Goal: Task Accomplishment & Management: Use online tool/utility

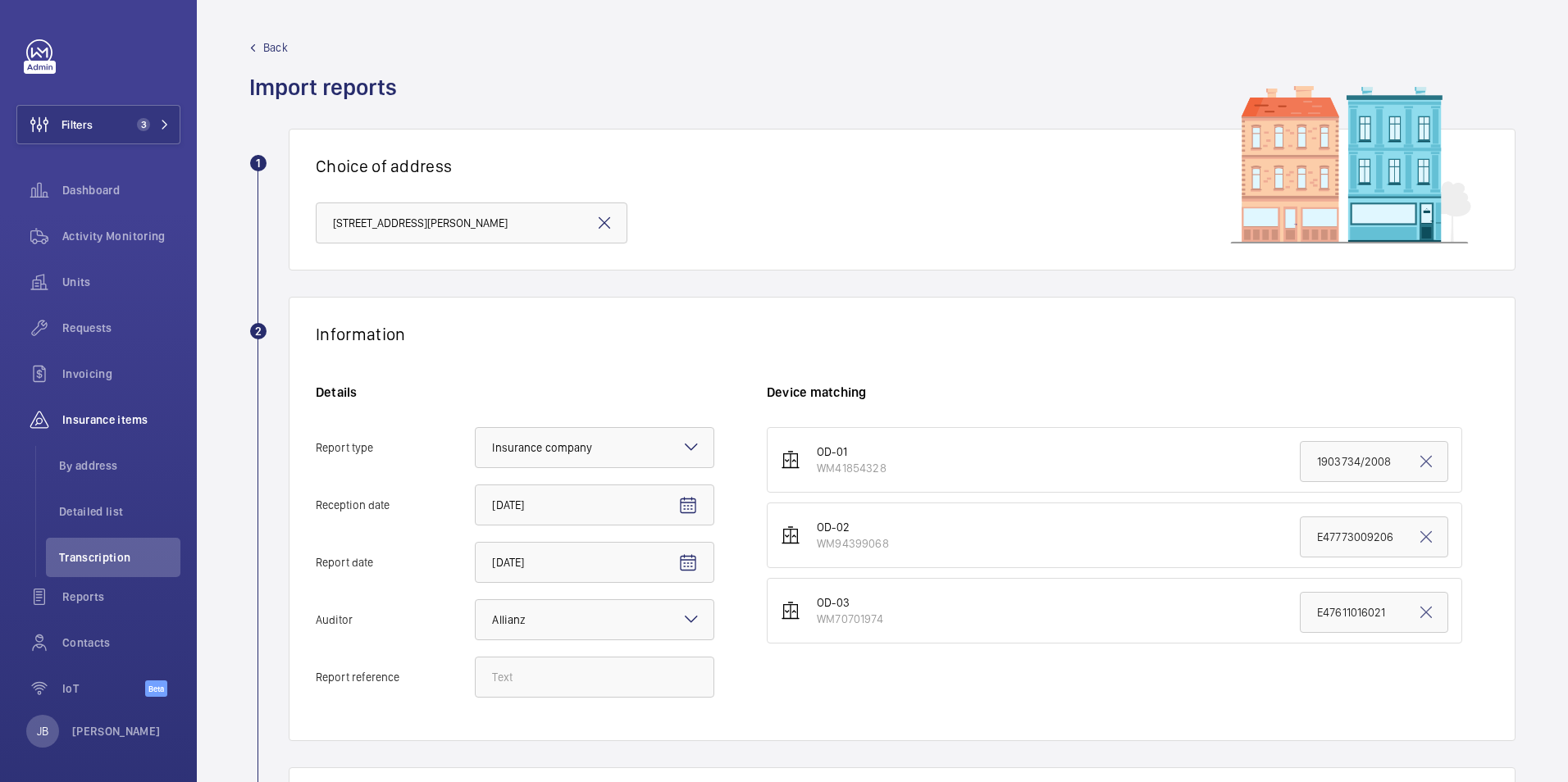
scroll to position [164, 0]
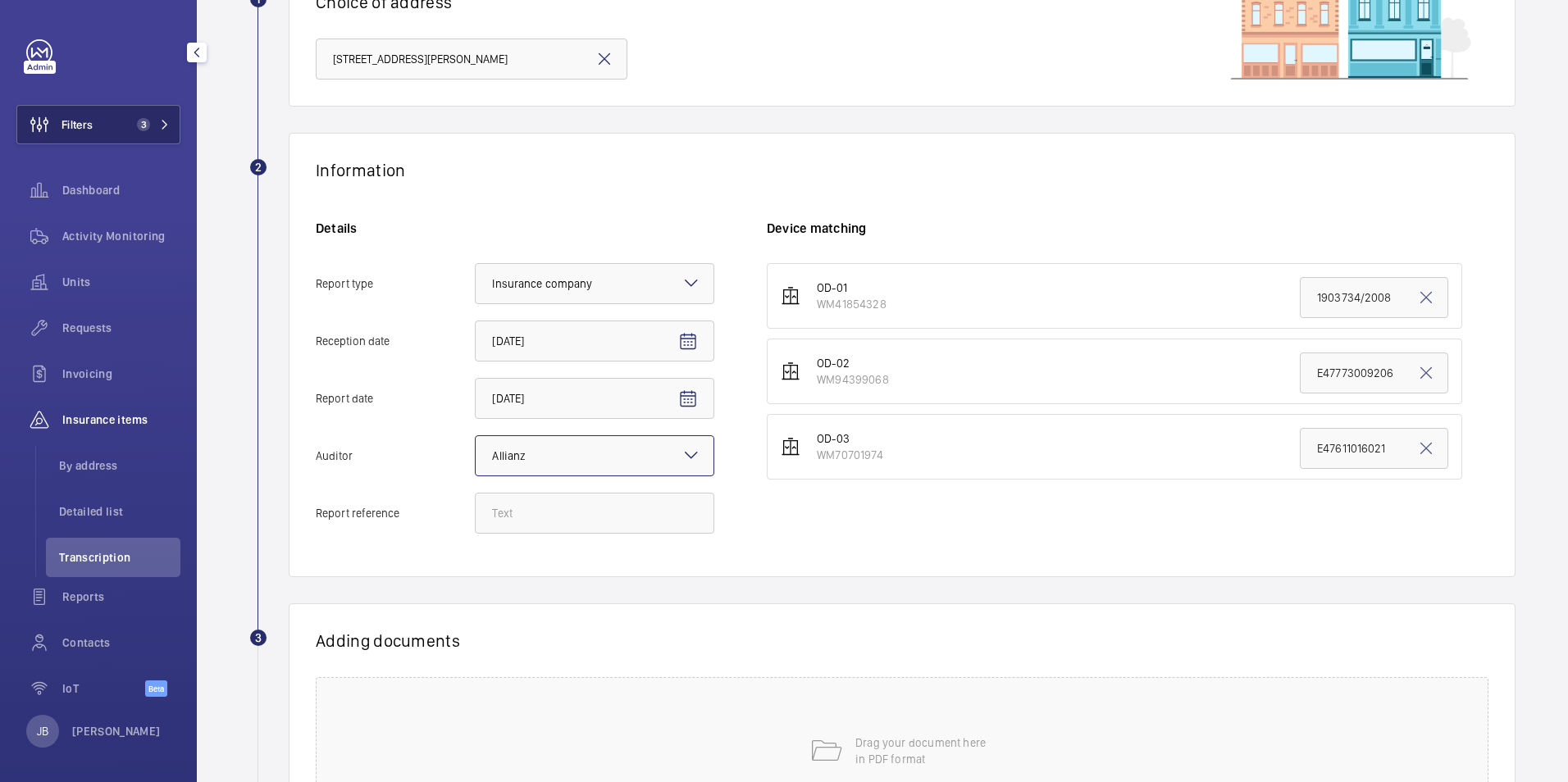
click at [96, 127] on button "Filters 3" at bounding box center [98, 125] width 164 height 40
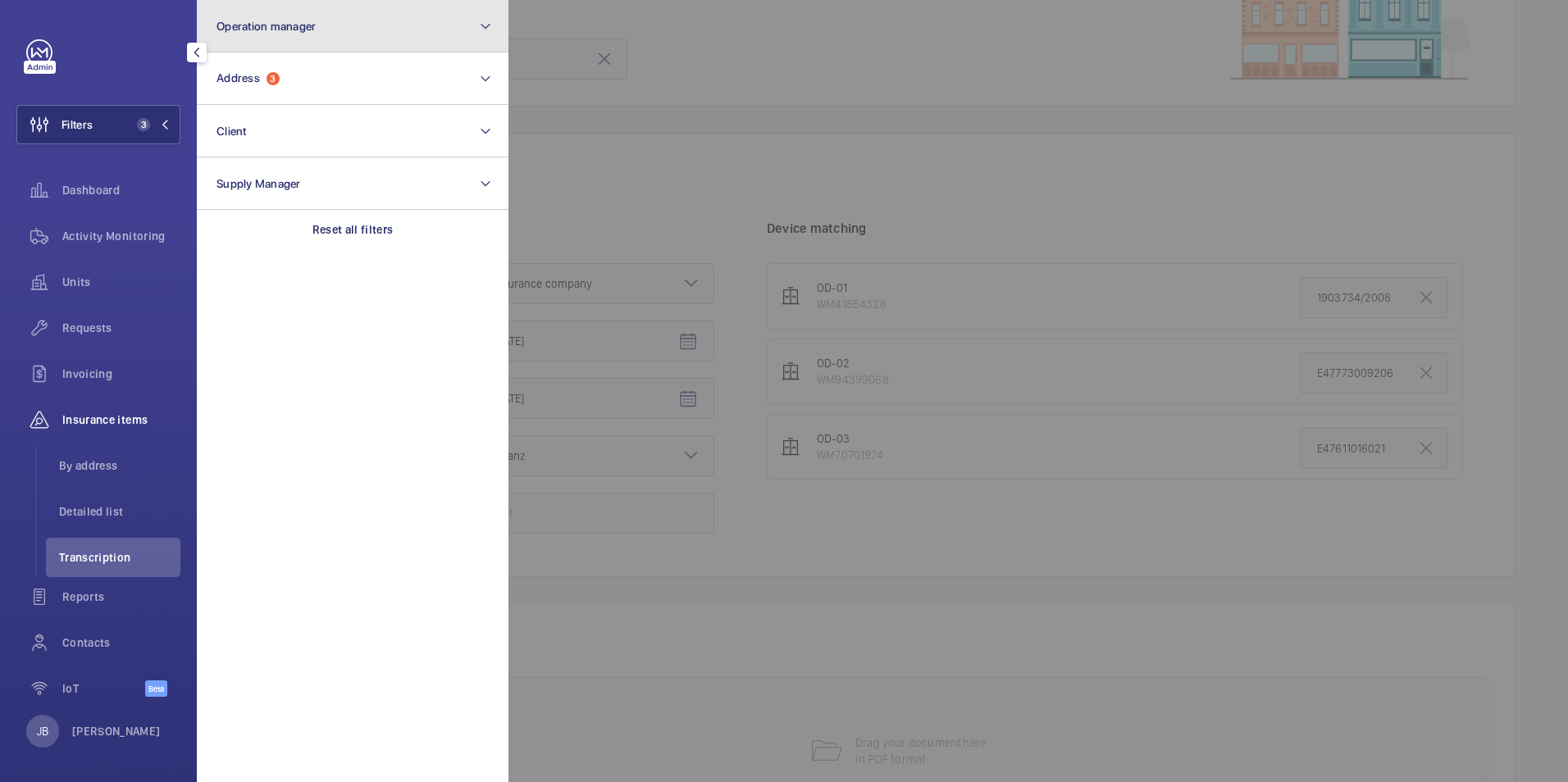
click at [299, 47] on button "Operation manager" at bounding box center [352, 26] width 312 height 53
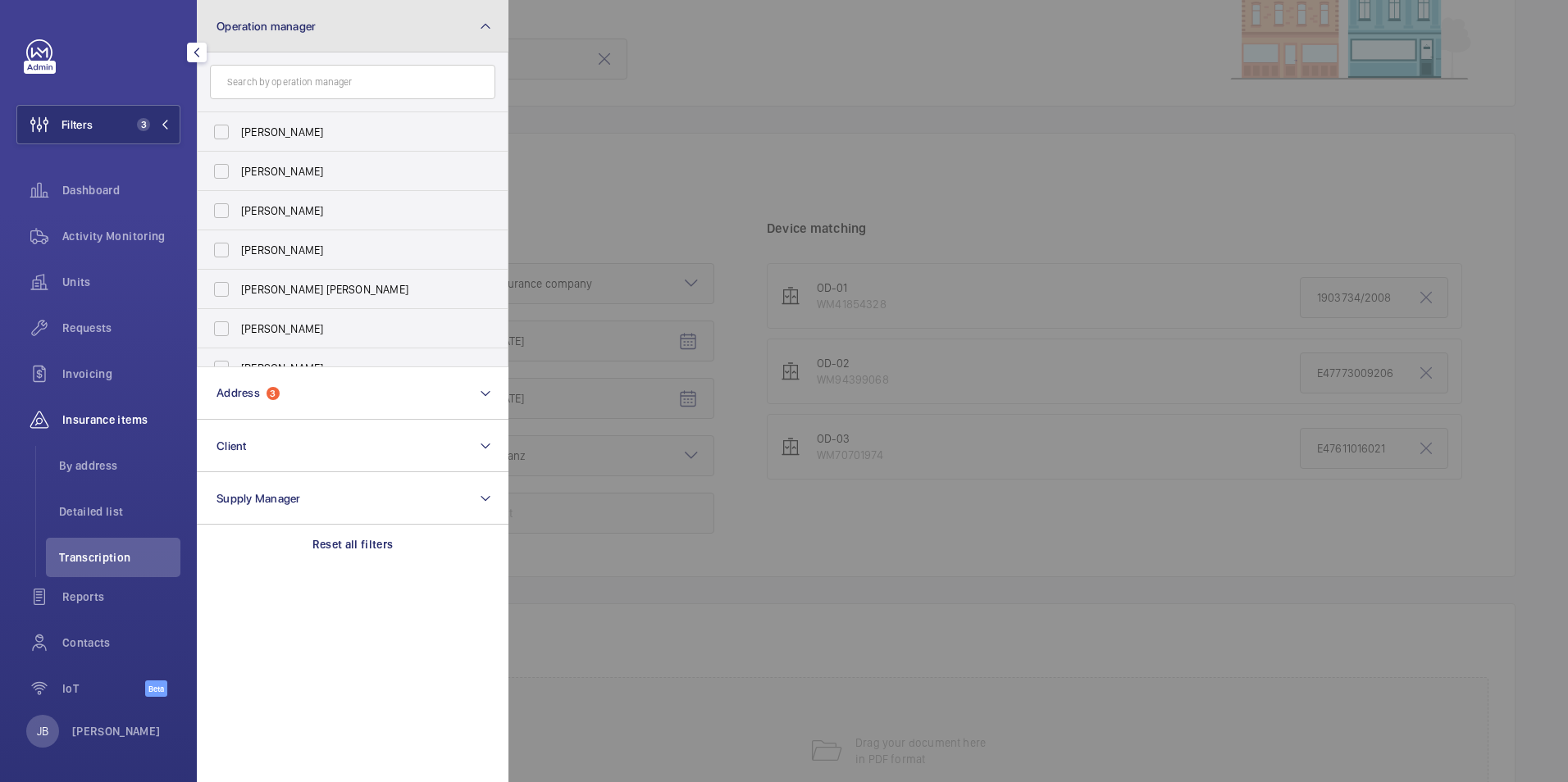
click at [283, 36] on button "Operation manager" at bounding box center [352, 26] width 312 height 53
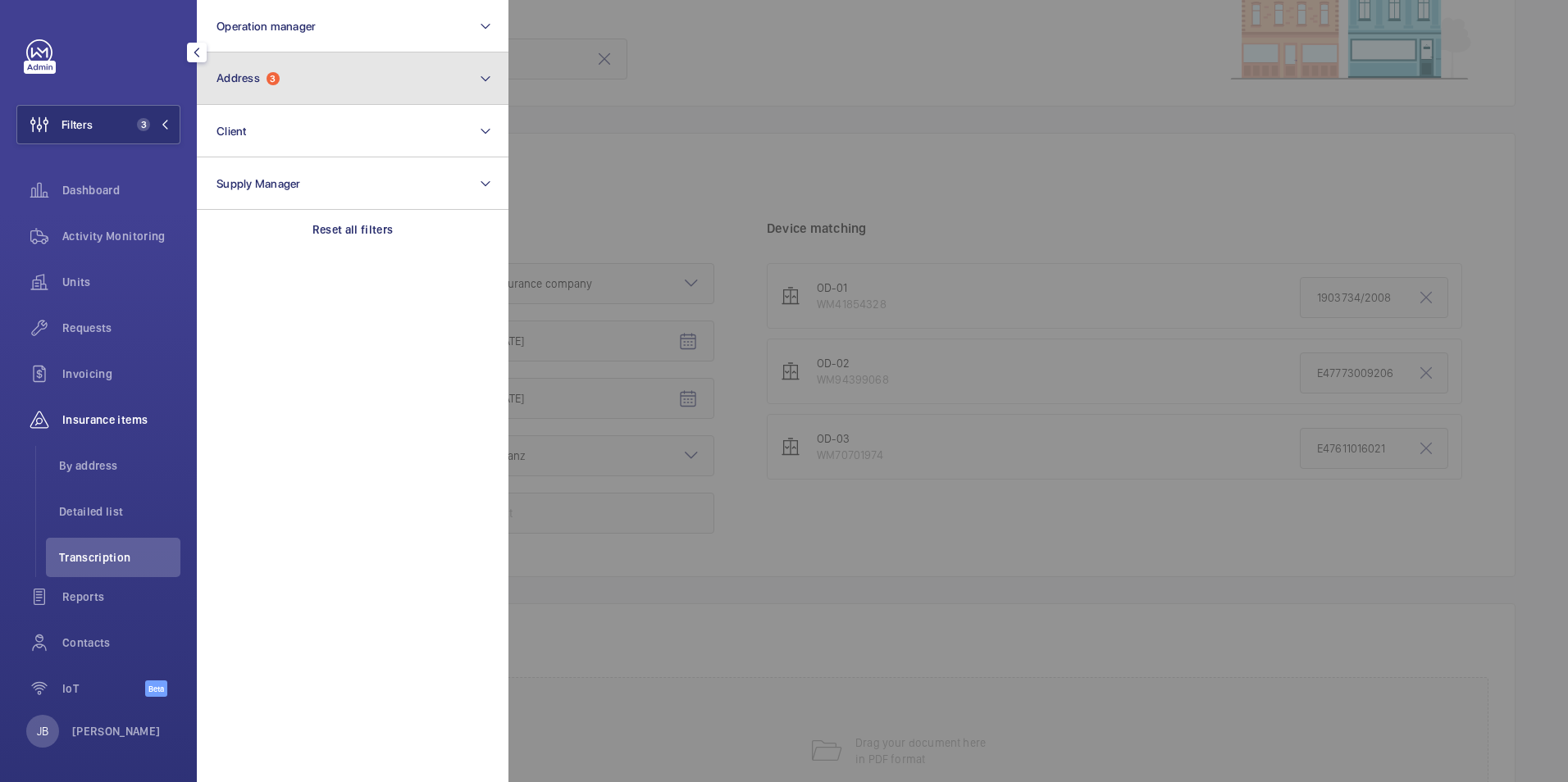
click at [280, 79] on span "3" at bounding box center [272, 78] width 13 height 13
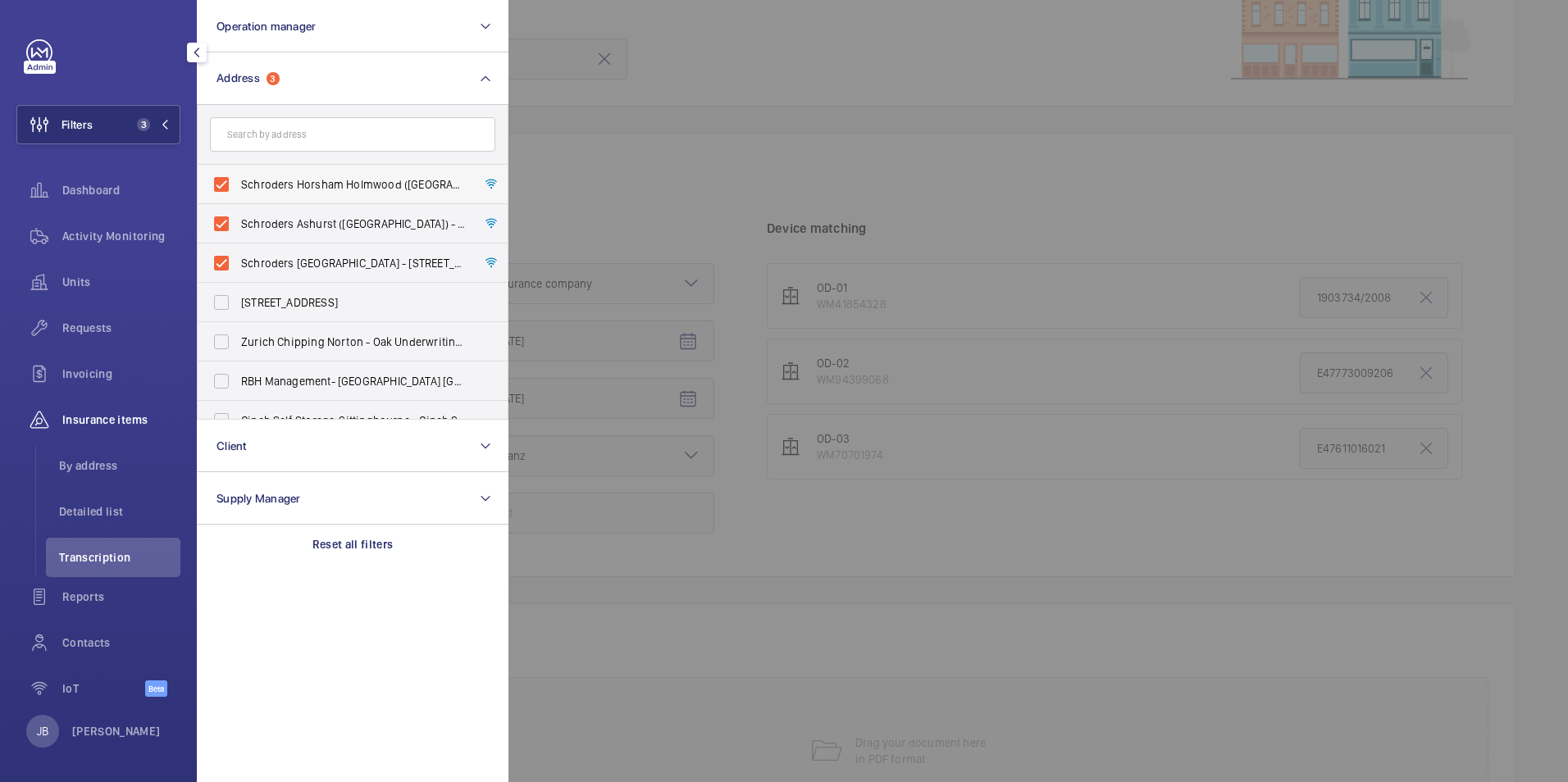
click at [224, 192] on label "Schroders Horsham Holmwood (Broadlands Business Campus) - Langhurst Wood Road, …" at bounding box center [339, 184] width 285 height 40
click at [224, 192] on input "Schroders Horsham Holmwood (Broadlands Business Campus) - Langhurst Wood Road, …" at bounding box center [221, 184] width 33 height 33
checkbox input "false"
click at [226, 231] on label "Schroders Ashurst (Broadlands Business Campus) - Langhurst Wood Road, HORSHAM R…" at bounding box center [339, 224] width 285 height 40
click at [226, 231] on input "Schroders Ashurst (Broadlands Business Campus) - Langhurst Wood Road, HORSHAM R…" at bounding box center [221, 224] width 33 height 33
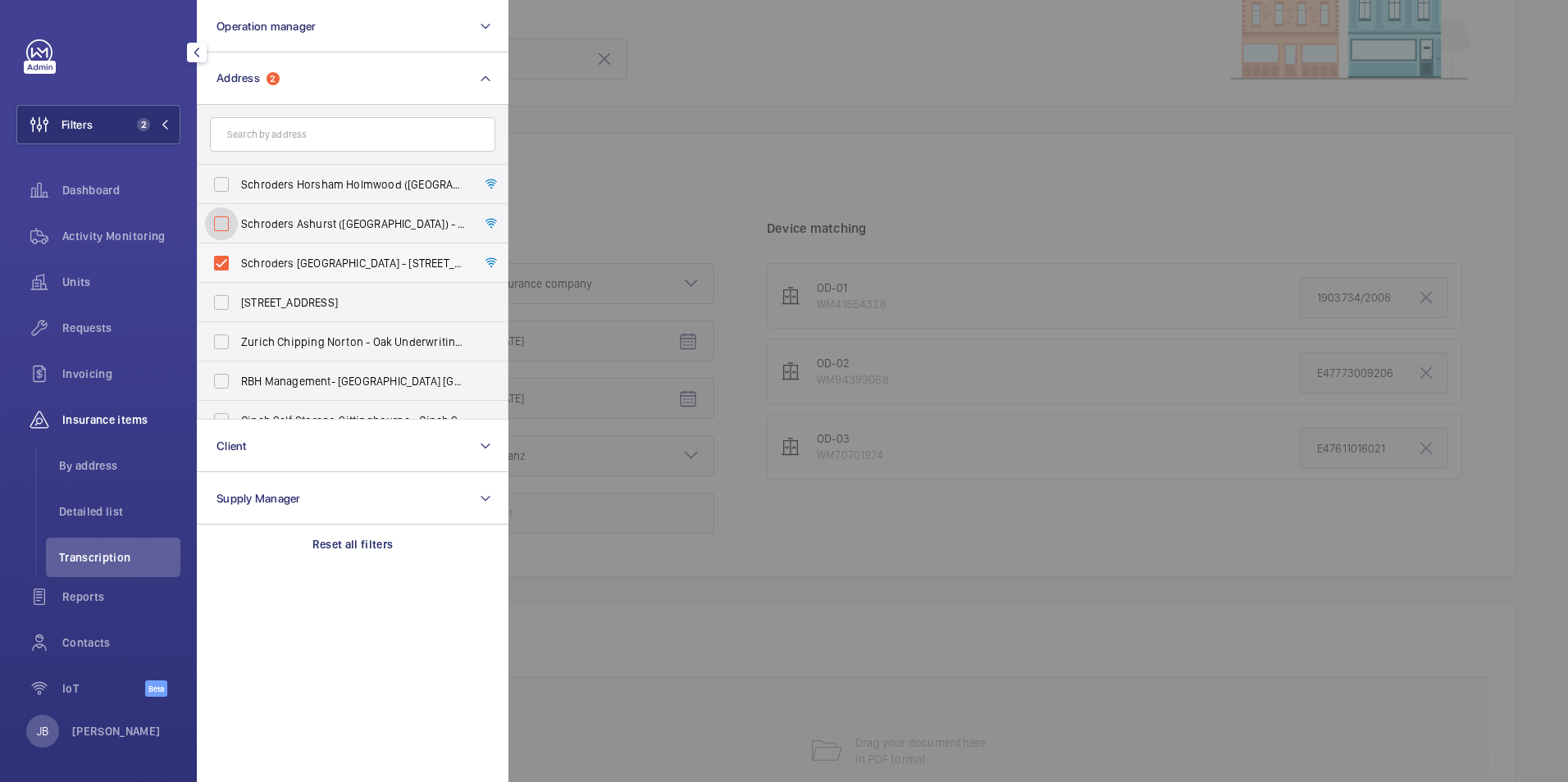
checkbox input "false"
drag, startPoint x: 207, startPoint y: 269, endPoint x: 218, endPoint y: 222, distance: 48.3
click at [205, 258] on label "Schroders London Wall - 1 London Wall Place, LONDON EC2Y 5AU" at bounding box center [339, 264] width 285 height 40
click at [205, 258] on input "Schroders London Wall - 1 London Wall Place, LONDON EC2Y 5AU" at bounding box center [221, 264] width 33 height 33
checkbox input "false"
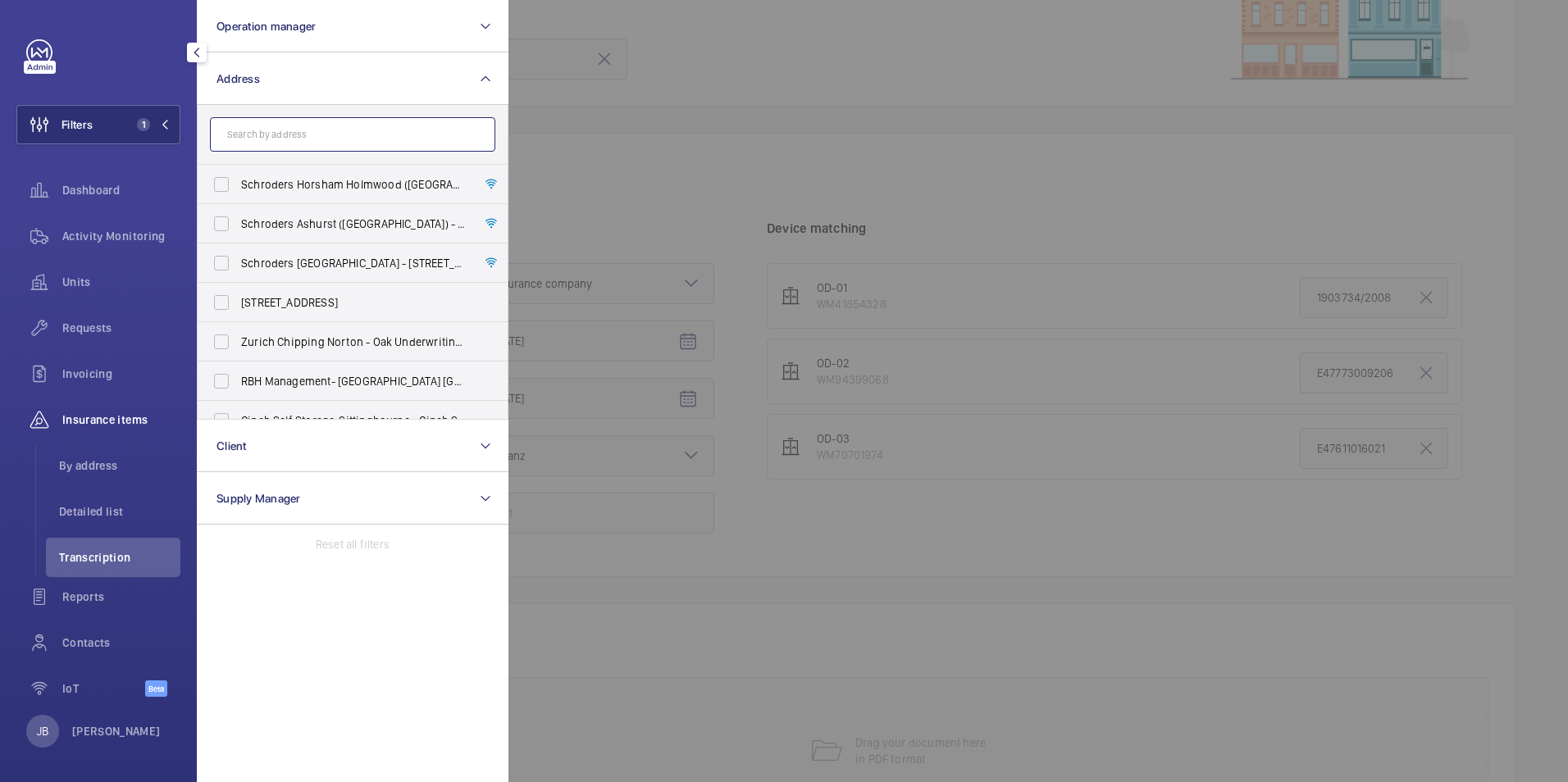
click at [288, 118] on input "text" at bounding box center [352, 134] width 285 height 34
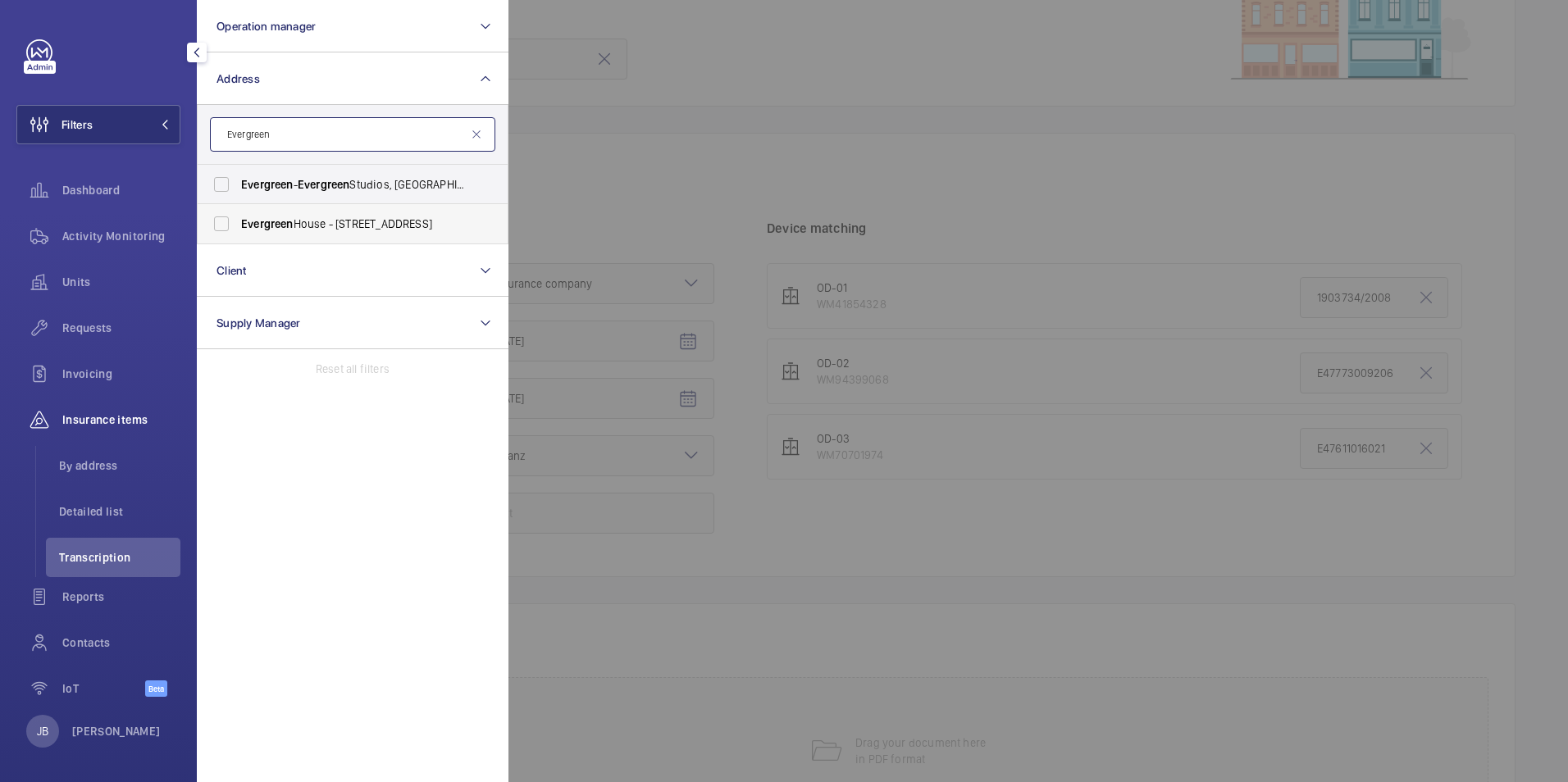
type input "Evergreen"
click at [226, 208] on label "Evergreen House - 160 Euston Rd, LONDON NW1 2DX" at bounding box center [339, 224] width 285 height 40
click at [226, 208] on input "Evergreen House - 160 Euston Rd, LONDON NW1 2DX" at bounding box center [221, 224] width 33 height 33
checkbox input "true"
click at [117, 563] on span "Transcription" at bounding box center [120, 557] width 121 height 16
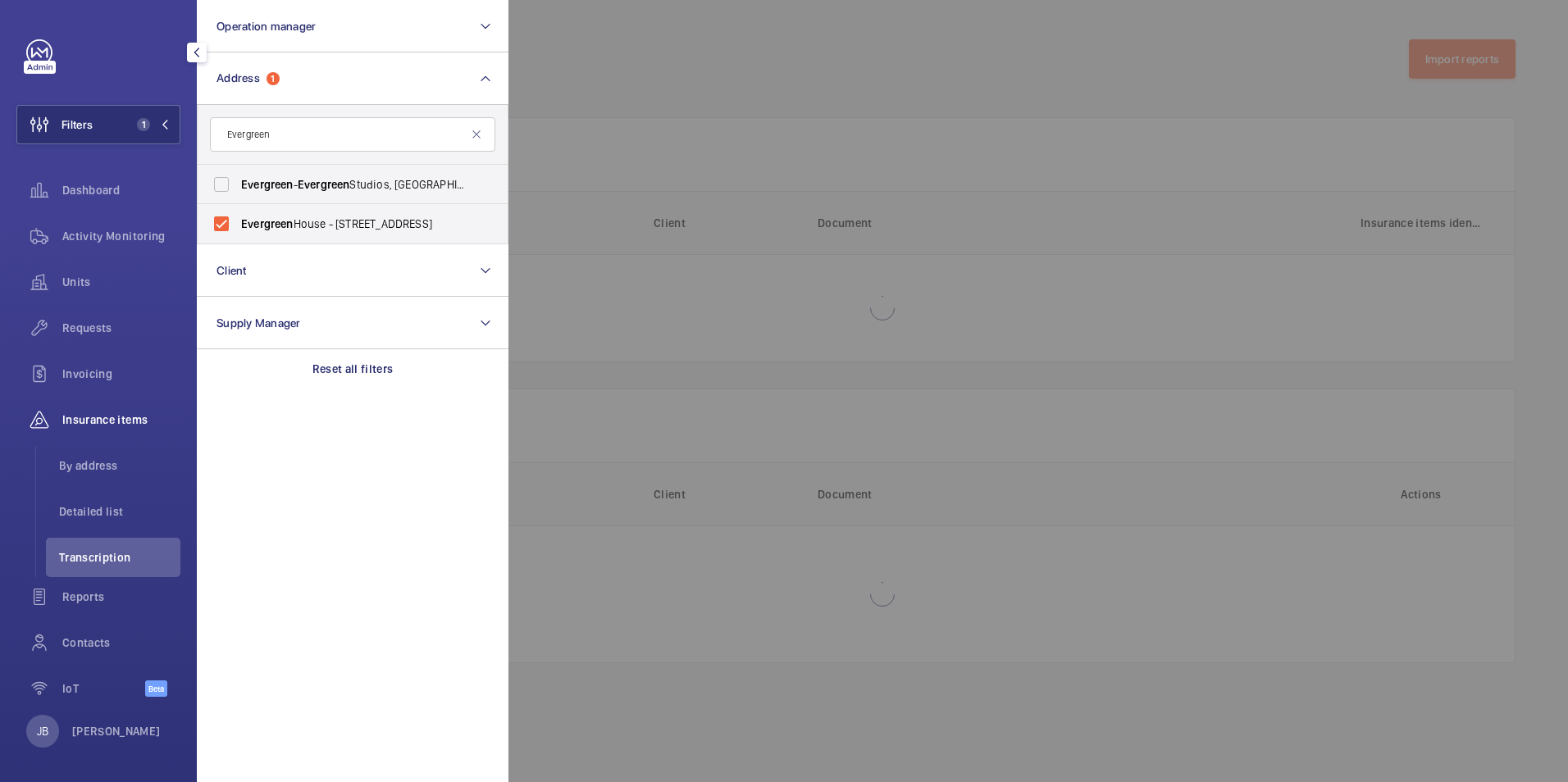
click at [623, 116] on div at bounding box center [1292, 391] width 1568 height 782
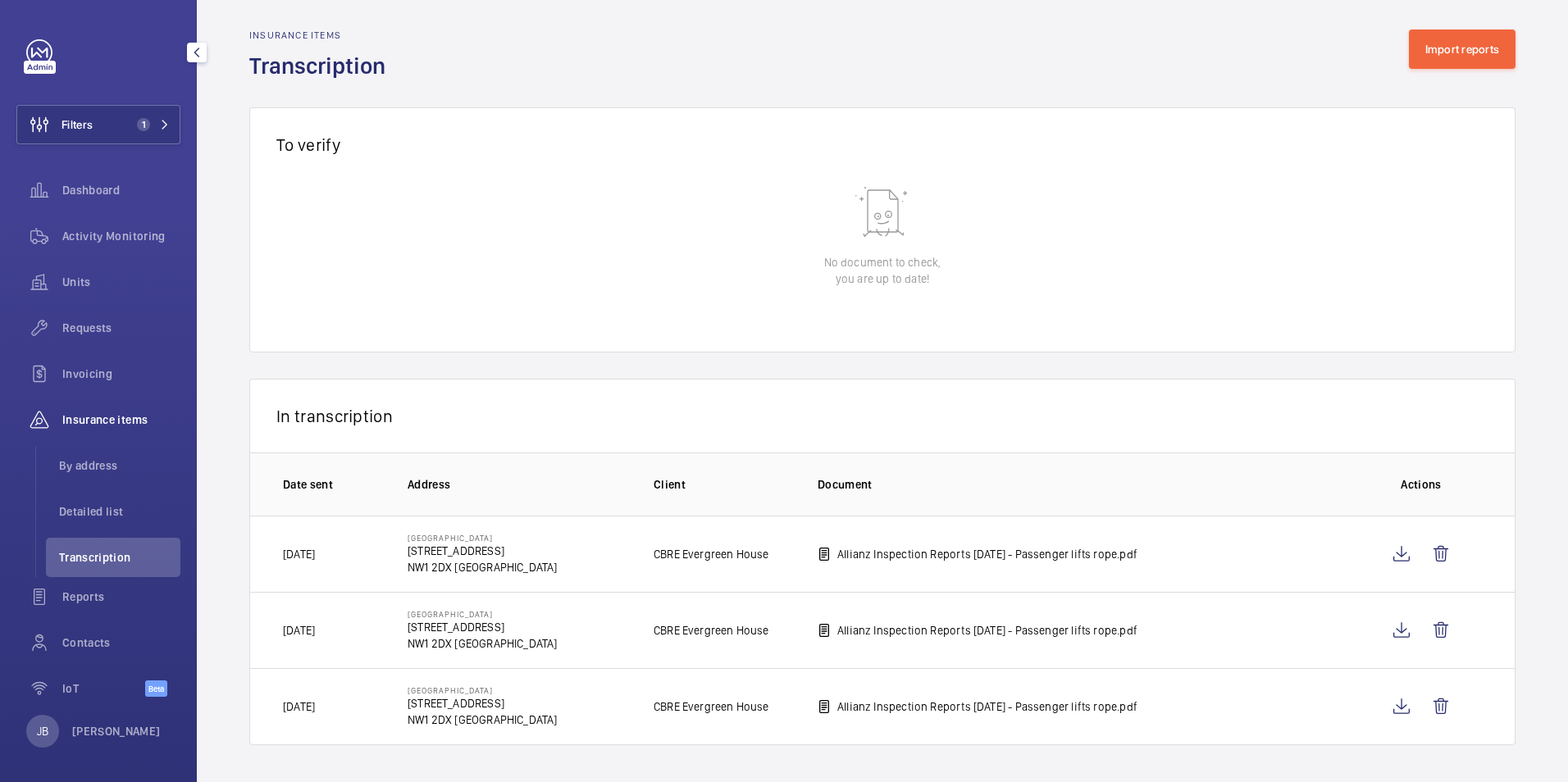
scroll to position [12, 0]
click at [92, 145] on div "Filters 1 Dashboard Activity Monitoring Units Requests Invoicing Insurance item…" at bounding box center [98, 377] width 164 height 675
click at [93, 232] on span "Activity Monitoring" at bounding box center [121, 236] width 118 height 16
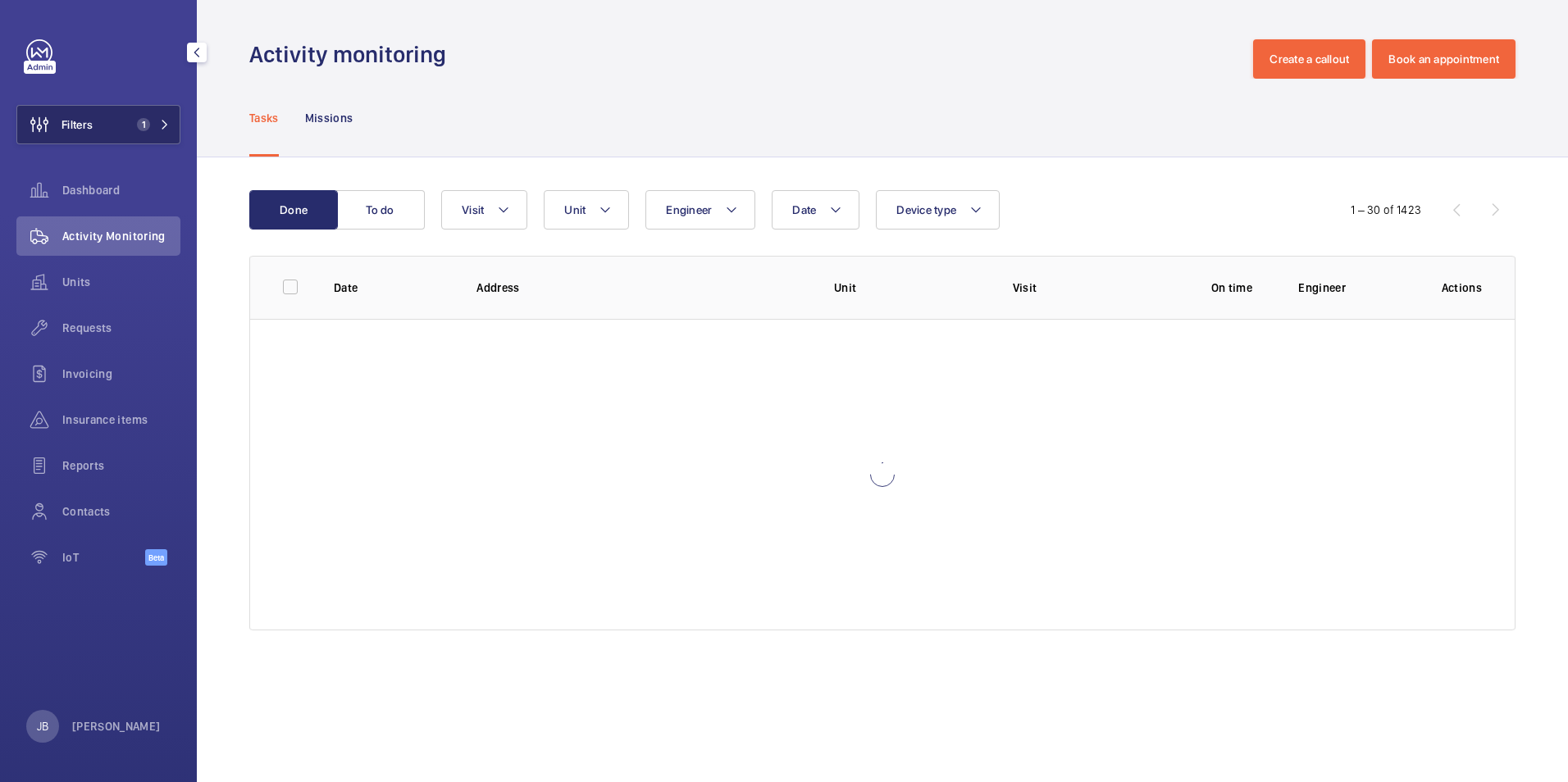
click at [103, 136] on button "Filters 1" at bounding box center [98, 125] width 164 height 40
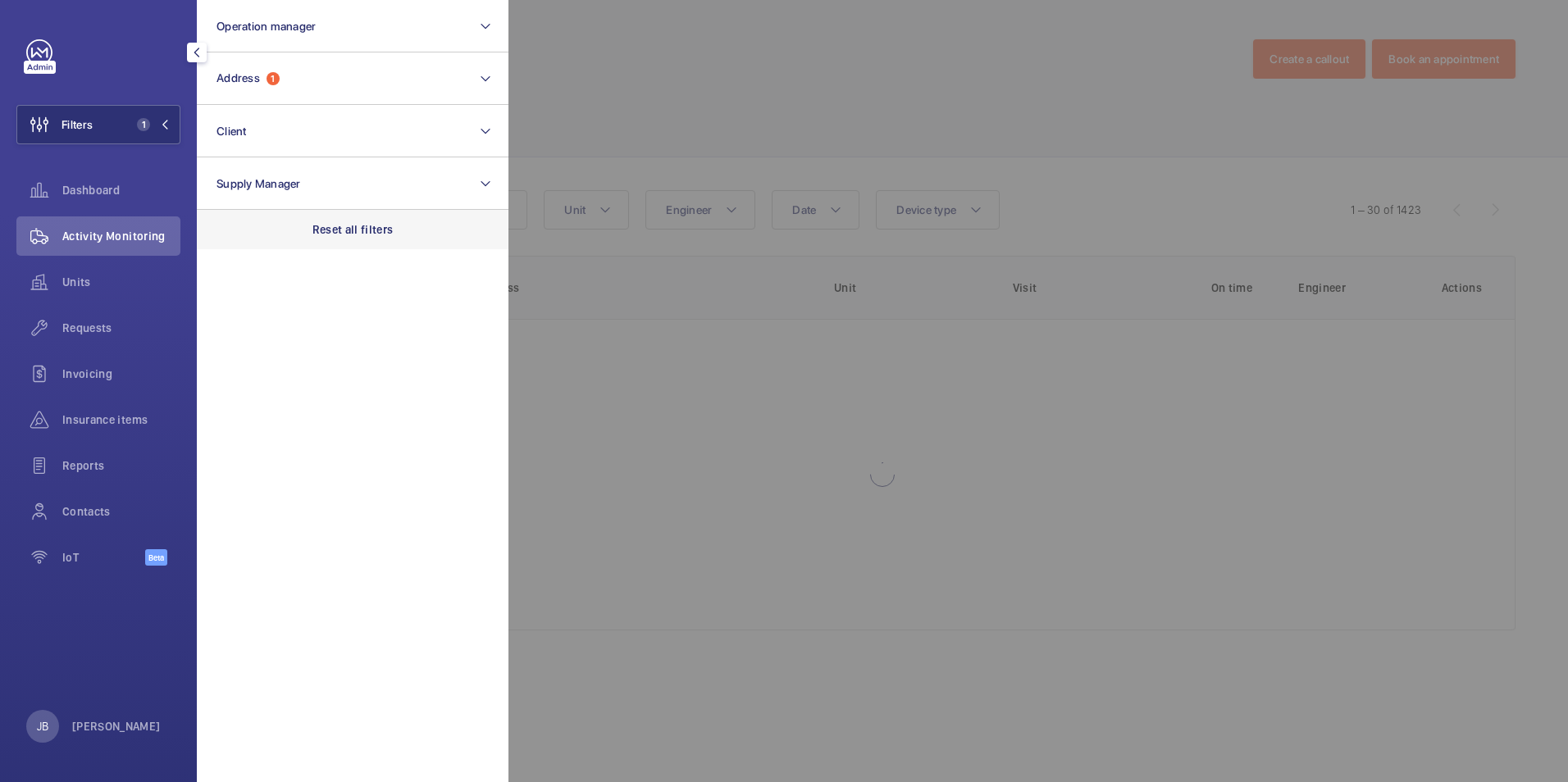
click at [333, 239] on div "Reset all filters" at bounding box center [352, 230] width 312 height 40
click at [663, 73] on div at bounding box center [1292, 391] width 1568 height 782
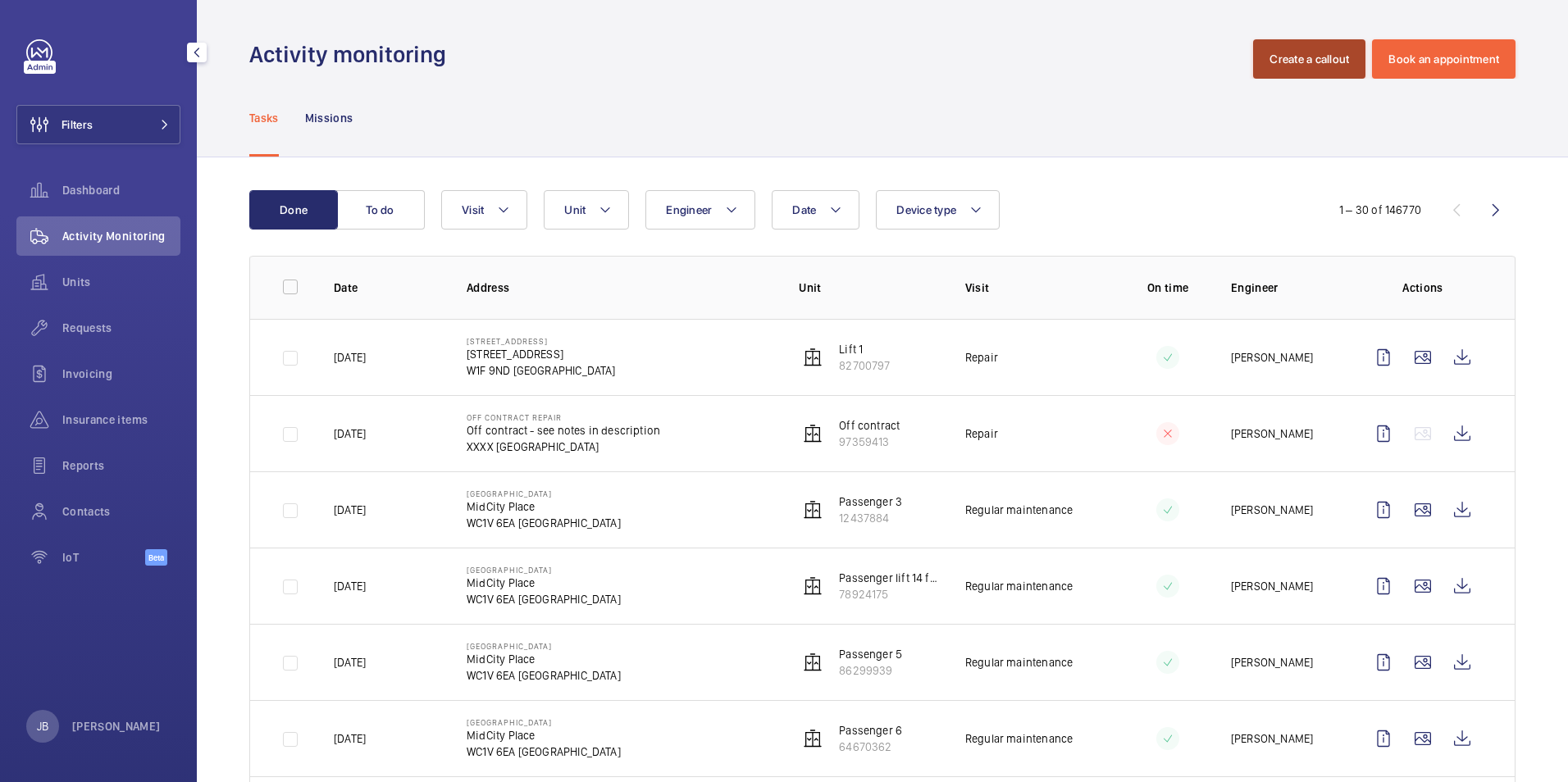
click at [1297, 58] on button "Create a callout" at bounding box center [1309, 59] width 112 height 40
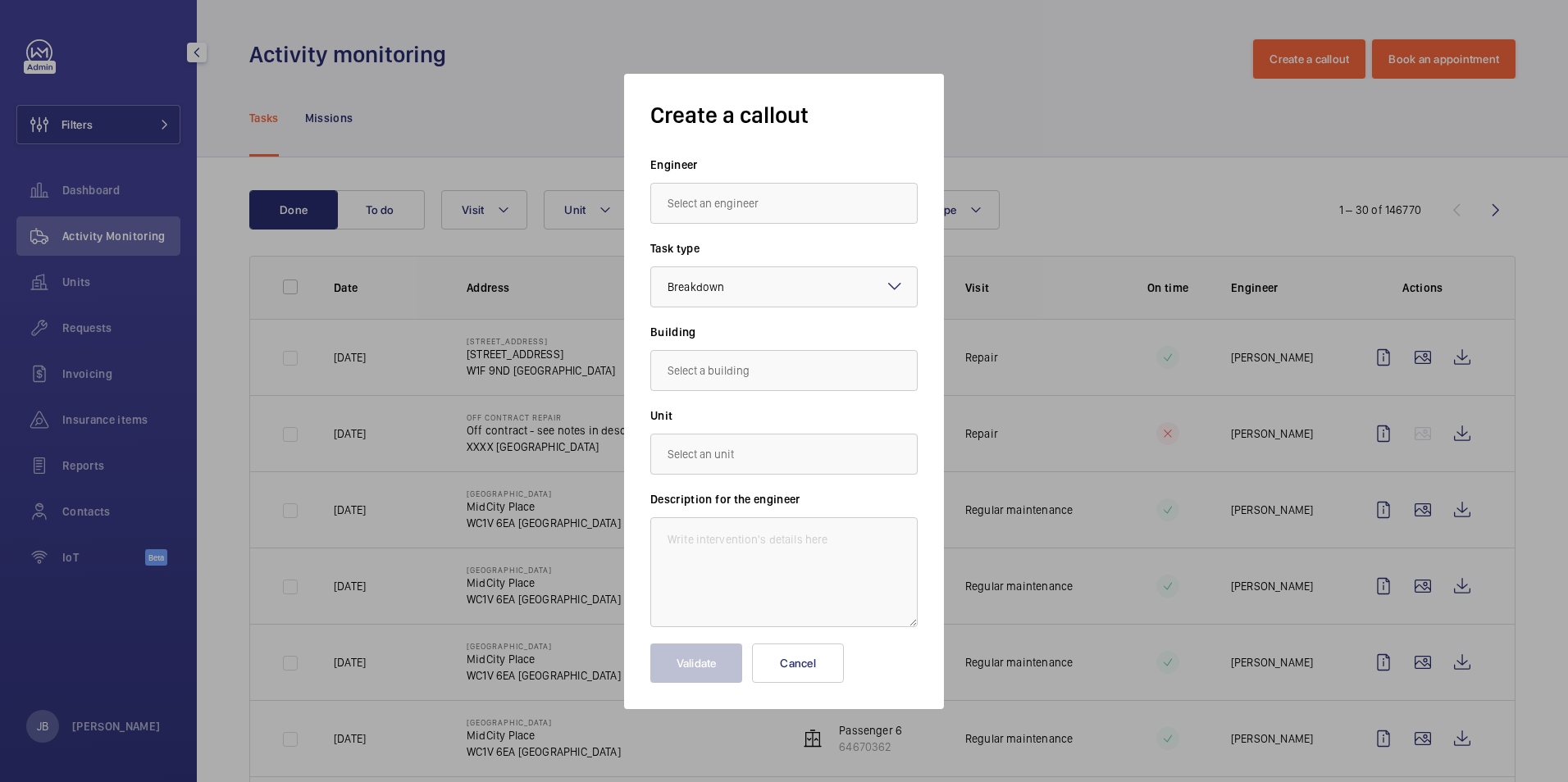
click at [719, 202] on input "text" at bounding box center [784, 203] width 267 height 41
click at [733, 422] on mat-option "[PERSON_NAME]" at bounding box center [784, 413] width 265 height 40
type input "[PERSON_NAME]"
click at [756, 377] on input "text" at bounding box center [784, 370] width 267 height 41
click at [688, 368] on input "Everygreen House" at bounding box center [784, 370] width 267 height 41
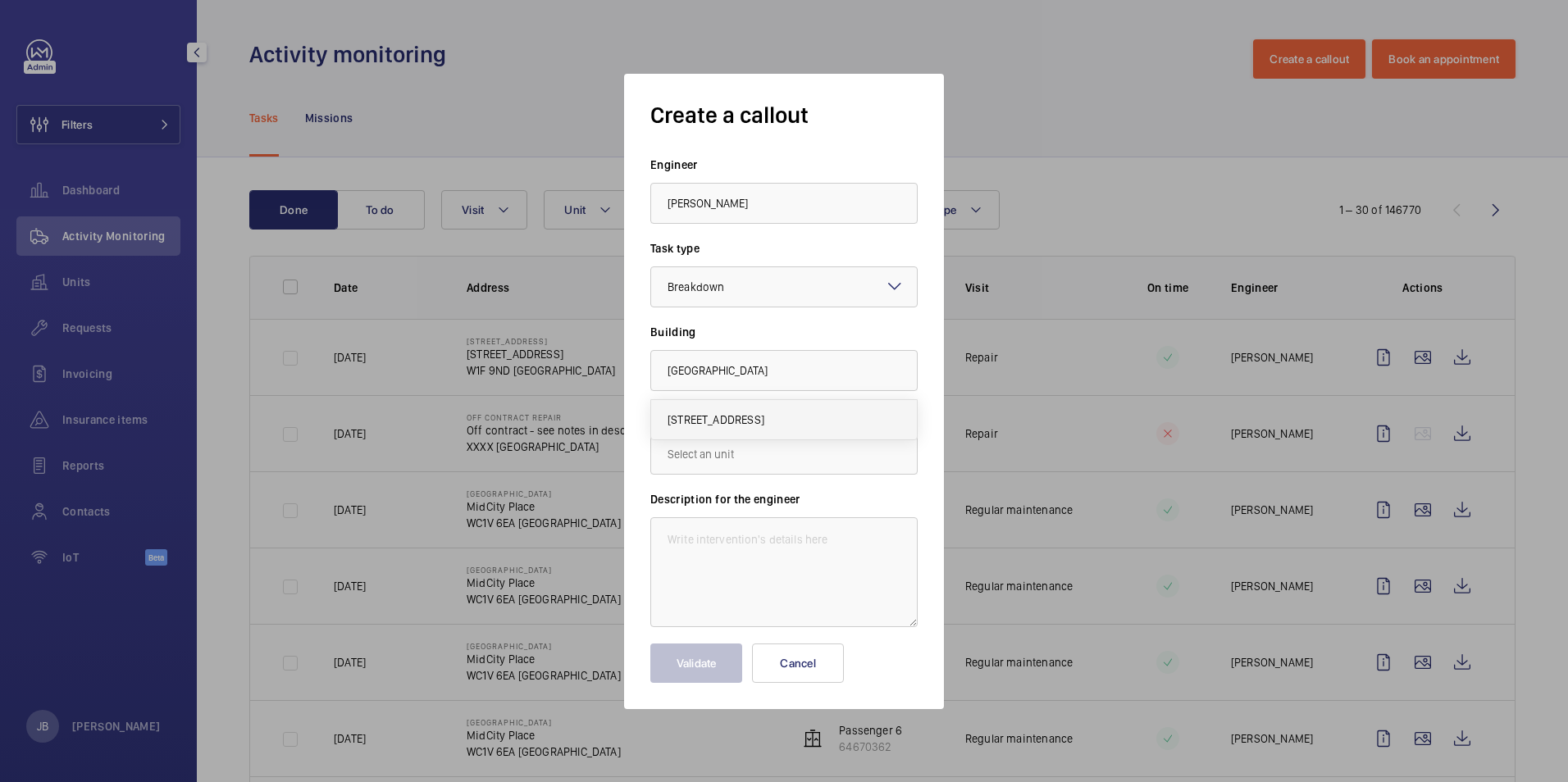
click at [724, 412] on span "160 Euston Rd, NW1 2DX LONDON" at bounding box center [716, 419] width 96 height 16
type input "160 Euston Rd, NW1 2DX LONDON"
click at [731, 451] on input "text" at bounding box center [784, 455] width 267 height 41
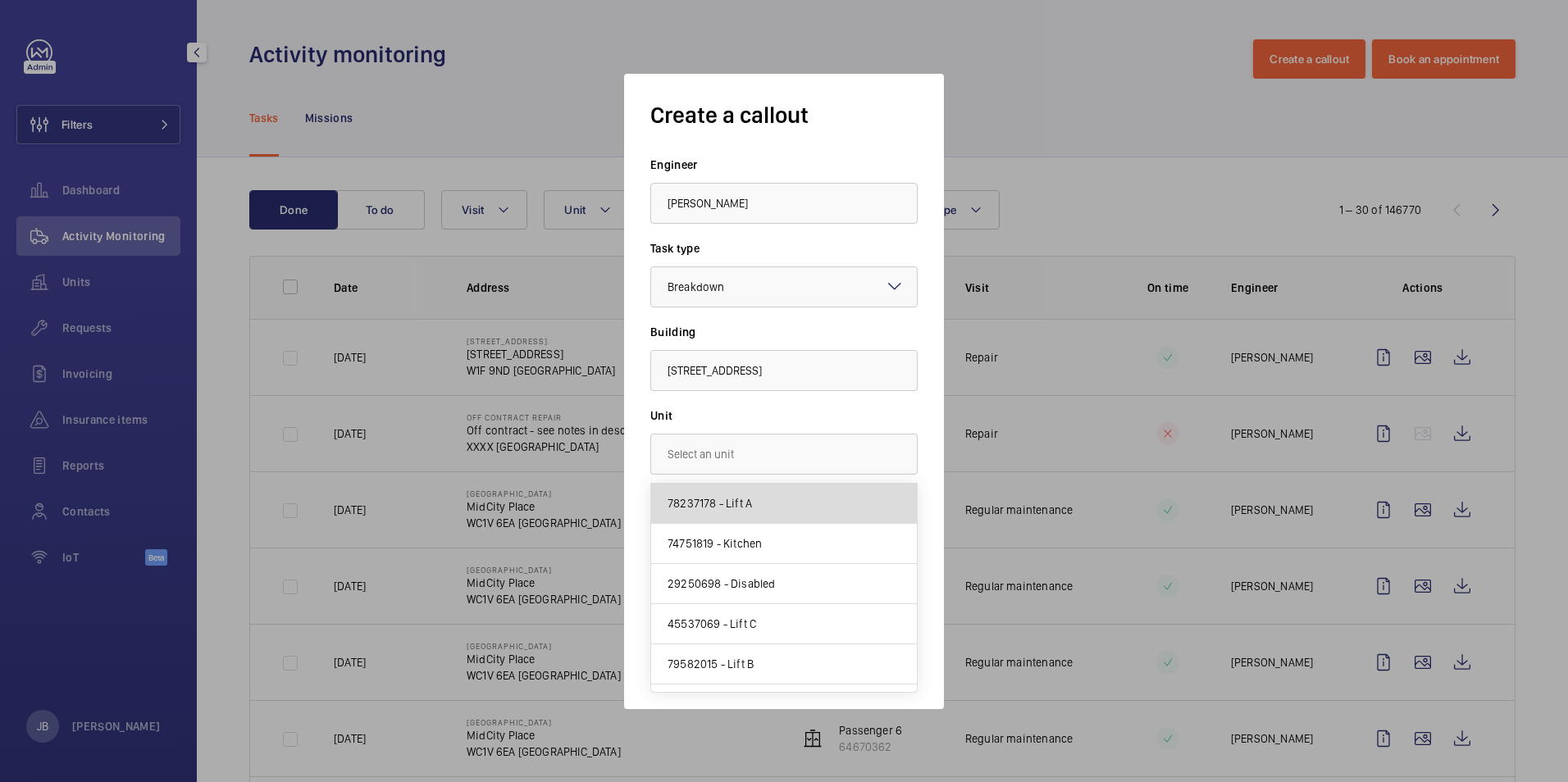
click at [786, 502] on mat-option "78237178 - Lift A" at bounding box center [784, 504] width 265 height 40
type input "78237178 - Lift A"
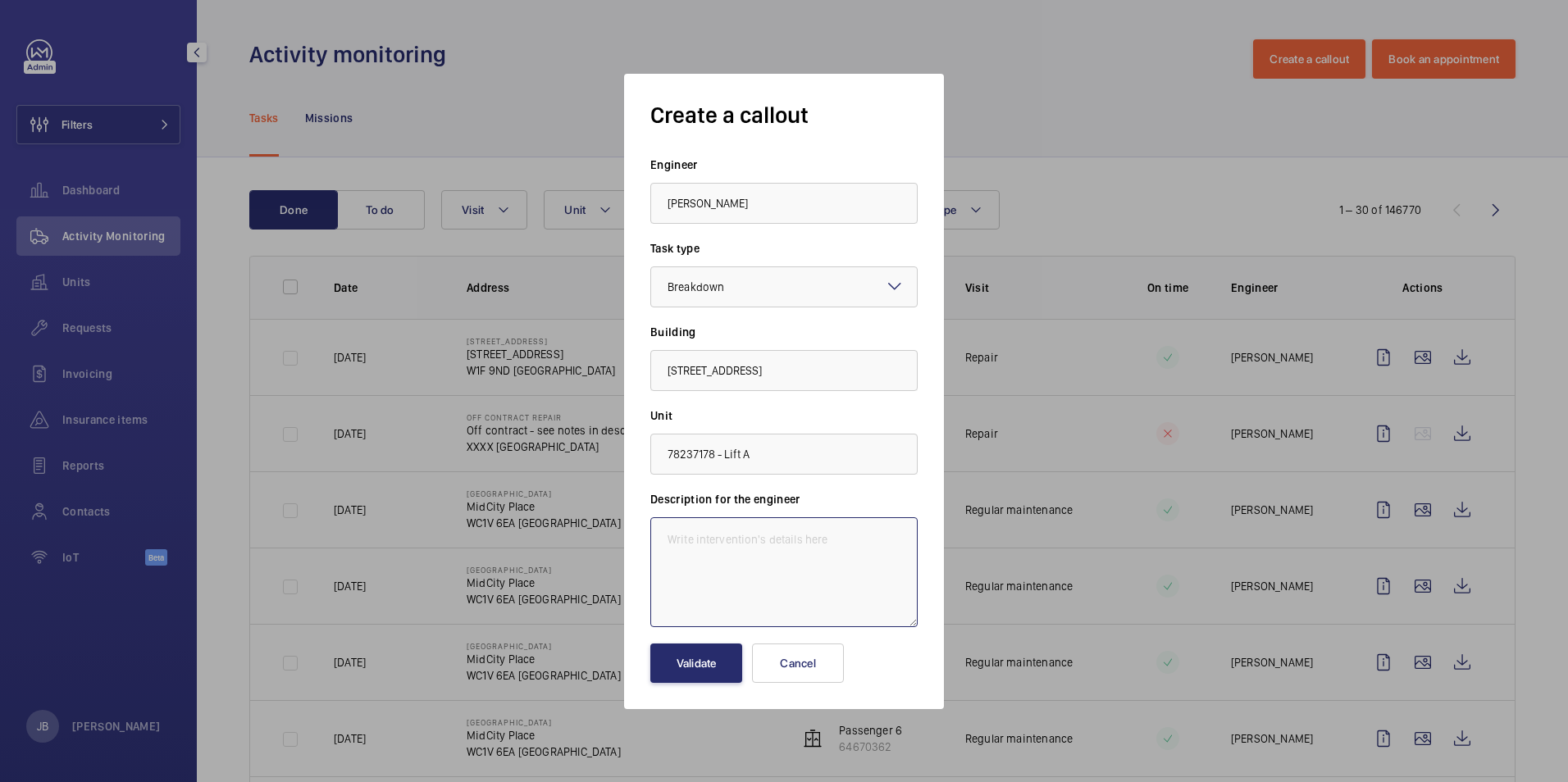
click at [764, 543] on textarea at bounding box center [784, 573] width 267 height 110
click at [769, 544] on textarea "Insurance report -" at bounding box center [784, 573] width 267 height 110
paste textarea "The suspension ropes are worn / splintered and should be suitably renewed withi…"
type textarea "Insurance report - The suspension ropes are worn / splintered and should be sui…"
click at [700, 667] on button "Validate" at bounding box center [696, 663] width 92 height 40
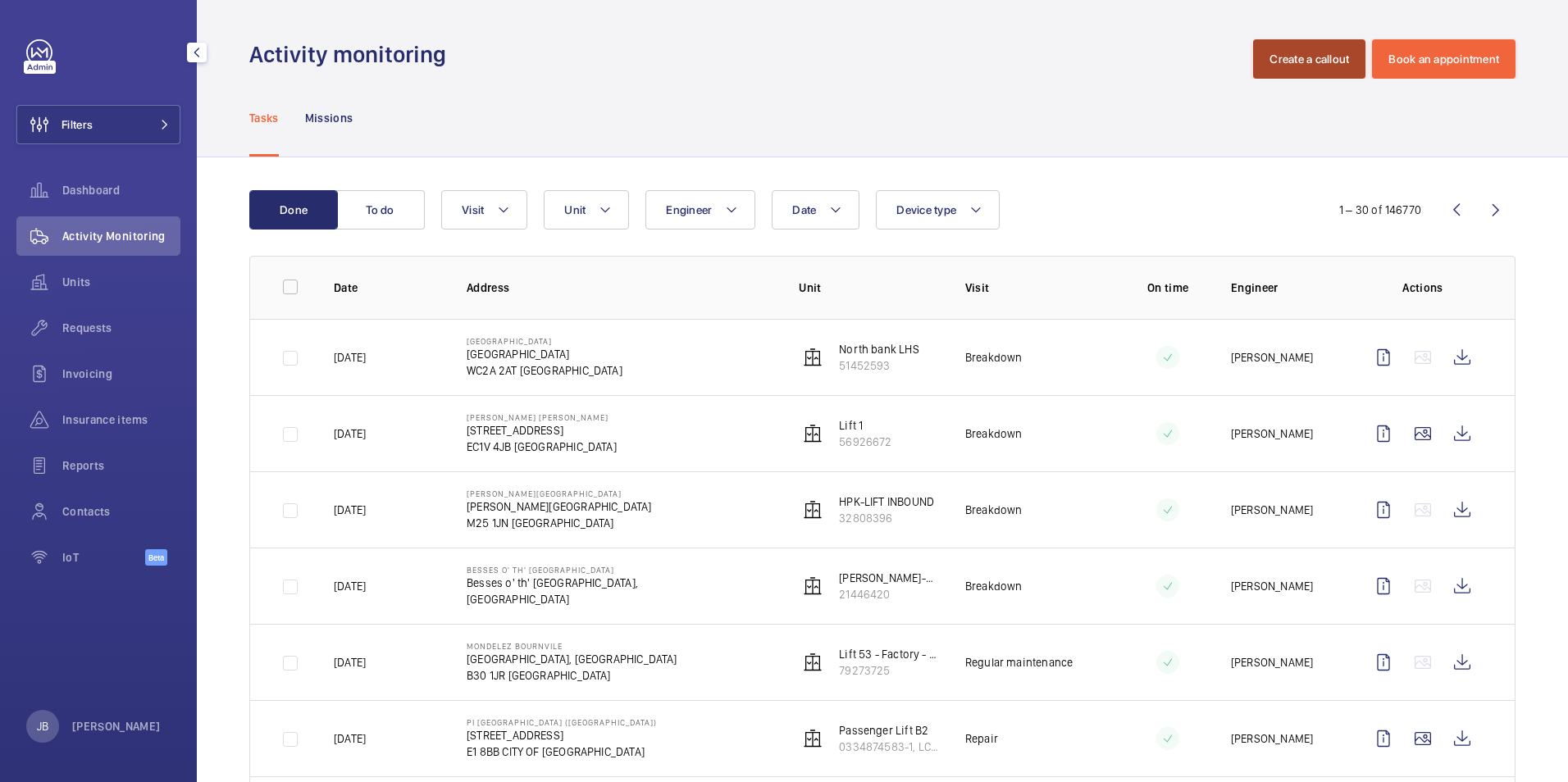
click at [1284, 57] on button "Create a callout" at bounding box center [1309, 59] width 112 height 40
click at [1288, 47] on button "Create a callout" at bounding box center [1309, 59] width 112 height 40
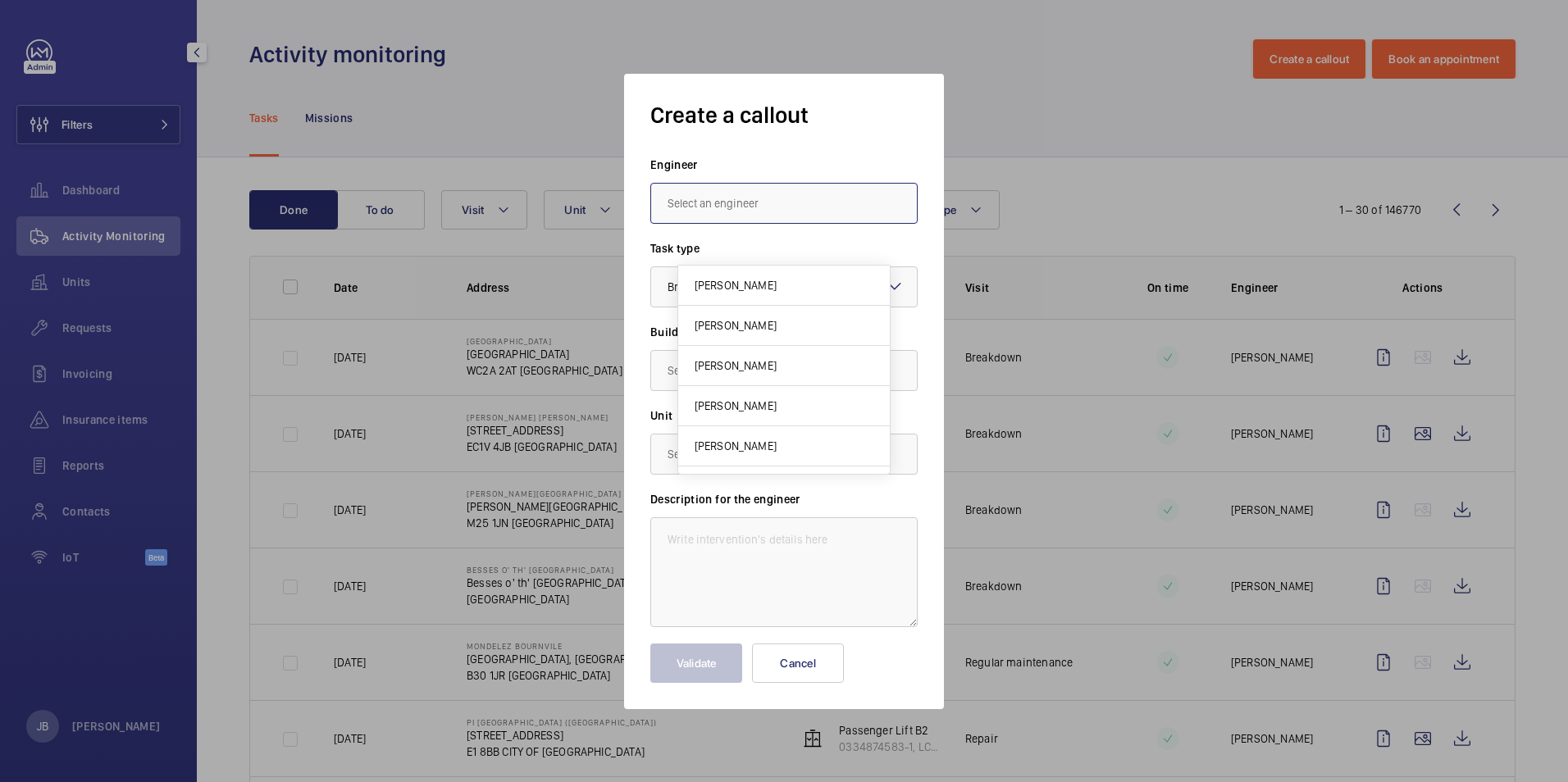
click at [741, 209] on input "text" at bounding box center [784, 203] width 267 height 41
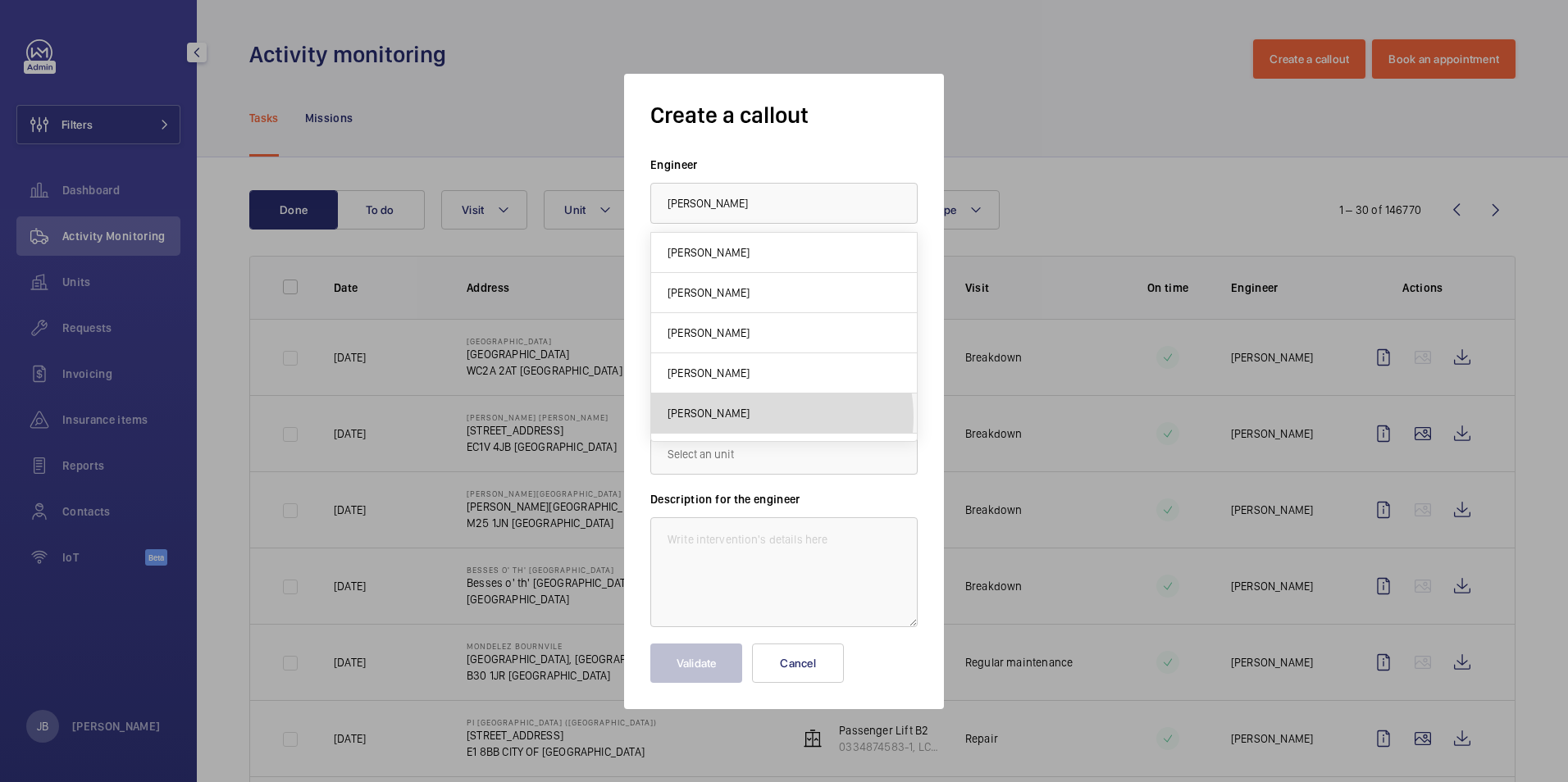
click at [756, 418] on mat-option "[PERSON_NAME]" at bounding box center [784, 413] width 265 height 40
type input "[PERSON_NAME]"
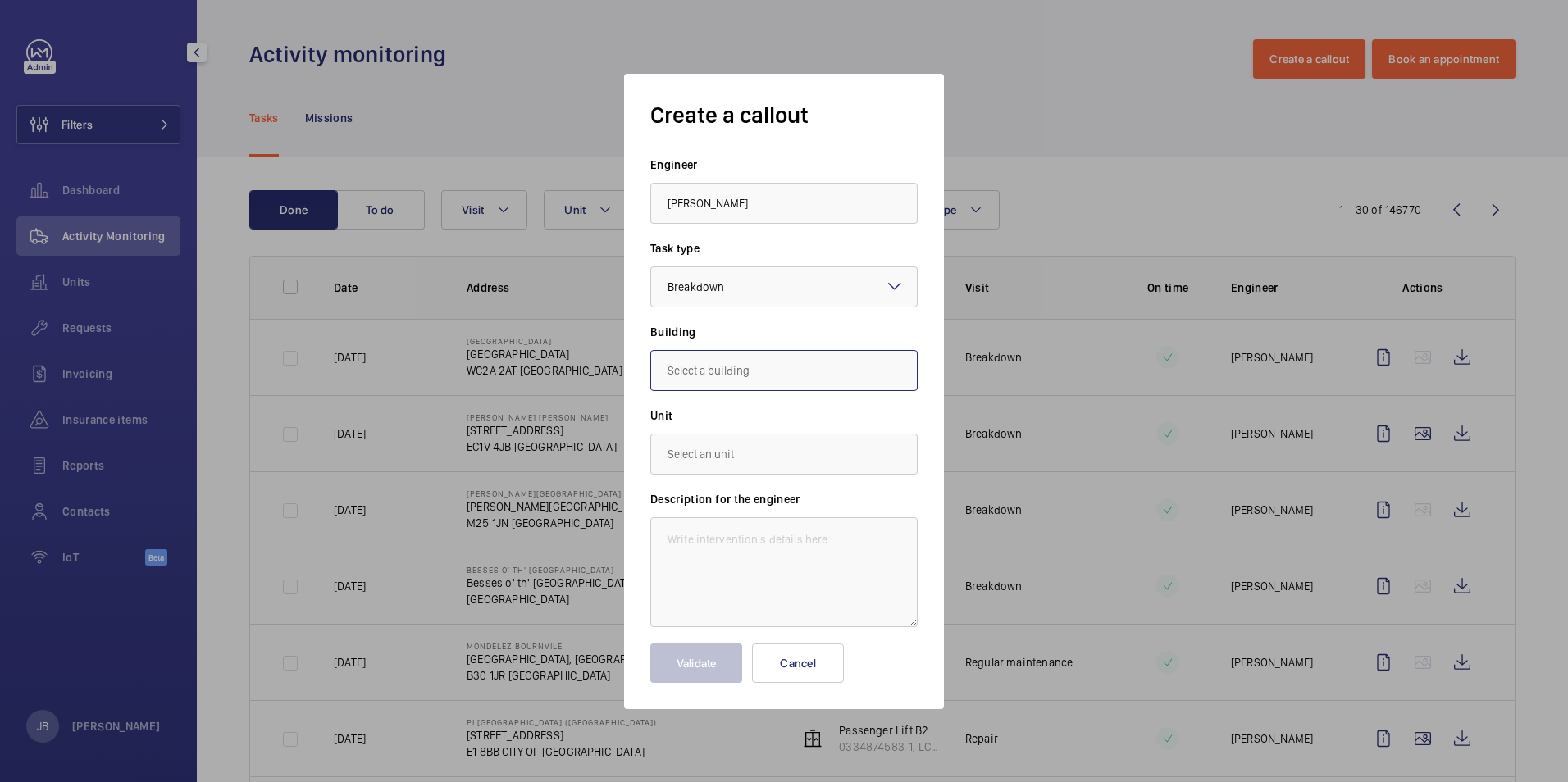
click at [782, 366] on input "text" at bounding box center [784, 370] width 267 height 41
click at [737, 416] on span "160 Euston Rd, NW1 2DX LONDON" at bounding box center [716, 419] width 96 height 16
type input "160 Euston Rd, NW1 2DX LONDON"
click at [727, 454] on input "text" at bounding box center [784, 455] width 267 height 41
click at [758, 620] on mat-option "45537069 - Lift C" at bounding box center [784, 624] width 265 height 40
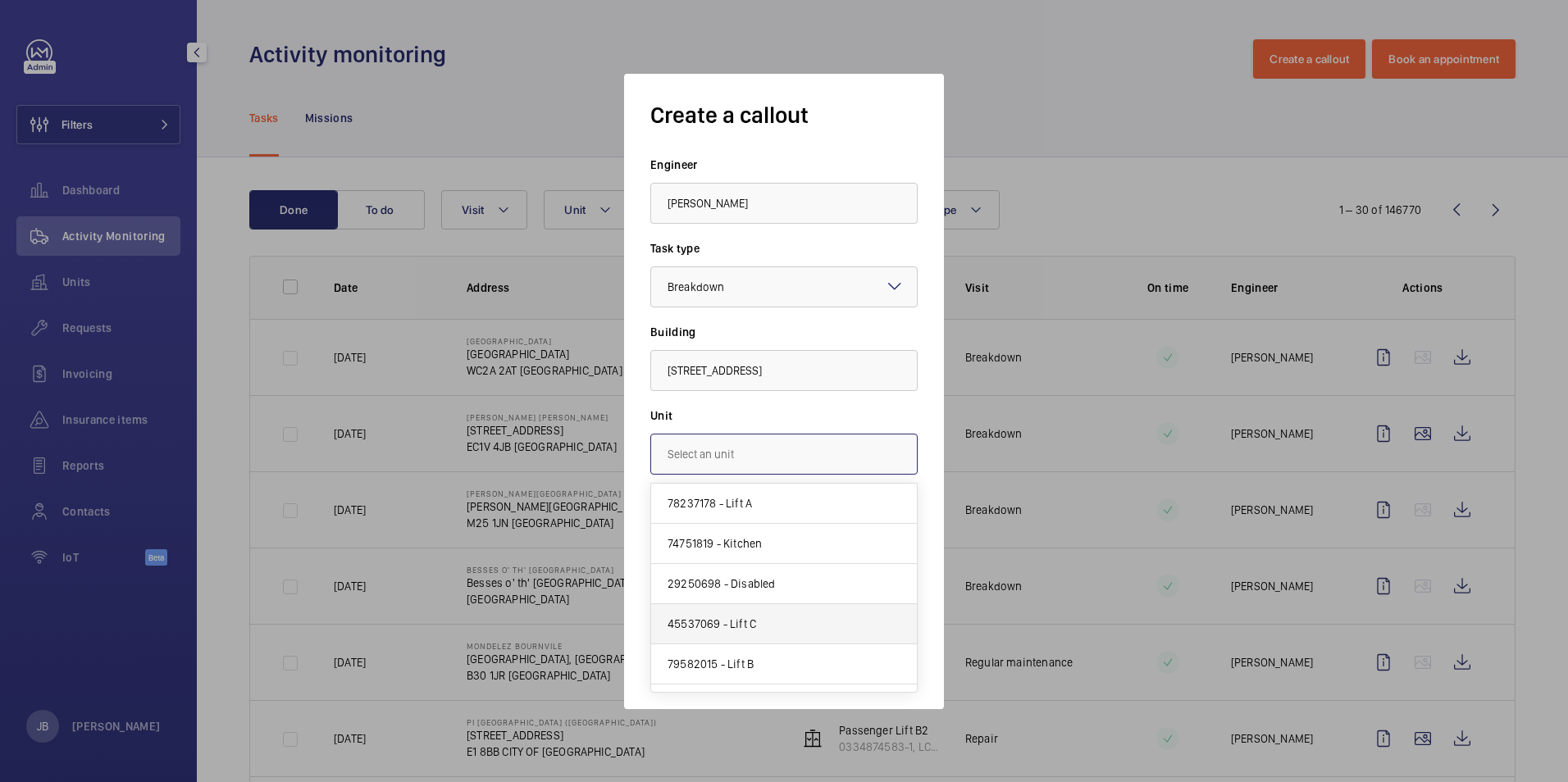
type input "45537069 - Lift C"
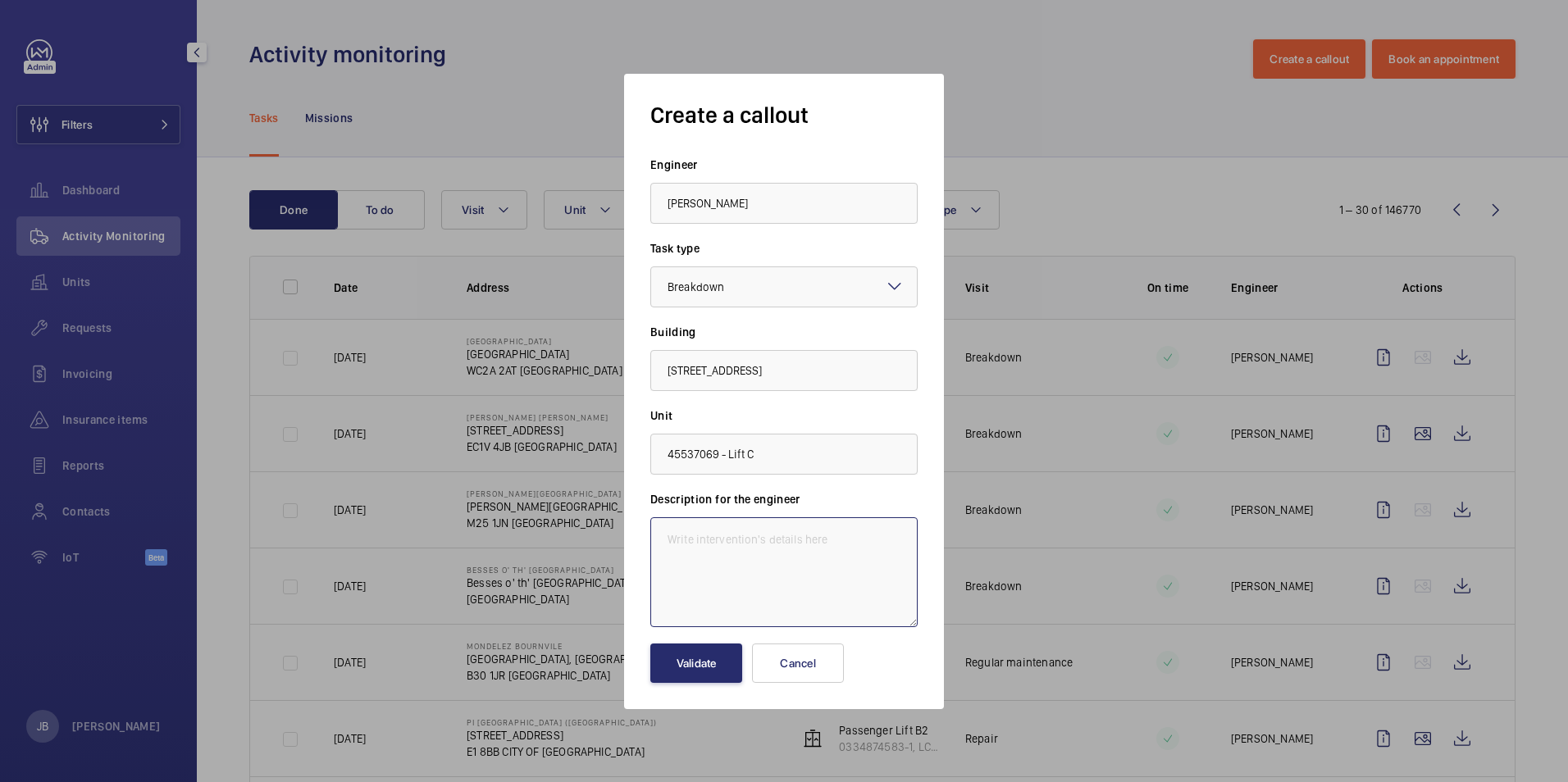
click at [782, 556] on textarea at bounding box center [784, 573] width 267 height 110
paste textarea "The suspension ropes are worn / splintered and should be suitably renewed immed…"
type textarea "Insurance defect - The suspension ropes are worn / splintered and should be sui…"
click at [721, 667] on button "Validate" at bounding box center [696, 663] width 92 height 40
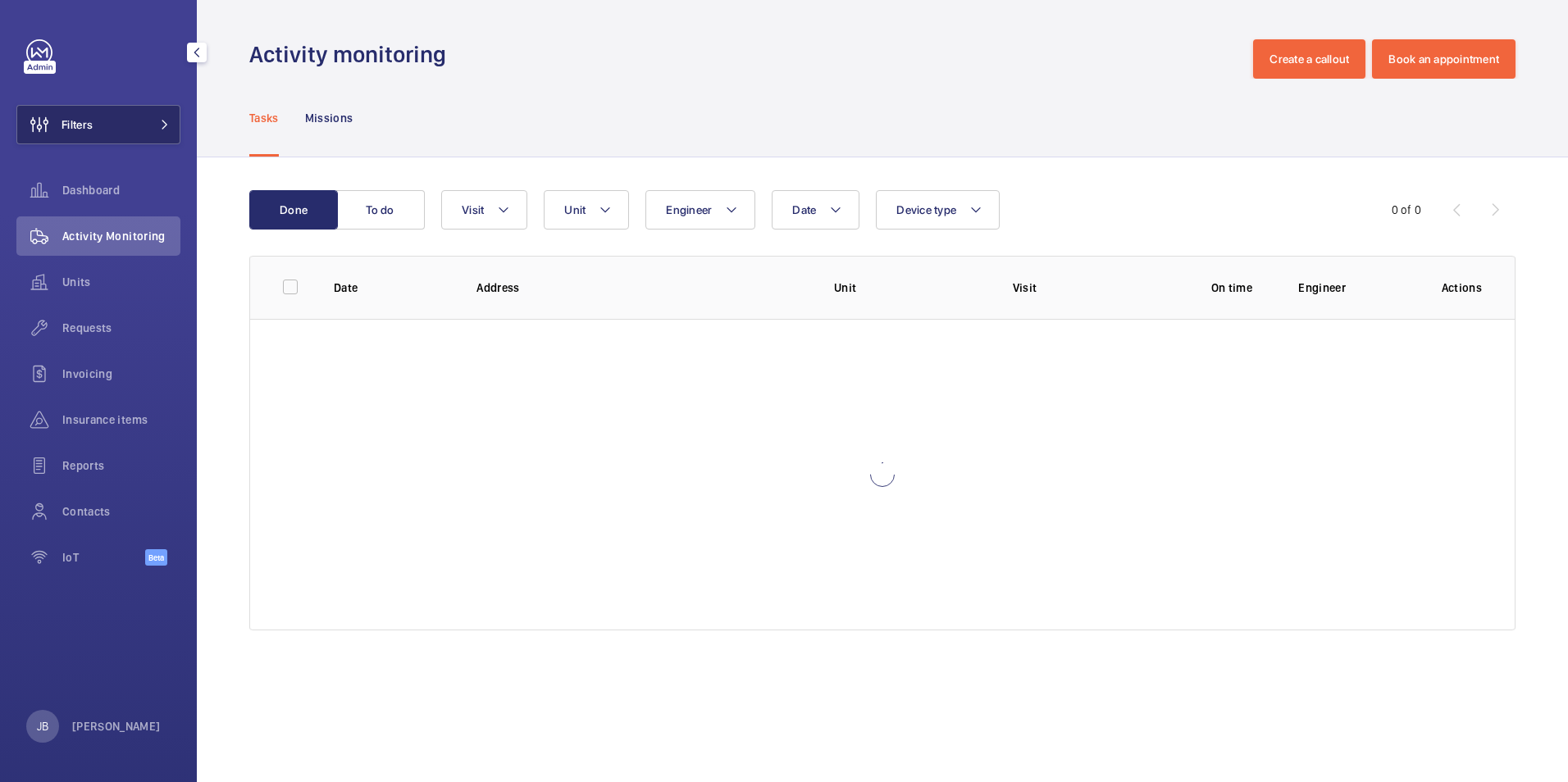
click at [64, 105] on span "Filters" at bounding box center [55, 125] width 76 height 40
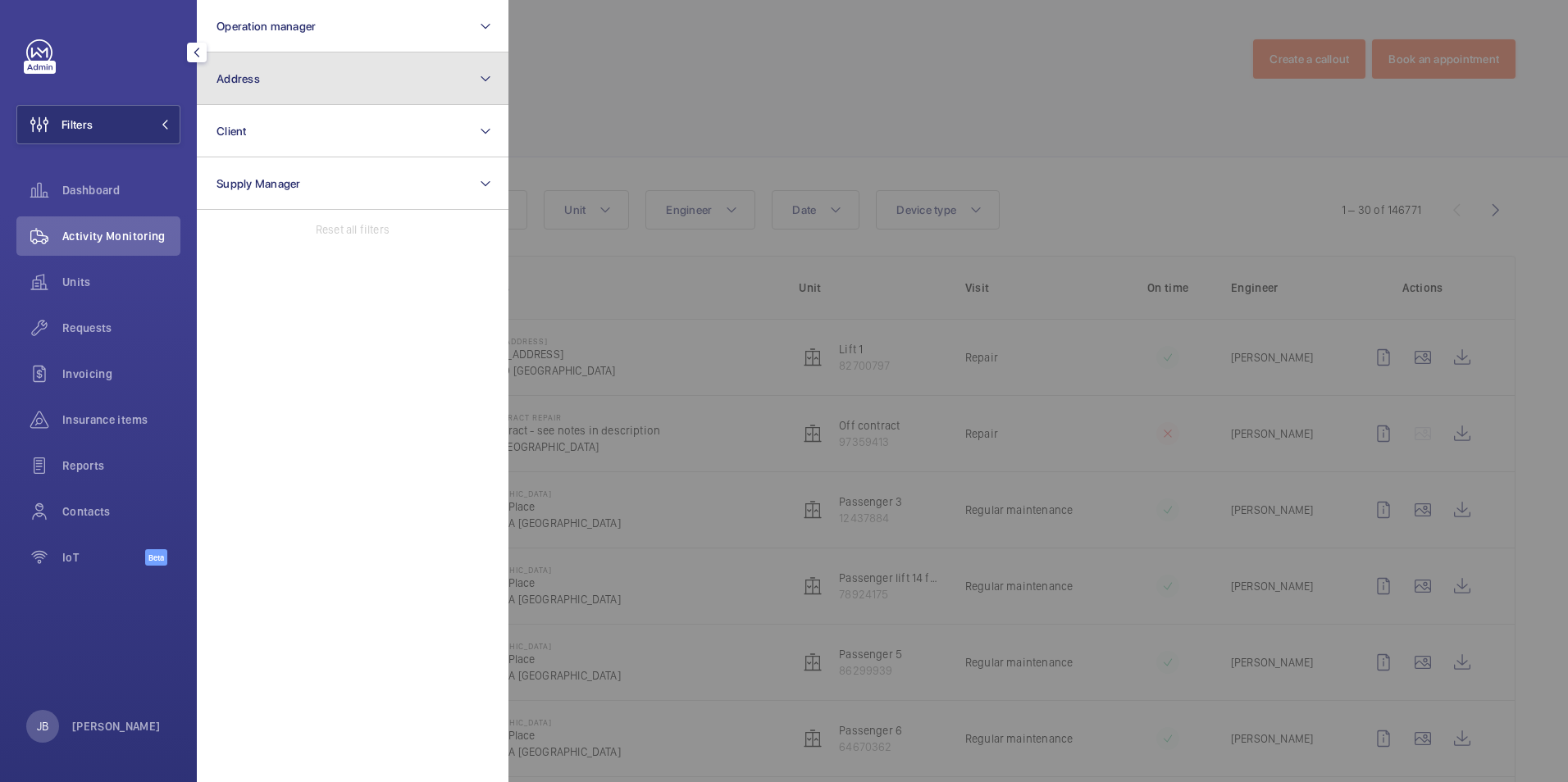
click at [318, 89] on button "Address" at bounding box center [352, 78] width 312 height 53
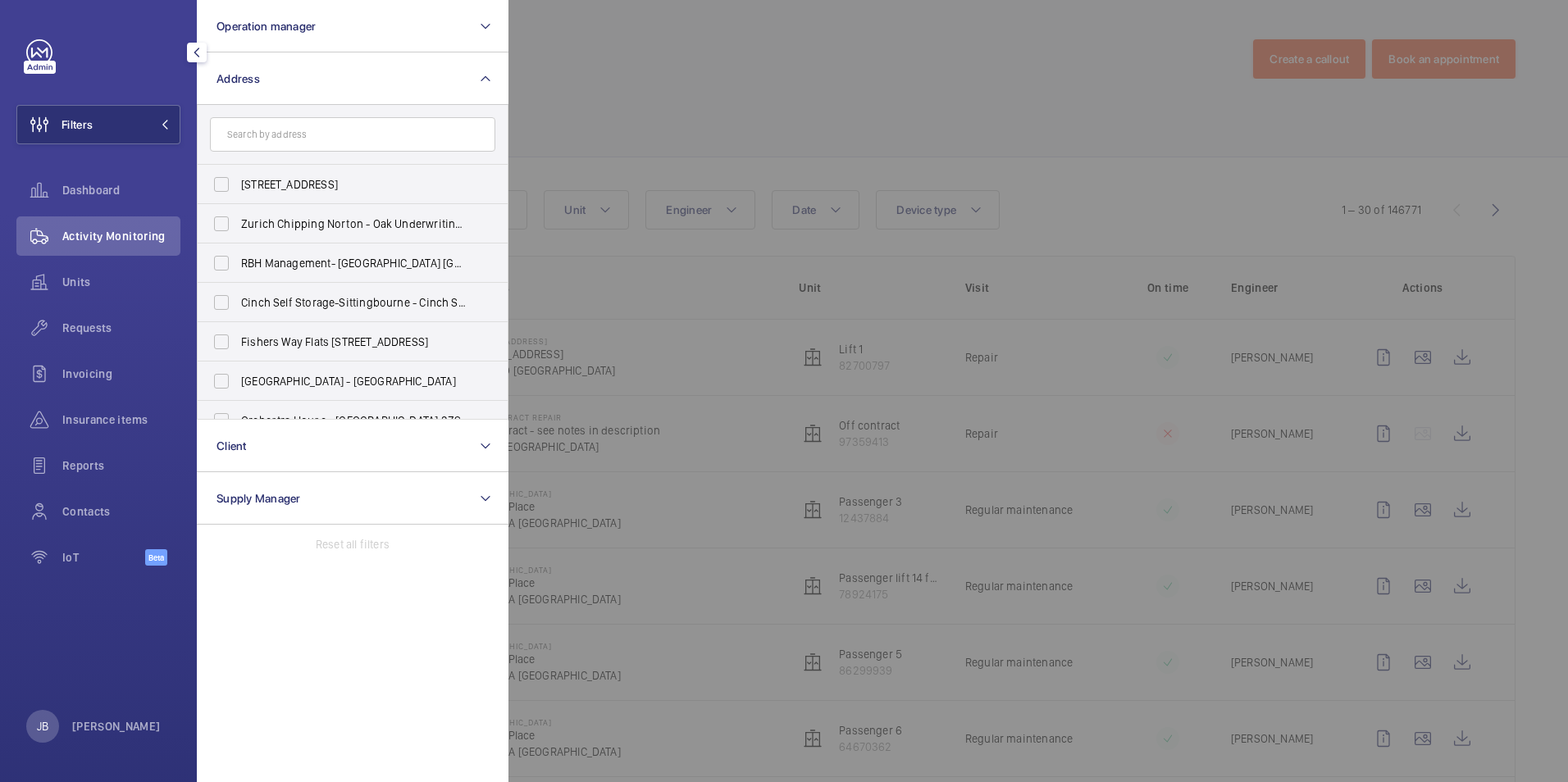
click at [280, 129] on input "text" at bounding box center [352, 134] width 285 height 34
click at [320, 26] on button "Operation manager" at bounding box center [352, 26] width 312 height 53
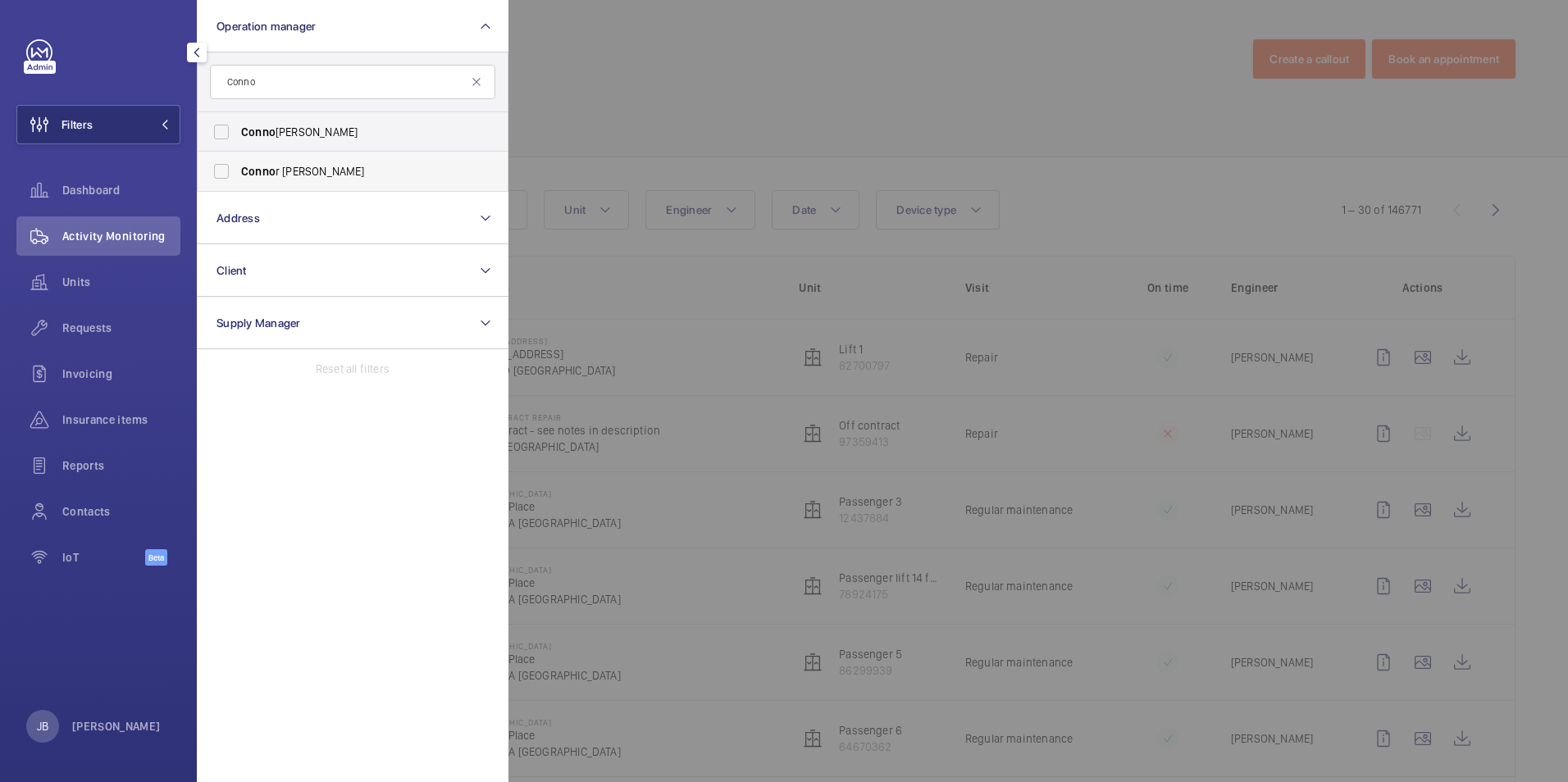
type input "Conno"
click at [220, 177] on label "[PERSON_NAME]" at bounding box center [339, 171] width 285 height 40
click at [220, 177] on input "[PERSON_NAME]" at bounding box center [221, 171] width 33 height 33
checkbox input "true"
click at [694, 108] on div at bounding box center [1292, 391] width 1568 height 782
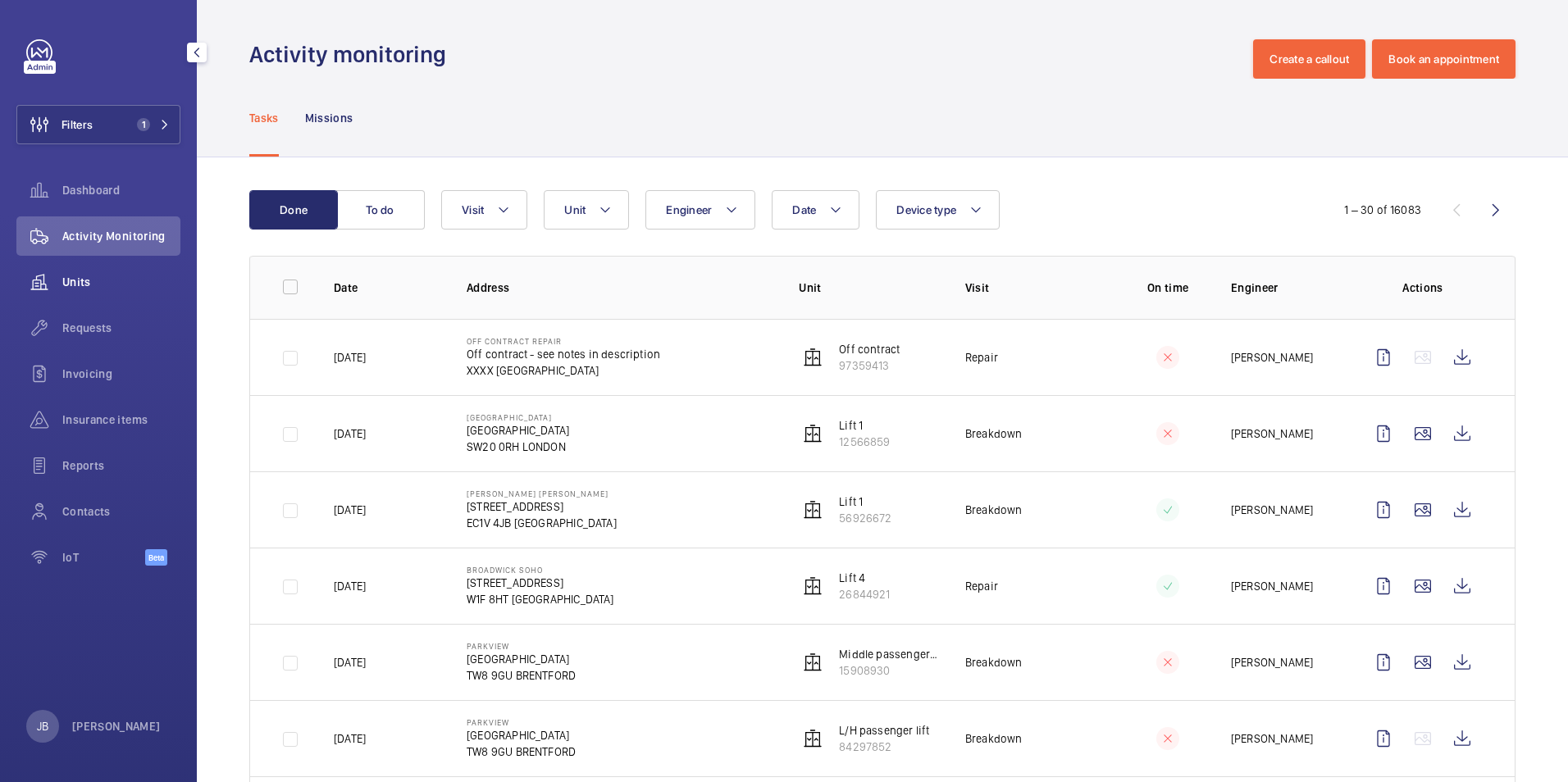
click at [81, 279] on span "Units" at bounding box center [121, 282] width 118 height 16
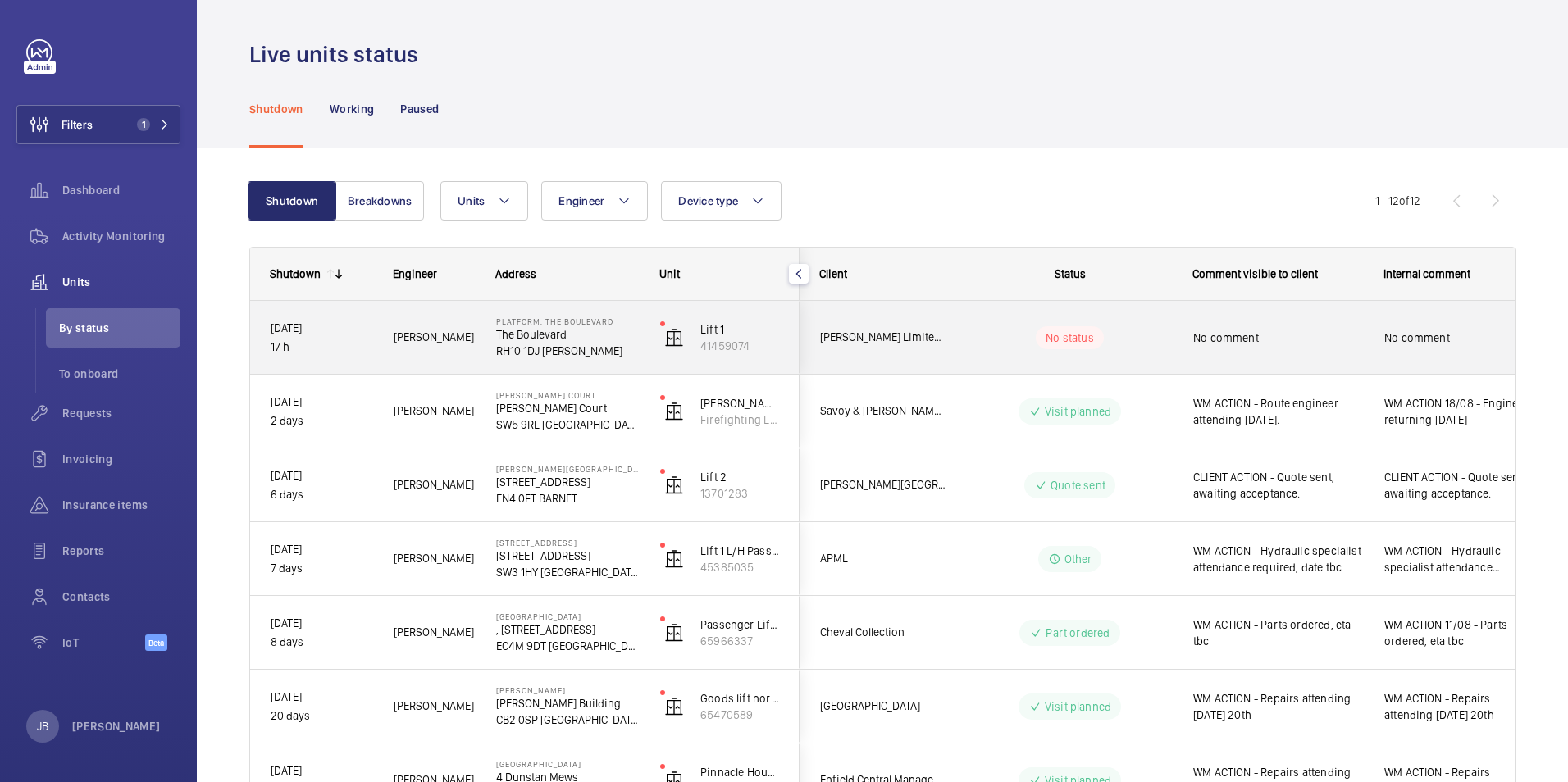
click at [1257, 344] on span "No comment" at bounding box center [1278, 338] width 170 height 16
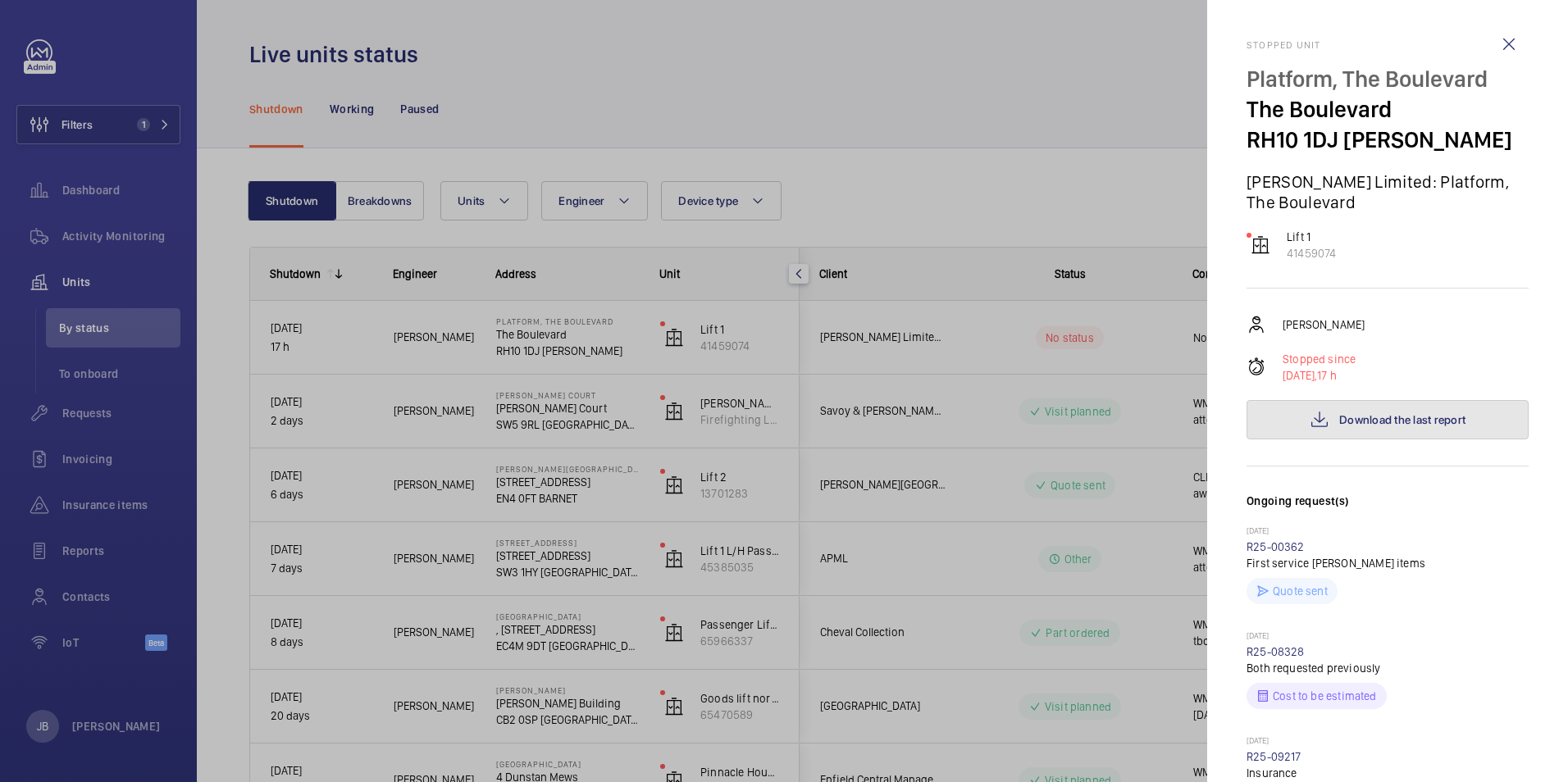
click at [1371, 420] on span "Download the last report" at bounding box center [1402, 419] width 127 height 13
click at [576, 48] on div at bounding box center [784, 391] width 1568 height 782
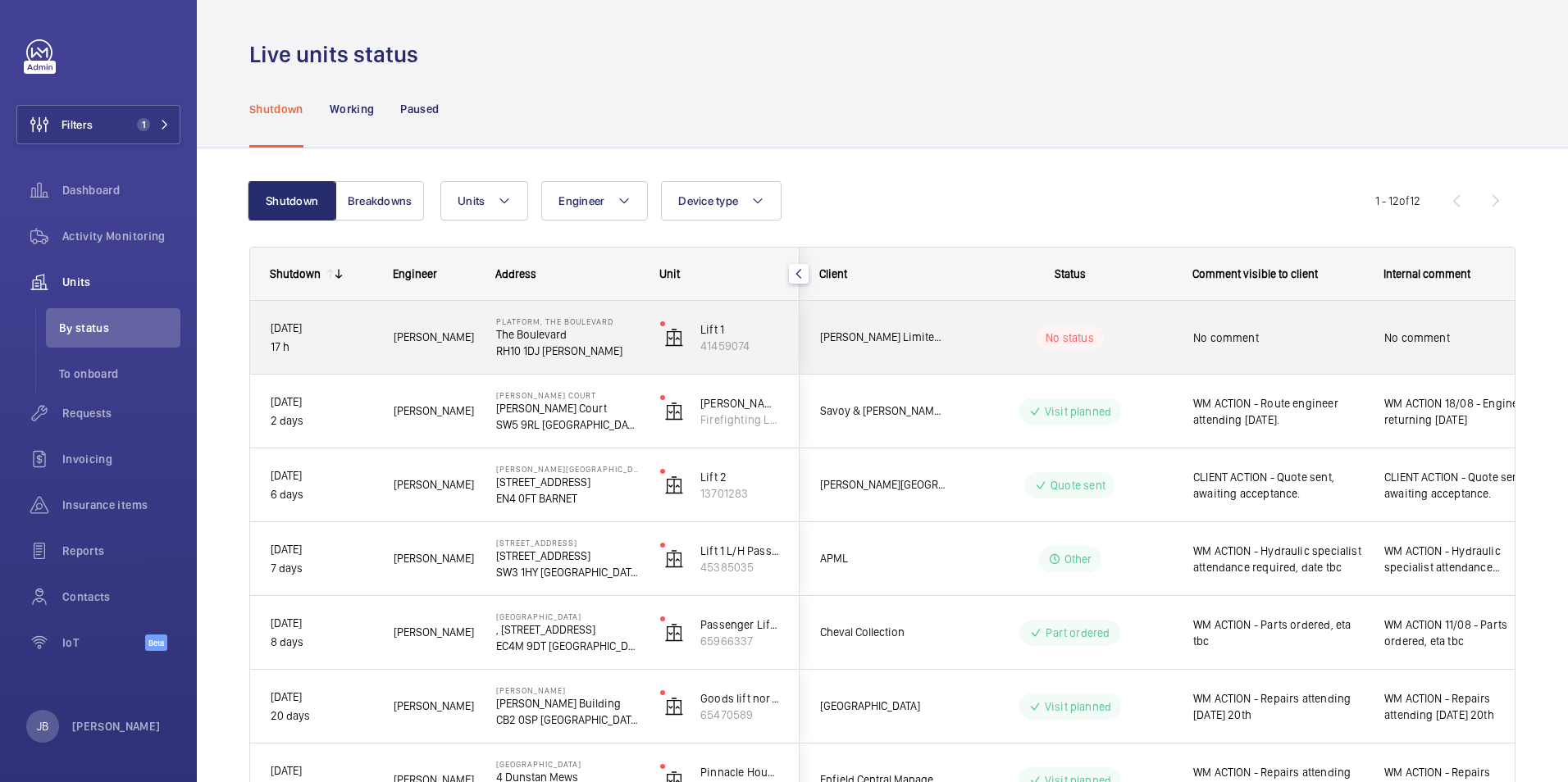
click at [281, 344] on p "17 h" at bounding box center [321, 347] width 102 height 19
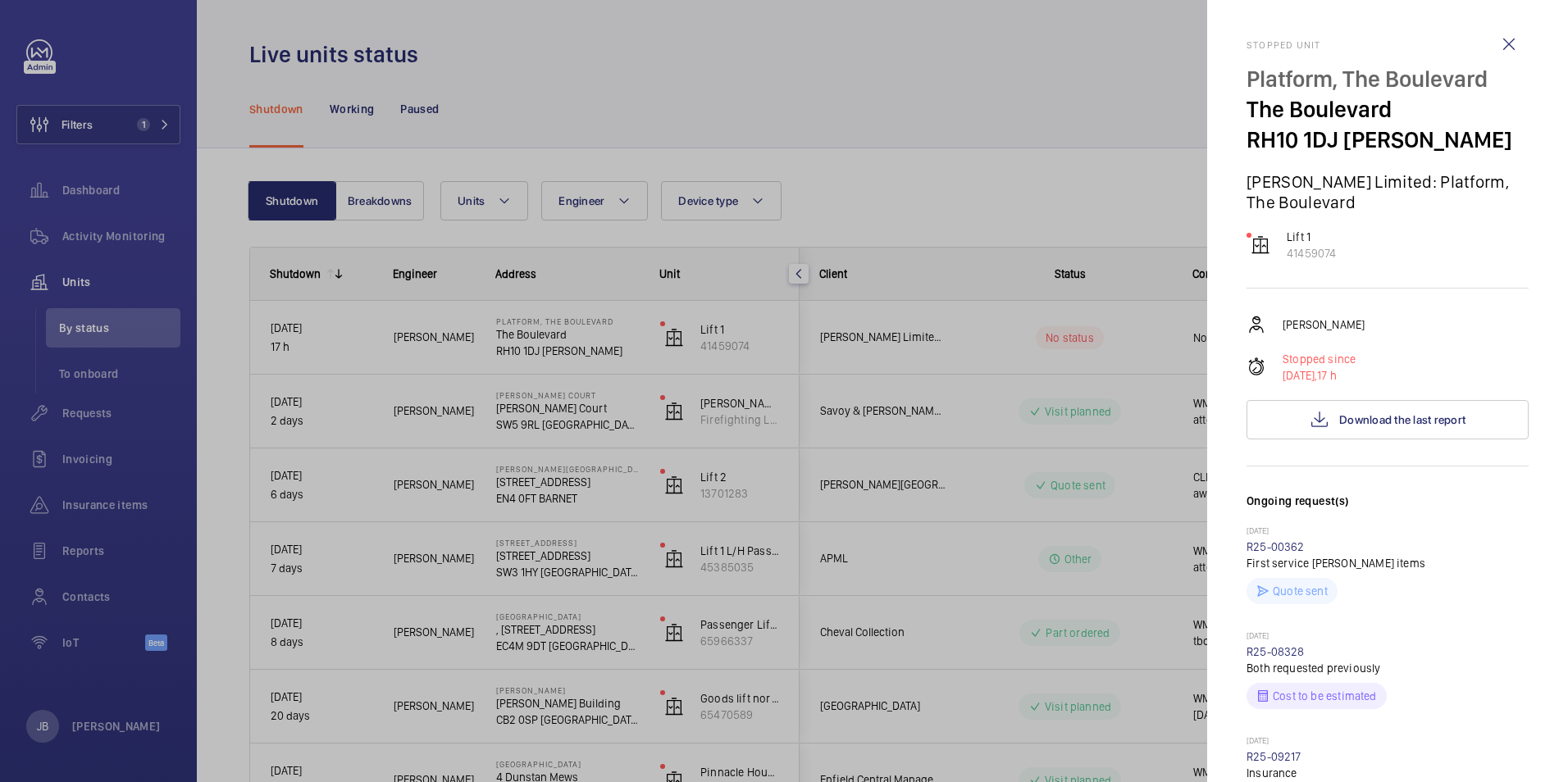
click at [1065, 176] on div at bounding box center [784, 391] width 1568 height 782
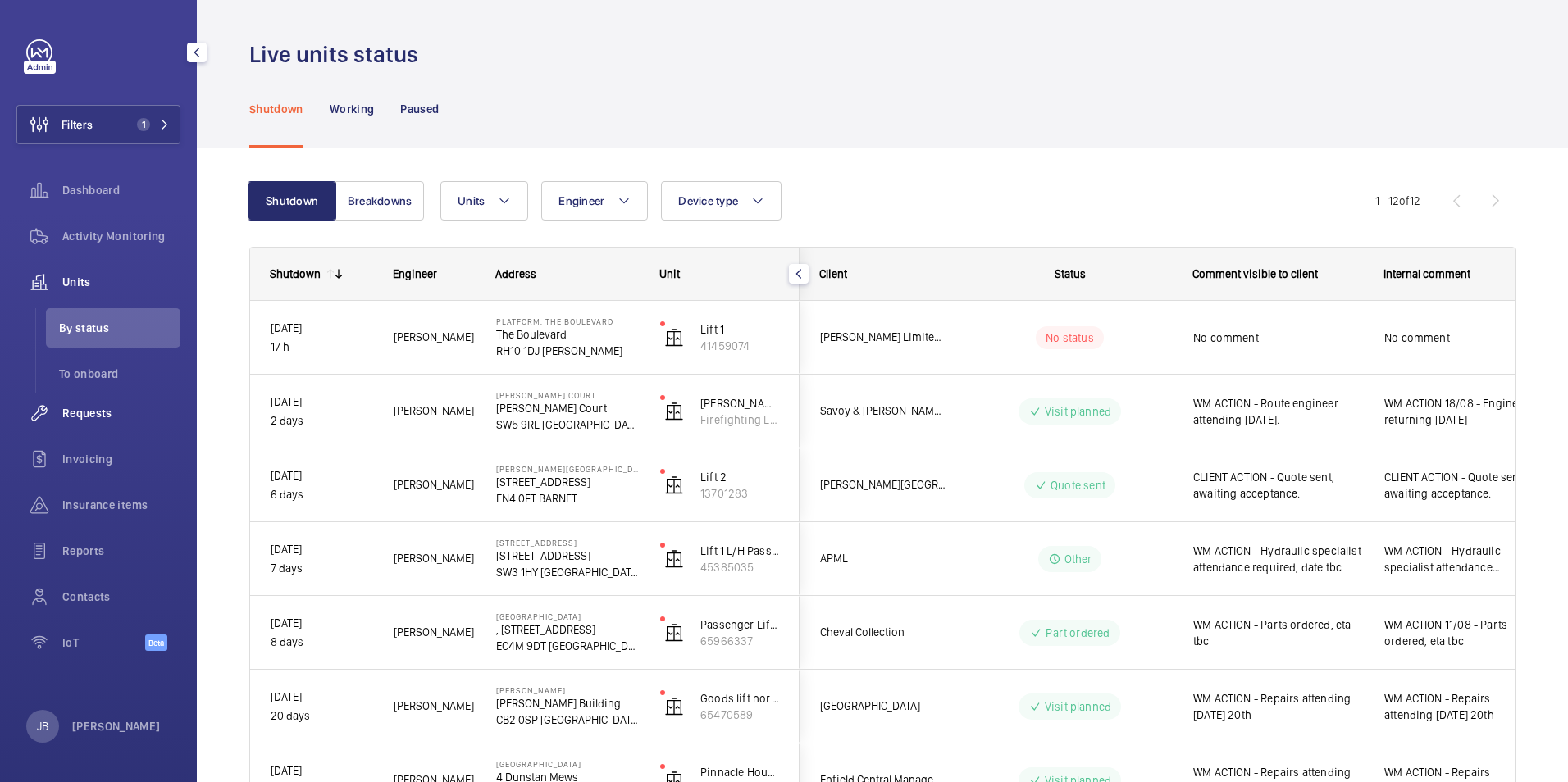
click at [101, 409] on span "Requests" at bounding box center [121, 413] width 118 height 16
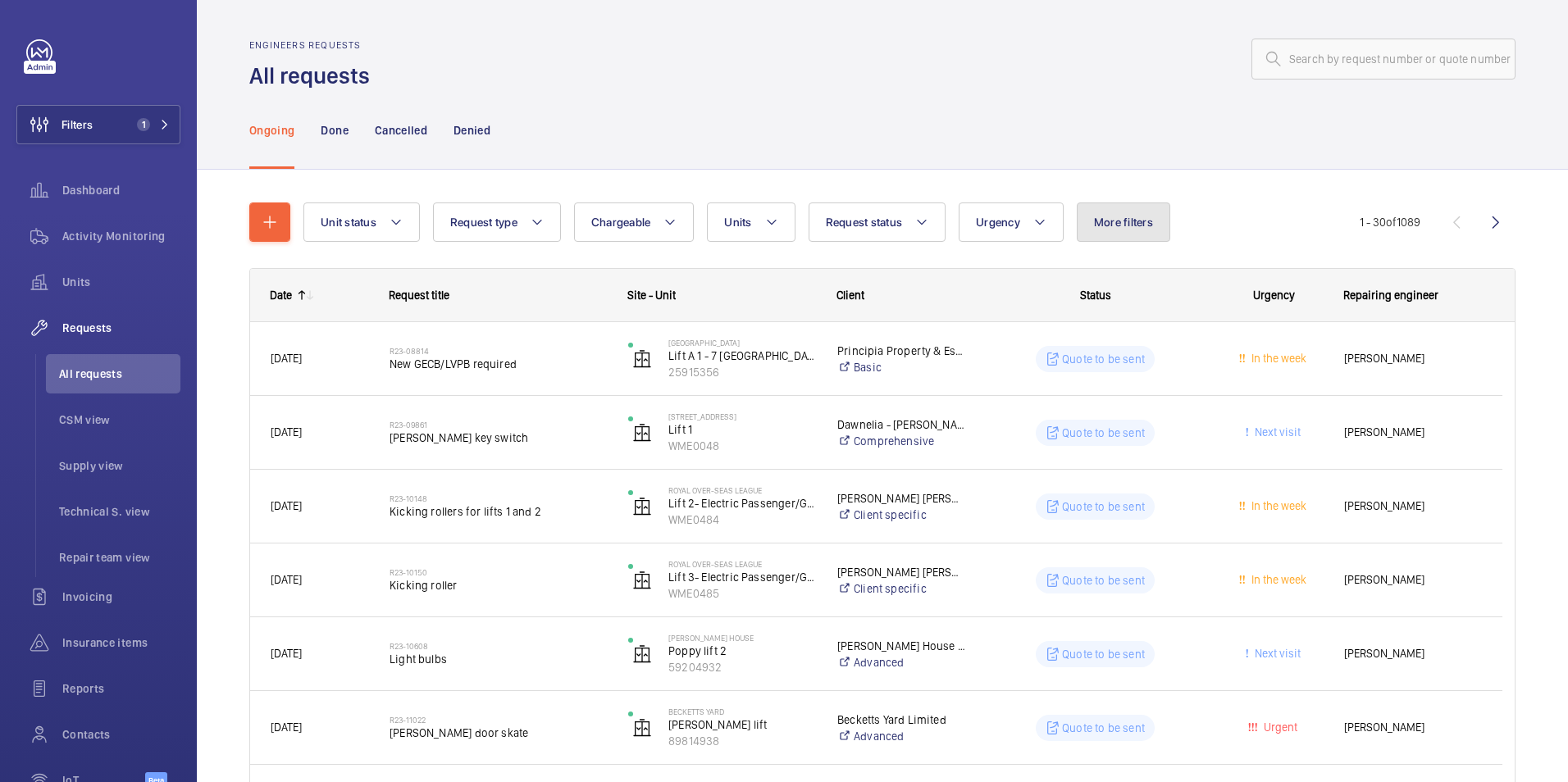
click at [1150, 221] on button "More filters" at bounding box center [1123, 222] width 94 height 40
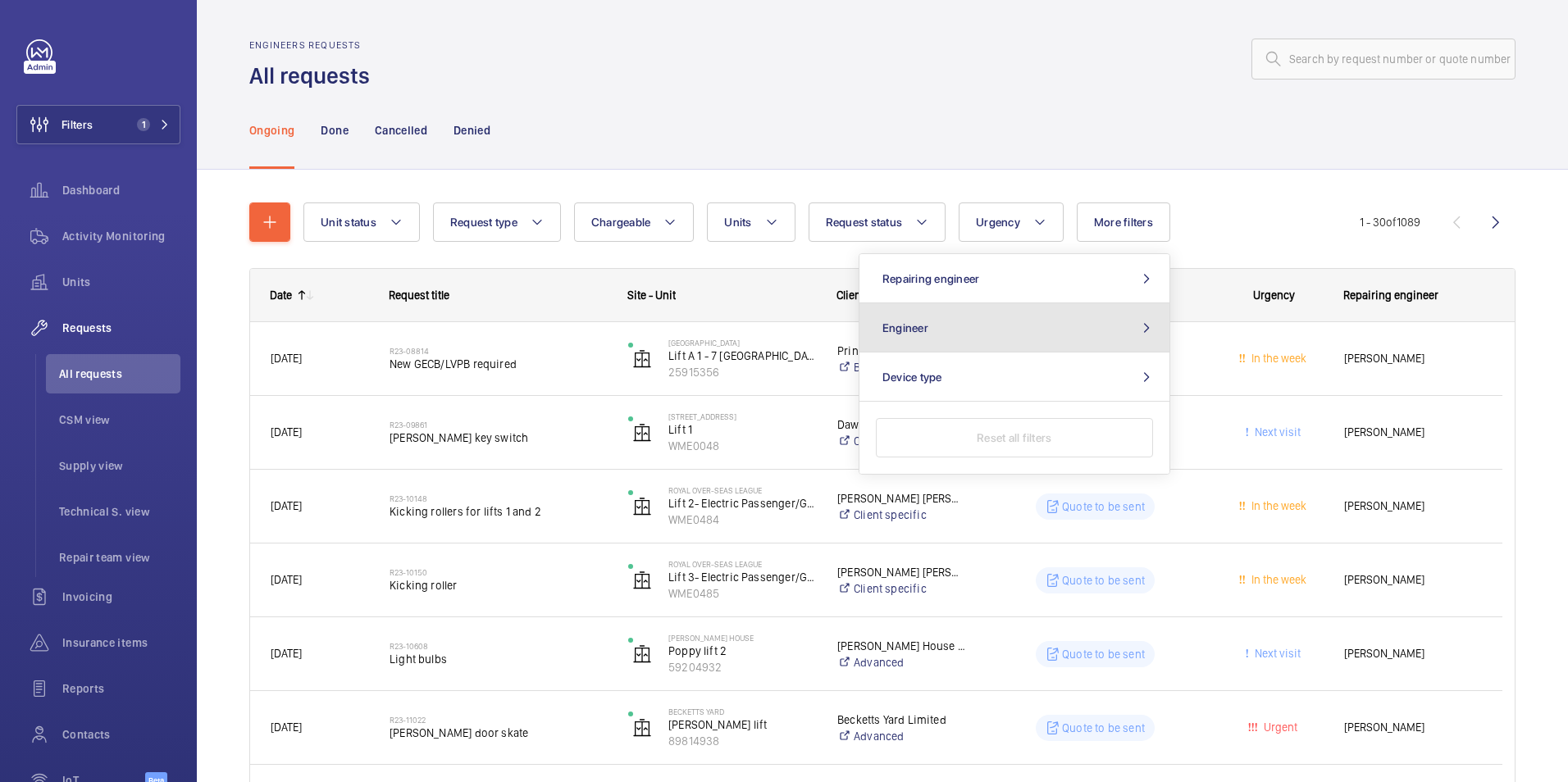
click at [1052, 322] on button "Engineer" at bounding box center [1015, 327] width 310 height 49
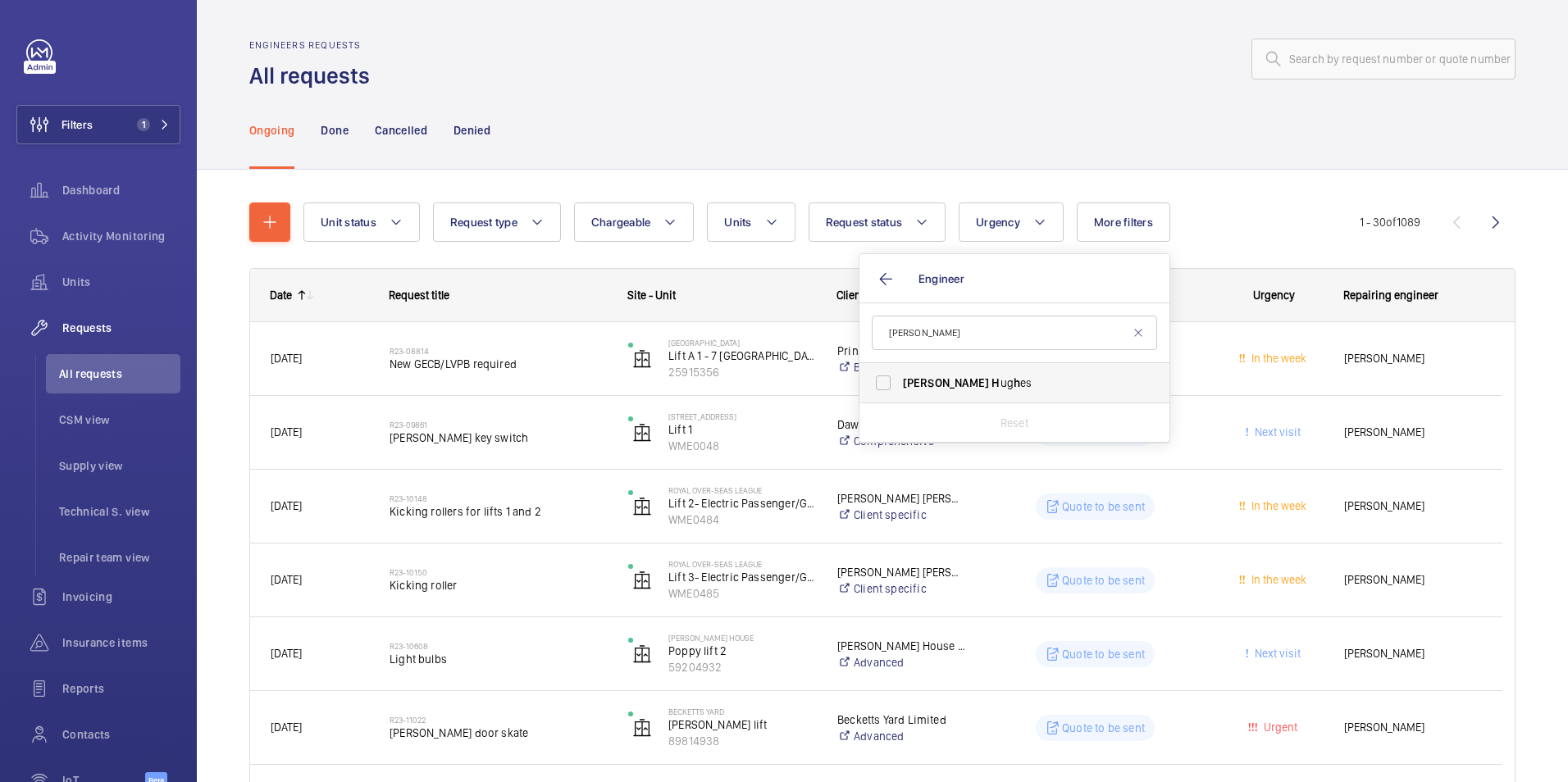
type input "[PERSON_NAME]"
click at [926, 384] on span "[PERSON_NAME]" at bounding box center [946, 382] width 86 height 13
click at [899, 384] on input "[PERSON_NAME] ug h es" at bounding box center [883, 382] width 33 height 33
checkbox input "true"
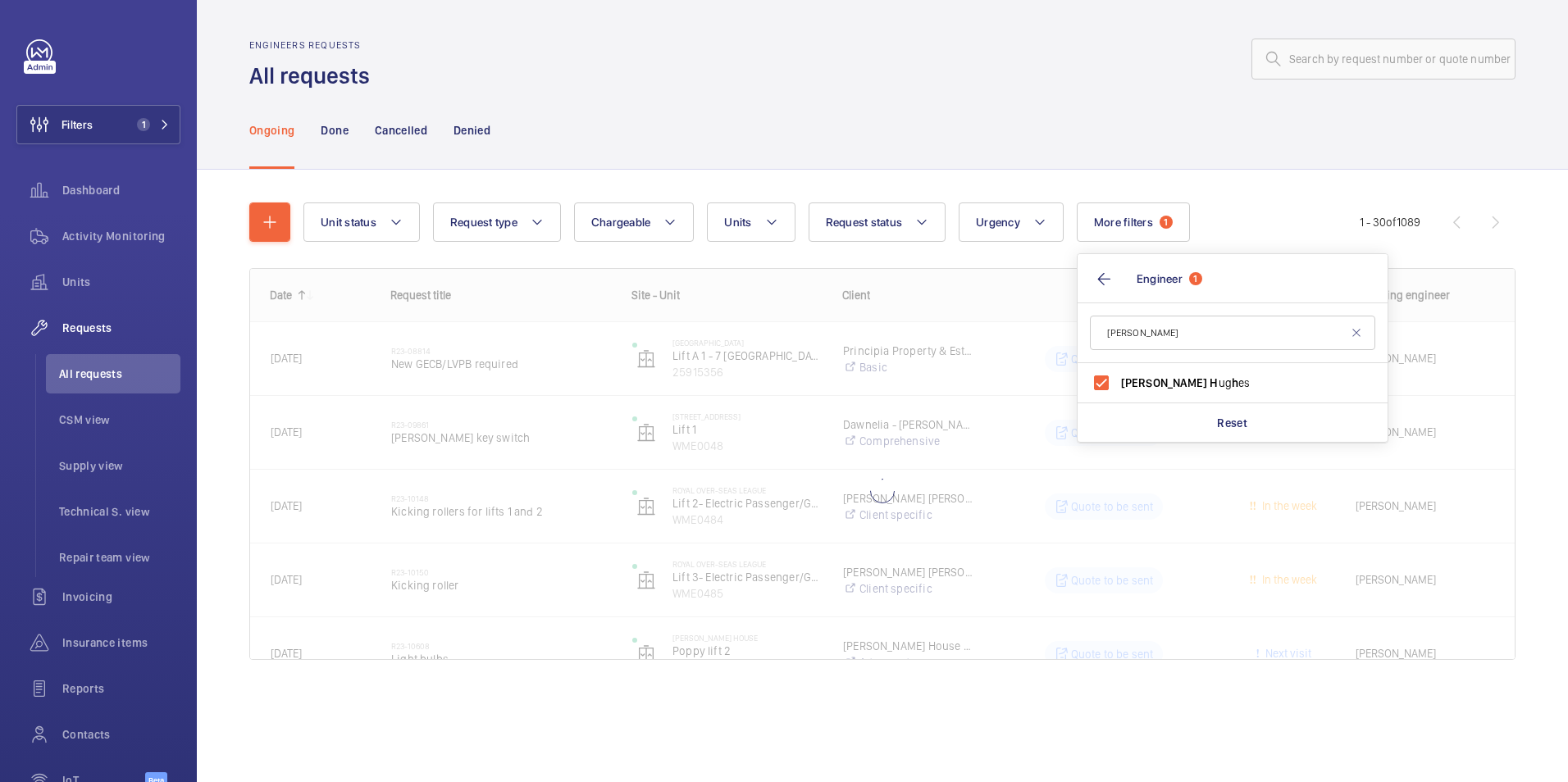
click at [1001, 99] on div "Ongoing Done Cancelled Denied" at bounding box center [882, 130] width 1266 height 78
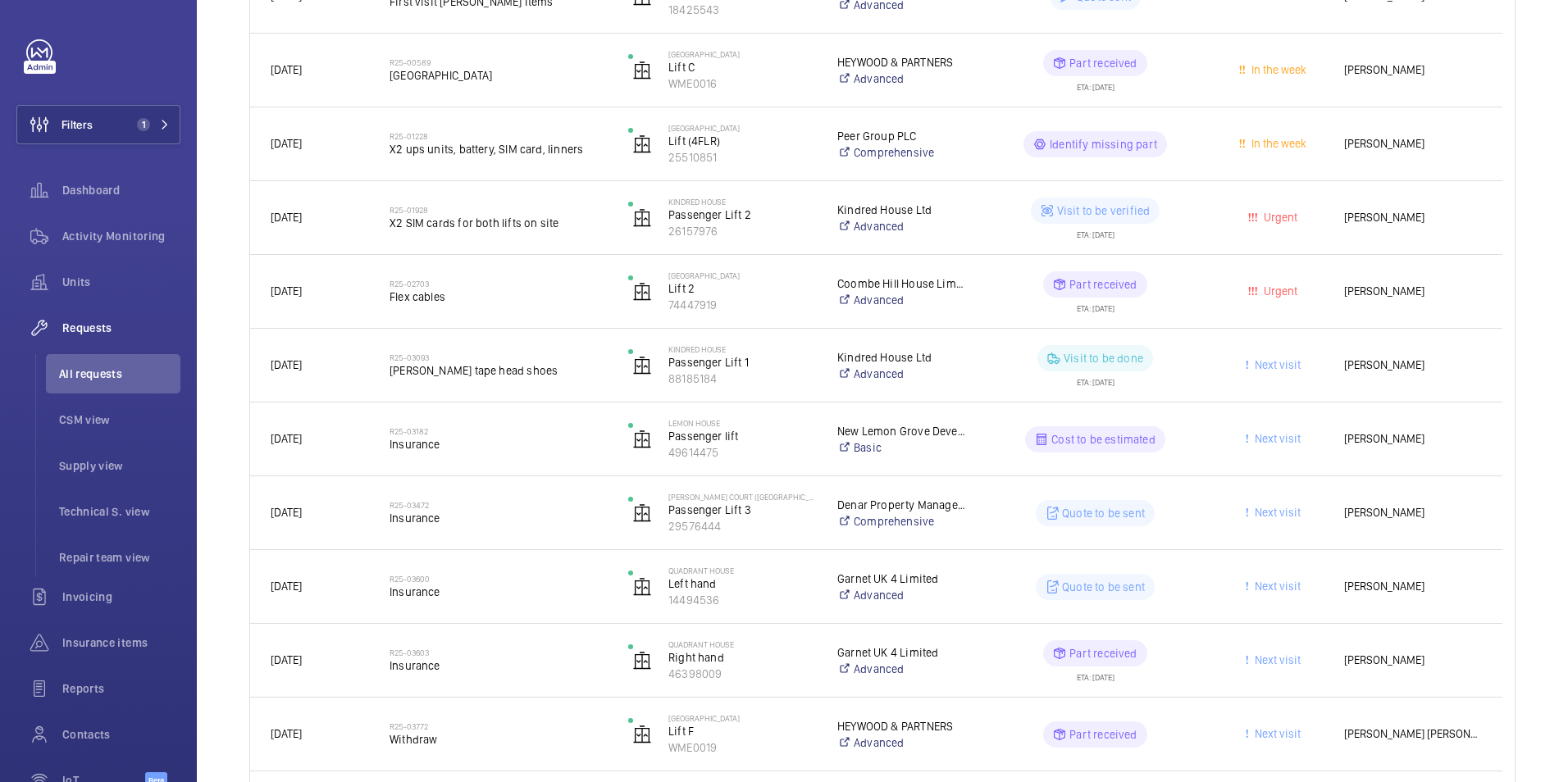
scroll to position [1230, 0]
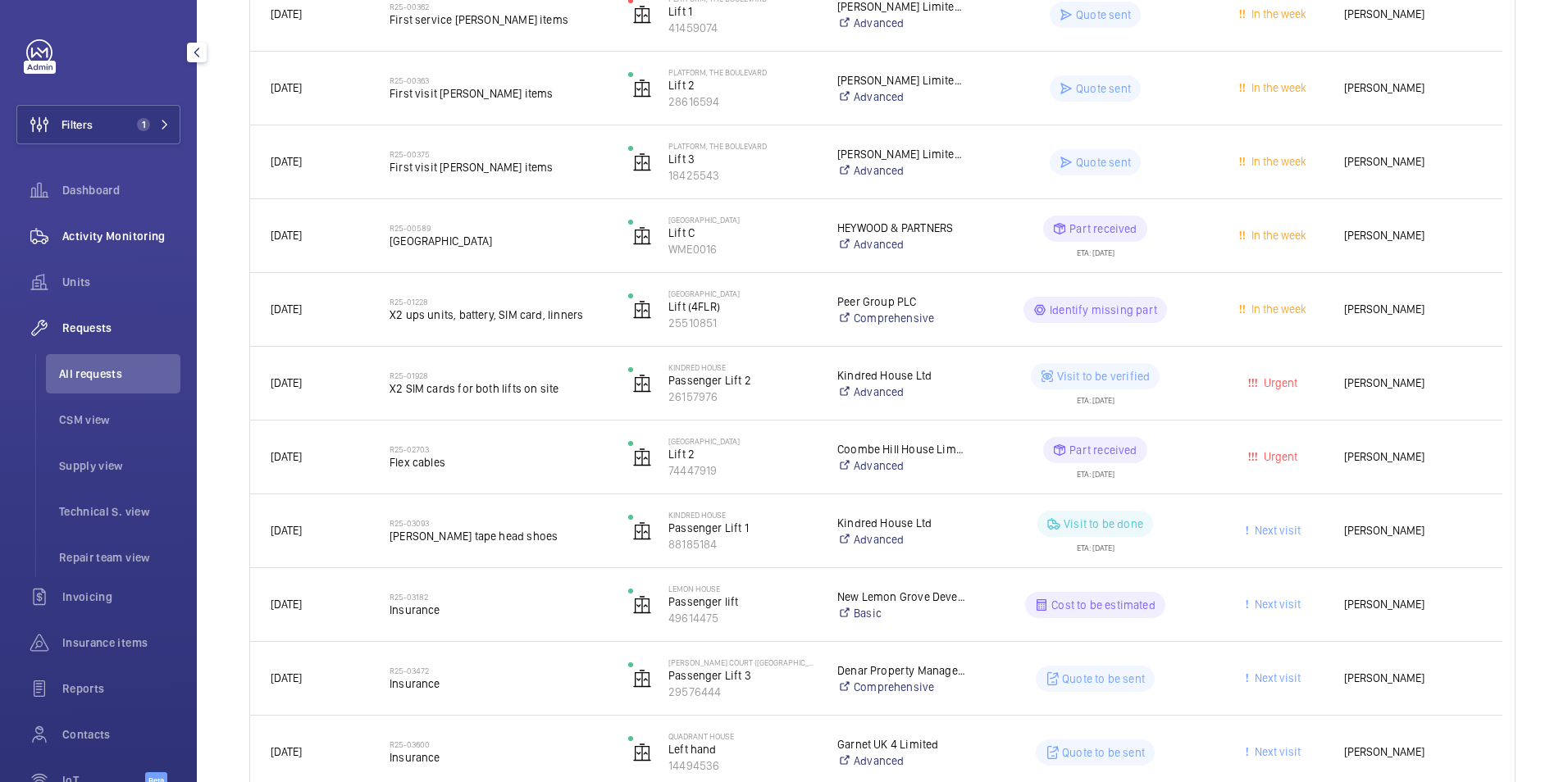
click at [95, 231] on span "Activity Monitoring" at bounding box center [121, 236] width 118 height 16
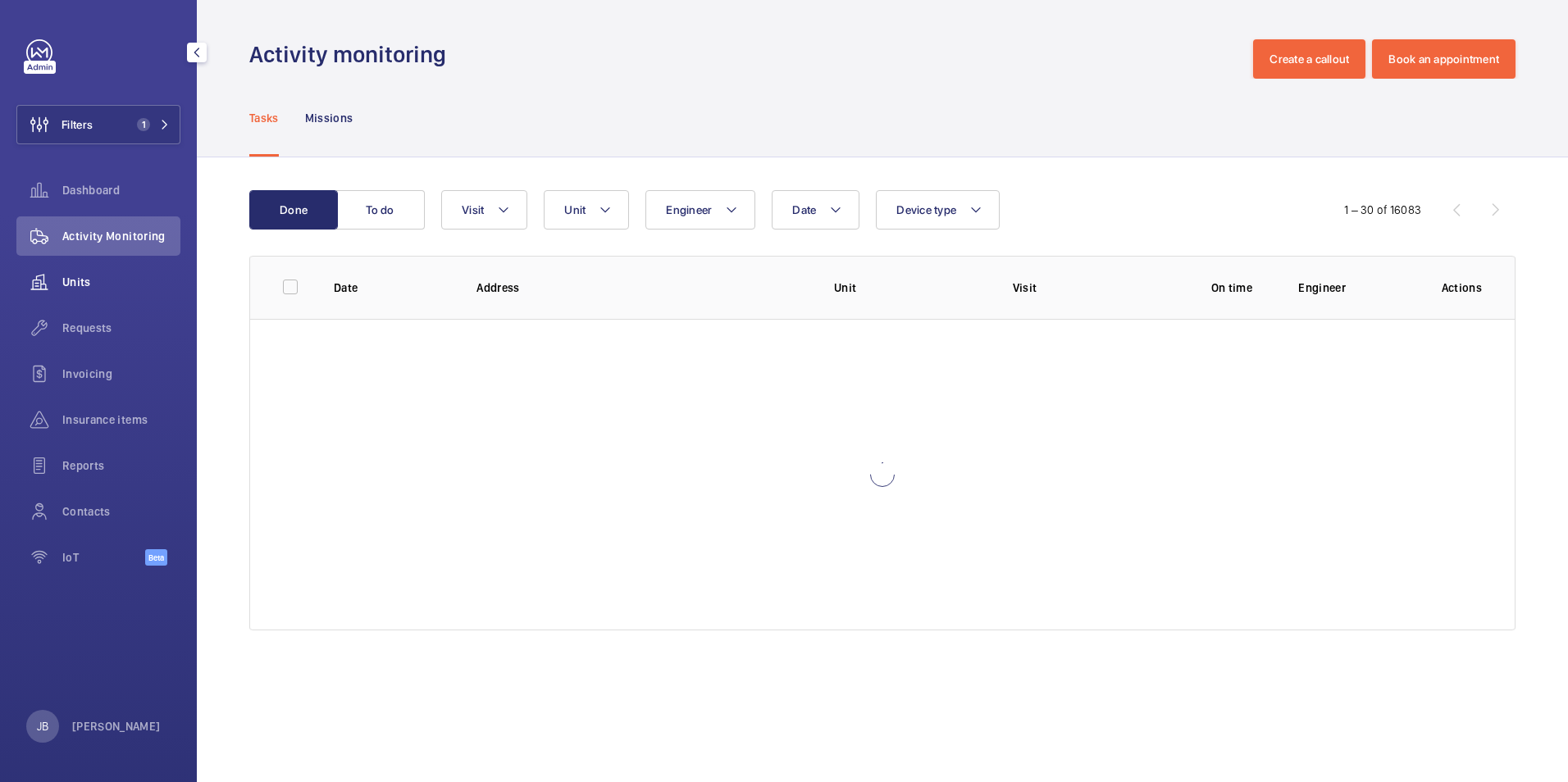
click at [96, 289] on span "Units" at bounding box center [121, 282] width 118 height 16
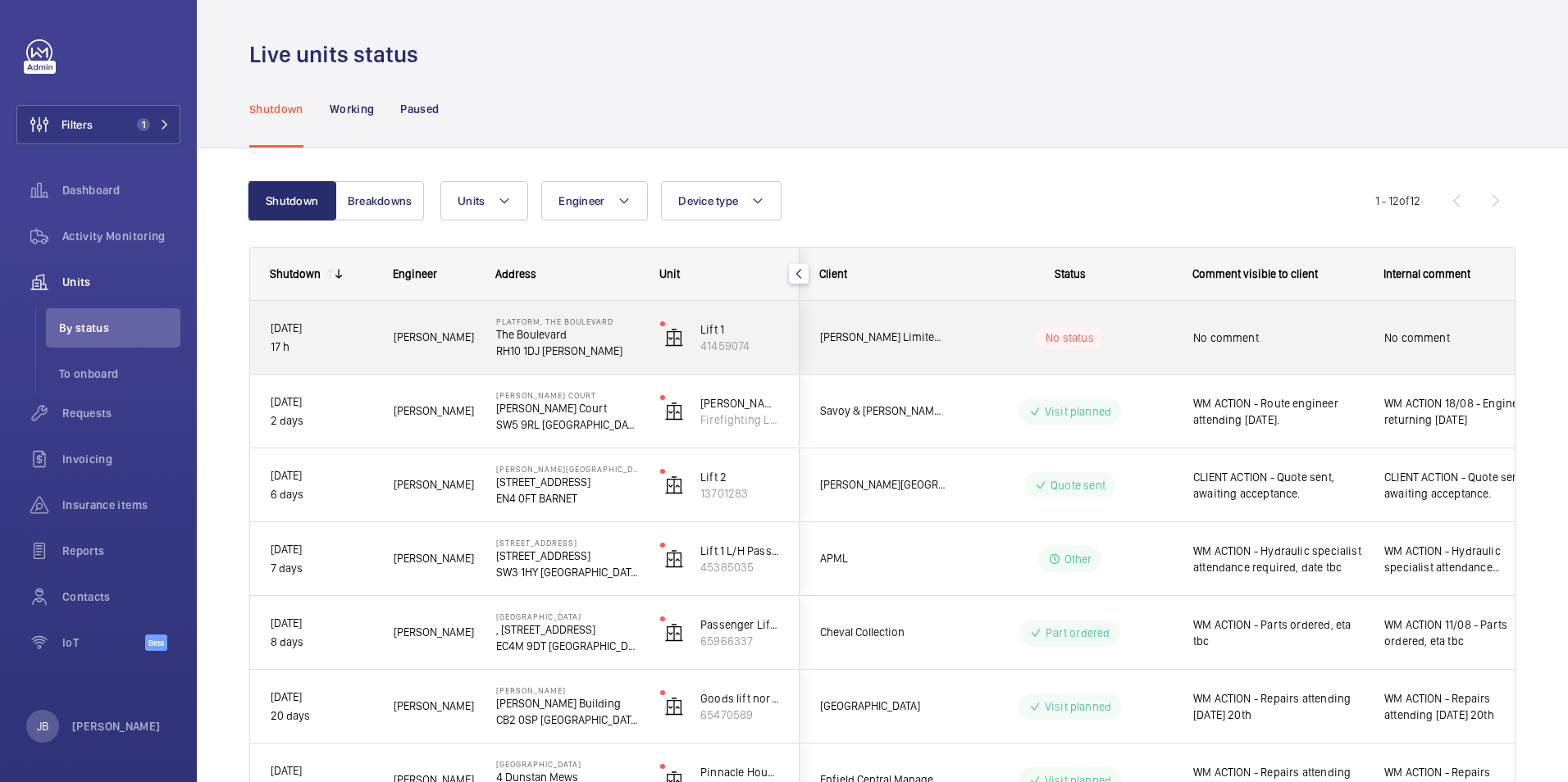
drag, startPoint x: 488, startPoint y: 351, endPoint x: 520, endPoint y: 351, distance: 32.0
click at [520, 351] on div "Platform, [GEOGRAPHIC_DATA] [PERSON_NAME]" at bounding box center [557, 338] width 162 height 74
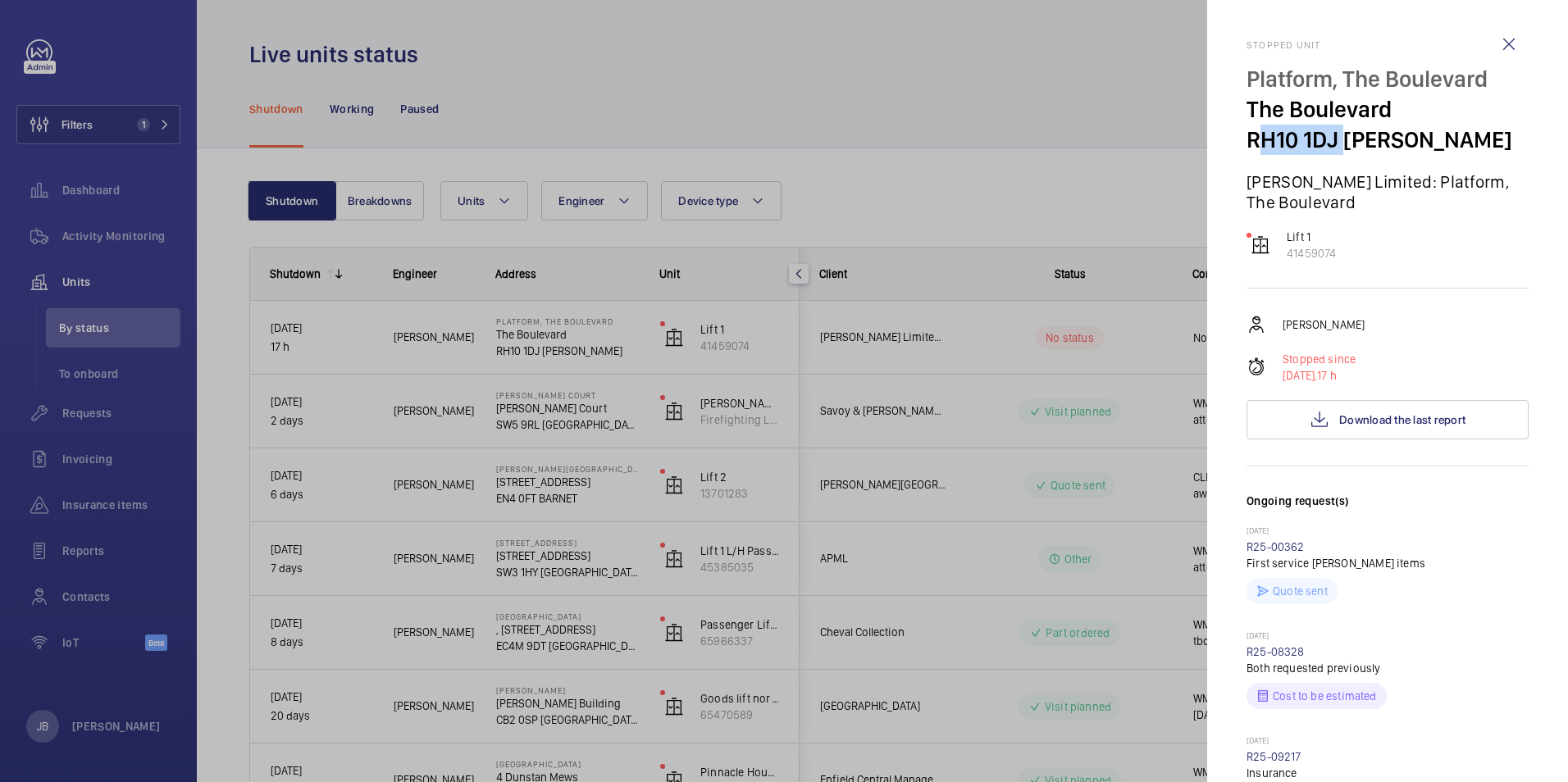
drag, startPoint x: 1254, startPoint y: 140, endPoint x: 1339, endPoint y: 141, distance: 85.0
click at [1339, 141] on p "RH10 1DJ [PERSON_NAME]" at bounding box center [1387, 140] width 282 height 30
drag, startPoint x: 1339, startPoint y: 141, endPoint x: 1321, endPoint y: 139, distance: 18.1
click at [43, 113] on div at bounding box center [784, 391] width 1568 height 782
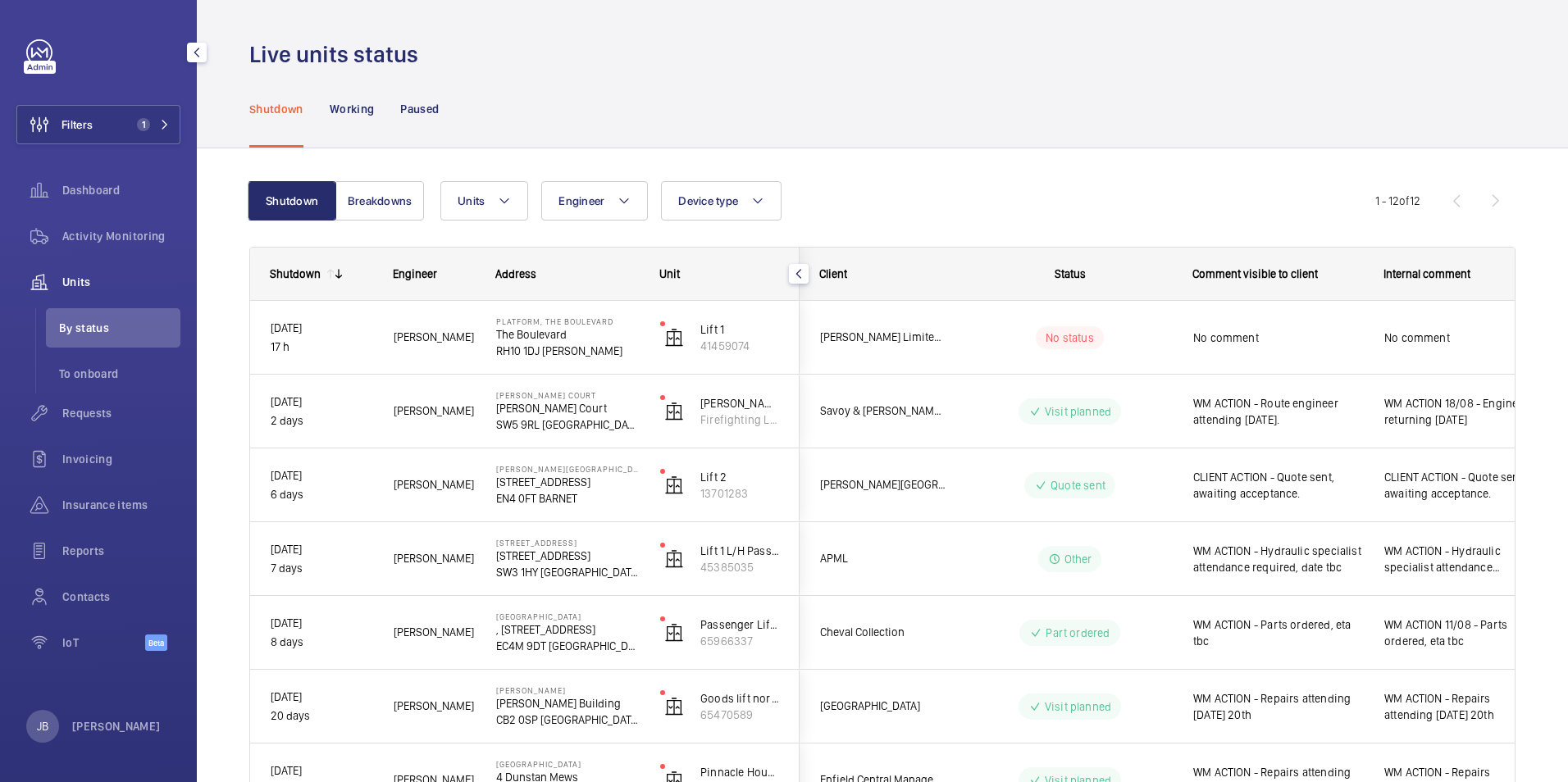
click at [73, 116] on span "Filters" at bounding box center [77, 124] width 31 height 16
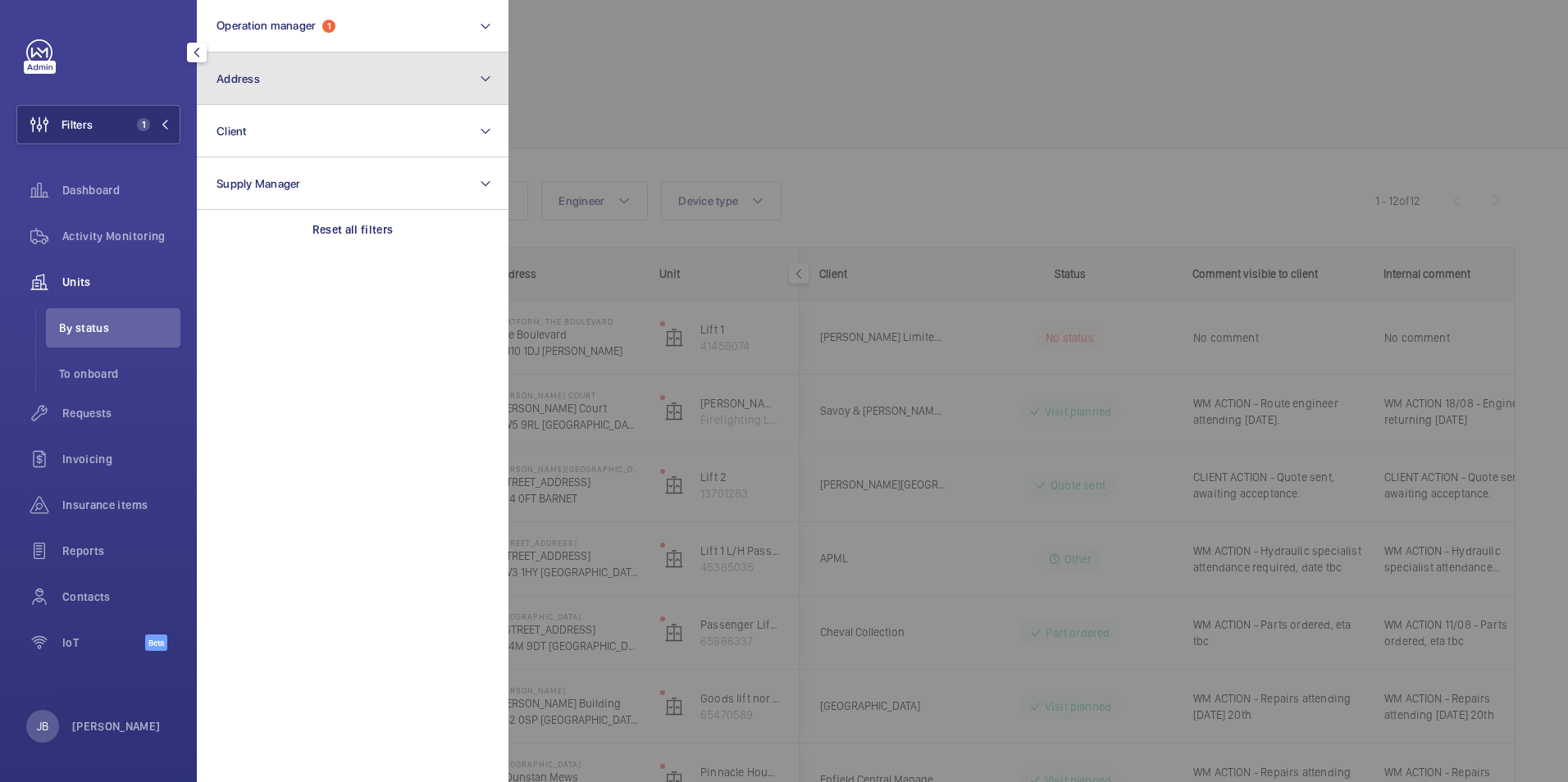
click at [383, 77] on button "Address" at bounding box center [352, 78] width 312 height 53
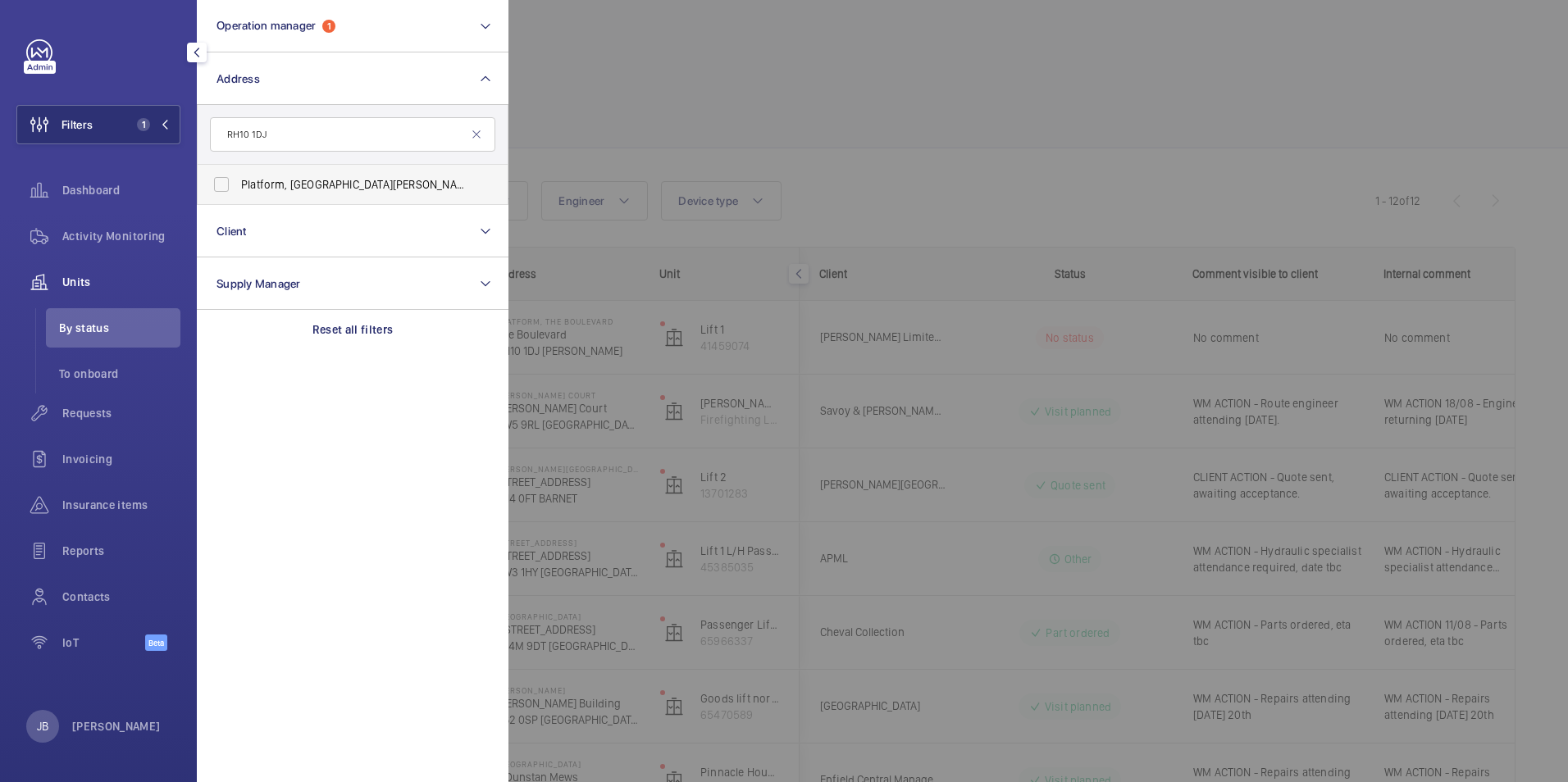
type input "RH10 1DJ"
click at [225, 187] on label "Platform, [STREET_ADDRESS][PERSON_NAME]" at bounding box center [339, 184] width 285 height 40
click at [225, 187] on input "Platform, [STREET_ADDRESS][PERSON_NAME]" at bounding box center [221, 184] width 33 height 33
checkbox input "true"
click at [597, 115] on div at bounding box center [1292, 391] width 1568 height 782
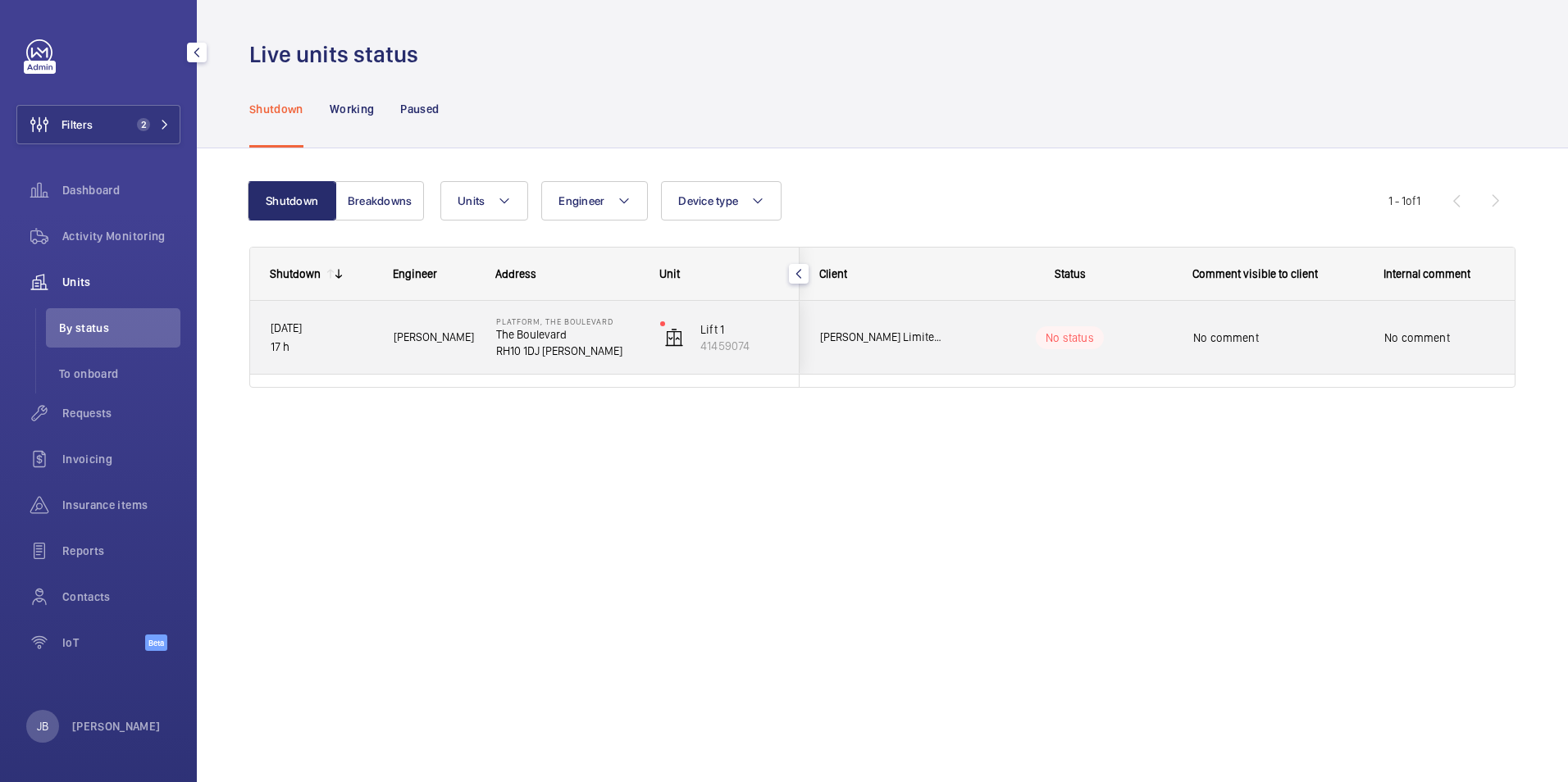
click at [974, 348] on wm-front-pills-cell "No status" at bounding box center [1069, 338] width 204 height 23
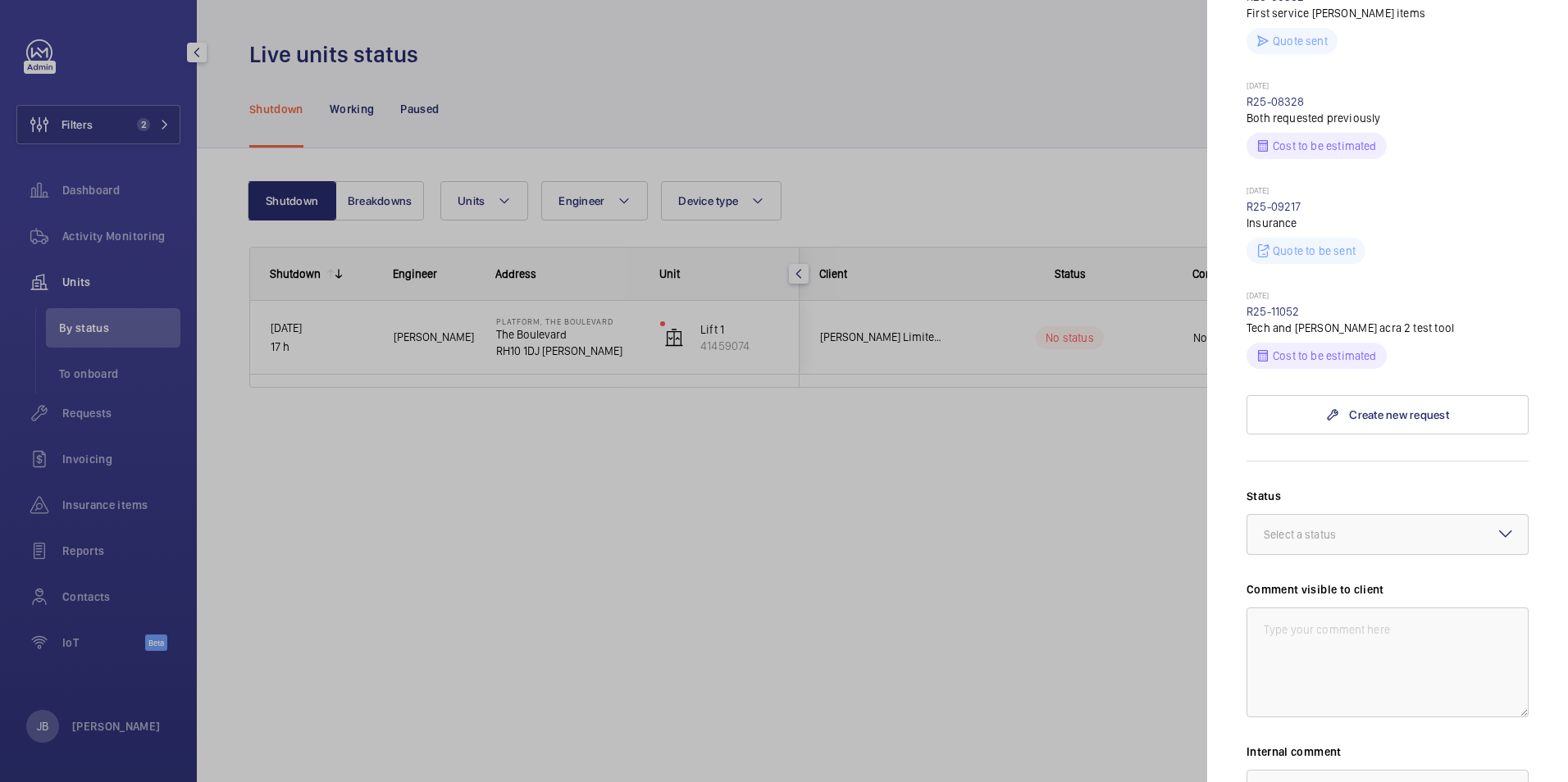
scroll to position [574, 0]
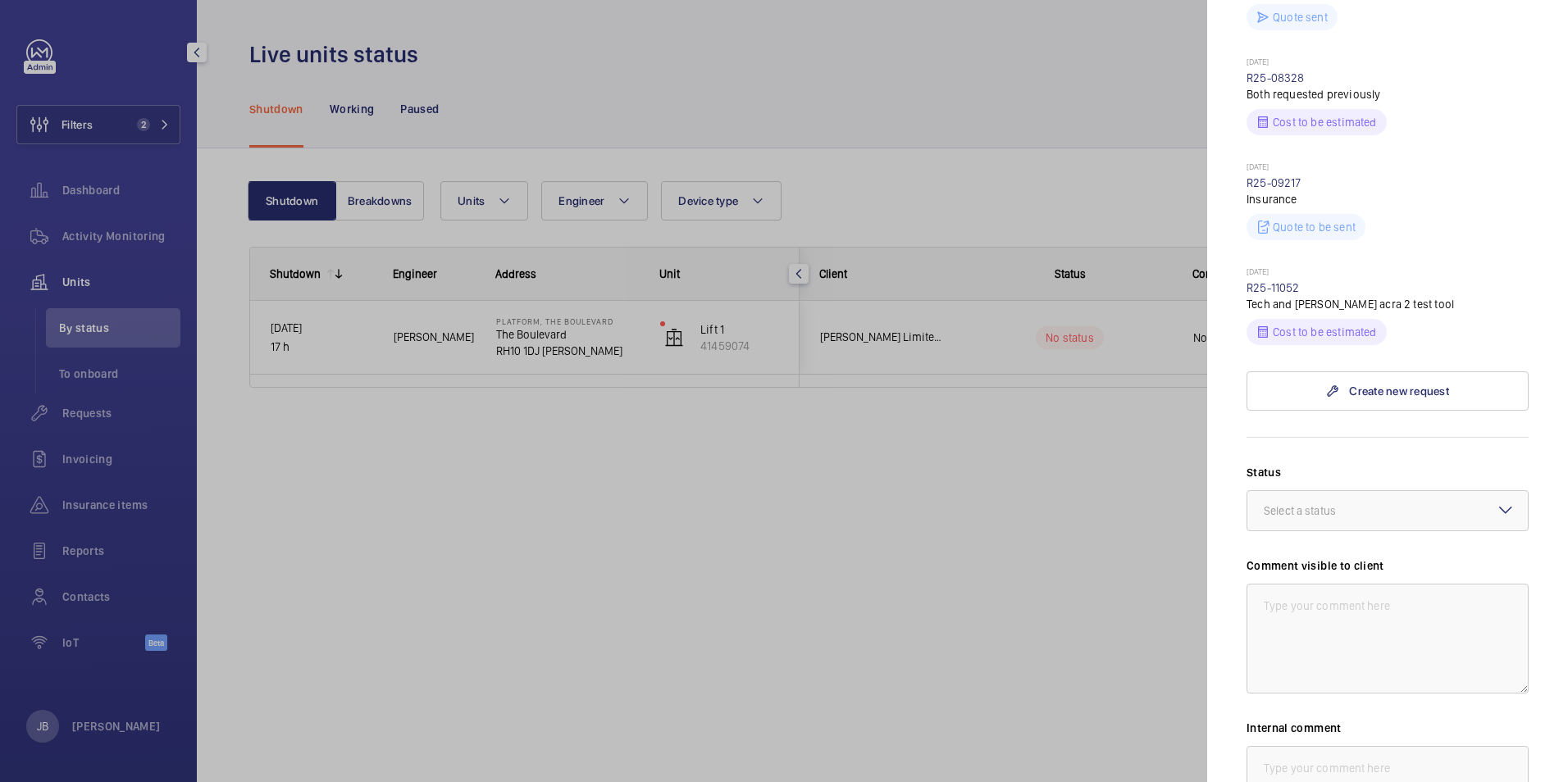
click at [84, 413] on div at bounding box center [784, 391] width 1568 height 782
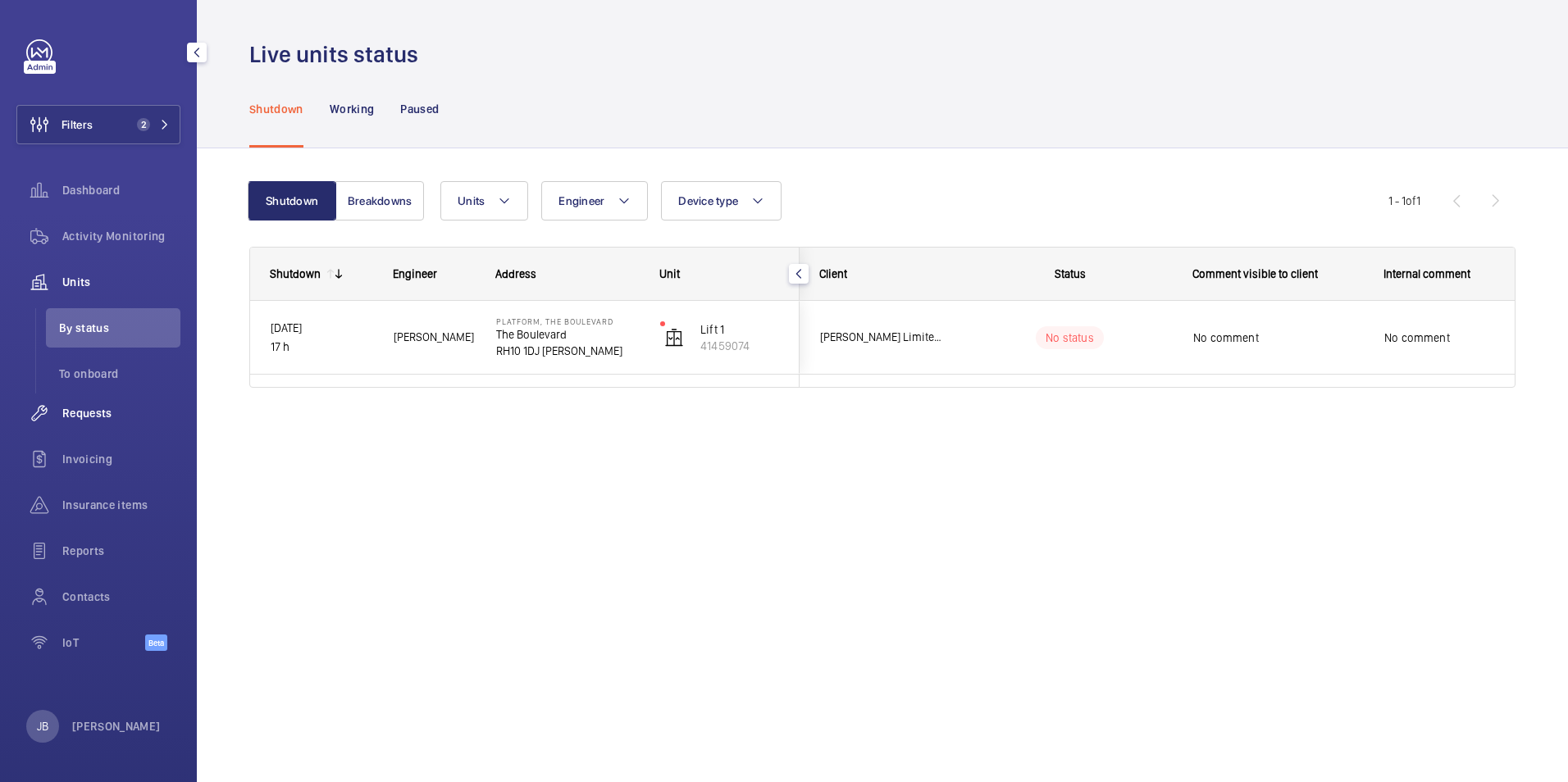
click at [84, 413] on span "Requests" at bounding box center [121, 413] width 118 height 16
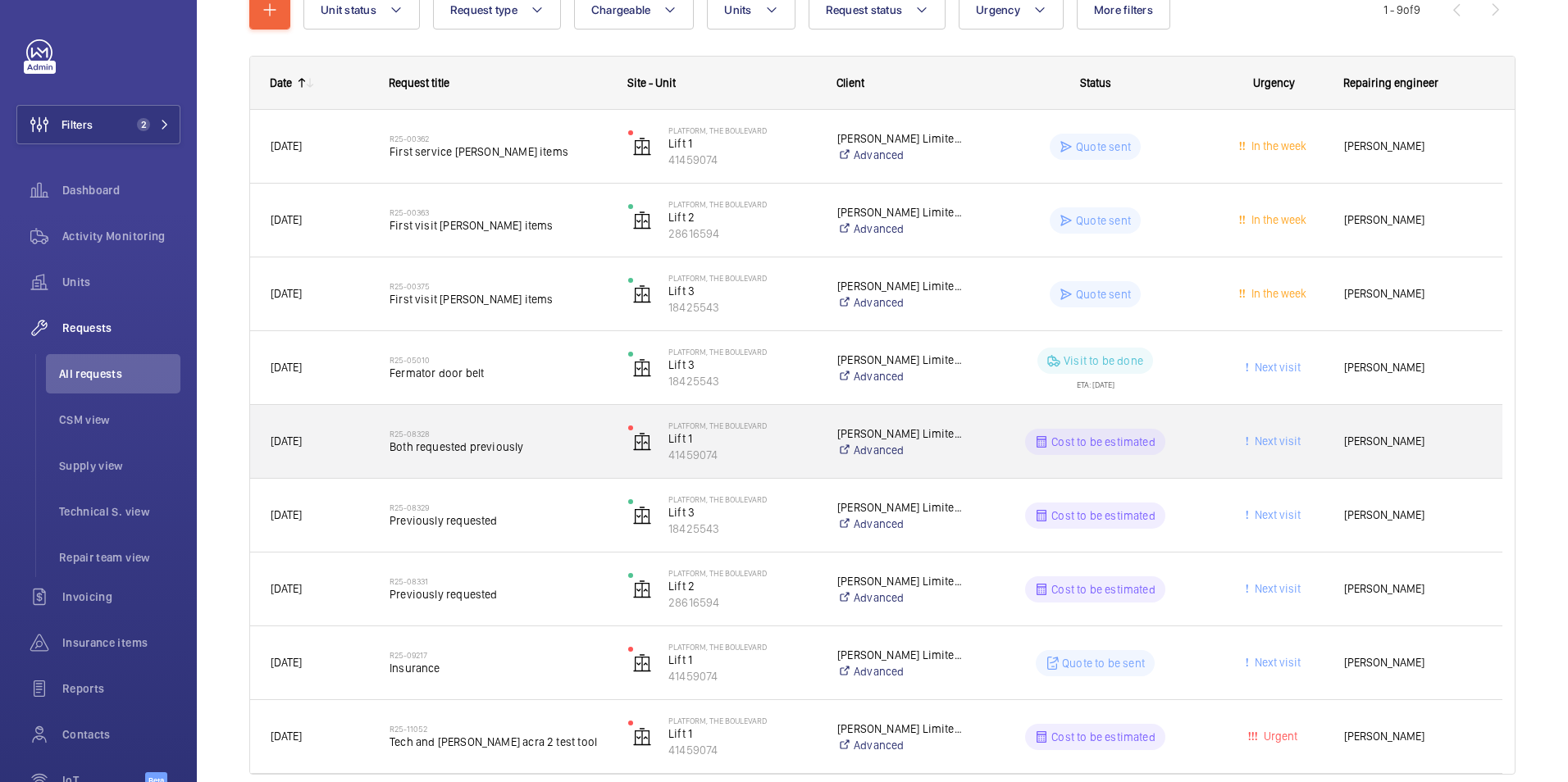
scroll to position [283, 0]
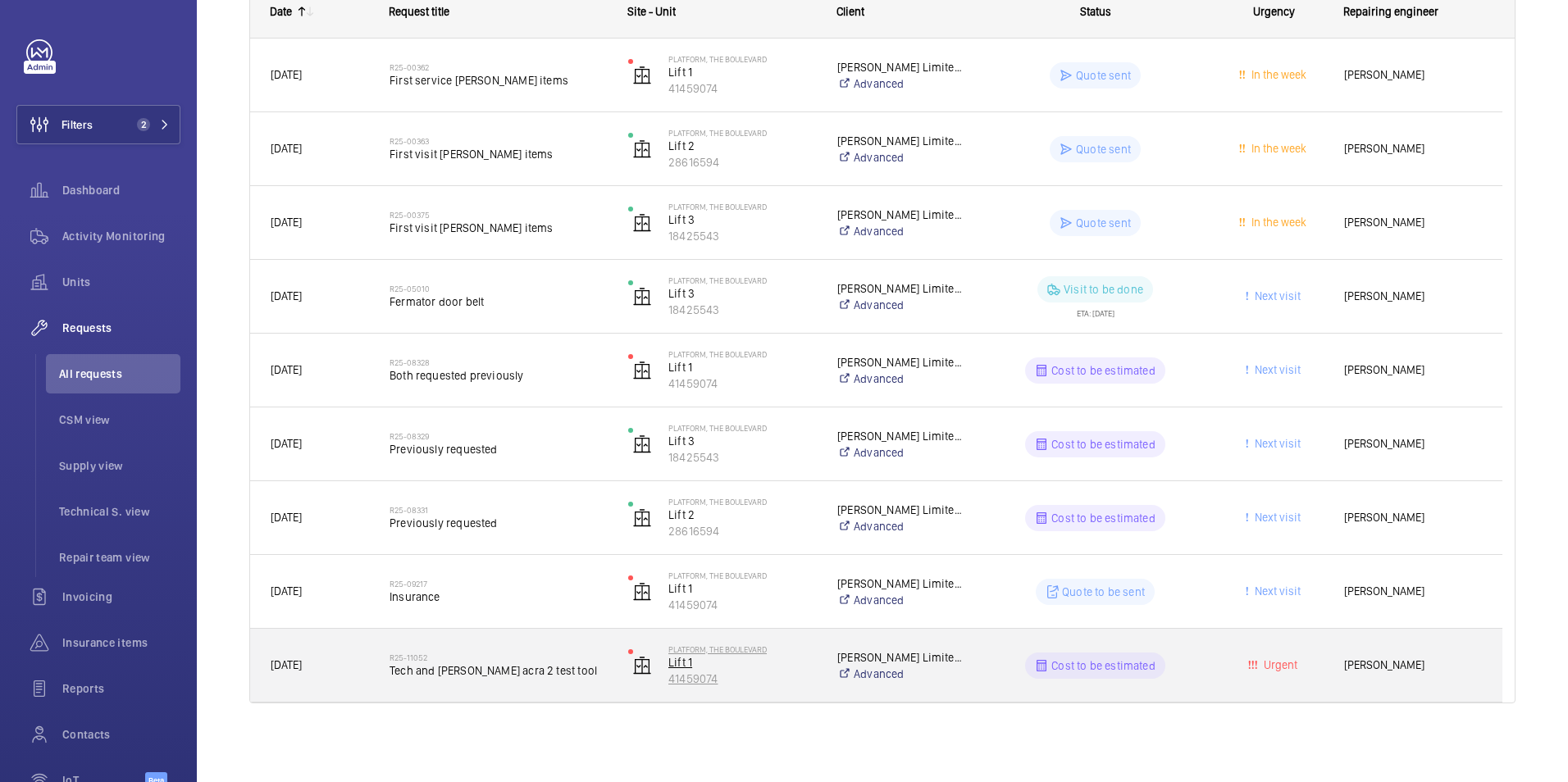
click at [796, 676] on p "41459074" at bounding box center [742, 679] width 147 height 16
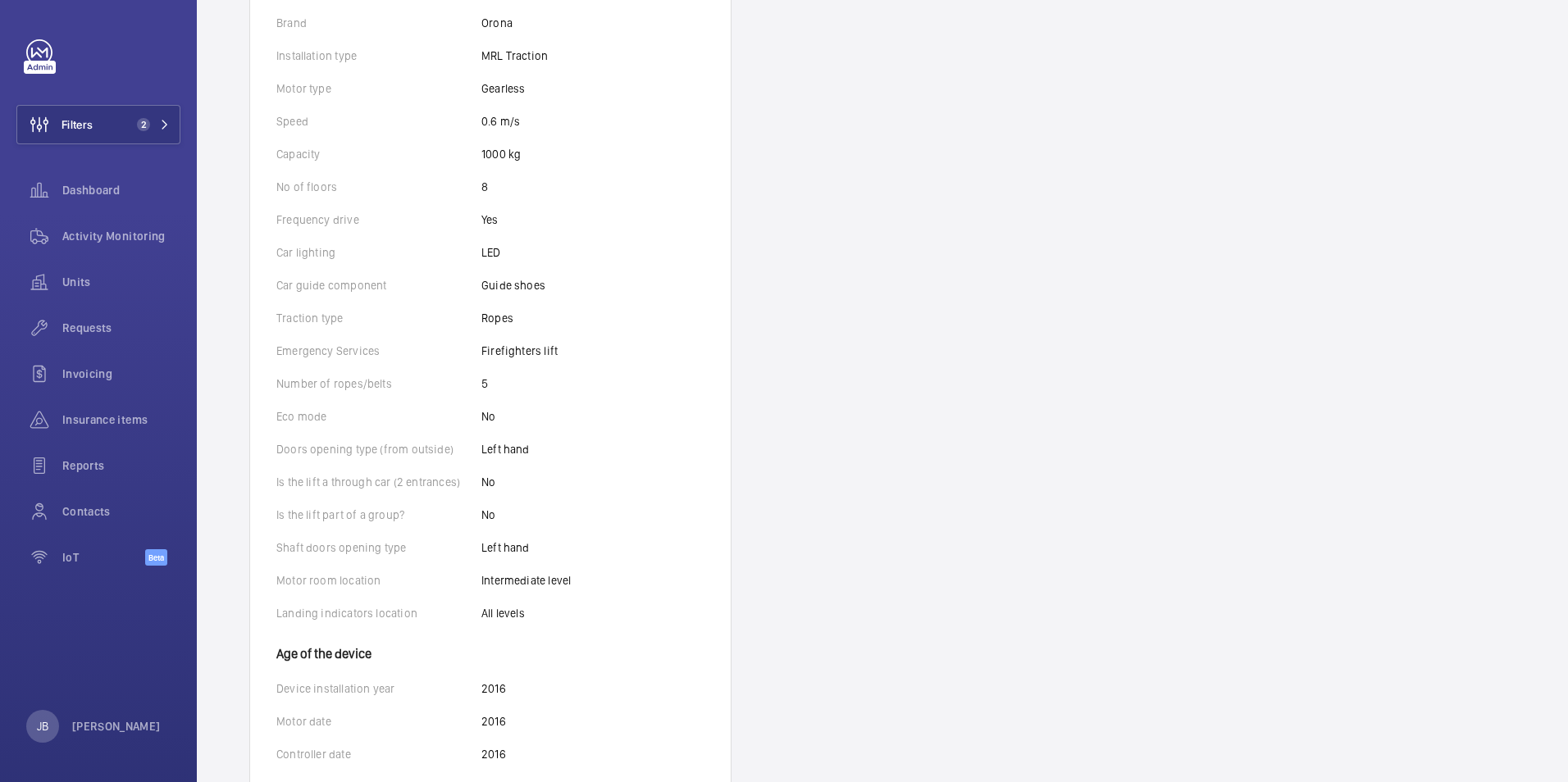
scroll to position [514, 0]
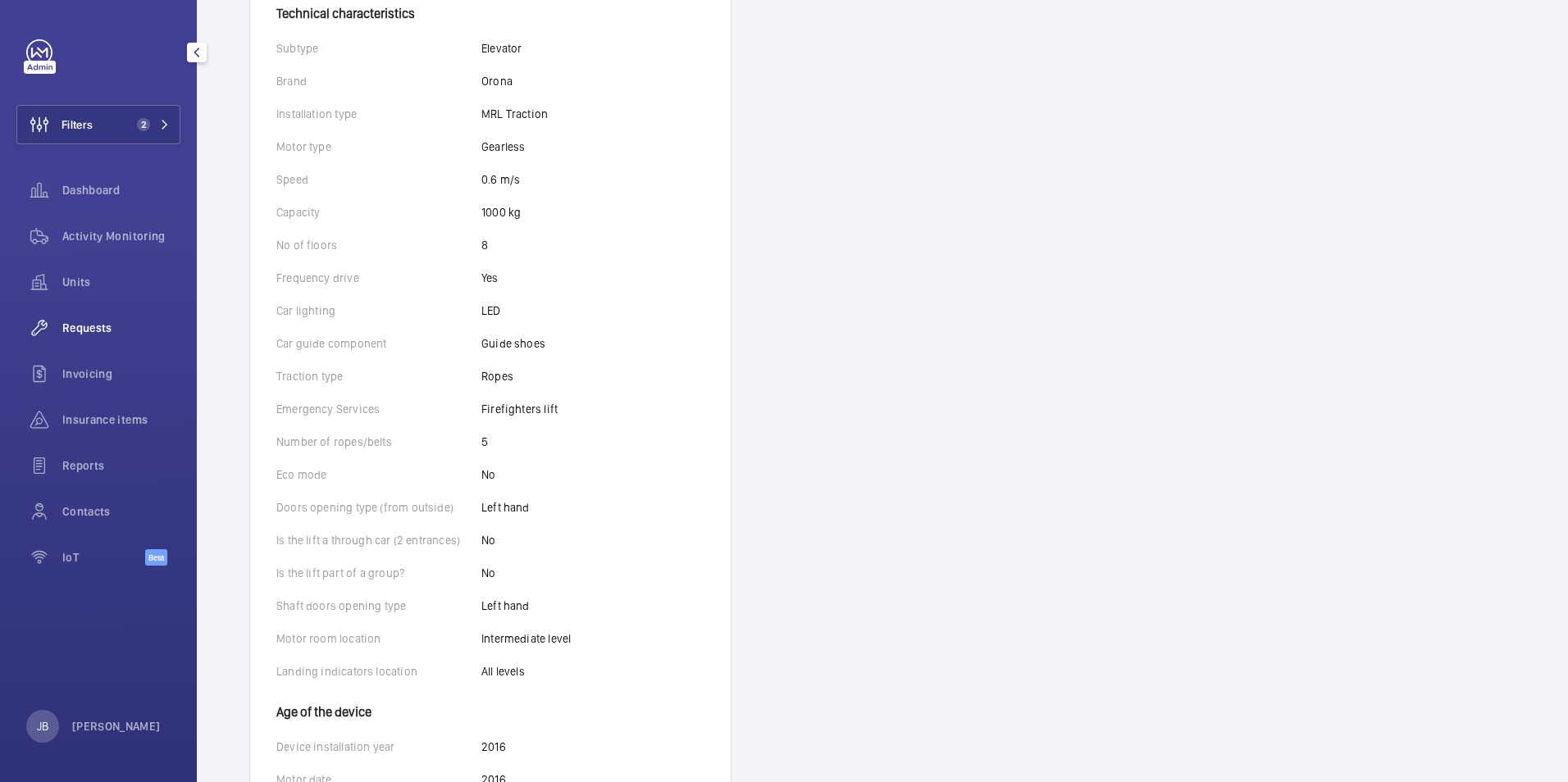
click at [77, 338] on div "Requests" at bounding box center [98, 328] width 164 height 40
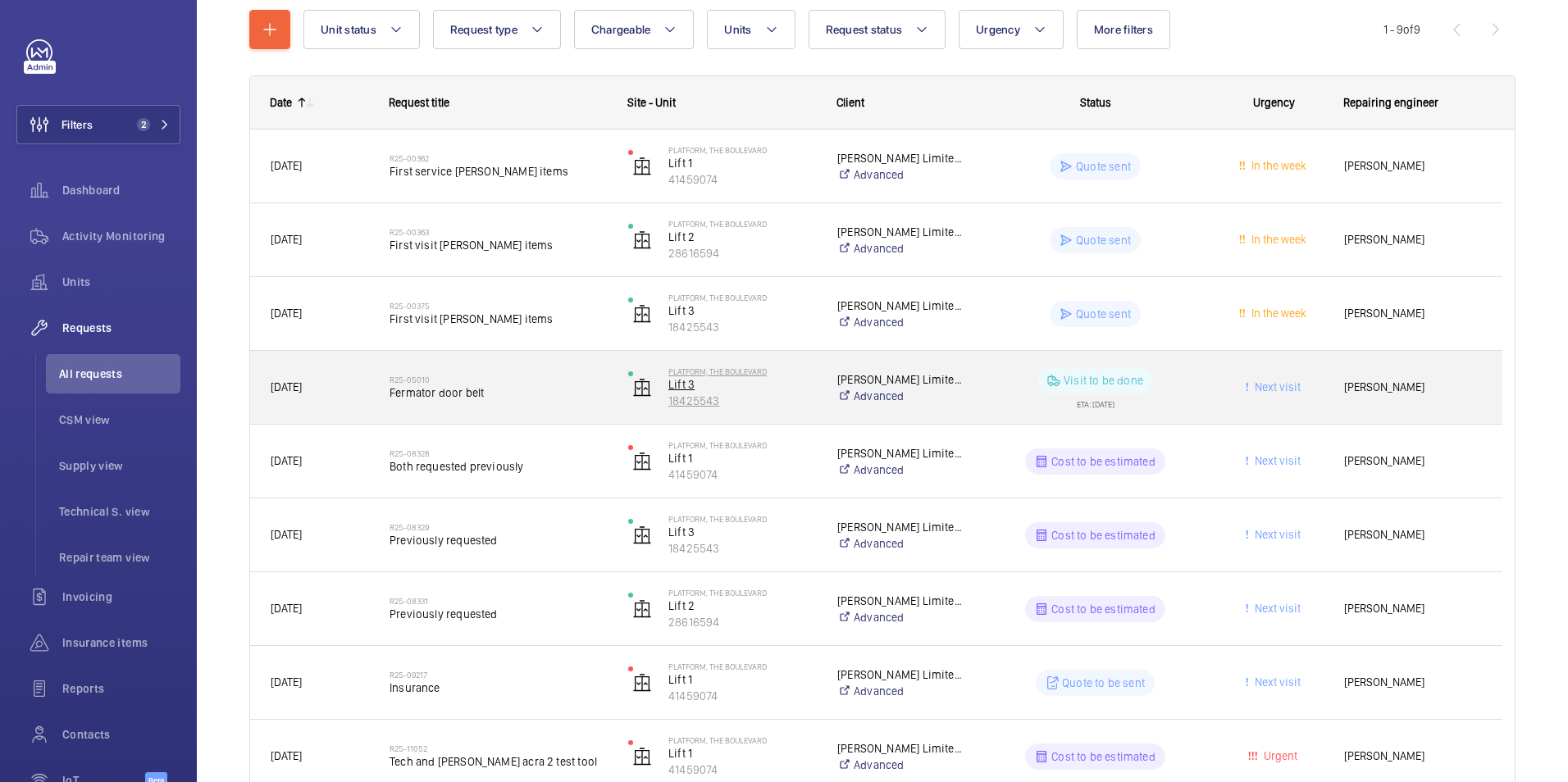
scroll to position [283, 0]
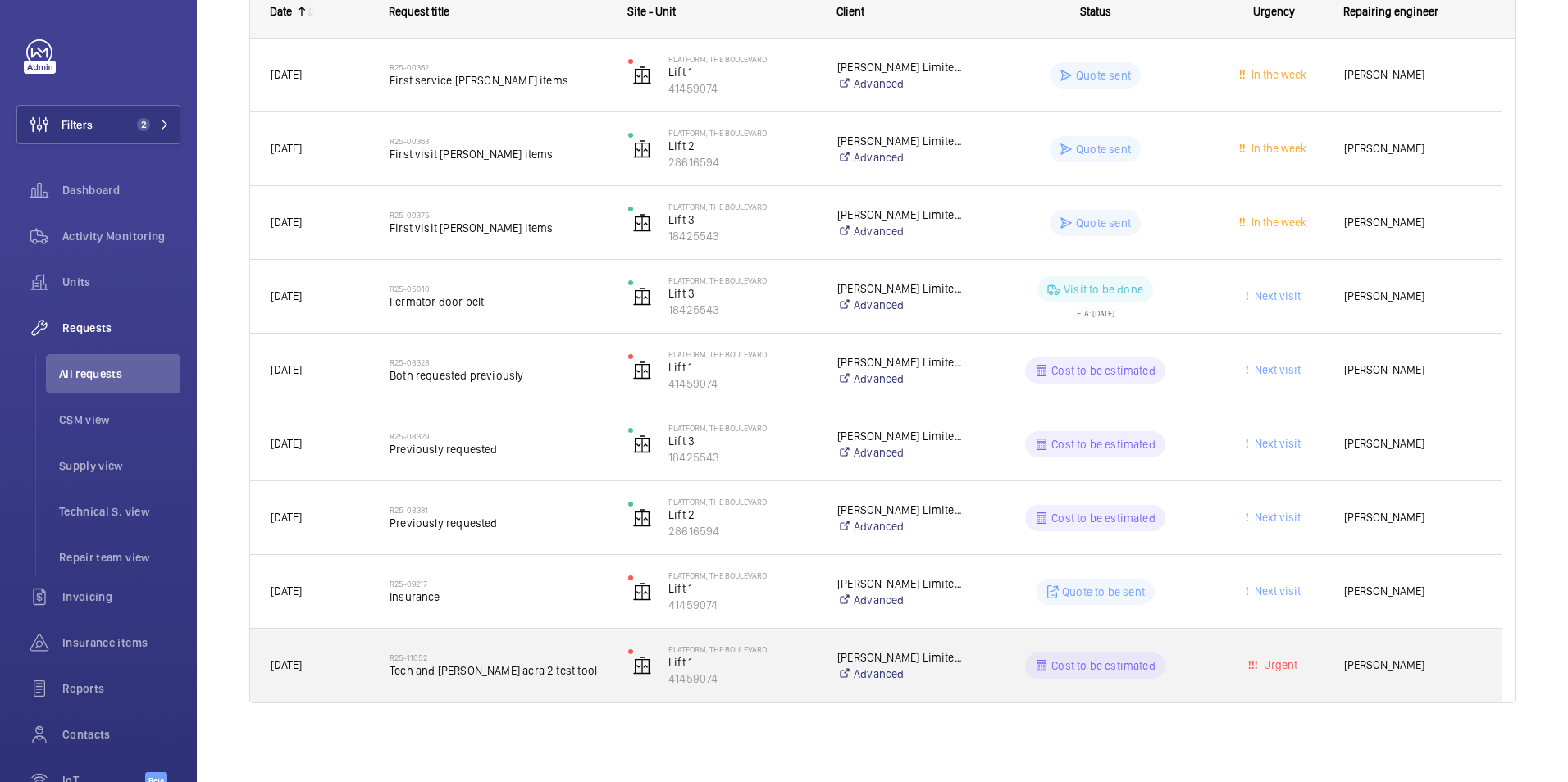
click at [584, 657] on h2 "R25-11052" at bounding box center [498, 657] width 217 height 9
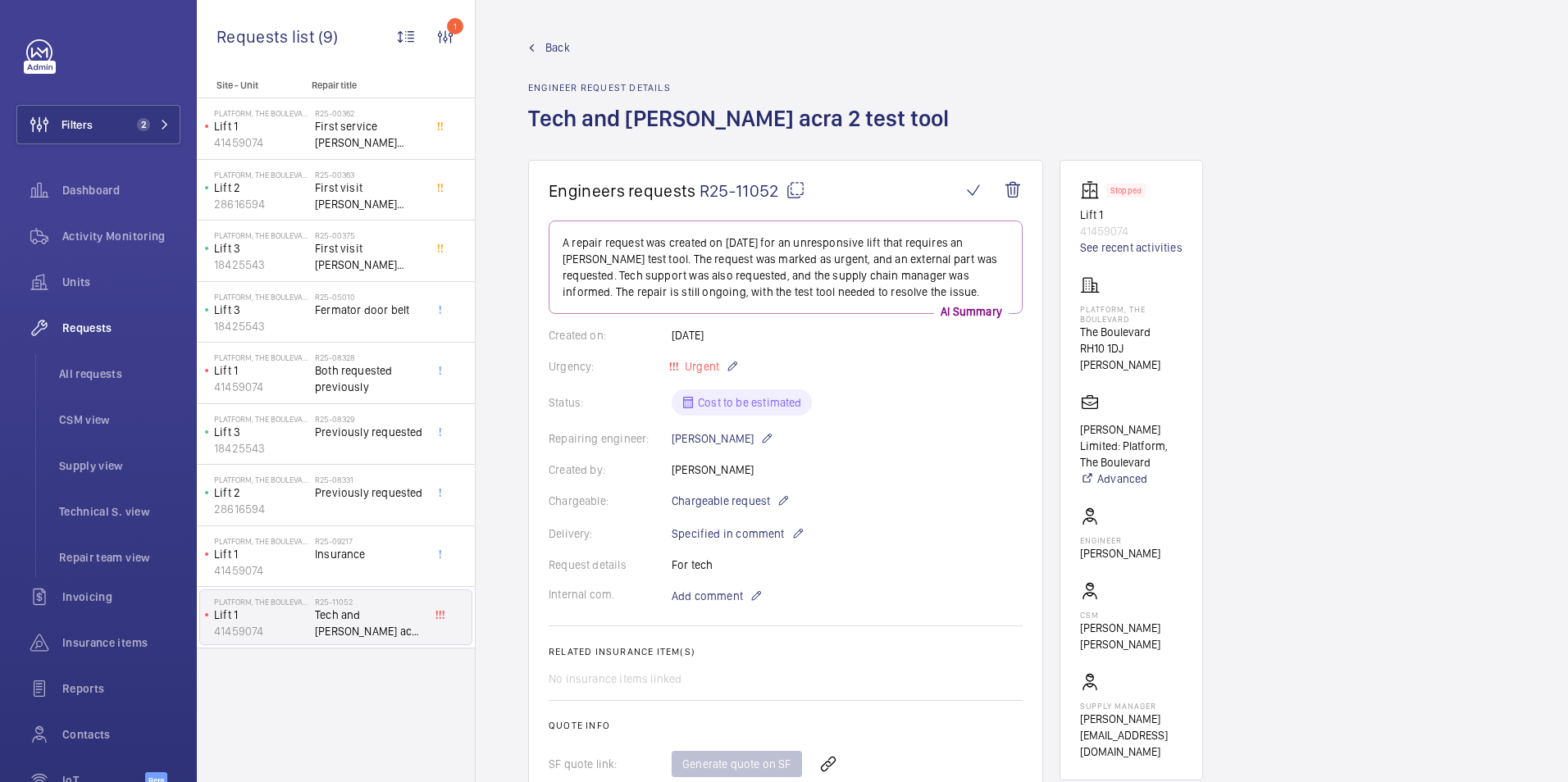
click at [554, 41] on span "Back" at bounding box center [557, 47] width 25 height 16
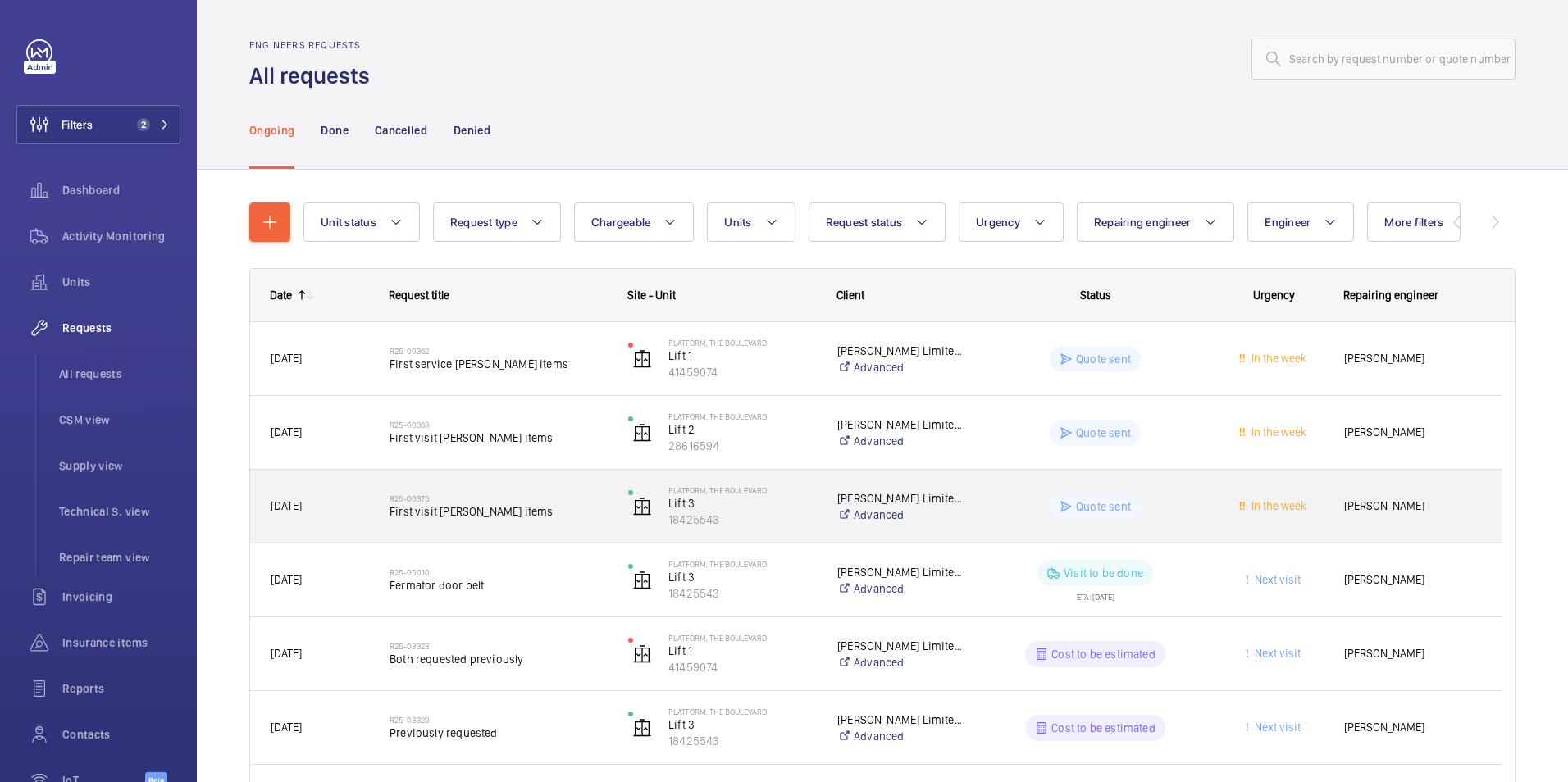
scroll to position [283, 0]
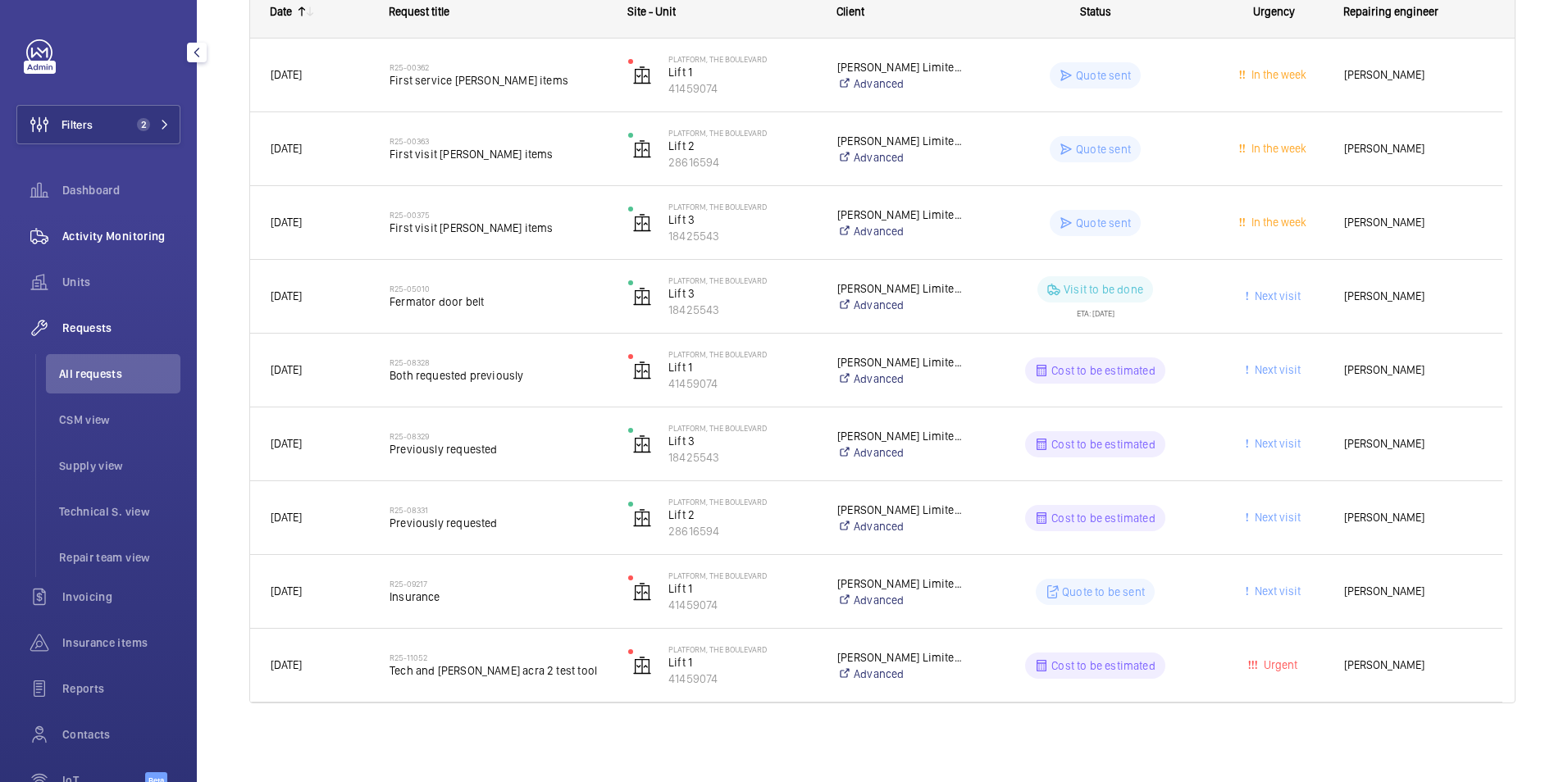
click at [94, 244] on span "Activity Monitoring" at bounding box center [121, 236] width 118 height 16
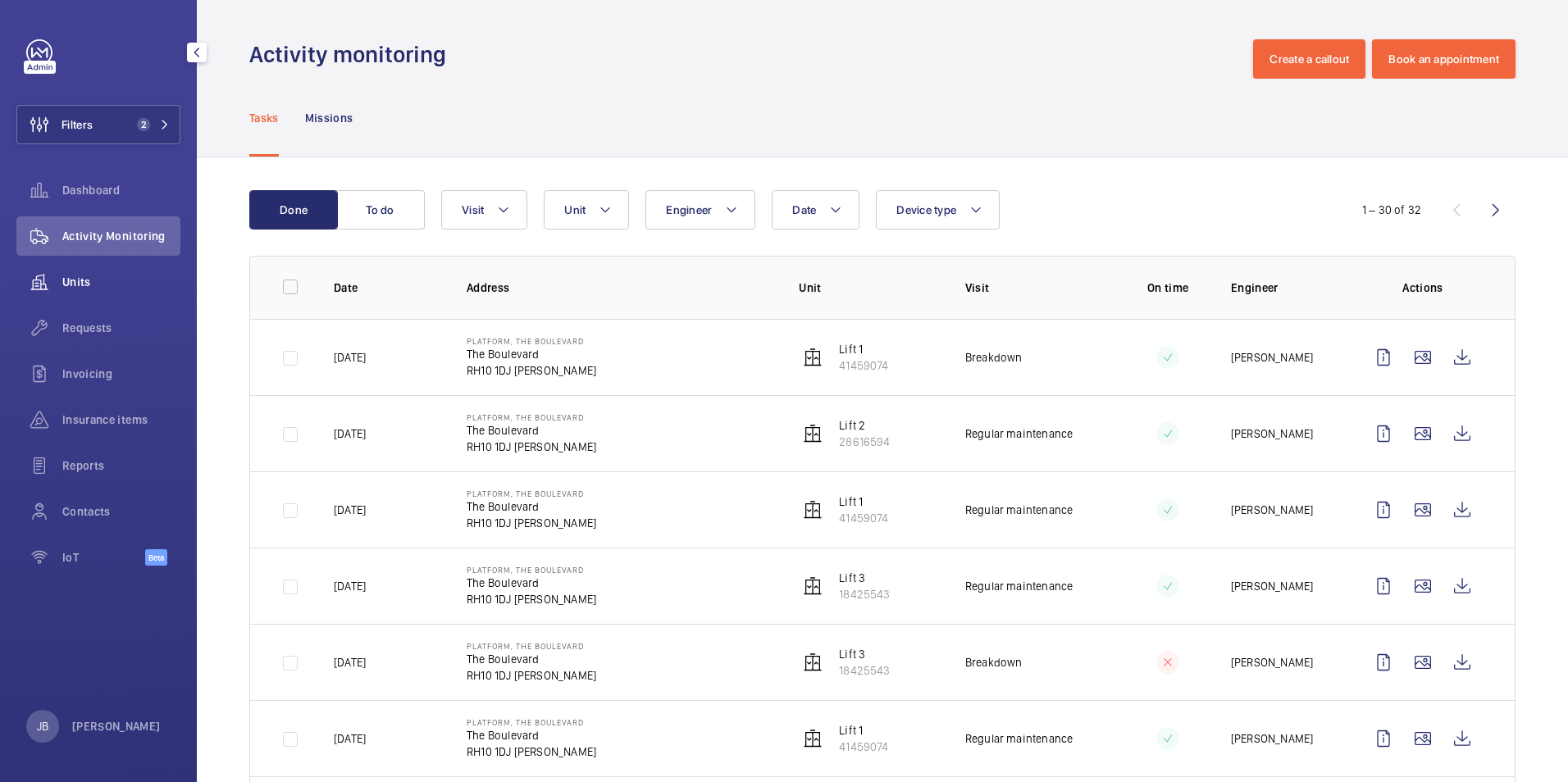
click at [59, 284] on wm-front-icon-button at bounding box center [39, 282] width 46 height 40
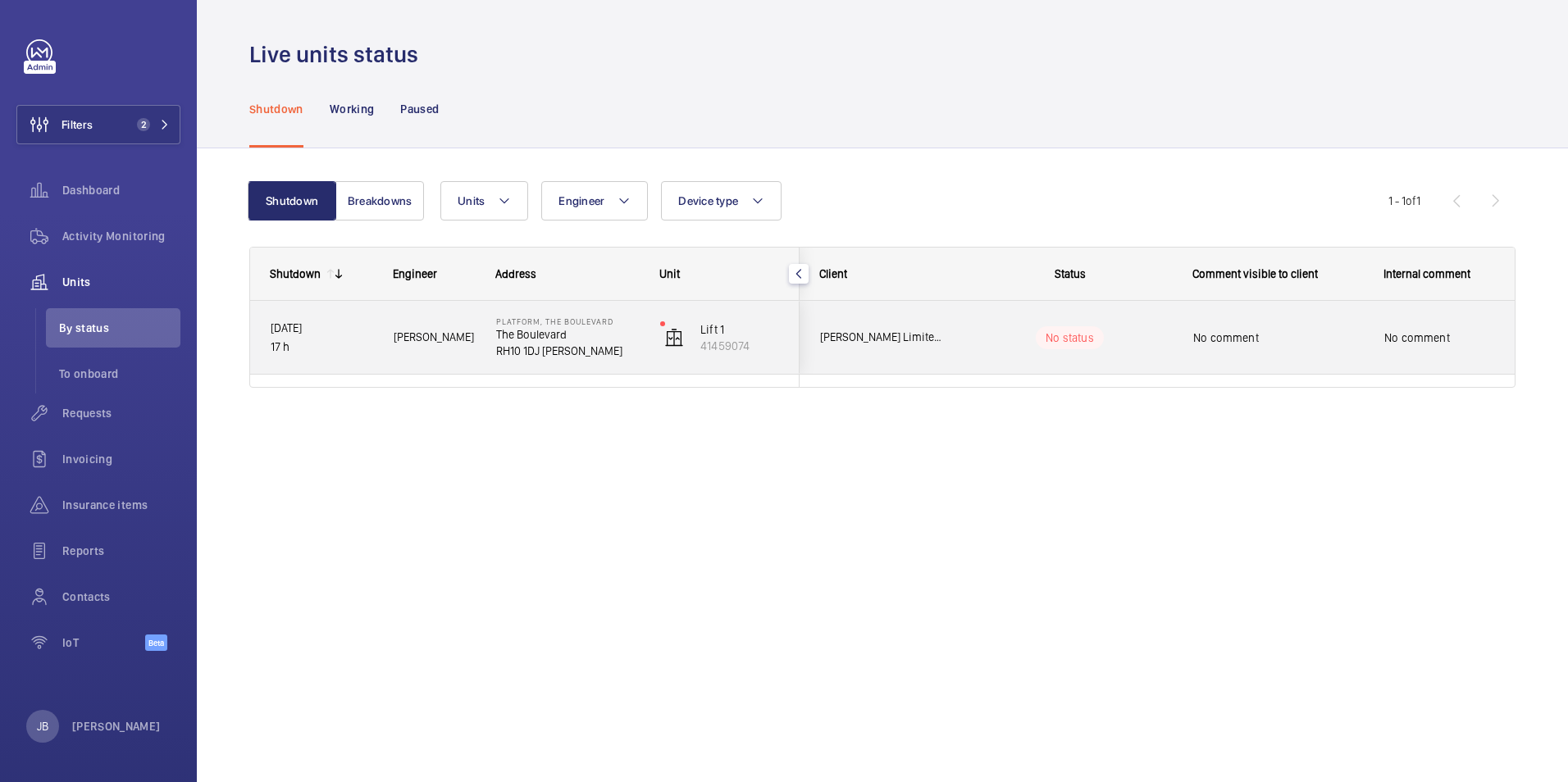
click at [1277, 349] on div "No comment" at bounding box center [1278, 338] width 170 height 38
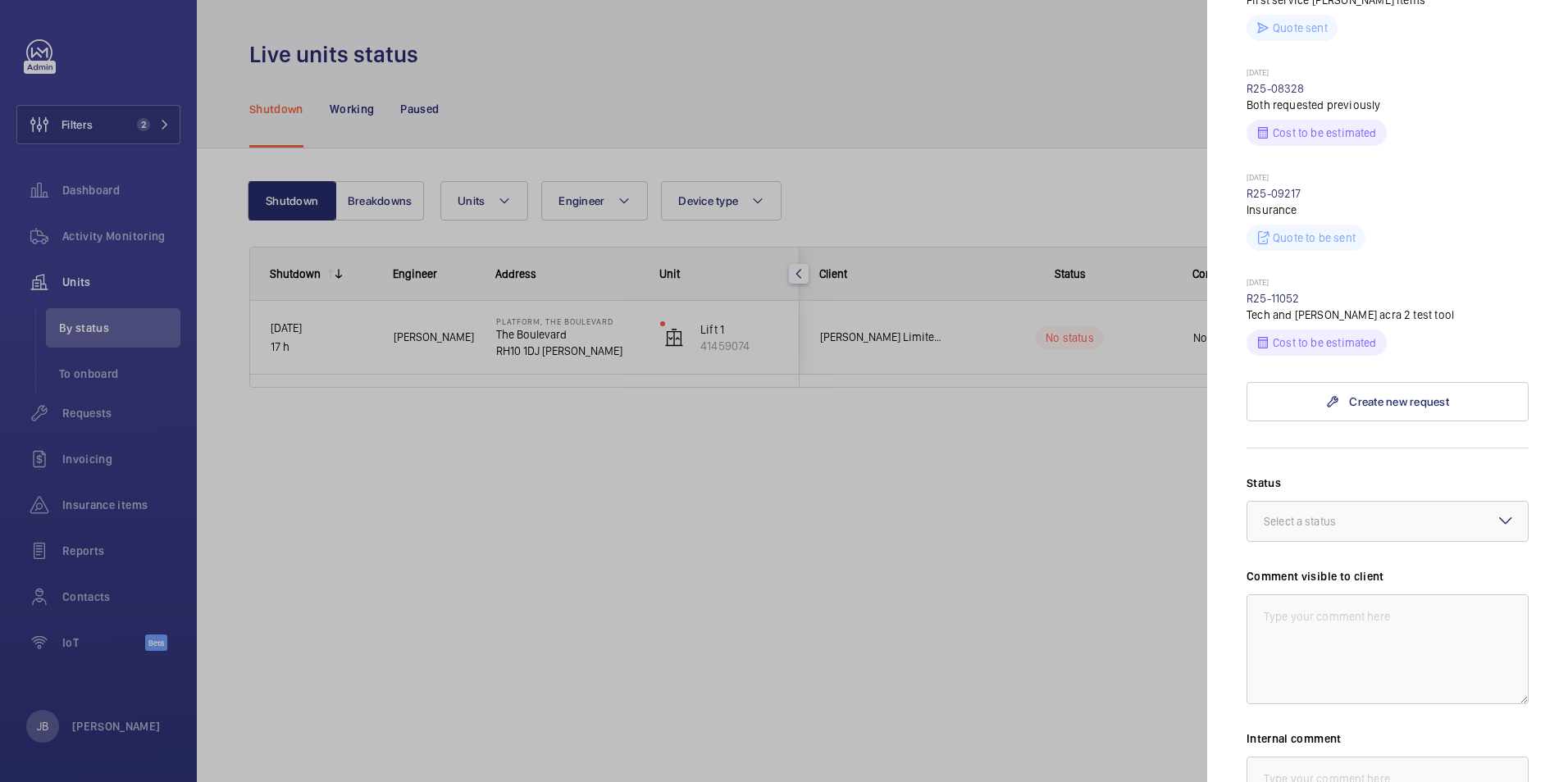
scroll to position [574, 0]
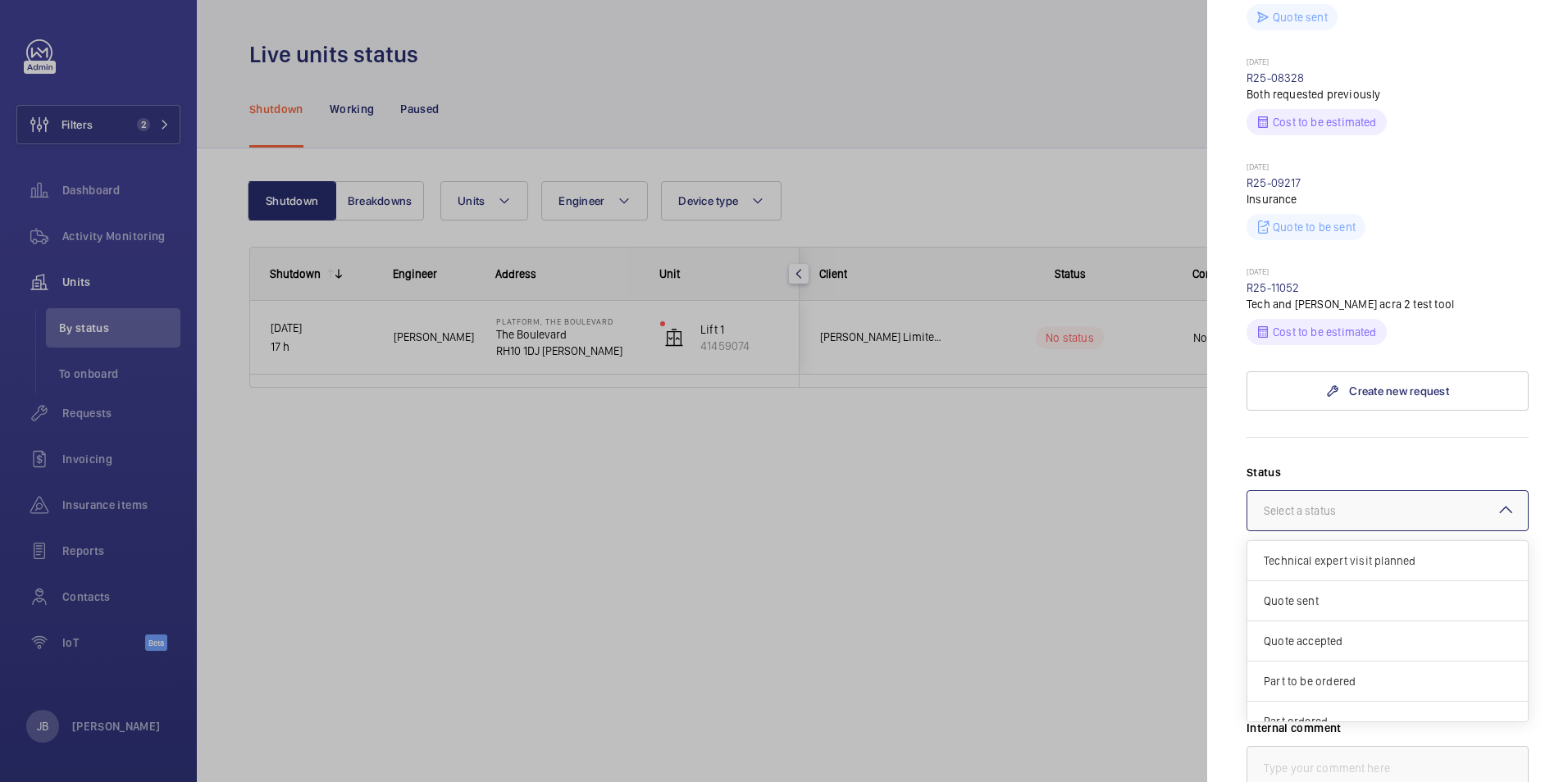
click at [1305, 514] on div "Select a status" at bounding box center [1320, 510] width 113 height 16
click at [1339, 703] on span "Other" at bounding box center [1387, 701] width 247 height 16
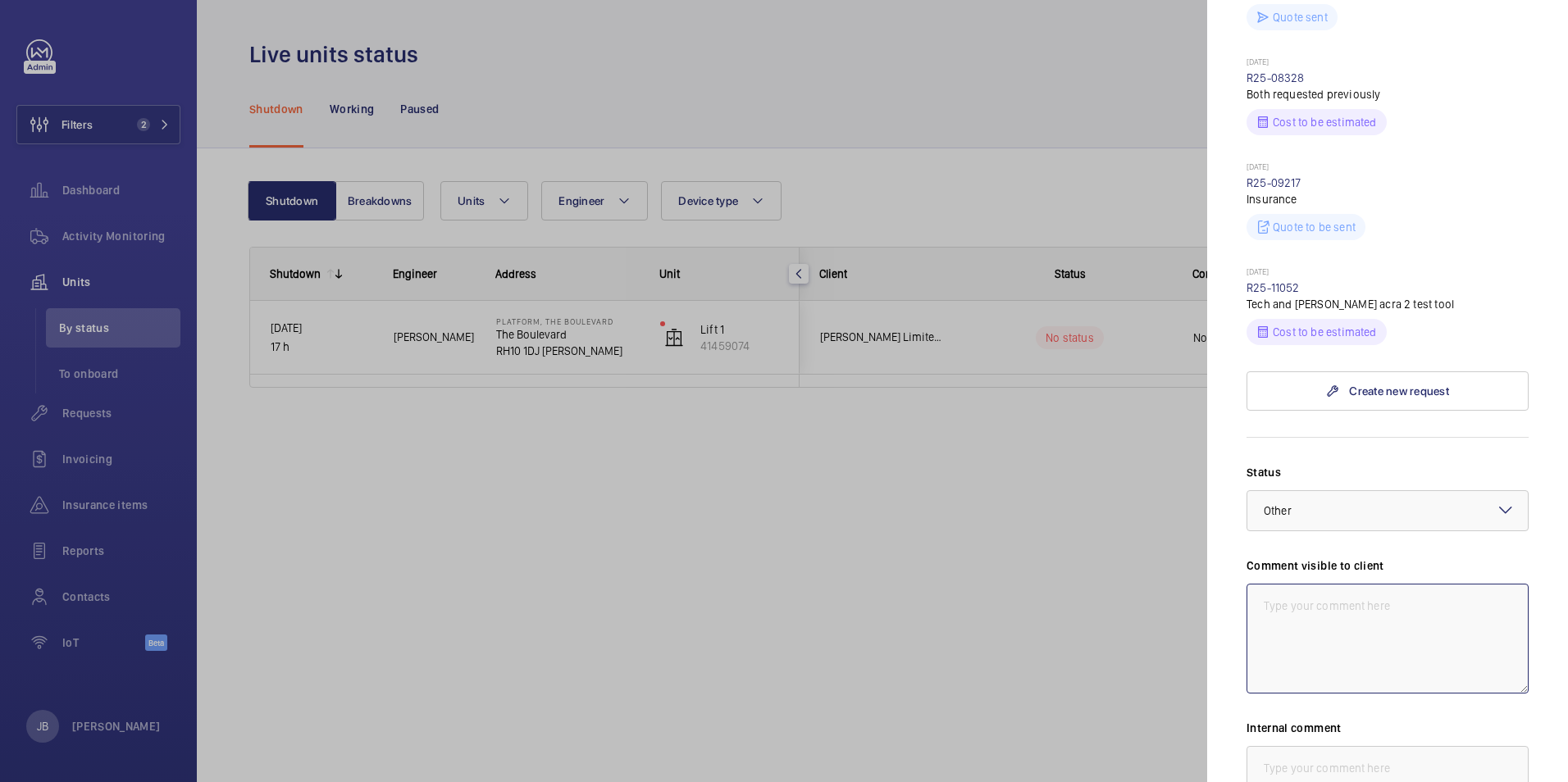
click at [1335, 626] on textarea at bounding box center [1387, 639] width 282 height 110
type textarea "WE"
click at [102, 133] on div at bounding box center [784, 391] width 1568 height 782
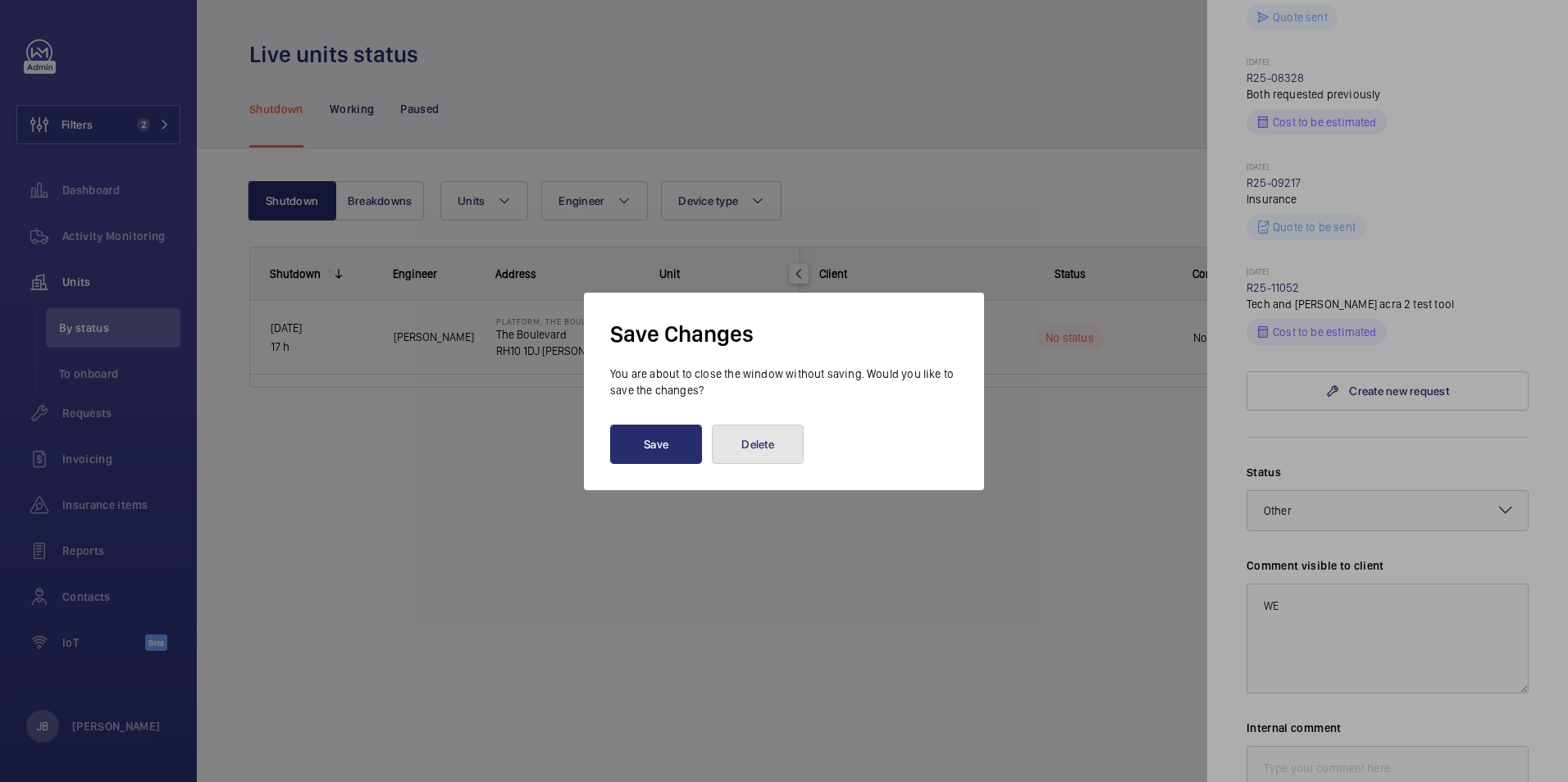
click at [762, 451] on button "Delete" at bounding box center [757, 444] width 92 height 40
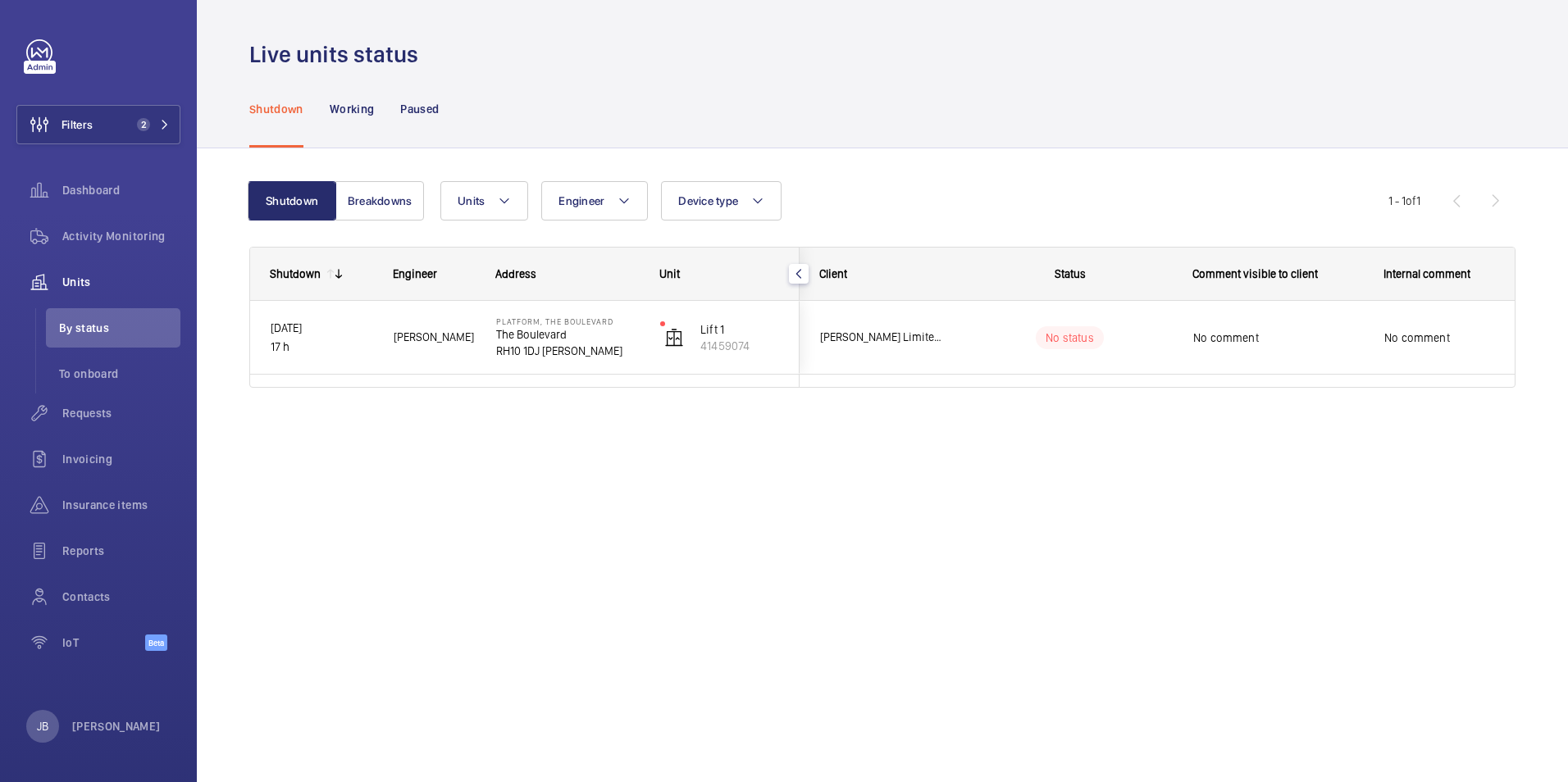
scroll to position [0, 0]
click at [33, 121] on wm-front-icon-button at bounding box center [39, 125] width 44 height 40
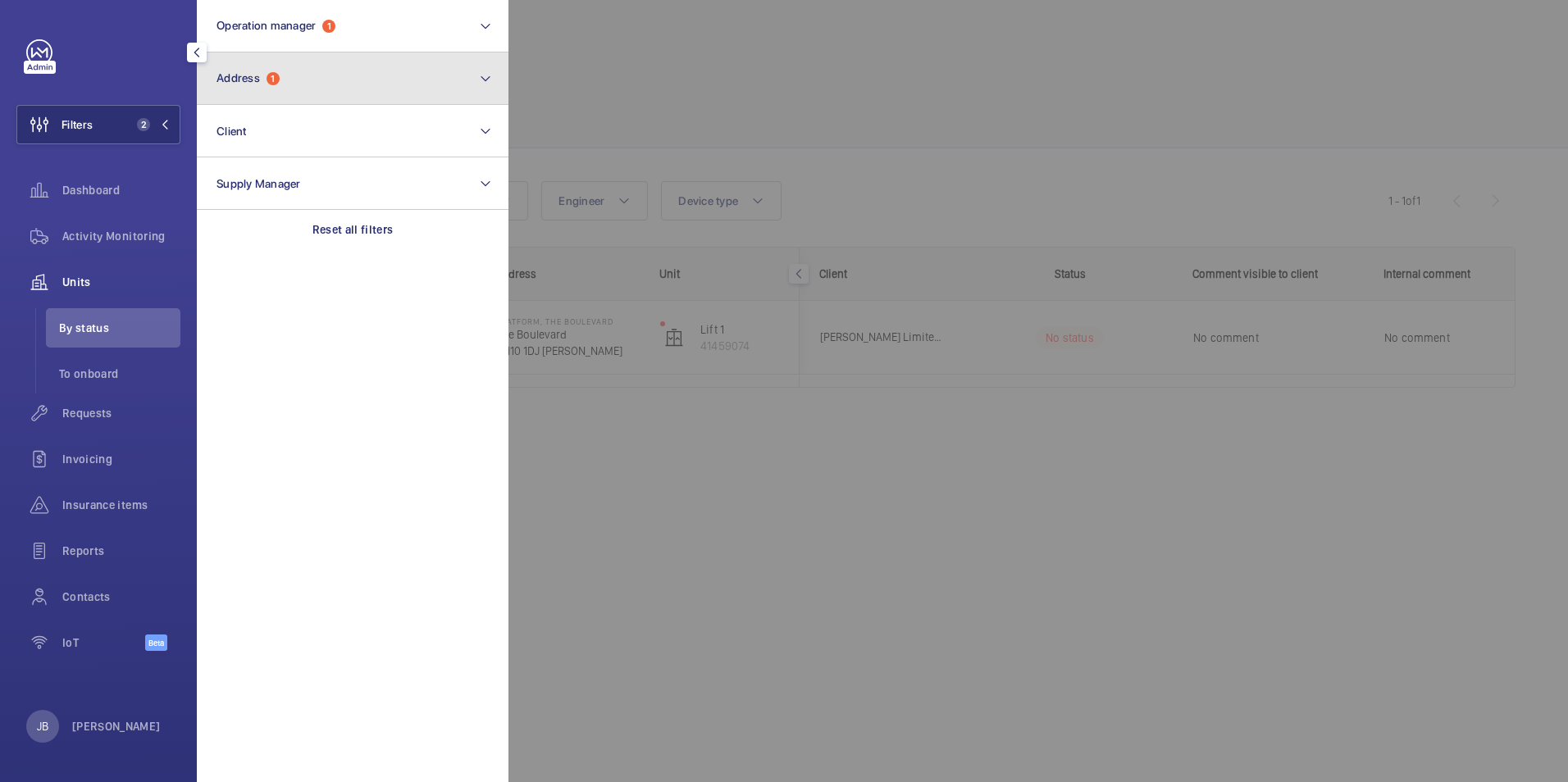
click at [286, 68] on button "Address 1" at bounding box center [352, 78] width 312 height 53
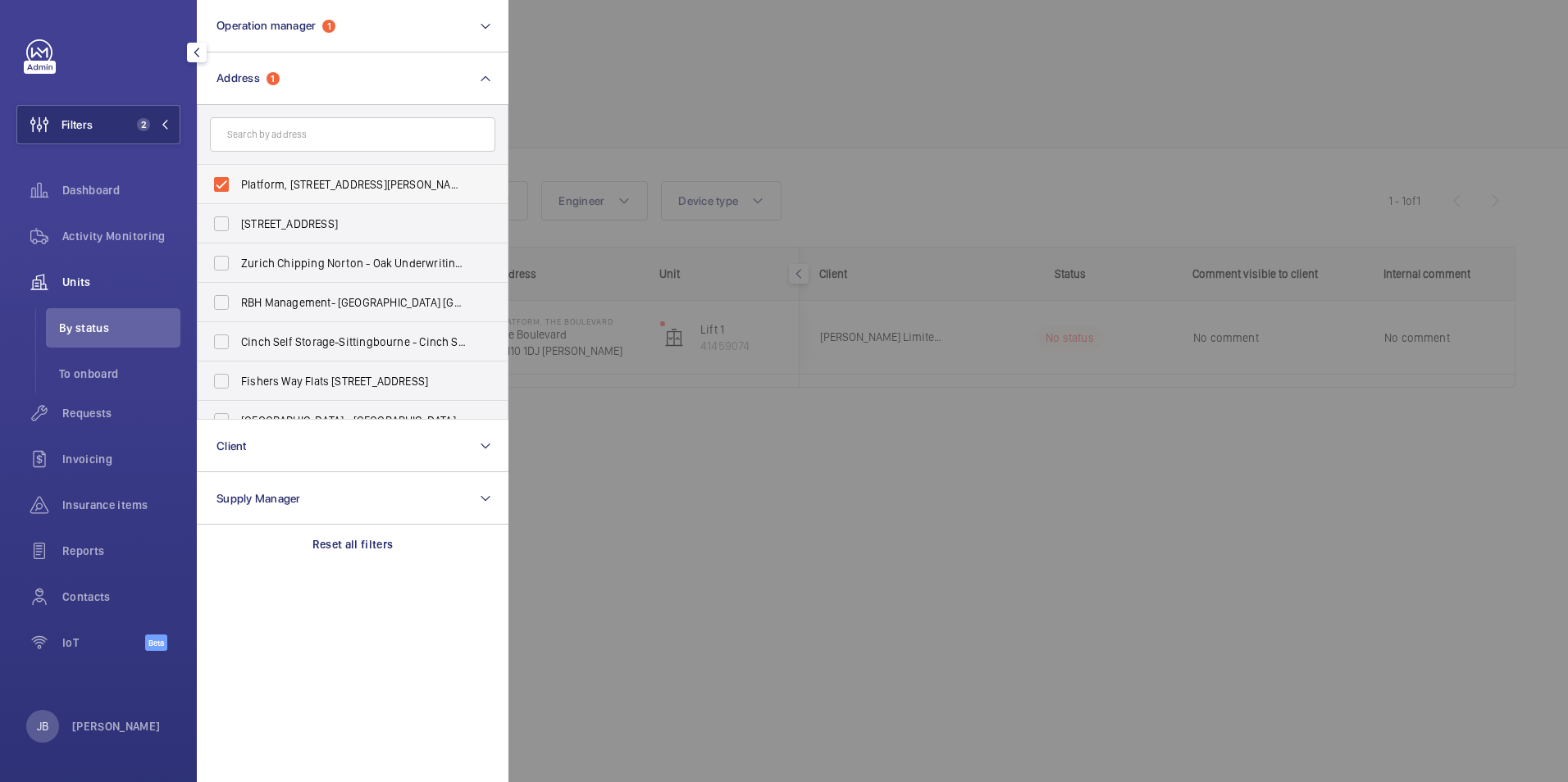
drag, startPoint x: 218, startPoint y: 186, endPoint x: 228, endPoint y: 178, distance: 12.8
click at [218, 185] on label "Platform, [STREET_ADDRESS][PERSON_NAME]" at bounding box center [339, 184] width 285 height 40
click at [218, 185] on input "Platform, [STREET_ADDRESS][PERSON_NAME]" at bounding box center [221, 184] width 33 height 33
checkbox input "false"
click at [663, 83] on div at bounding box center [1292, 391] width 1568 height 782
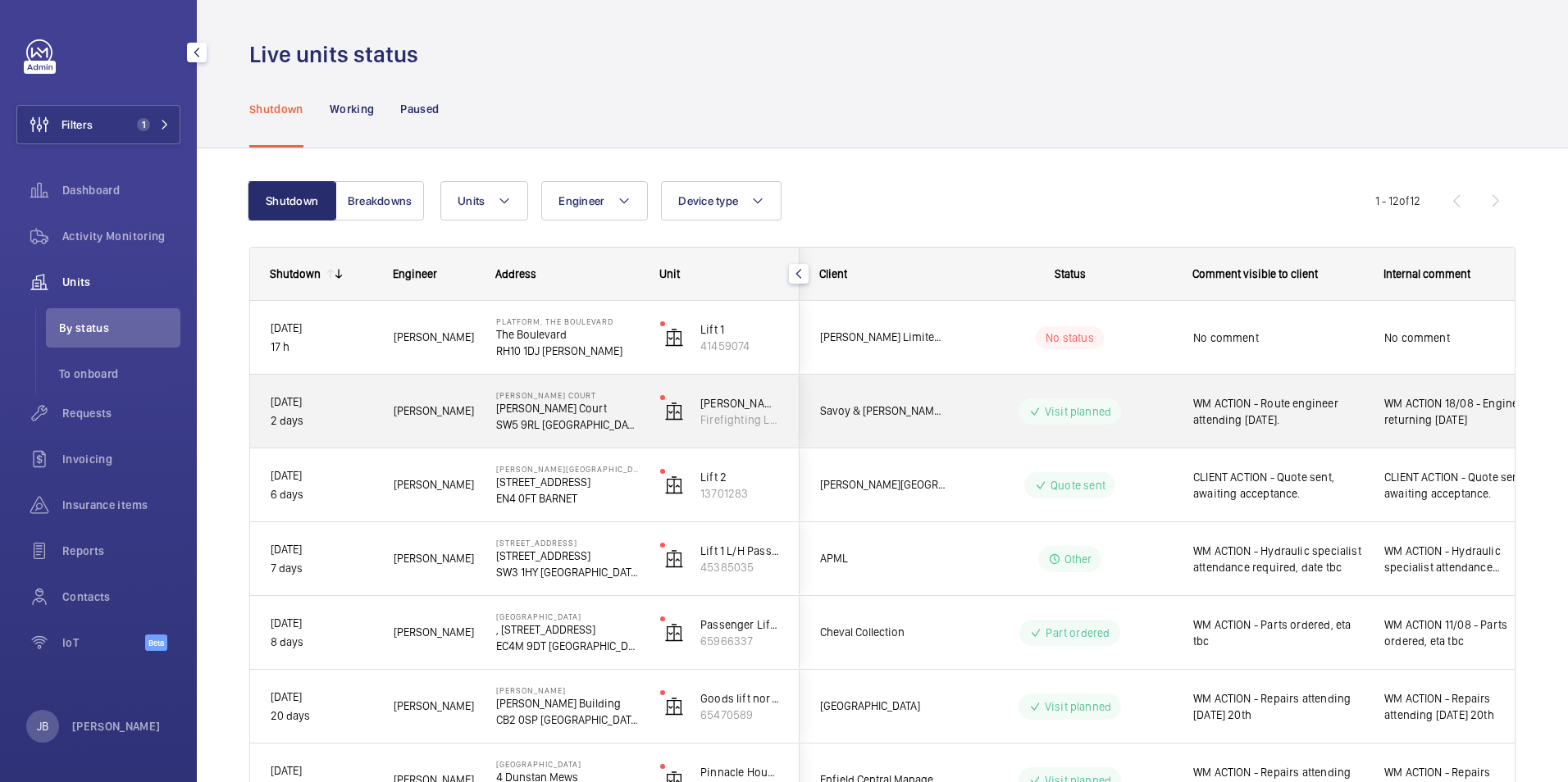
click at [1211, 412] on span "WM ACTION - Route engineer attending [DATE]." at bounding box center [1278, 412] width 170 height 33
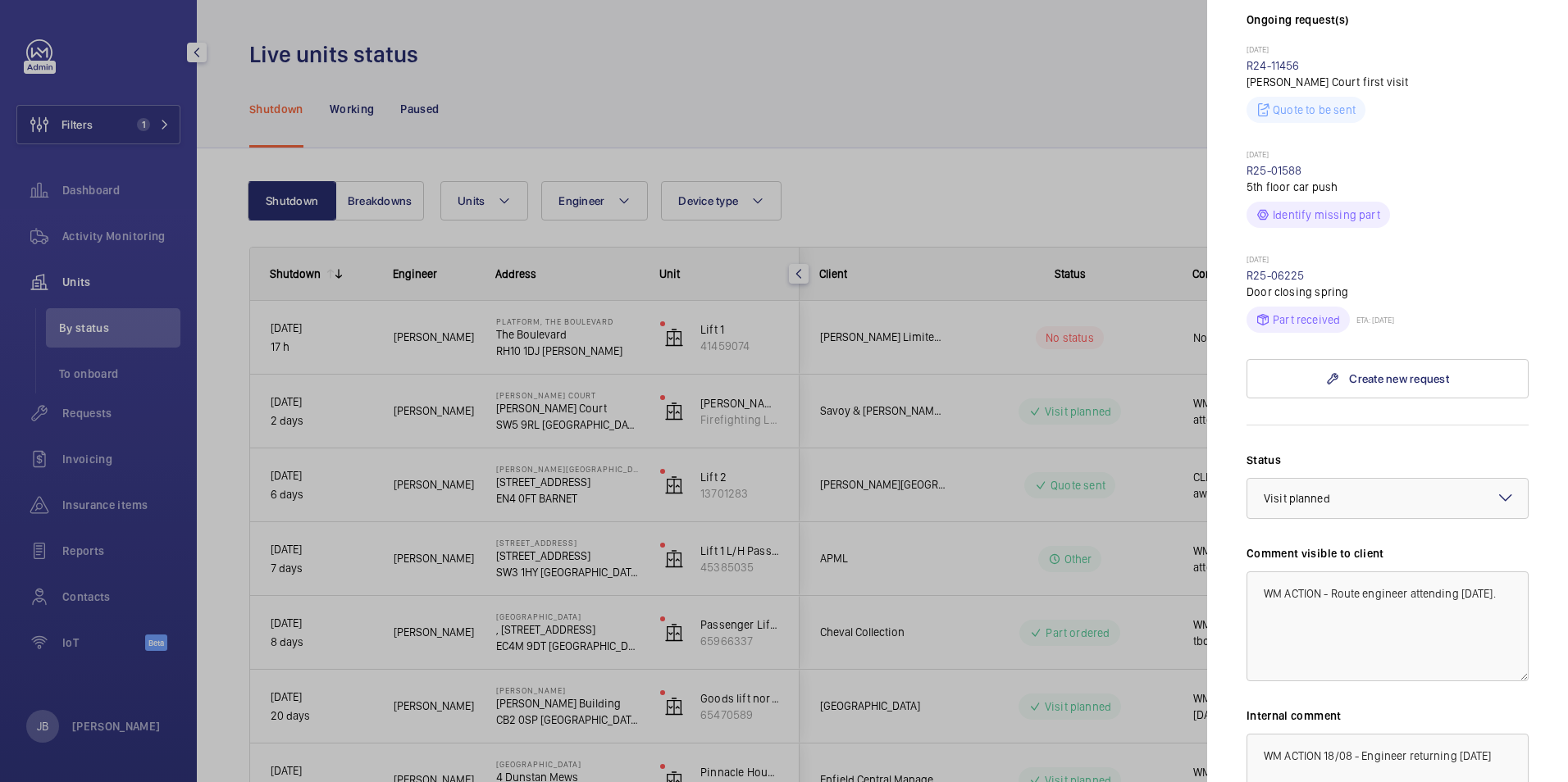
scroll to position [492, 0]
drag, startPoint x: 1267, startPoint y: 562, endPoint x: 1321, endPoint y: 556, distance: 54.3
click at [1321, 571] on textarea "WM ACTION - Route engineer attending [DATE]." at bounding box center [1387, 626] width 282 height 110
drag, startPoint x: 1328, startPoint y: 560, endPoint x: 1265, endPoint y: 563, distance: 63.1
click at [1265, 571] on textarea "WM ACTION - Route engineer attending [DATE]." at bounding box center [1387, 626] width 282 height 110
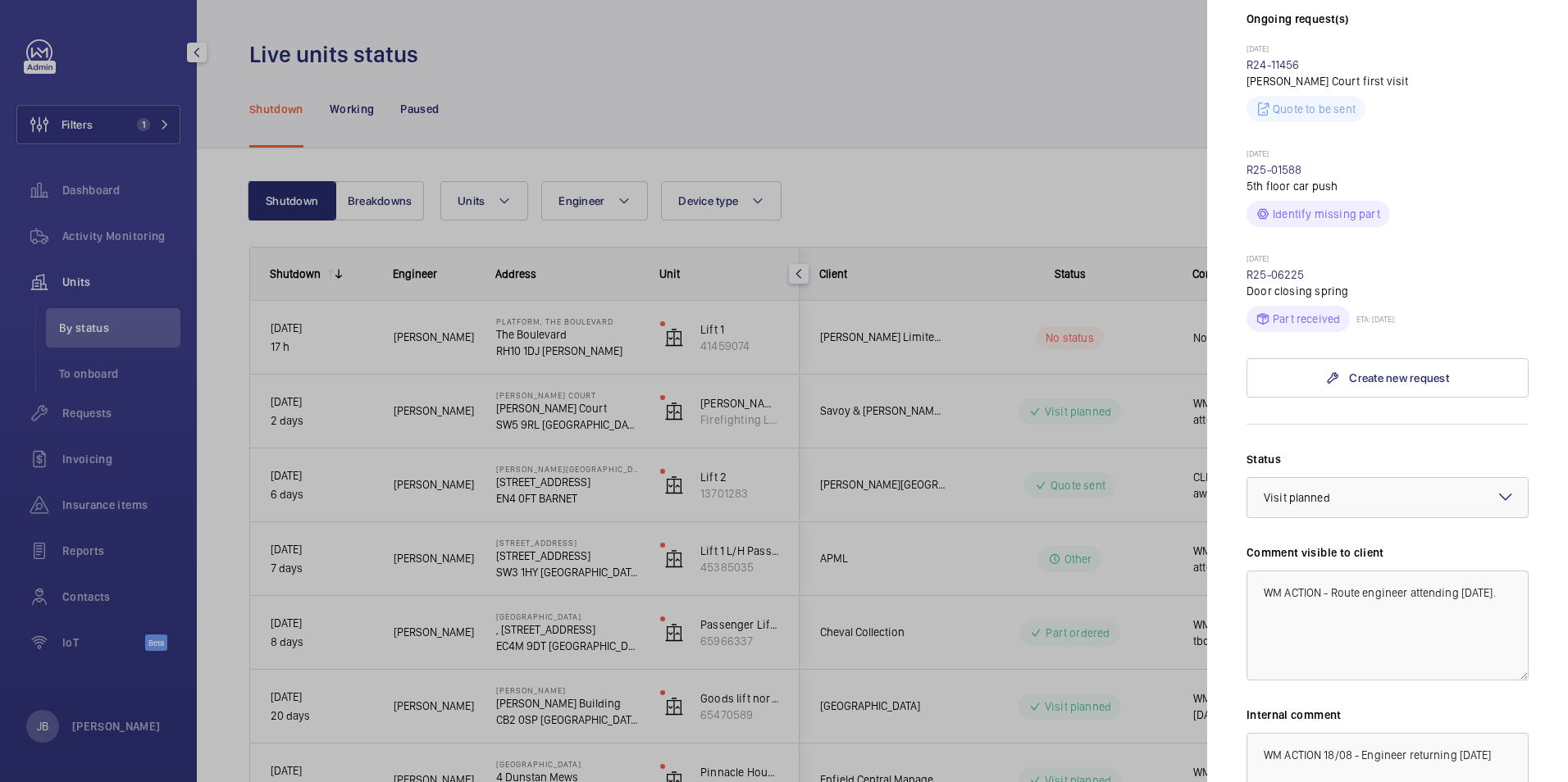
click at [462, 342] on div at bounding box center [784, 391] width 1568 height 782
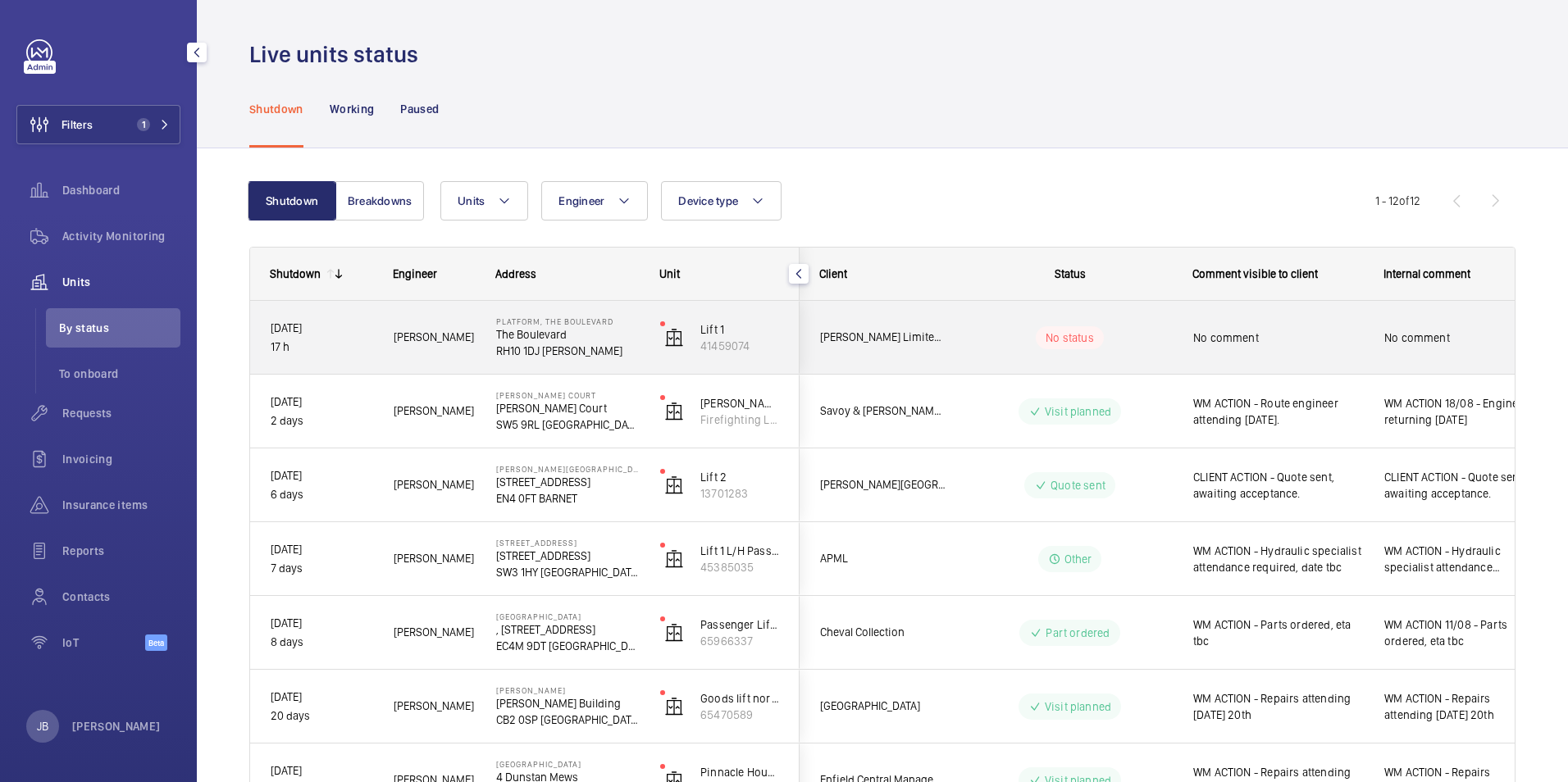
click at [1298, 345] on span "No comment" at bounding box center [1278, 338] width 170 height 16
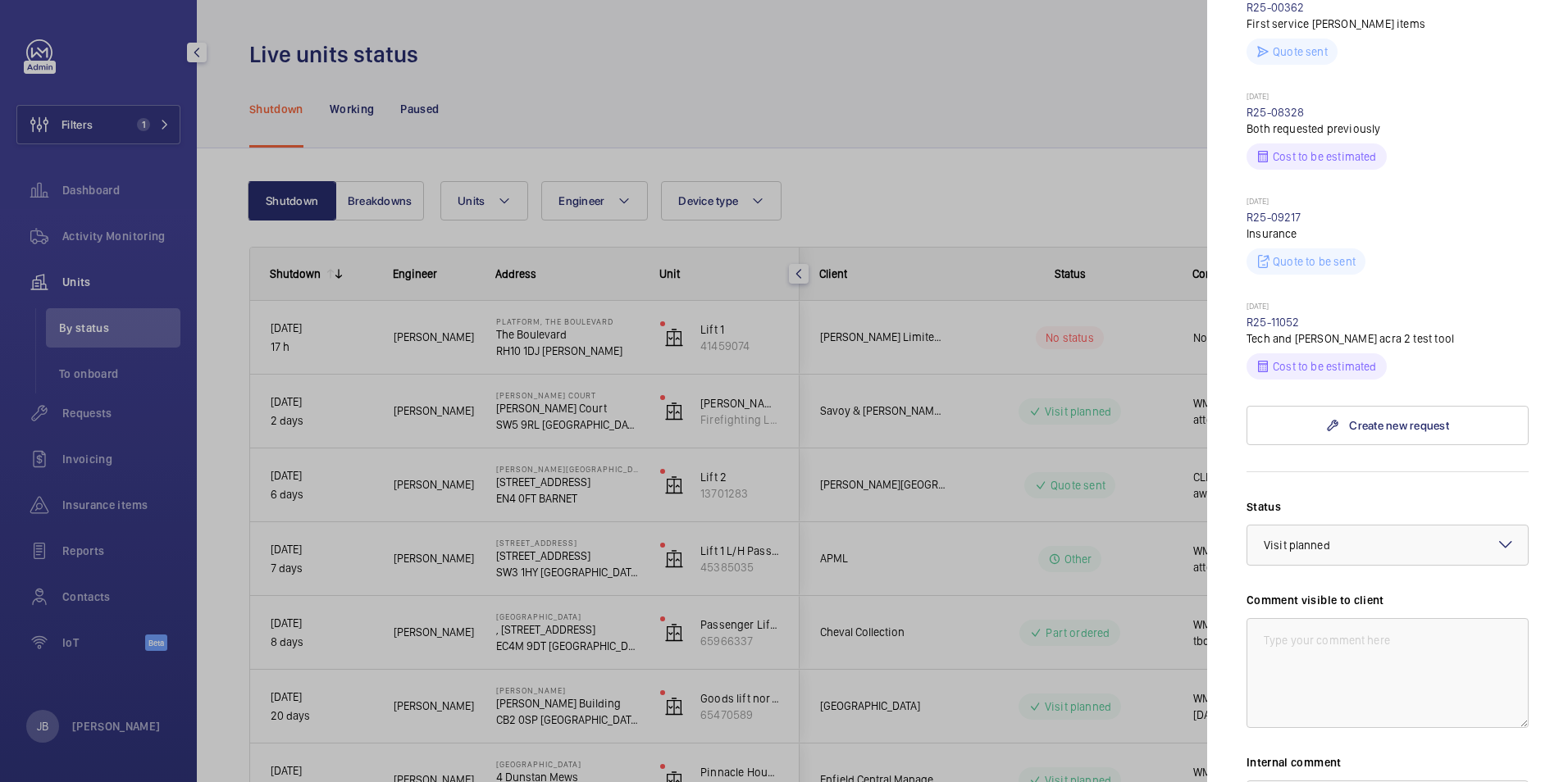
scroll to position [655, 0]
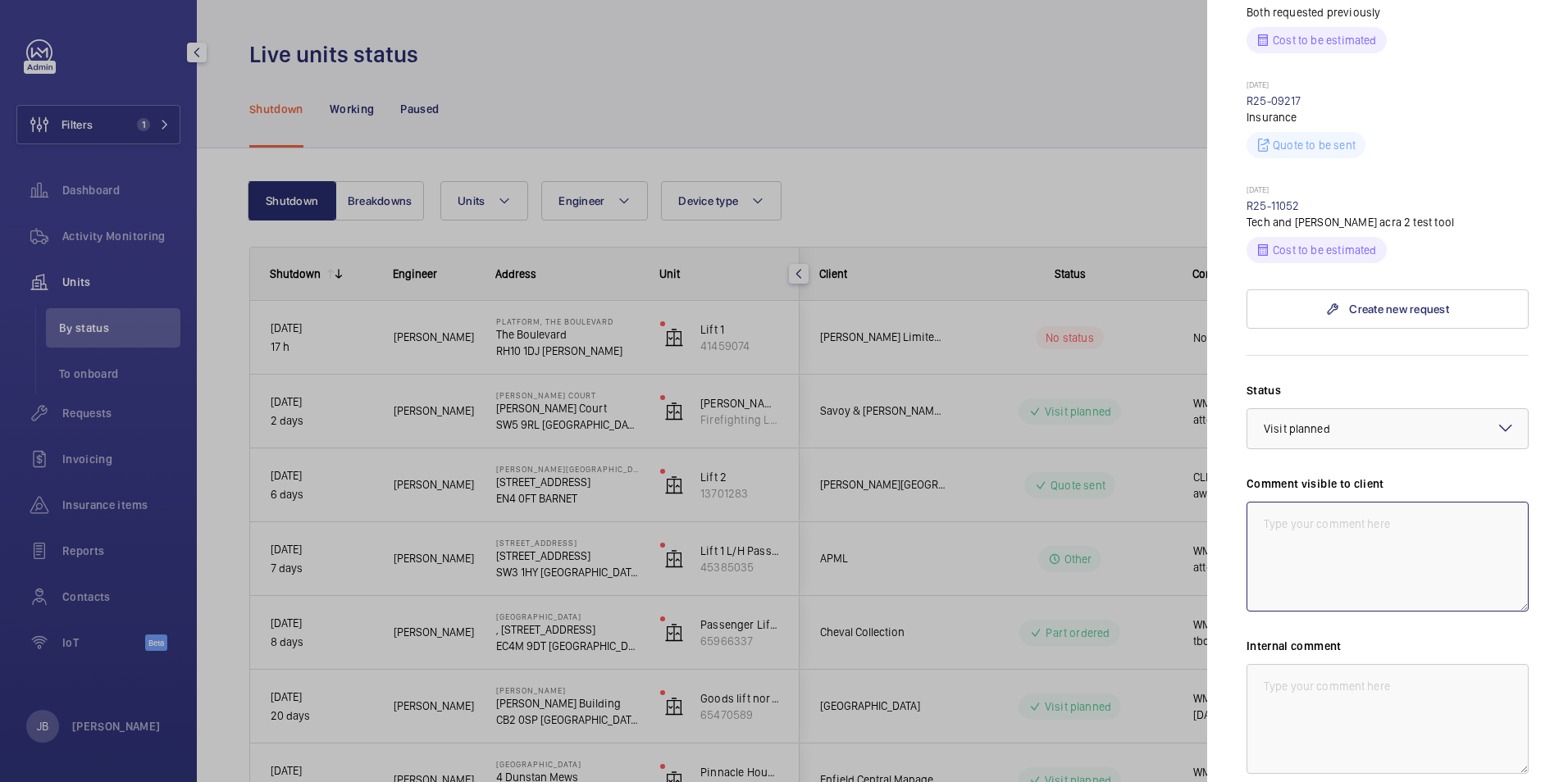
click at [1289, 546] on textarea at bounding box center [1387, 557] width 282 height 110
paste textarea "WM ACTION -"
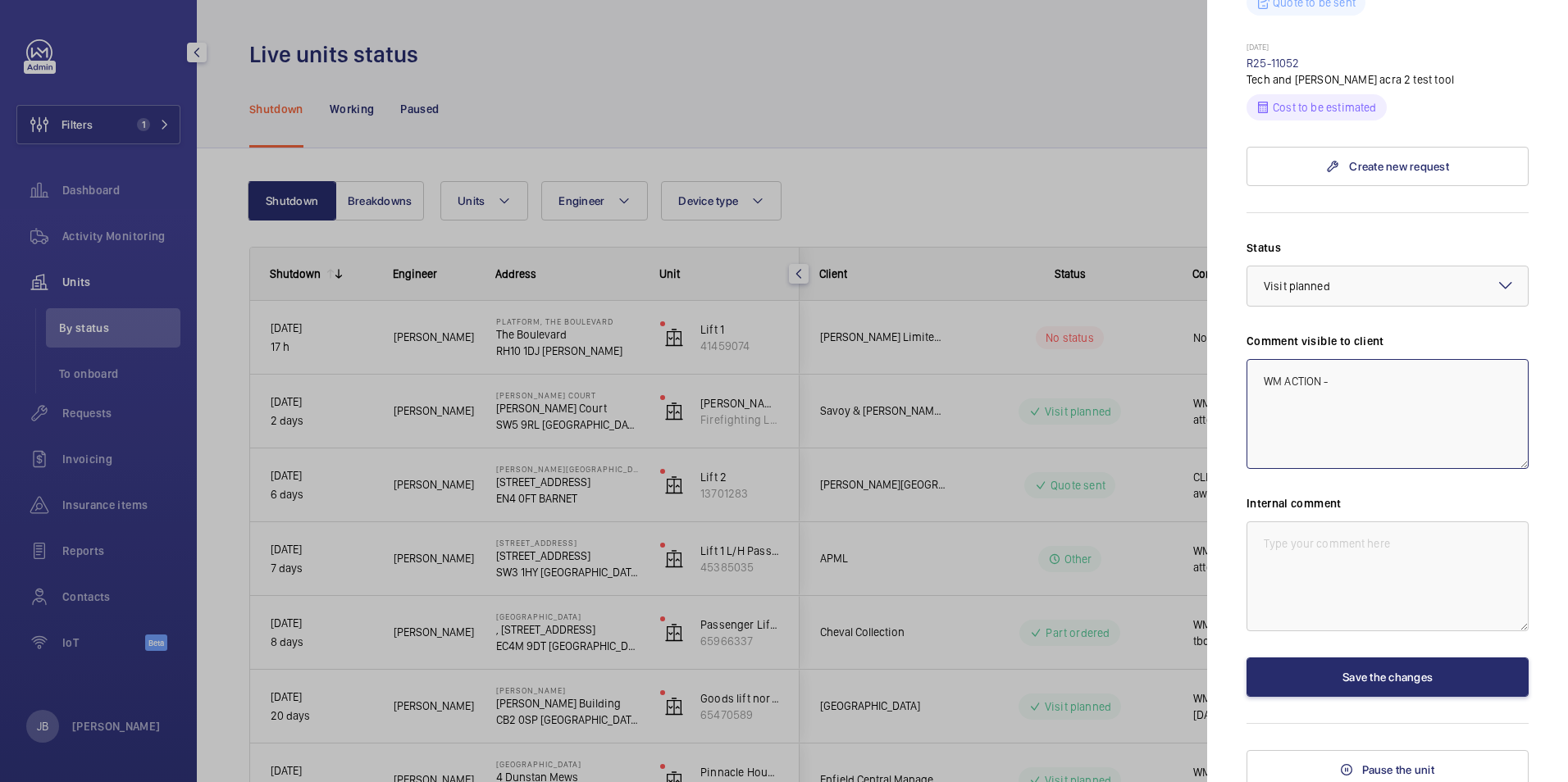
scroll to position [806, 0]
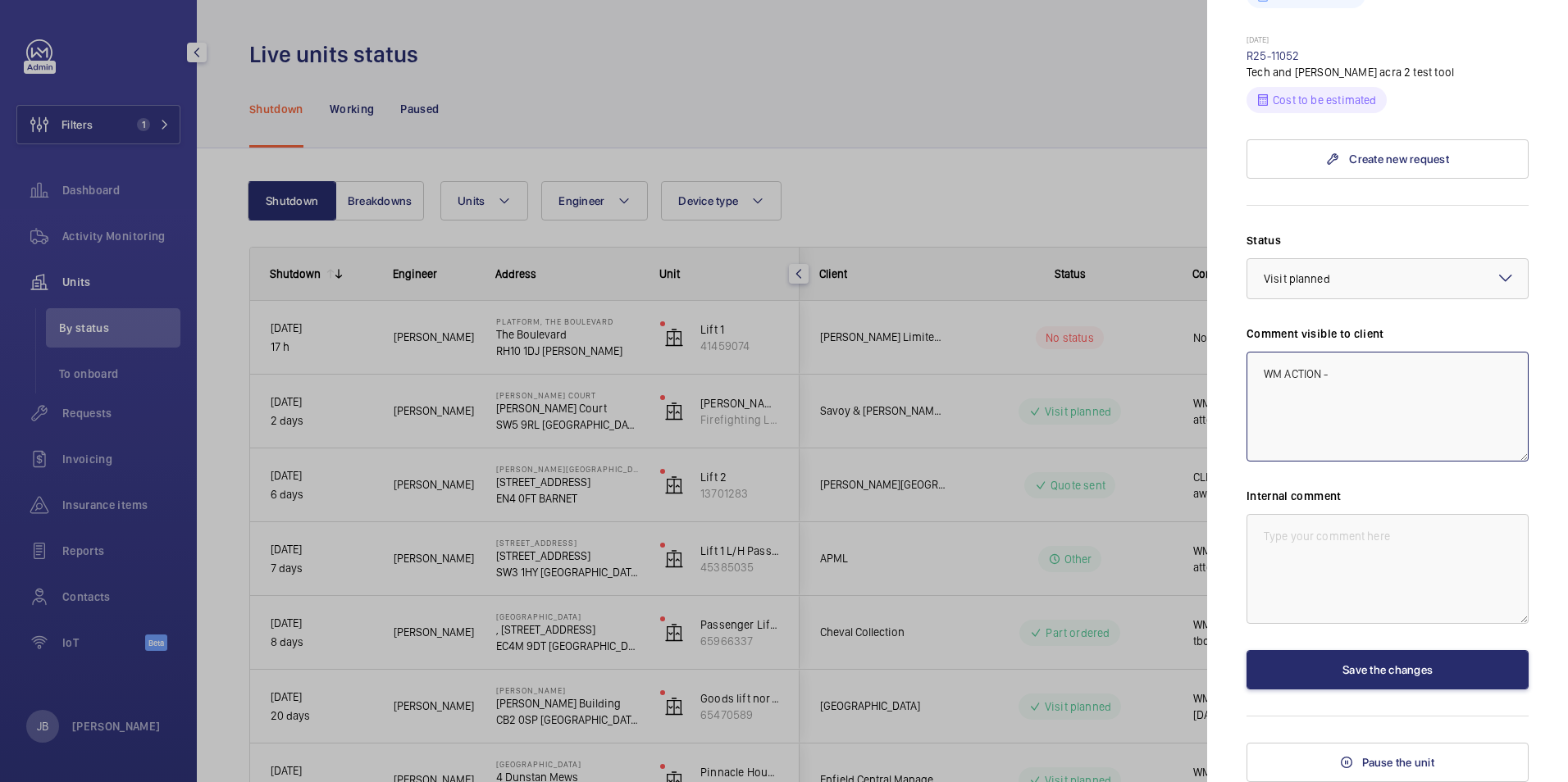
type textarea "WM ACTION -"
click at [1283, 532] on textarea at bounding box center [1387, 569] width 282 height 110
paste textarea "WM ACTION -"
type textarea "WM ACTION - [DATE]"
click at [1354, 377] on textarea "WM ACTION -" at bounding box center [1387, 407] width 282 height 110
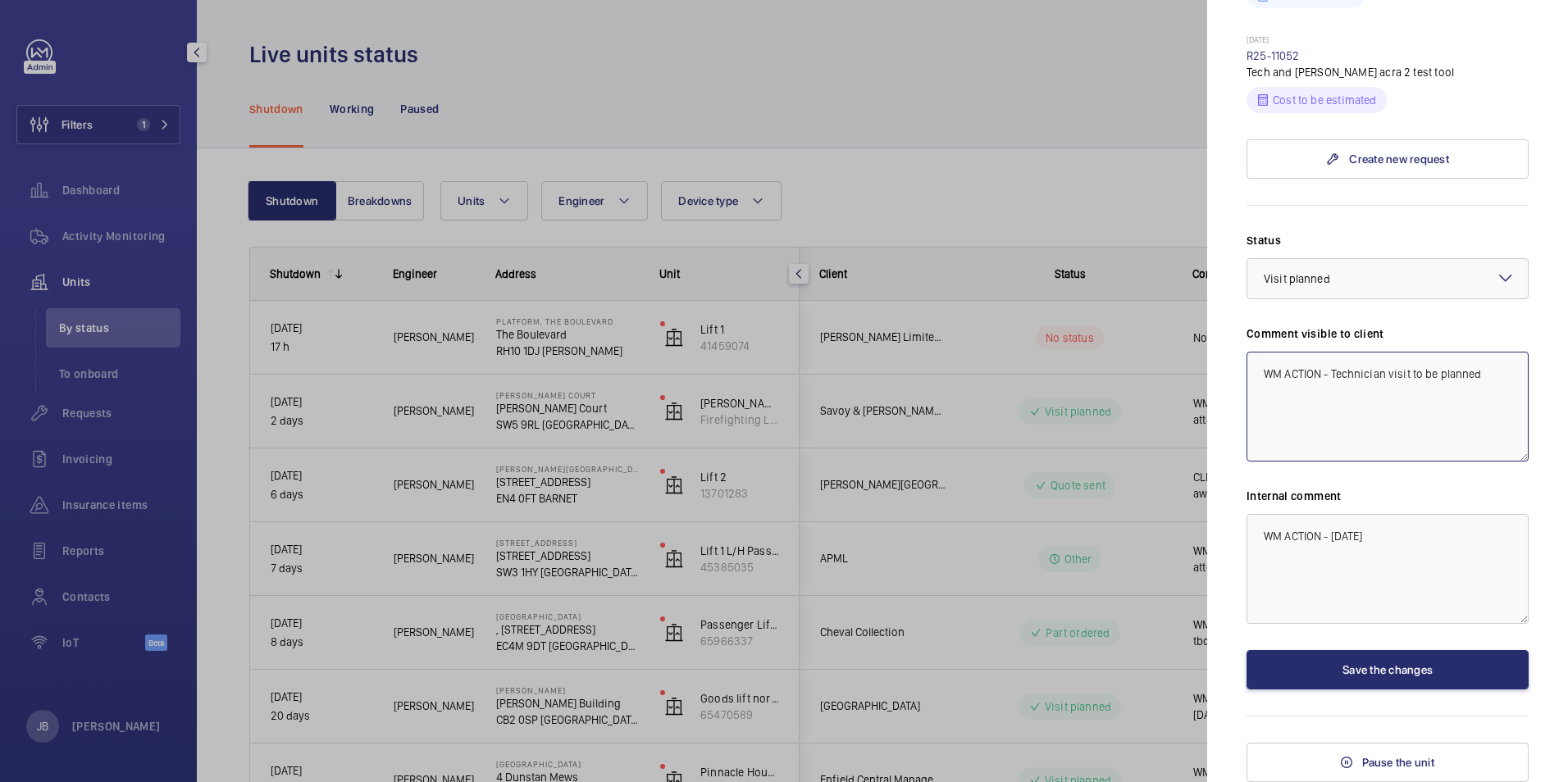
type textarea "WM ACTION - Technician visit to be planned"
click at [1392, 534] on textarea "WM ACTION - [DATE]" at bounding box center [1387, 569] width 282 height 110
type textarea "WM ACTION - [DATE] - Tech visit to be arranged."
click at [1372, 674] on button "Save the changes" at bounding box center [1387, 670] width 282 height 40
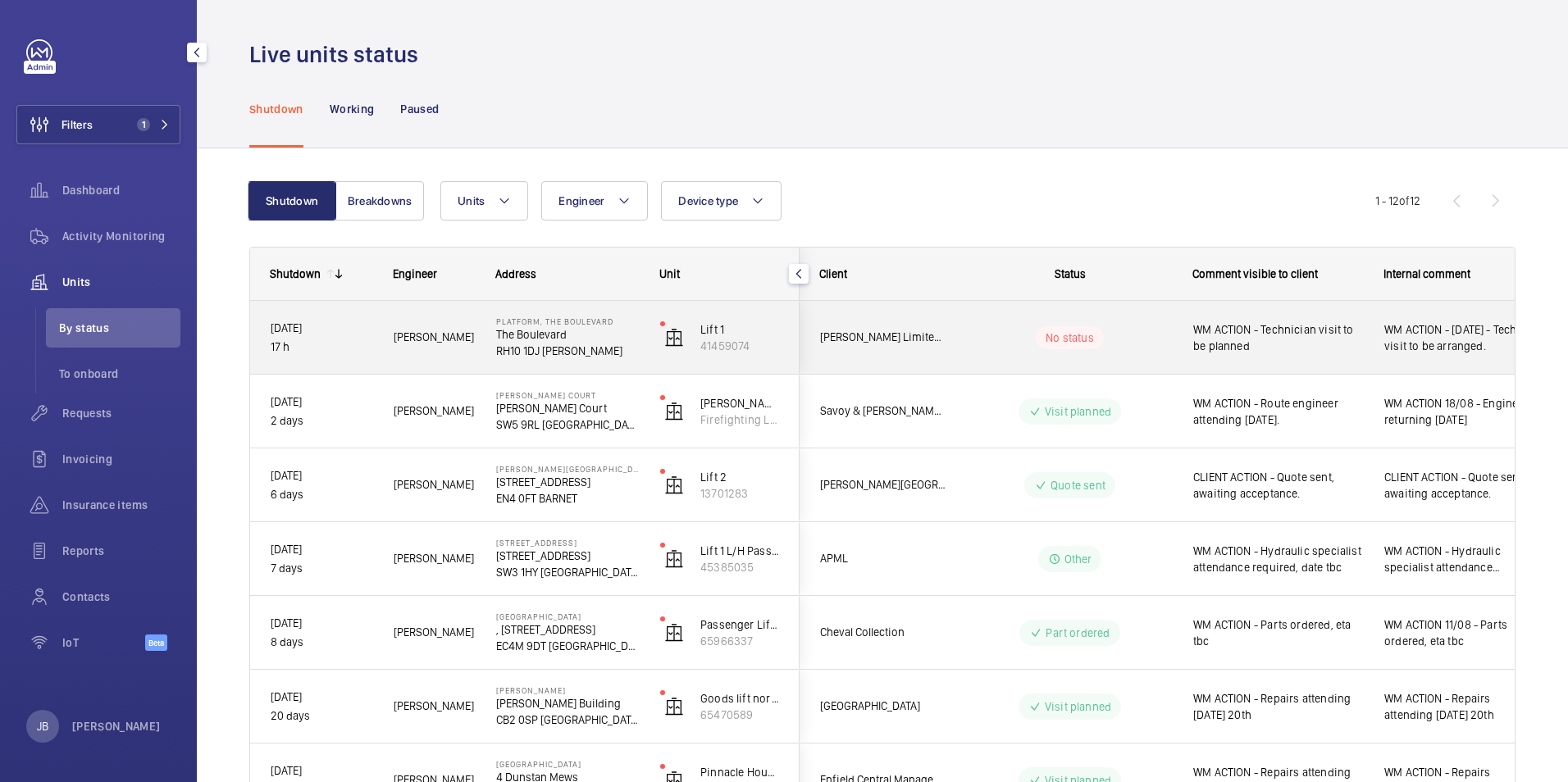
click at [1156, 340] on wm-front-pills-cell "No status" at bounding box center [1069, 338] width 204 height 23
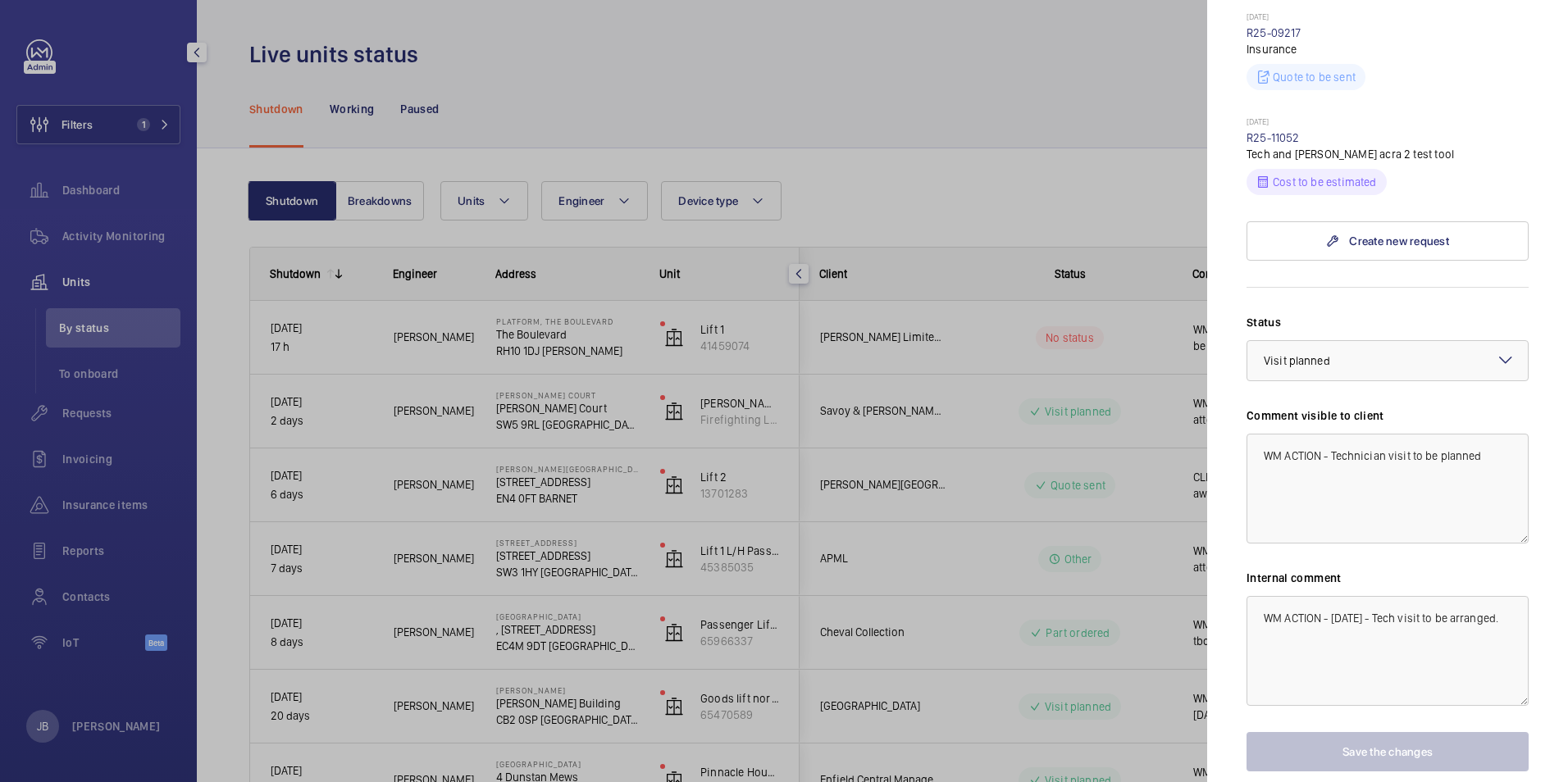
scroll to position [738, 0]
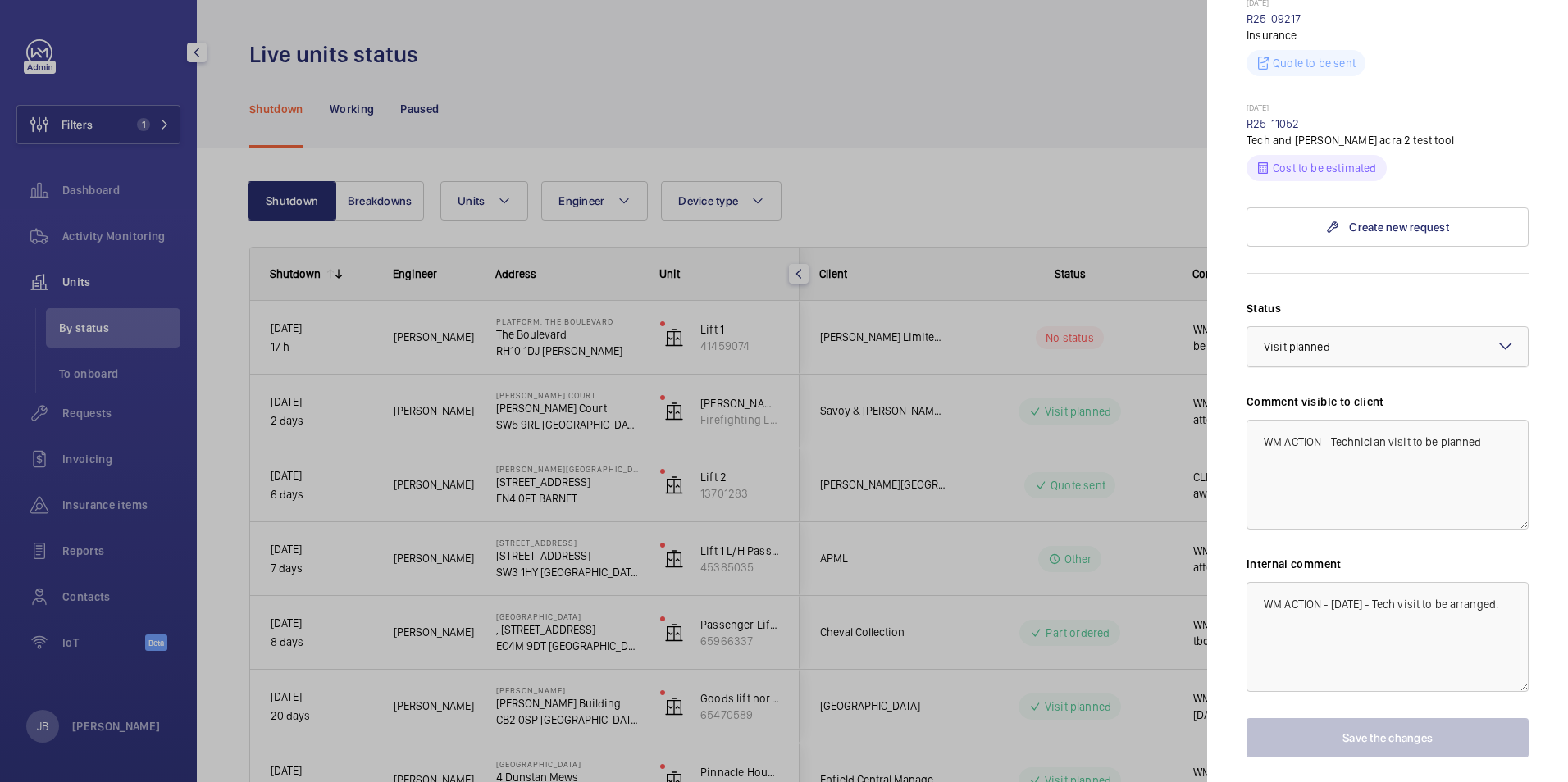
click at [1413, 352] on div at bounding box center [1388, 347] width 281 height 40
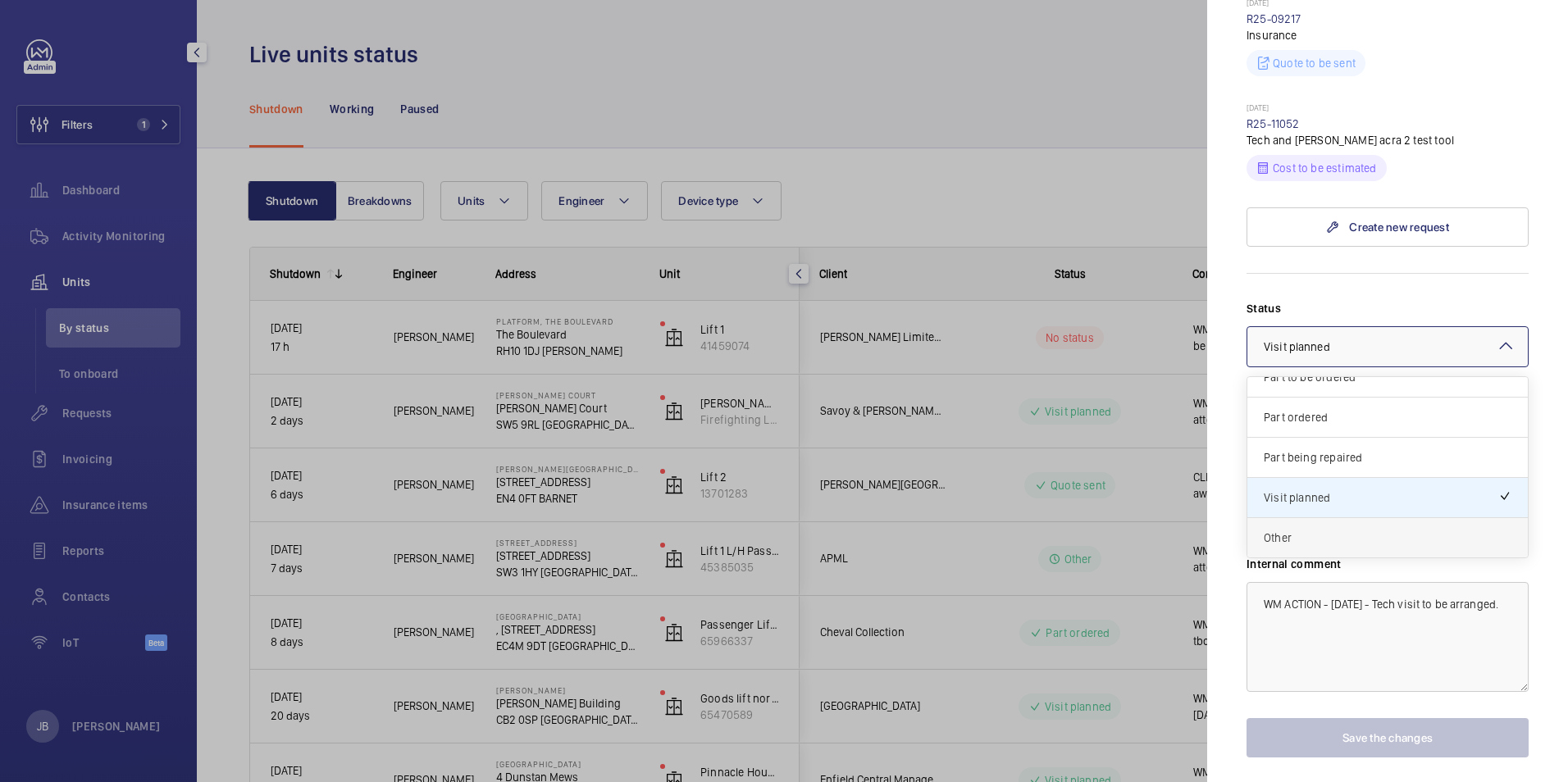
click at [1334, 537] on span "Other" at bounding box center [1387, 537] width 247 height 16
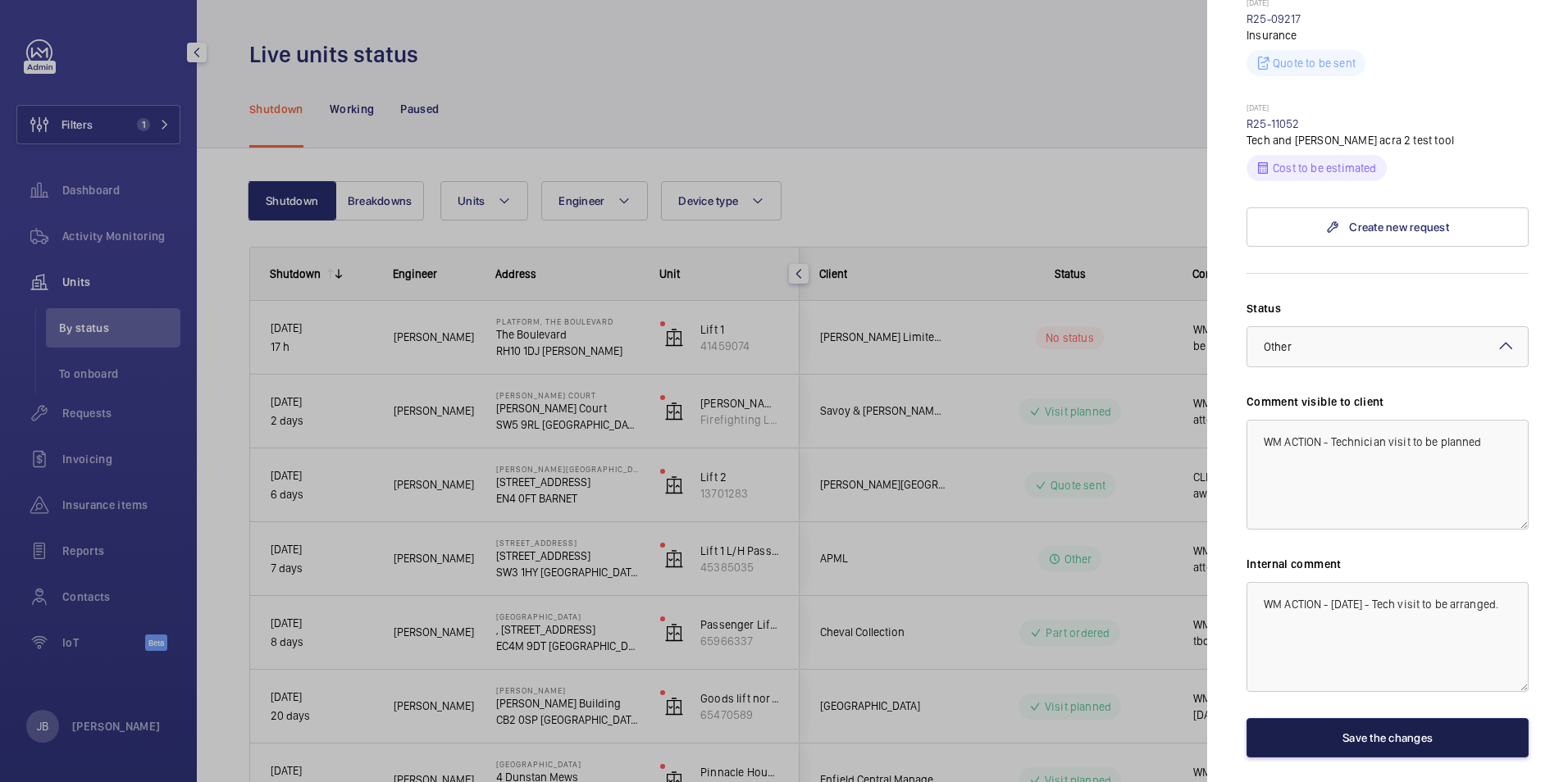
click at [1360, 735] on button "Save the changes" at bounding box center [1387, 738] width 282 height 40
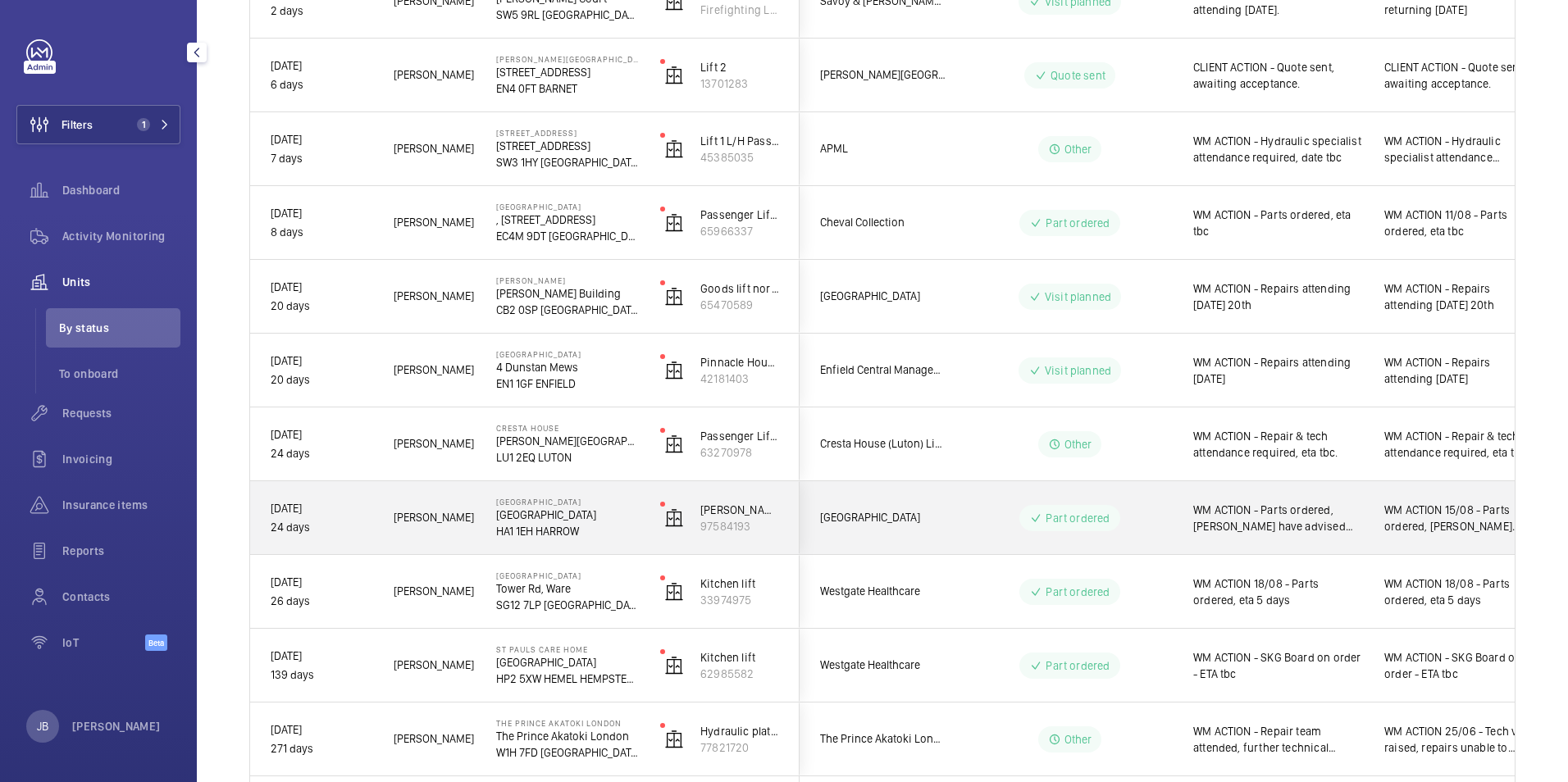
scroll to position [496, 0]
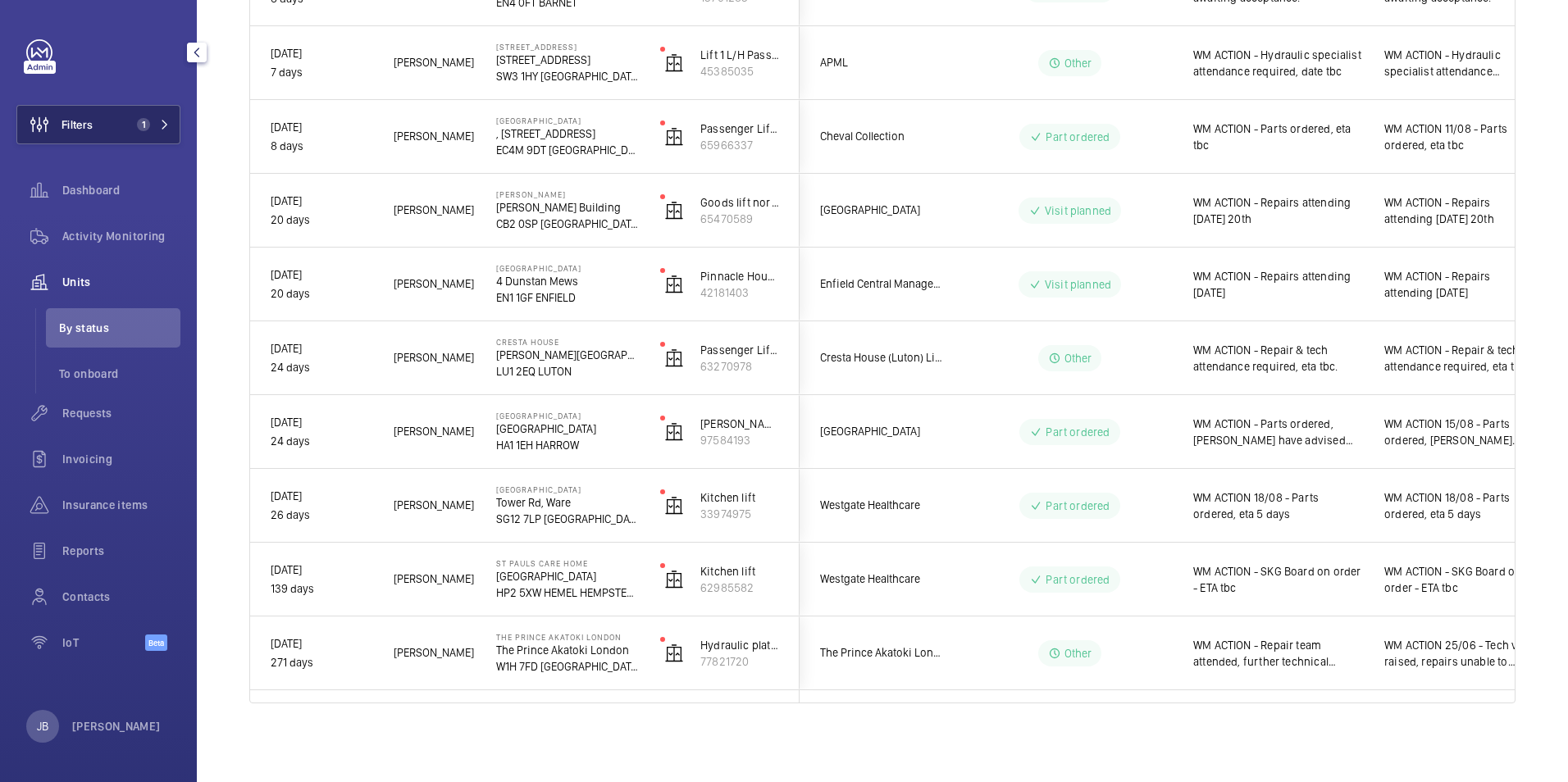
click at [99, 114] on button "Filters 1" at bounding box center [98, 125] width 164 height 40
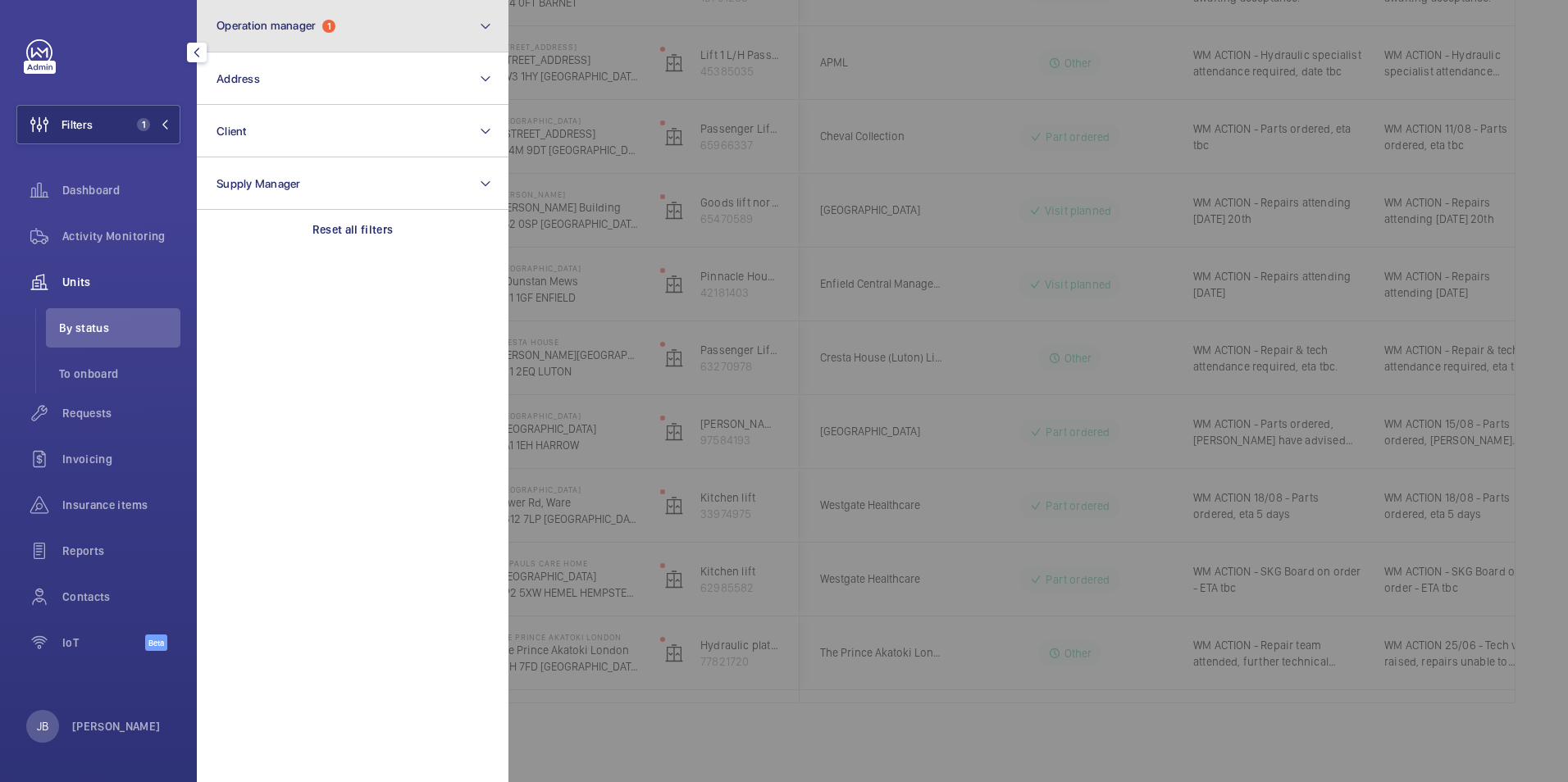
click at [384, 27] on button "Operation manager 1" at bounding box center [352, 26] width 312 height 53
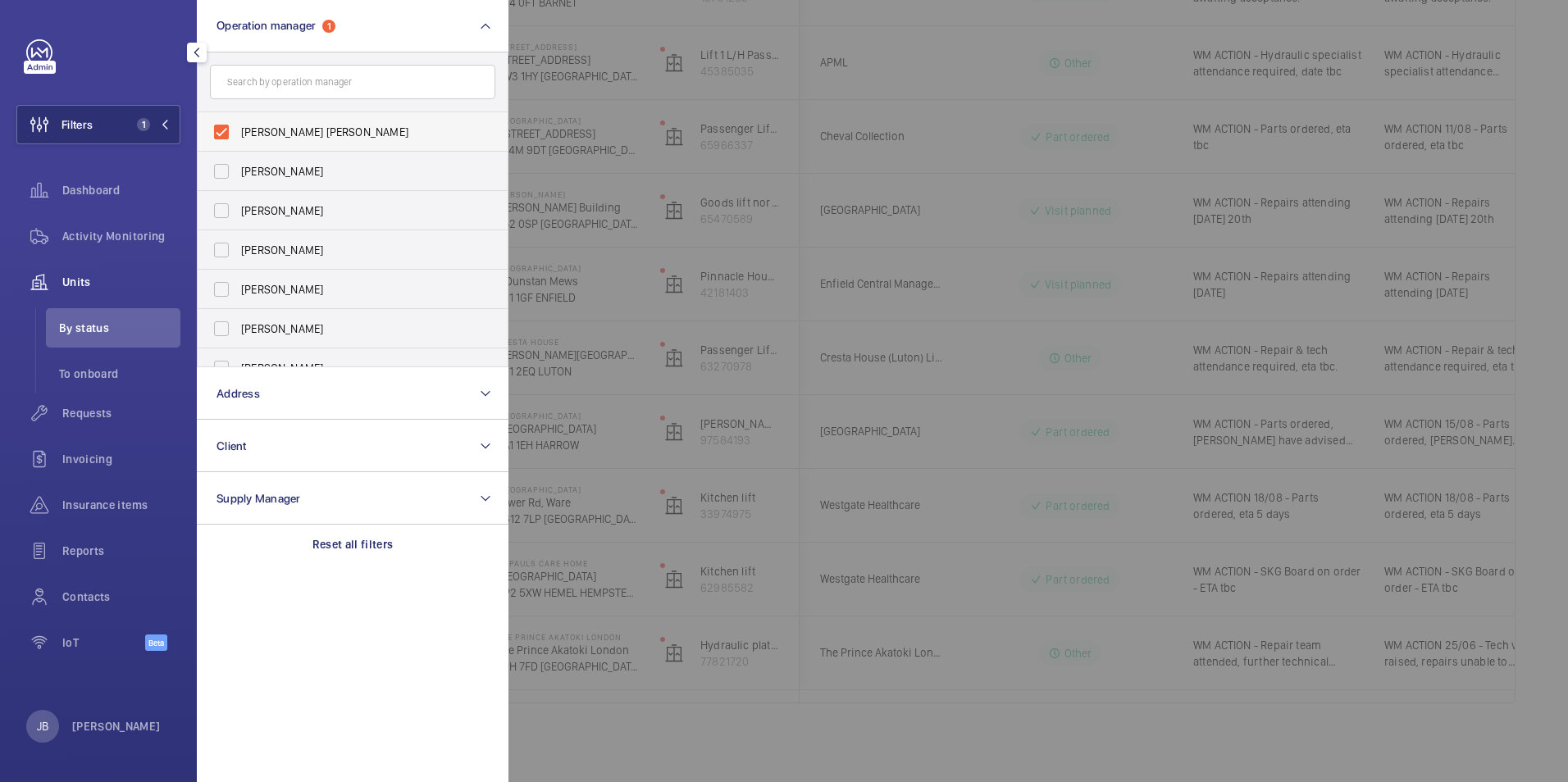
click at [232, 131] on label "[PERSON_NAME] [PERSON_NAME]" at bounding box center [339, 132] width 285 height 40
click at [232, 131] on input "[PERSON_NAME] [PERSON_NAME]" at bounding box center [221, 132] width 33 height 33
checkbox input "false"
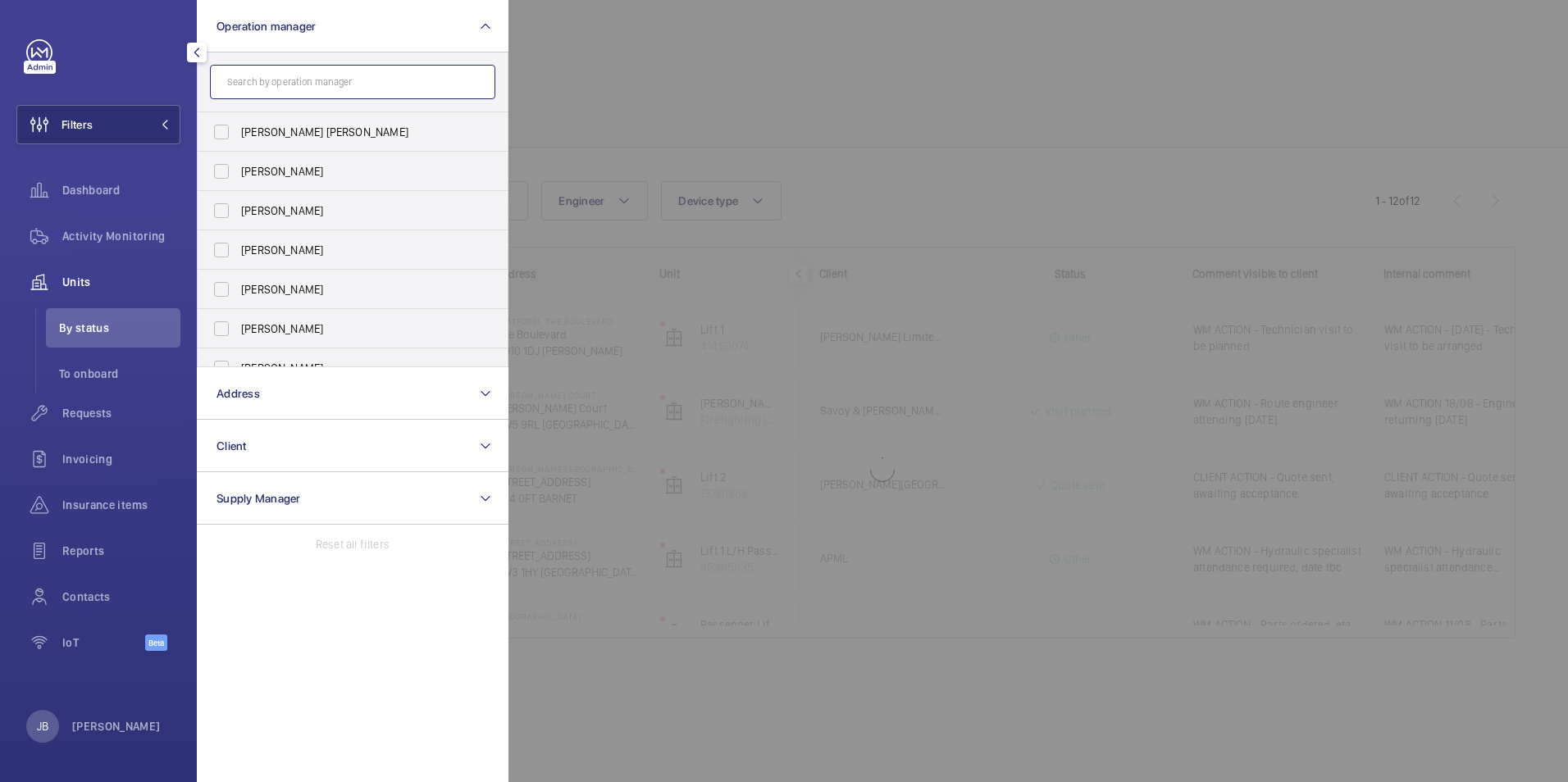
click at [274, 84] on input "text" at bounding box center [352, 82] width 285 height 34
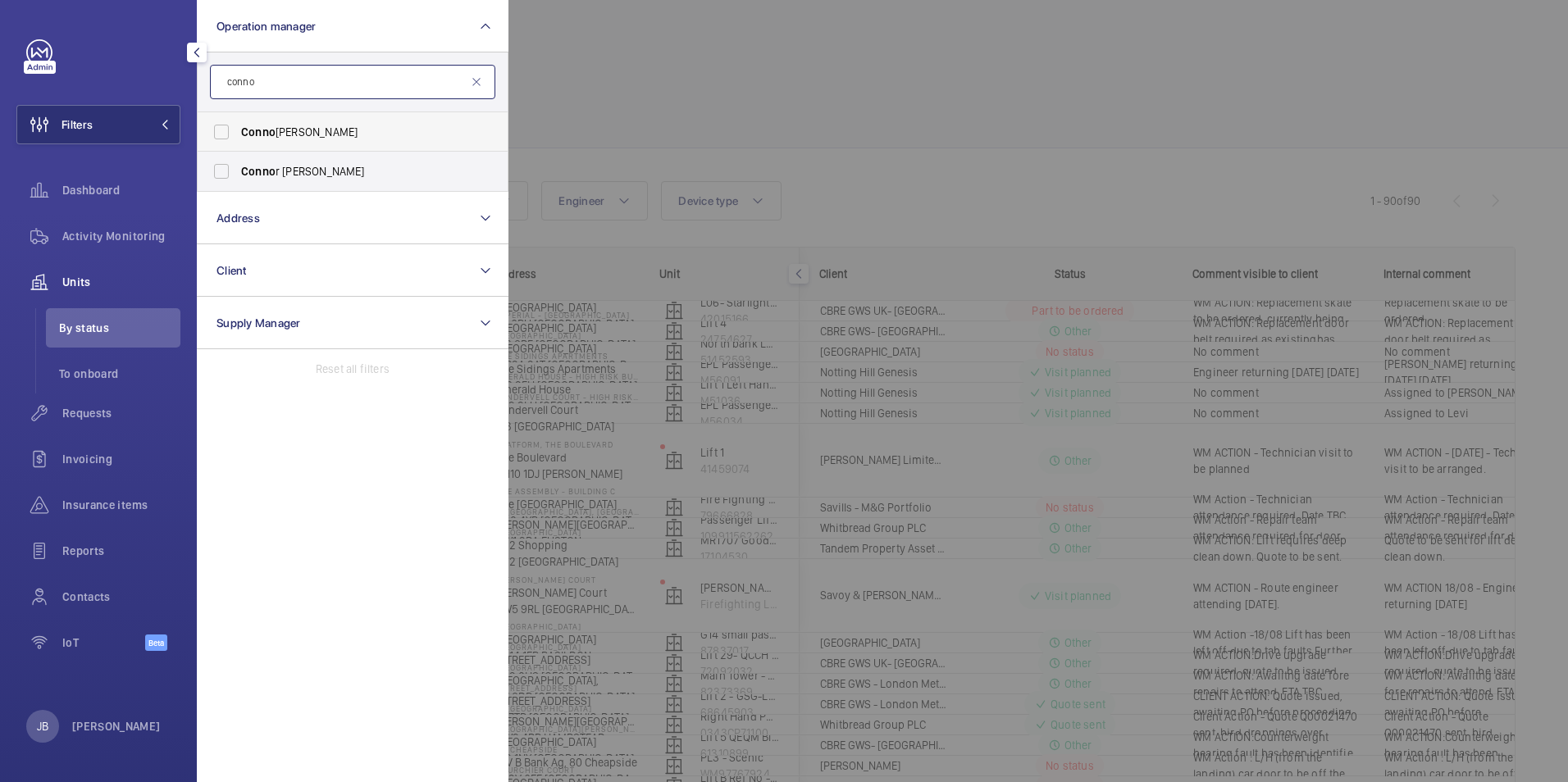
type input "conno"
click at [277, 133] on span "[PERSON_NAME]" at bounding box center [354, 132] width 226 height 16
click at [238, 133] on input "[PERSON_NAME]" at bounding box center [221, 132] width 33 height 33
checkbox input "true"
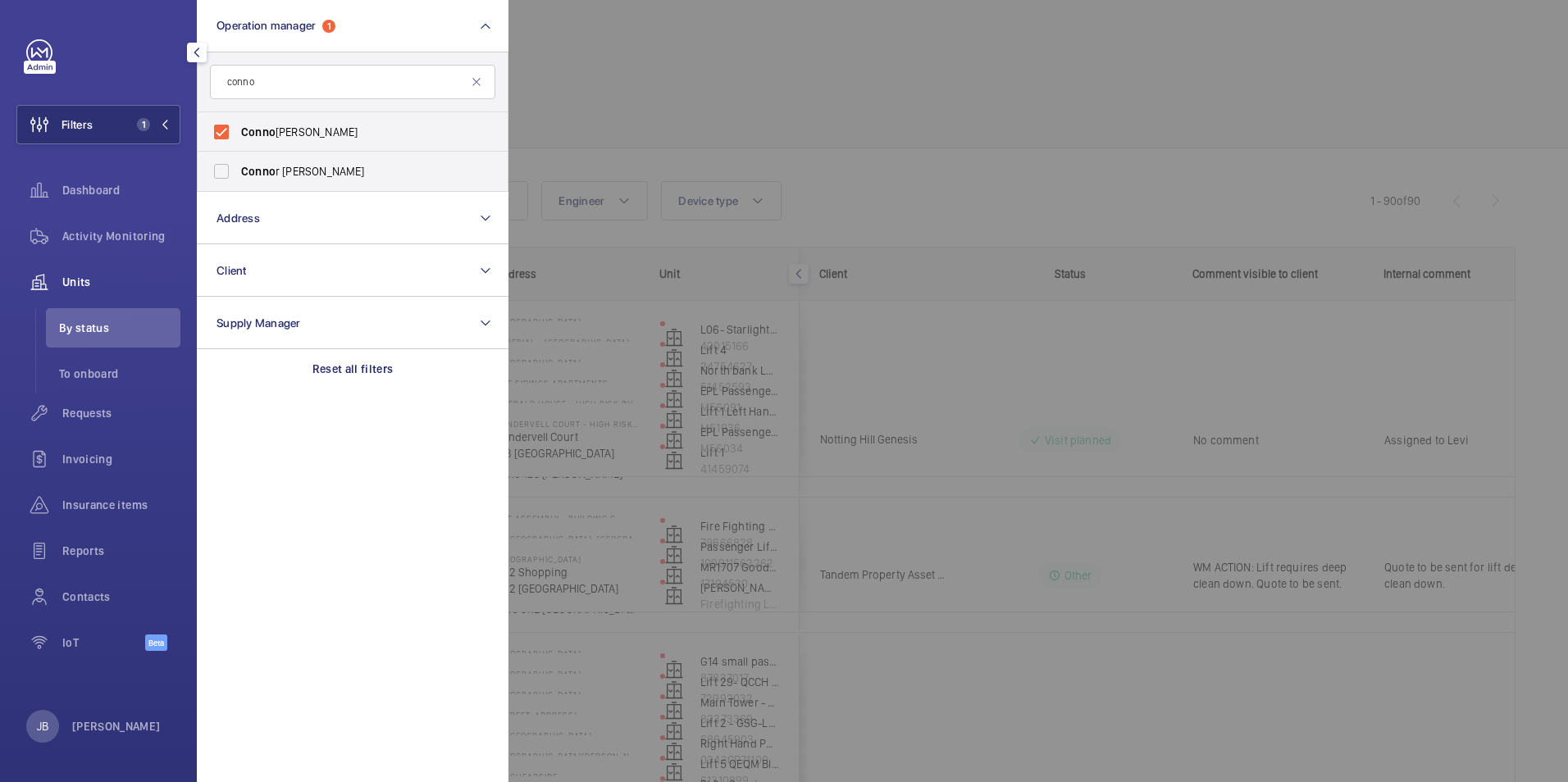
click at [704, 89] on div at bounding box center [1292, 391] width 1568 height 782
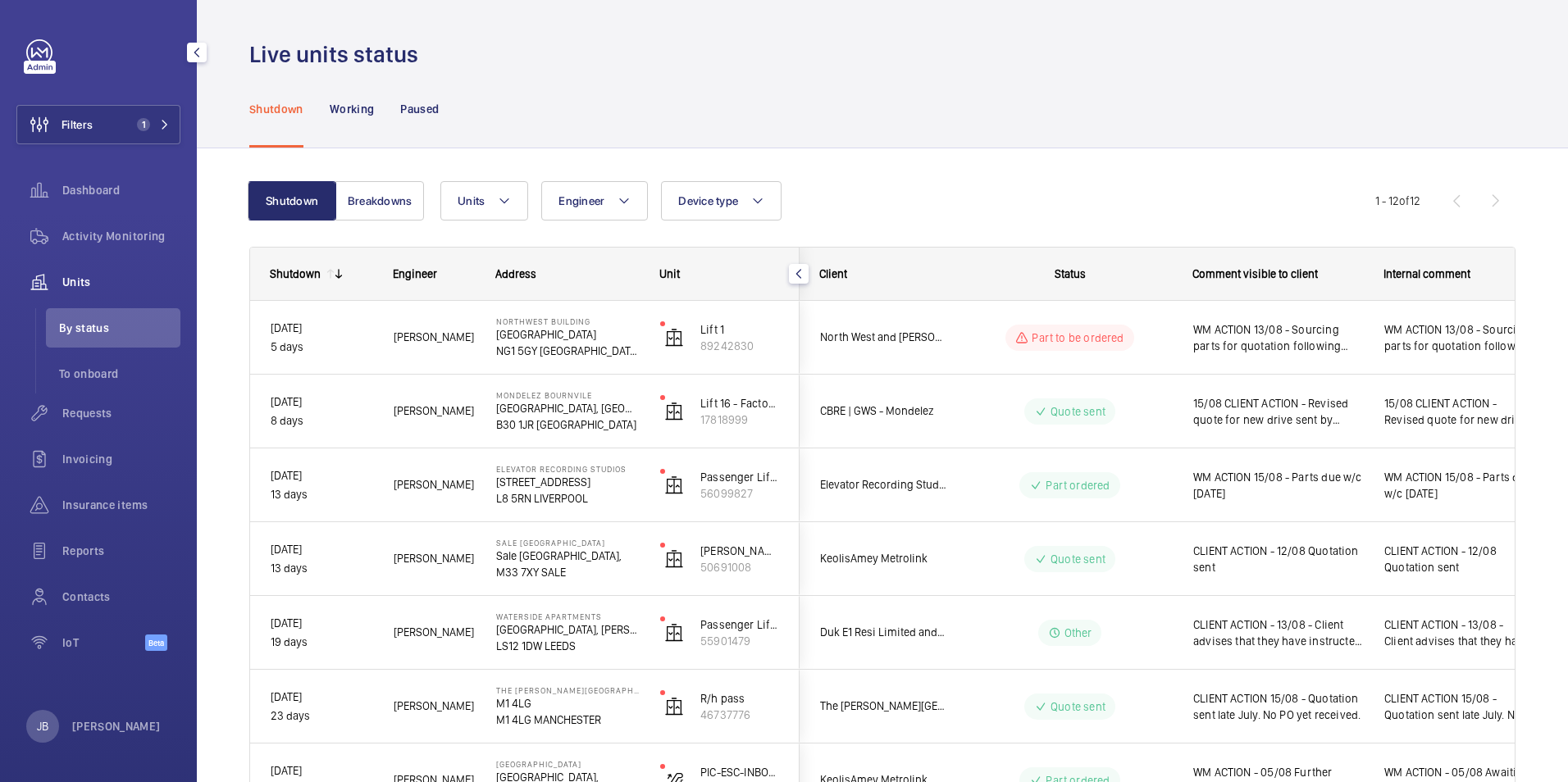
scroll to position [82, 0]
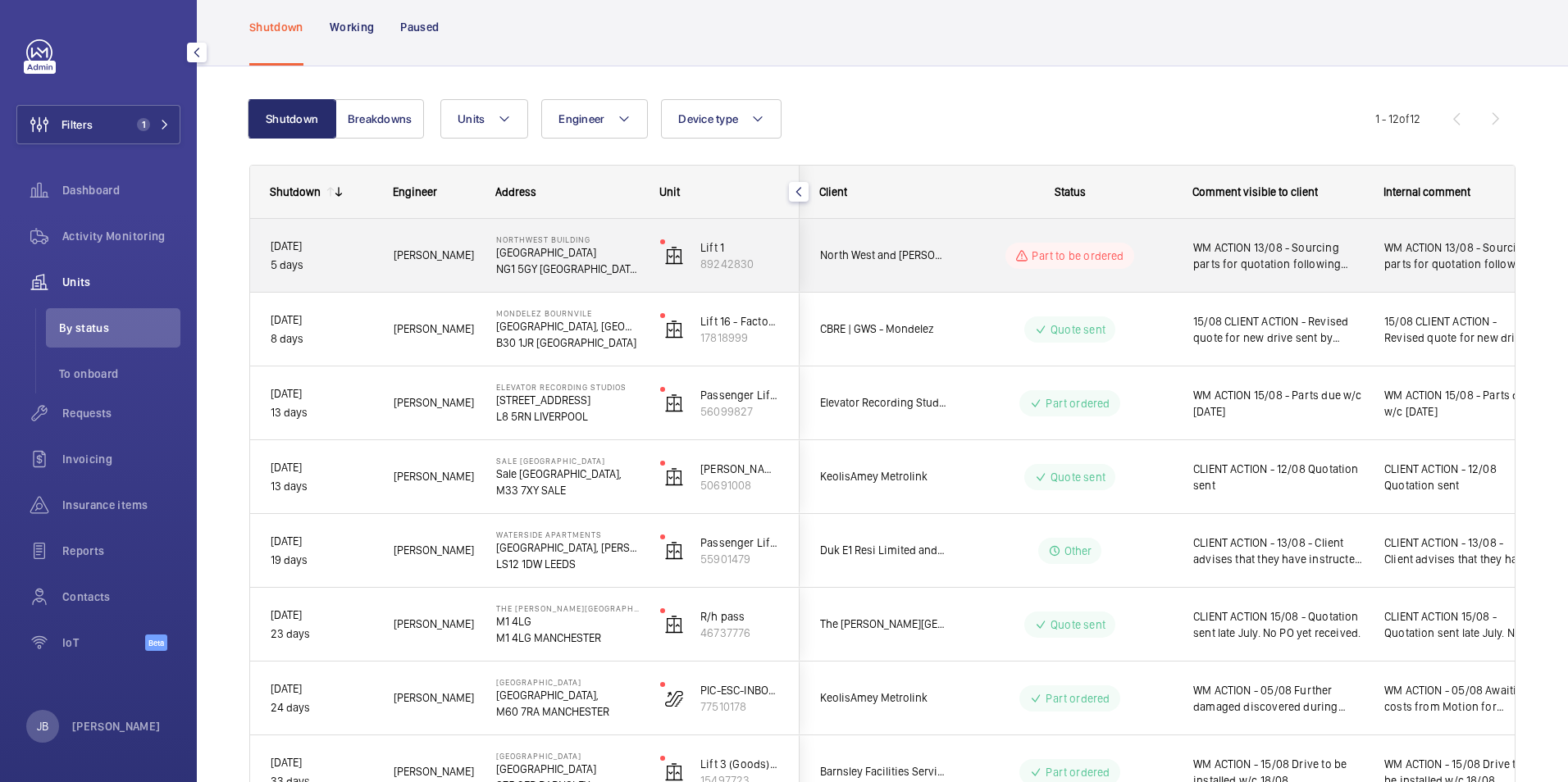
click at [1302, 258] on span "WM ACTION 13/08 - Sourcing parts for quotation following vandalism" at bounding box center [1278, 256] width 170 height 33
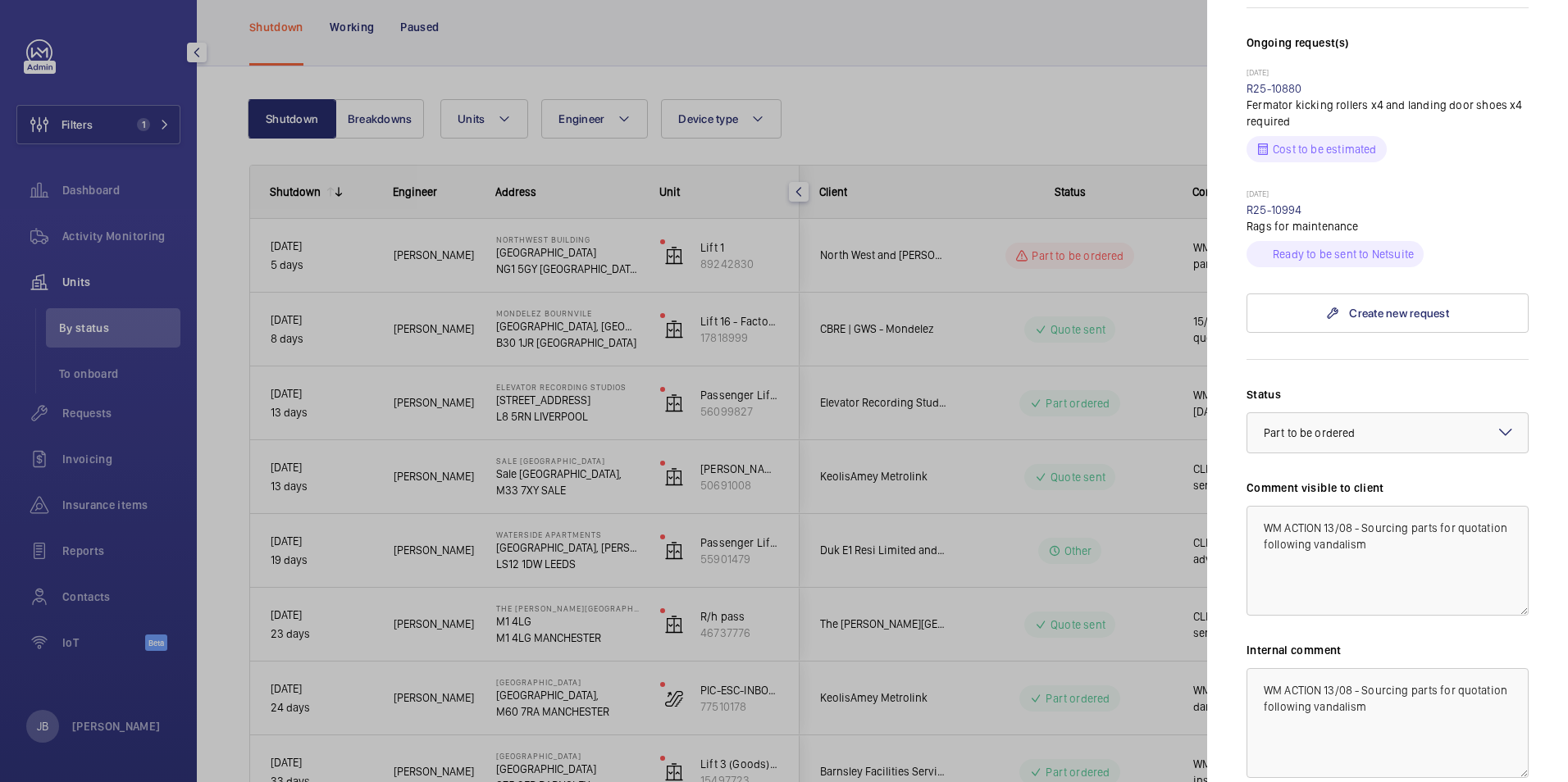
scroll to position [574, 0]
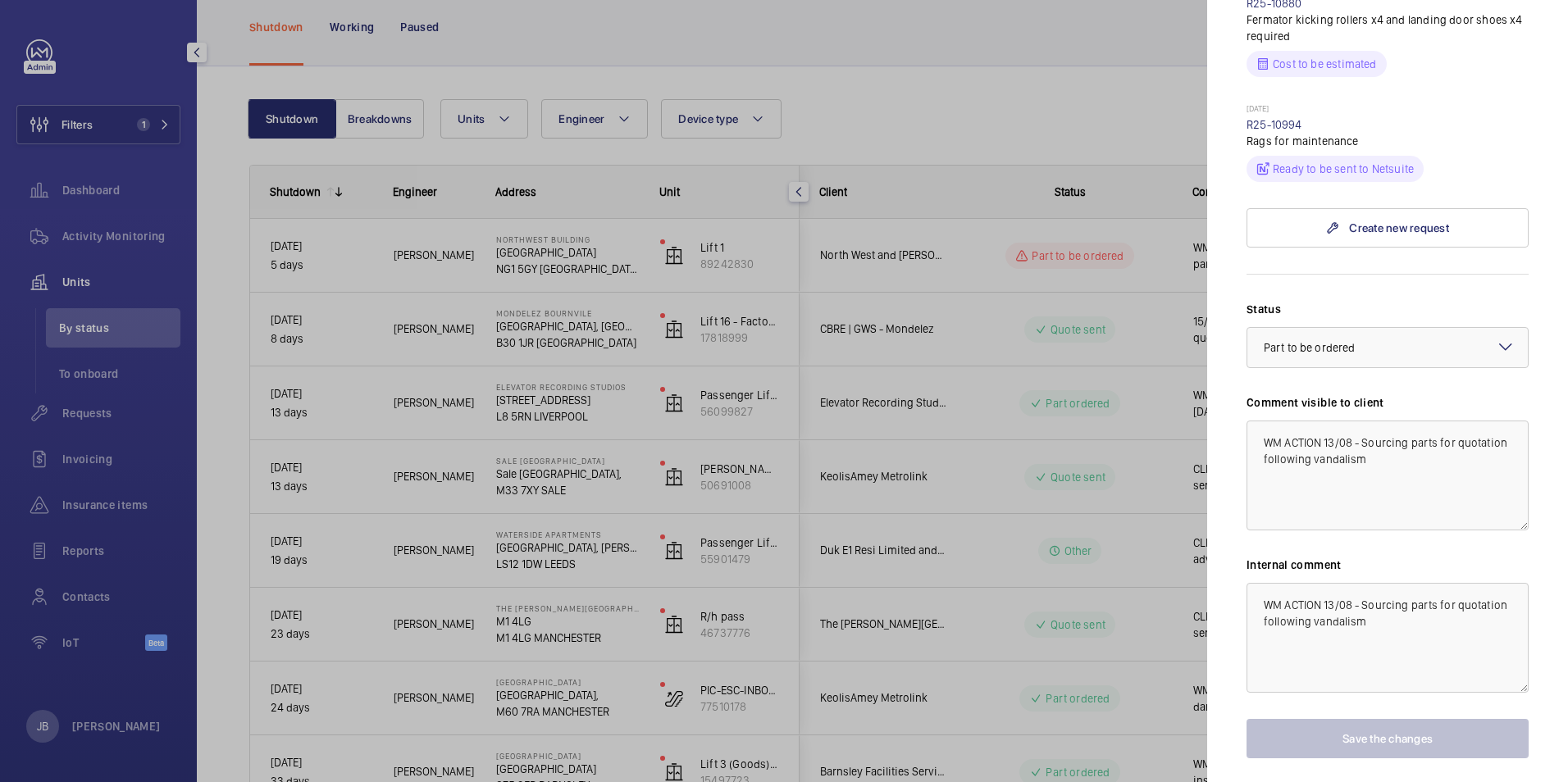
click at [1016, 138] on div at bounding box center [784, 391] width 1568 height 782
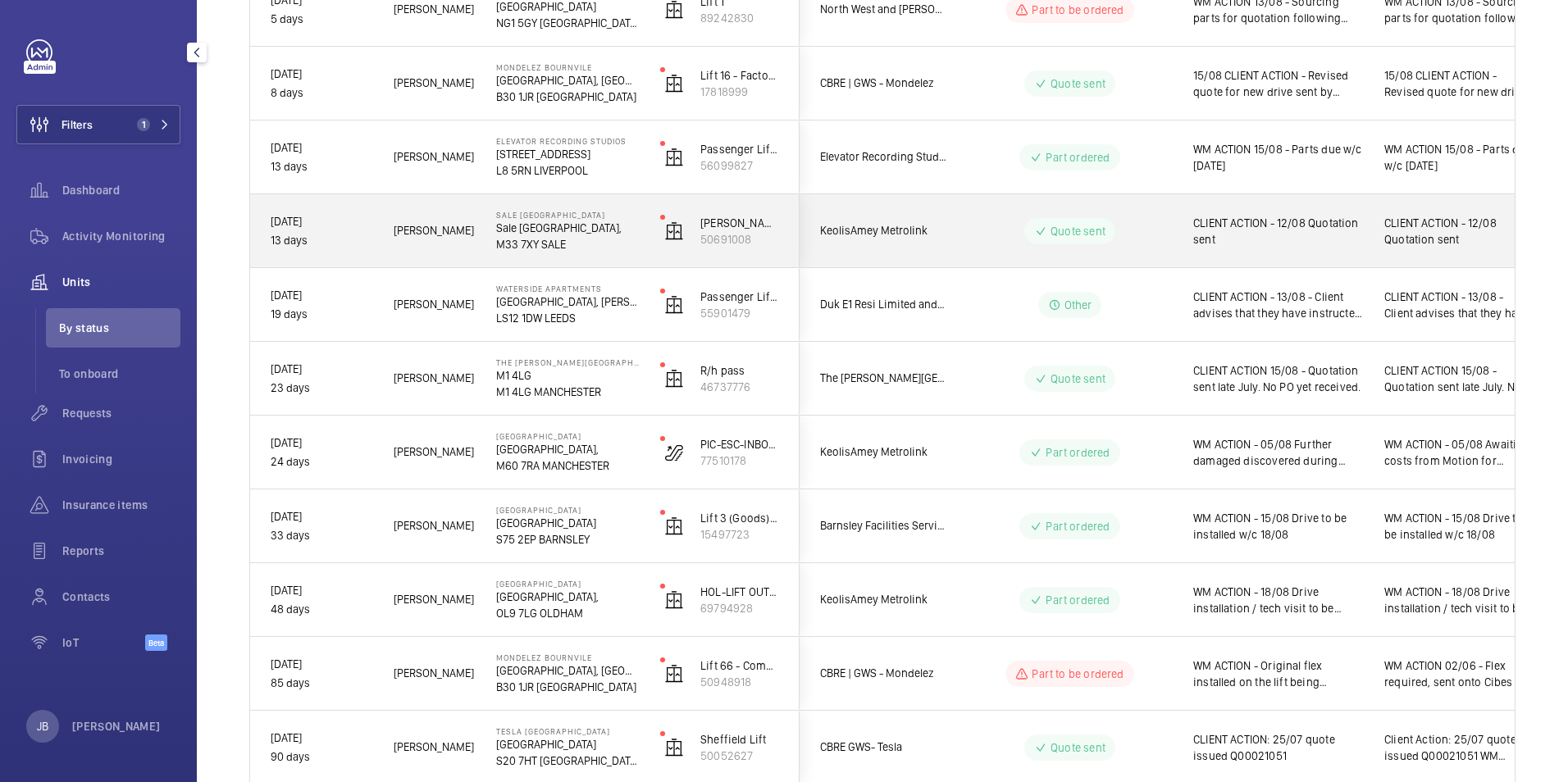
scroll to position [496, 0]
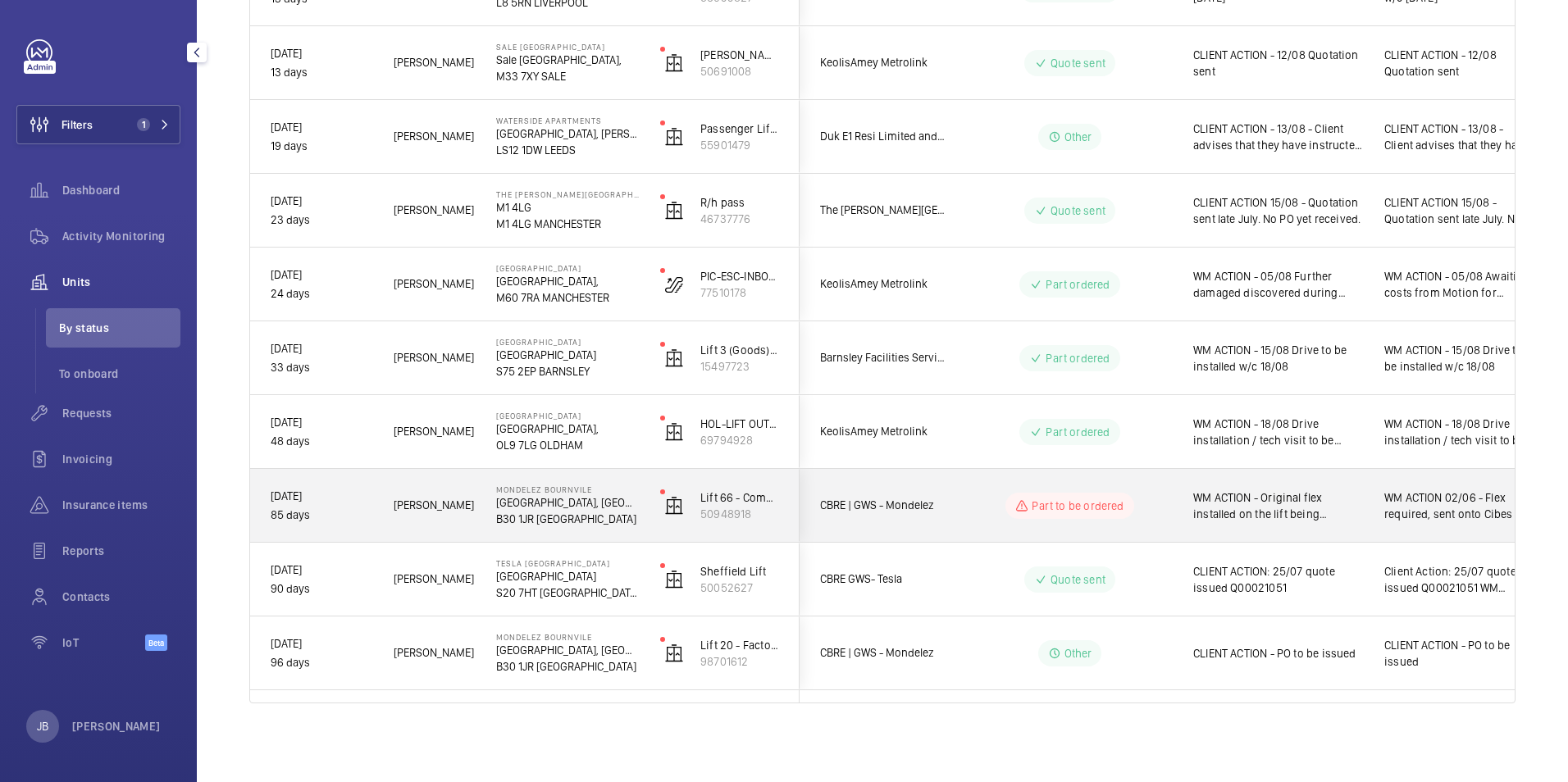
click at [1272, 524] on div "WM ACTION - Original flex installed on the lift being sourced. WM ACTION - Wate…" at bounding box center [1268, 506] width 190 height 71
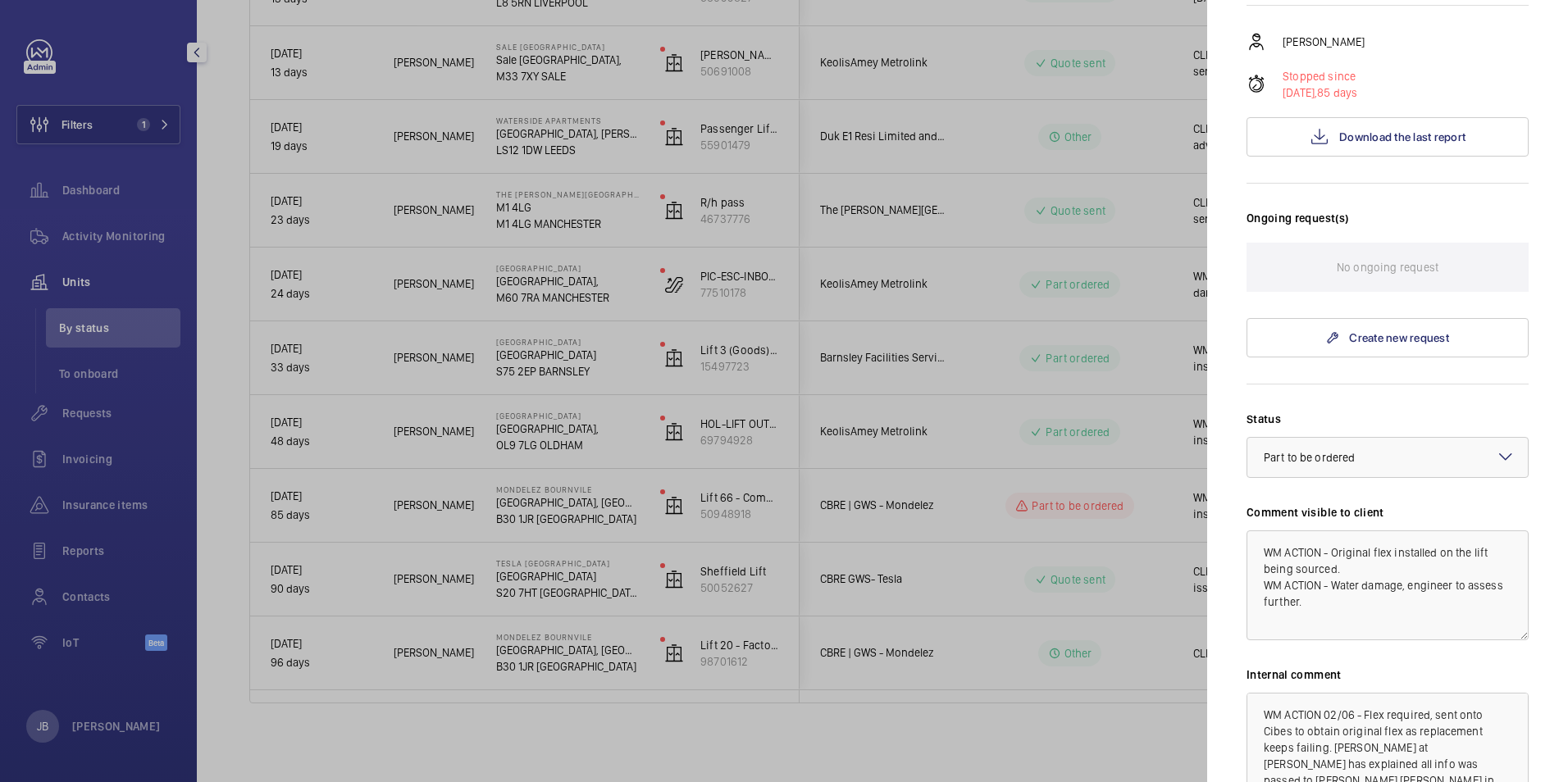
scroll to position [410, 0]
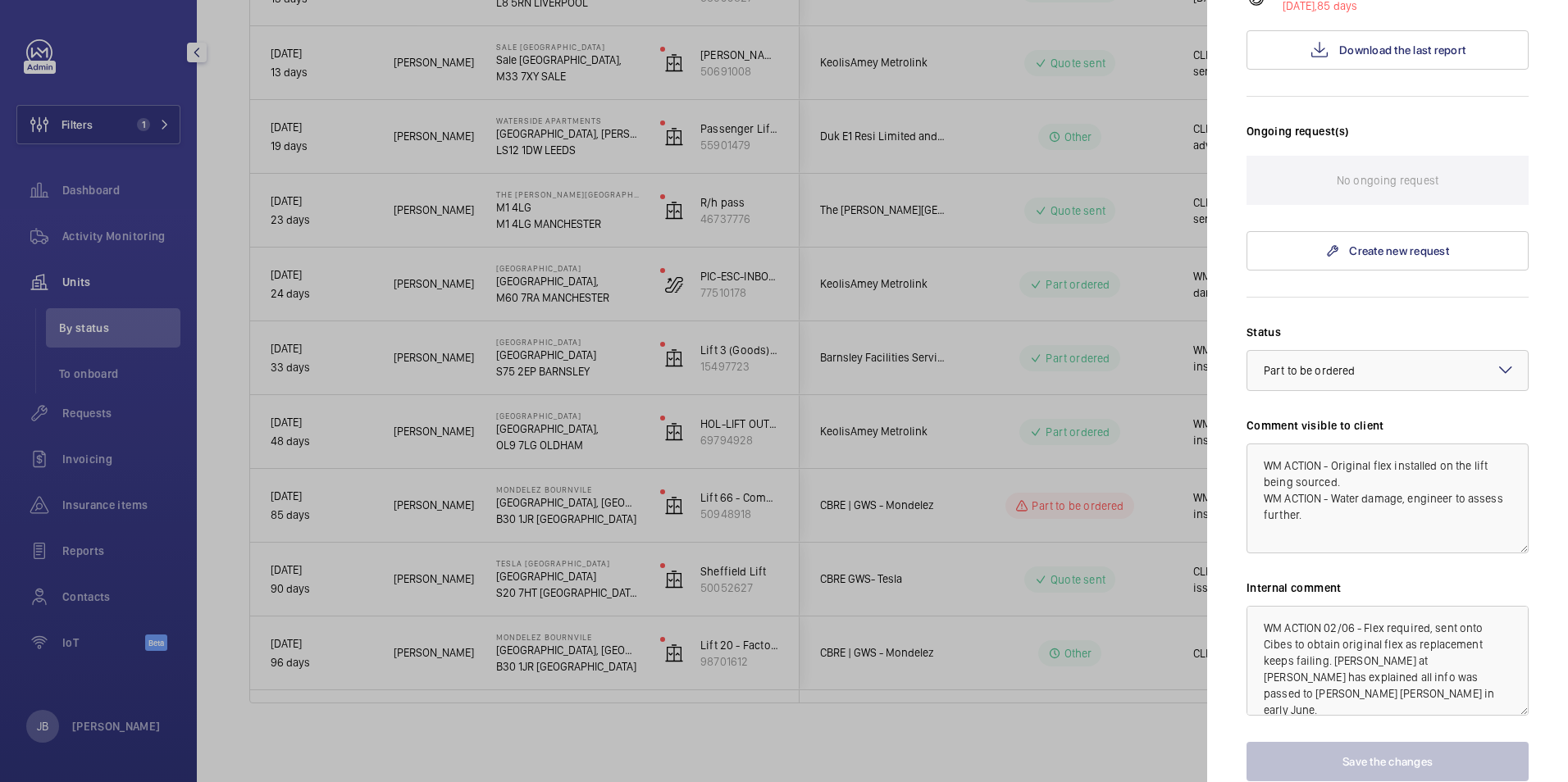
click at [943, 580] on div at bounding box center [784, 391] width 1568 height 782
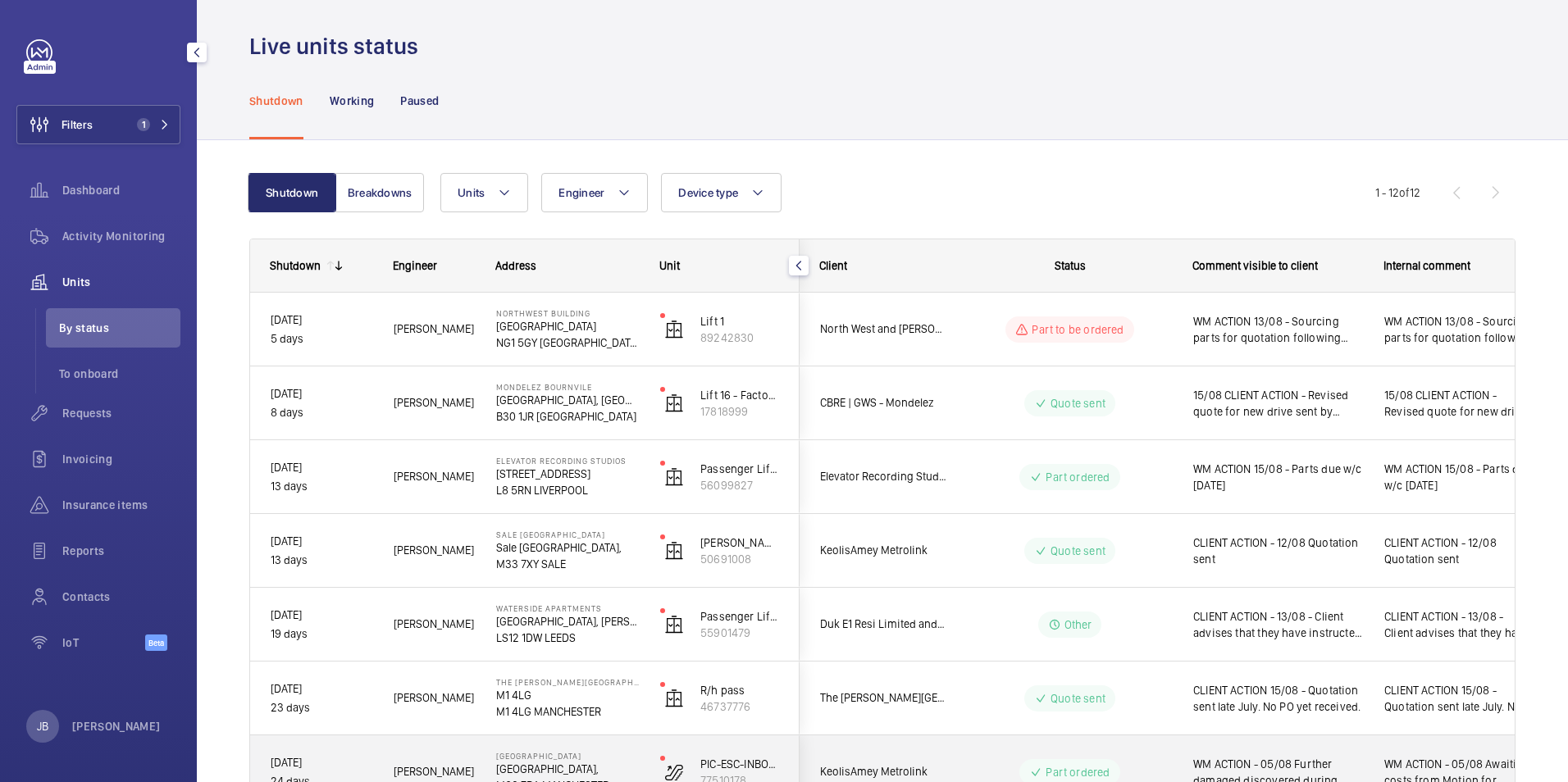
scroll to position [4, 0]
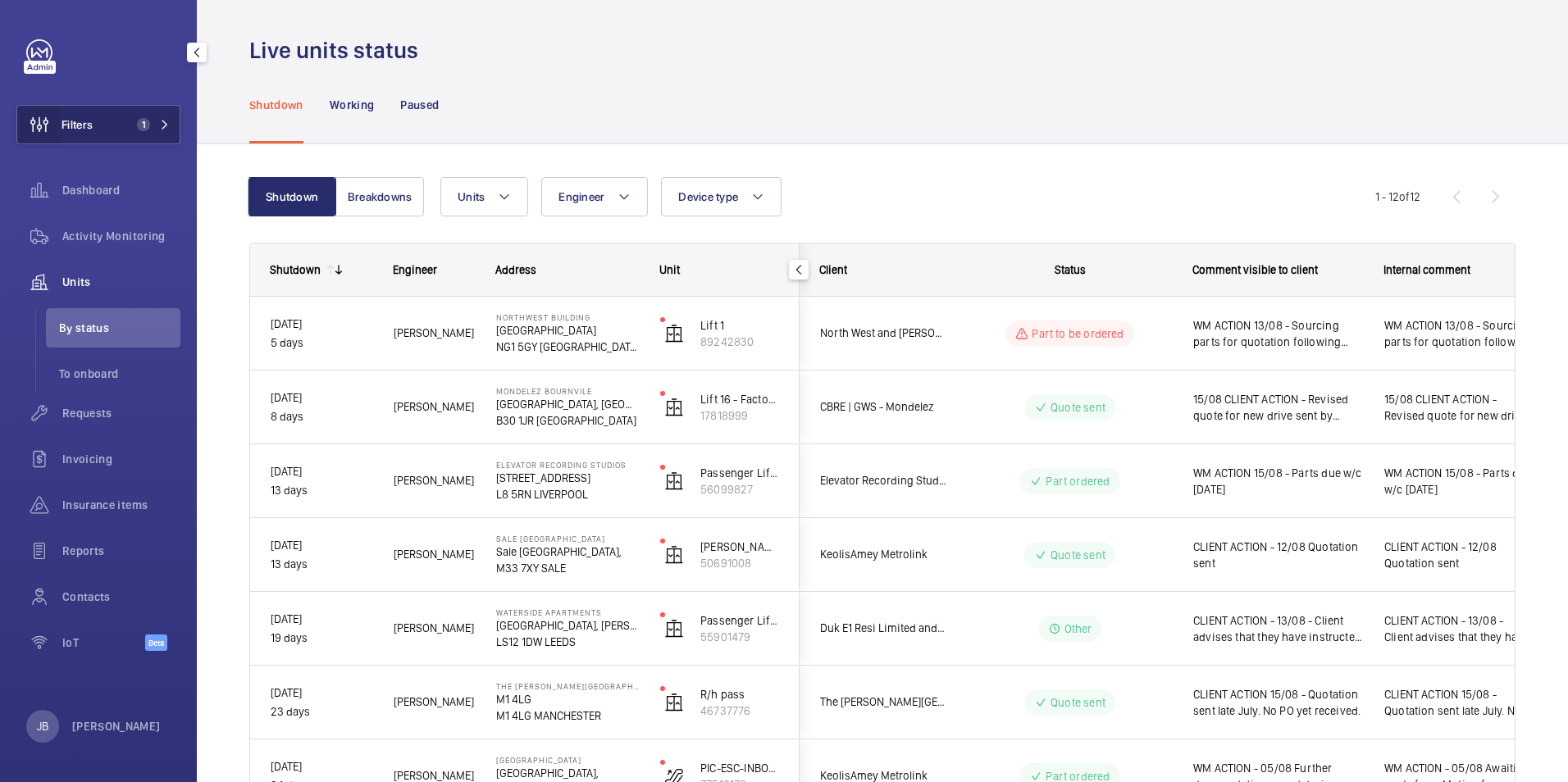
click at [60, 119] on wm-front-icon-button at bounding box center [39, 125] width 44 height 40
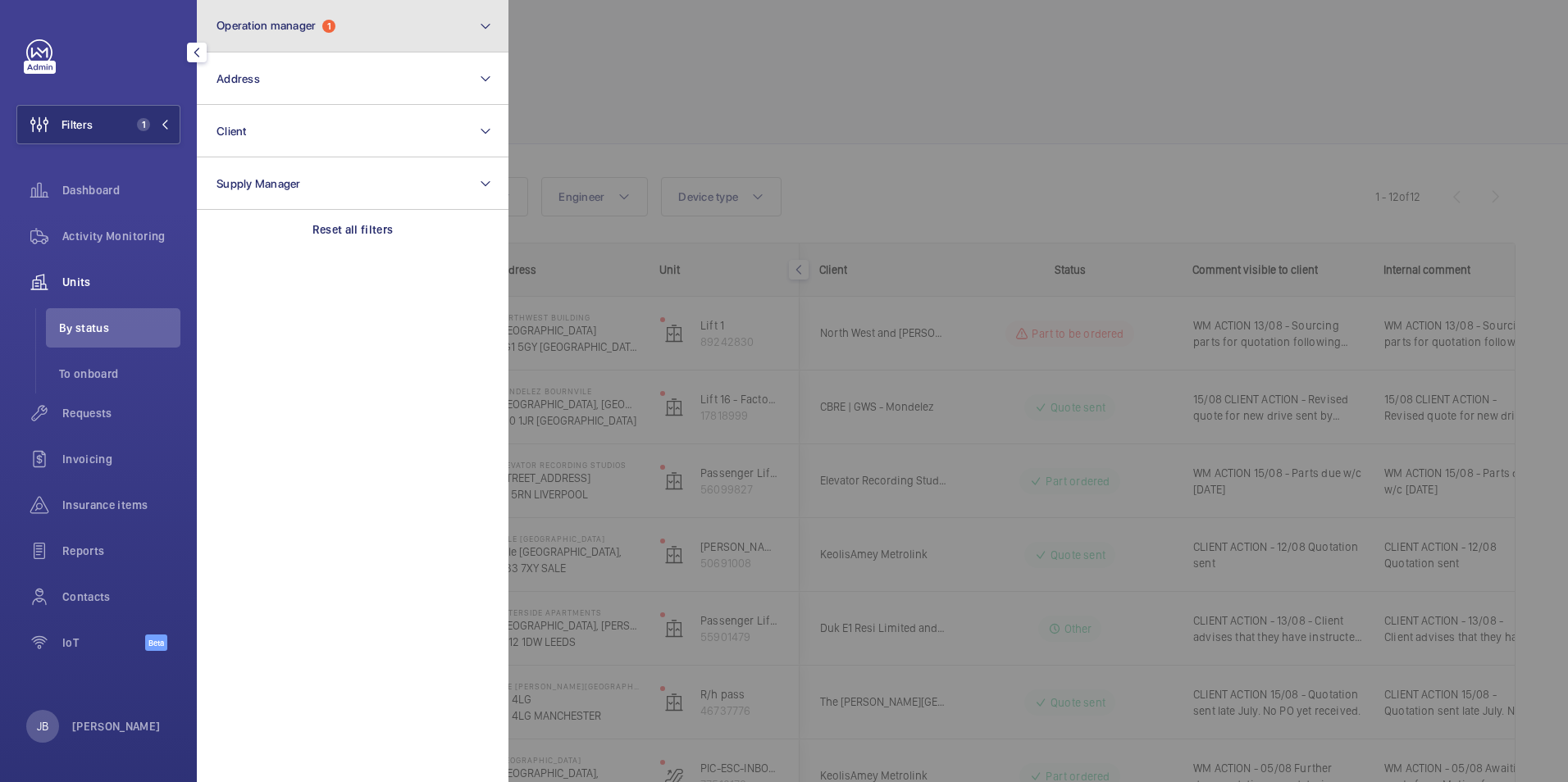
click at [364, 22] on button "Operation manager 1" at bounding box center [352, 26] width 312 height 53
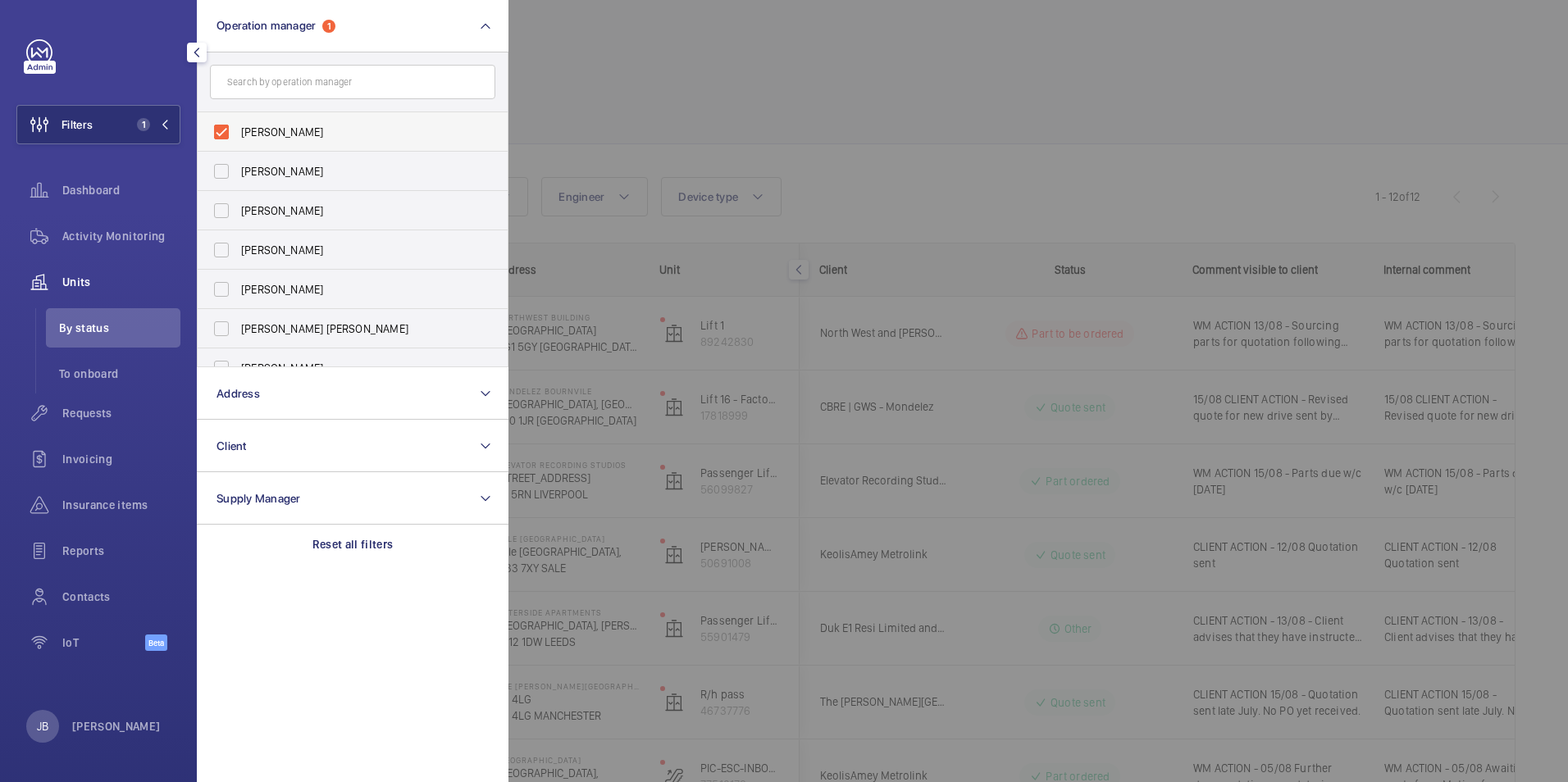
click at [243, 126] on span "[PERSON_NAME]" at bounding box center [354, 132] width 226 height 16
click at [238, 126] on input "[PERSON_NAME]" at bounding box center [221, 132] width 33 height 33
checkbox input "false"
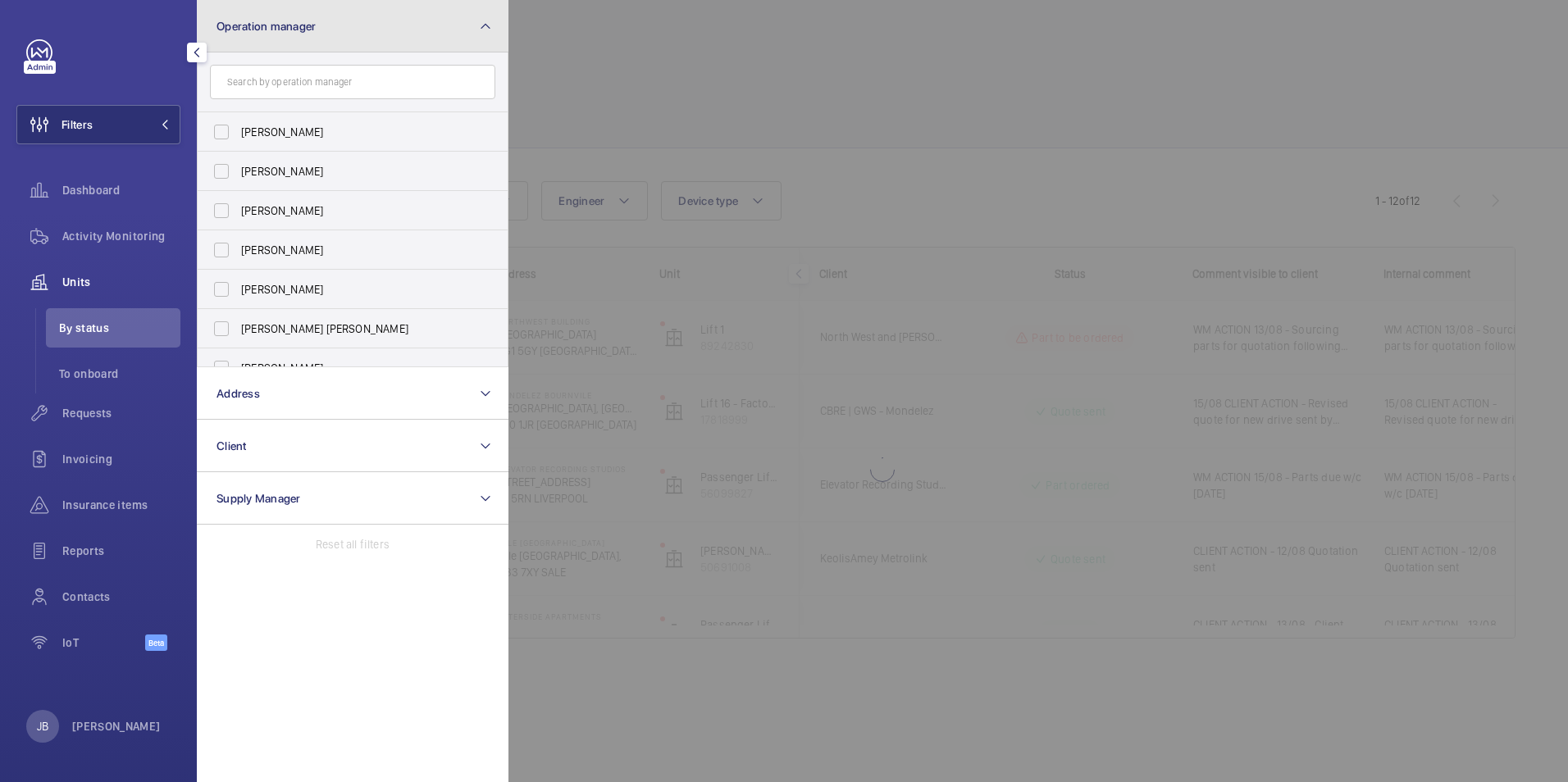
click at [393, 33] on button "Operation manager" at bounding box center [352, 26] width 312 height 53
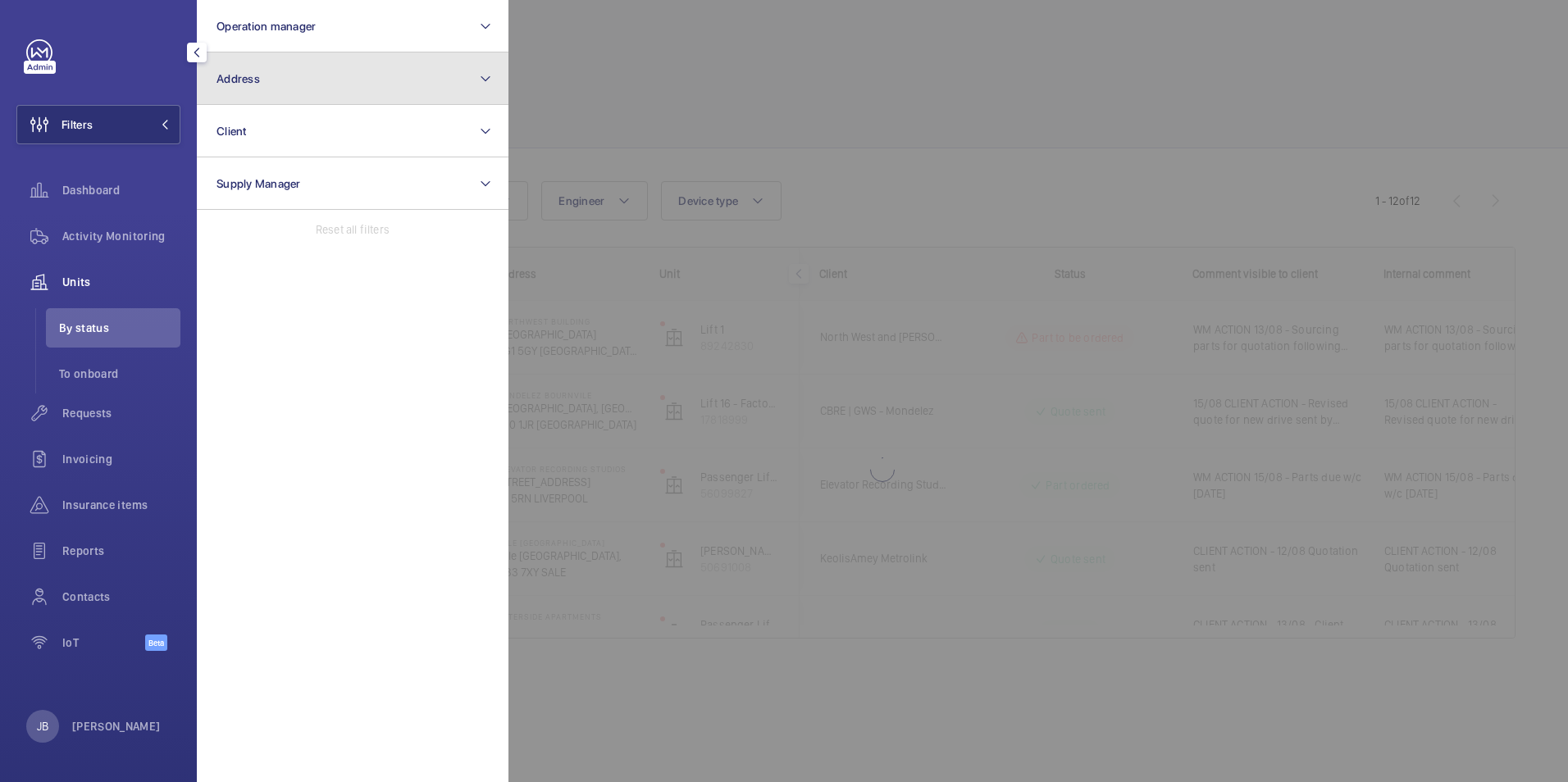
click at [361, 82] on button "Address" at bounding box center [352, 78] width 312 height 53
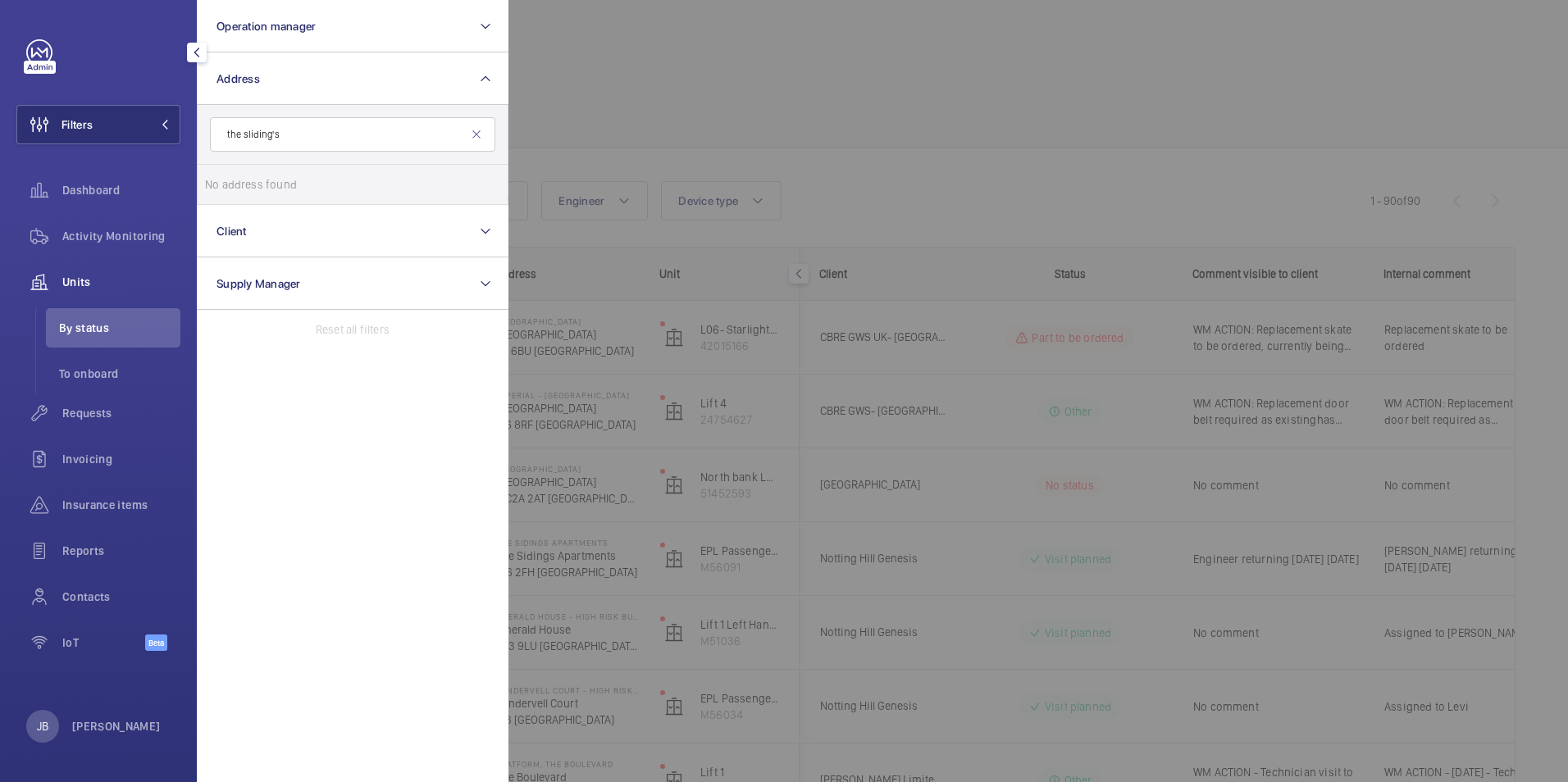
click at [302, 129] on input "the sliding's" at bounding box center [352, 134] width 285 height 34
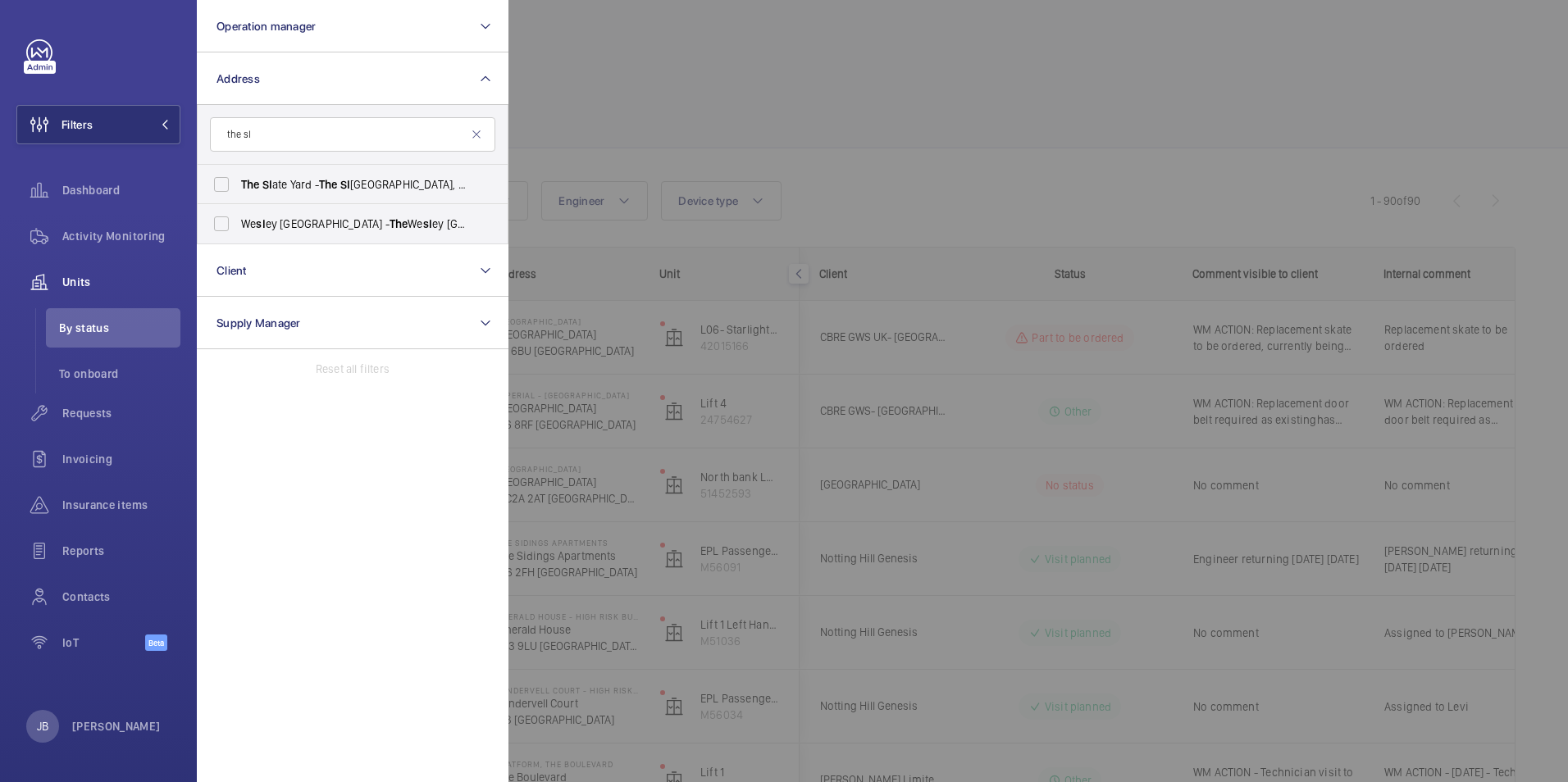
type input "the sl"
drag, startPoint x: 277, startPoint y: 133, endPoint x: 148, endPoint y: 119, distance: 129.8
click at [148, 119] on wm-front-sidebar-menu-filter "Filters Operation manager Address the sl The Sl ate Yard - [GEOGRAPHIC_DATA], […" at bounding box center [98, 125] width 164 height 40
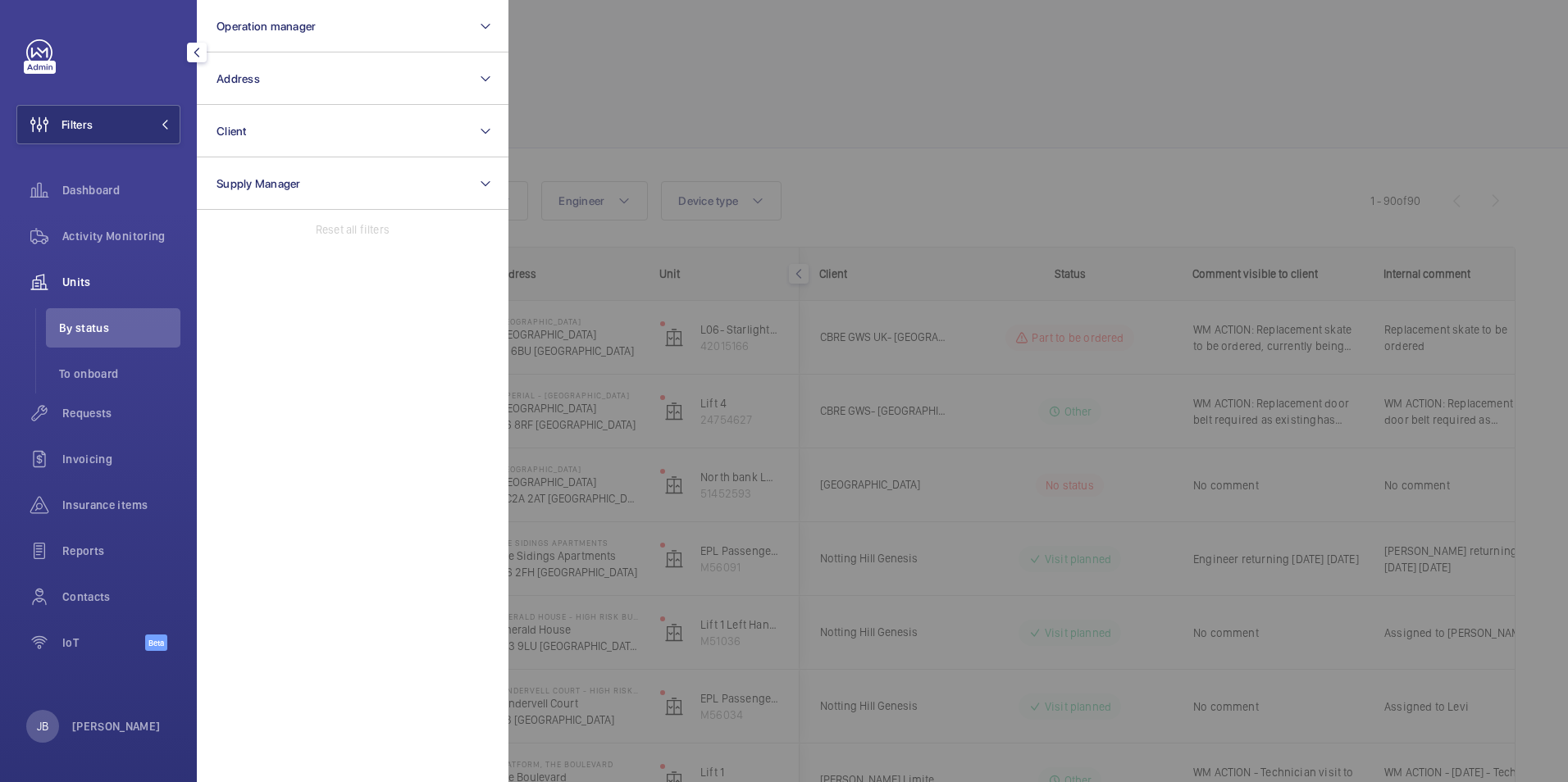
click at [685, 107] on div at bounding box center [1292, 391] width 1568 height 782
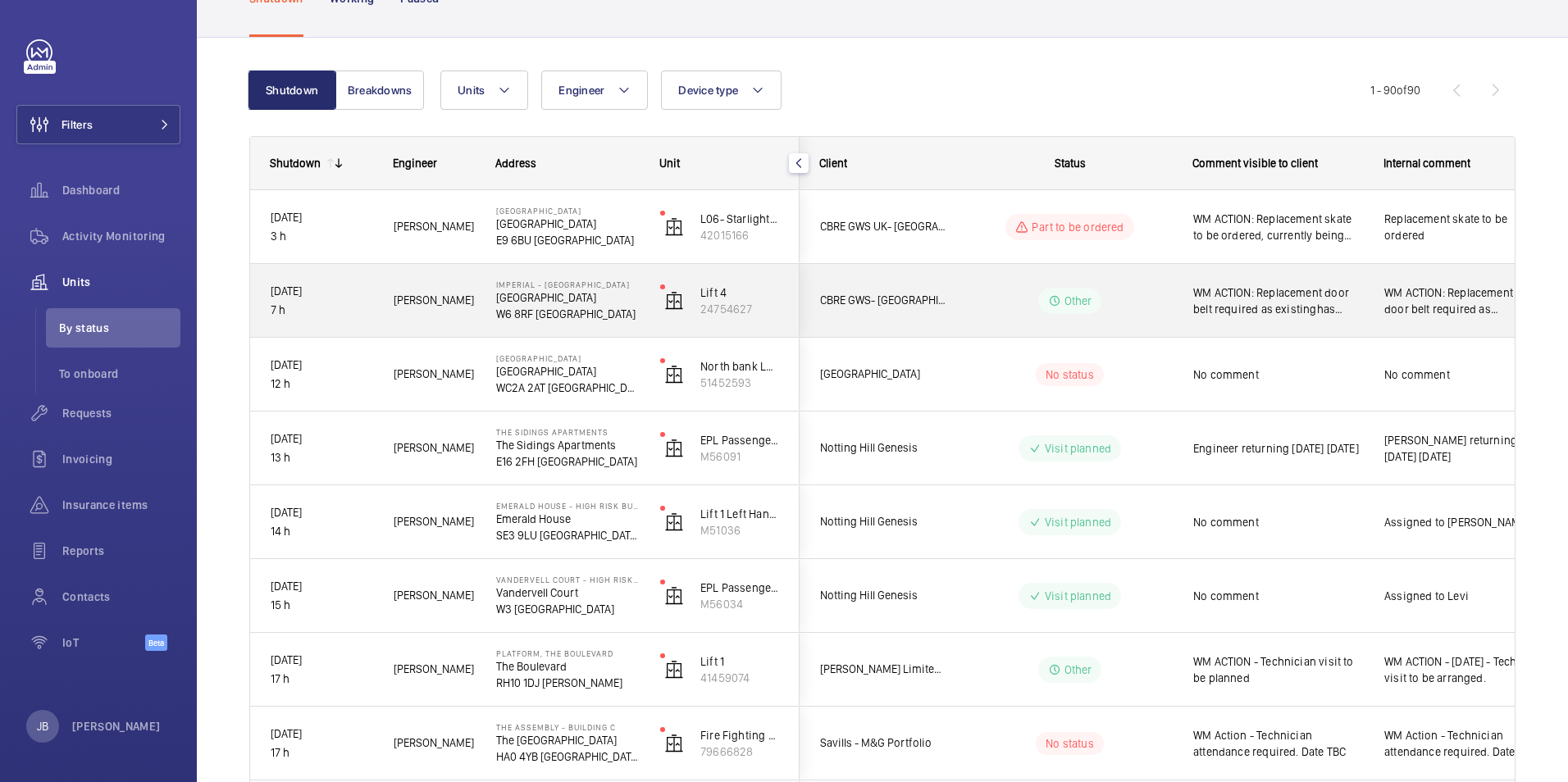
scroll to position [164, 0]
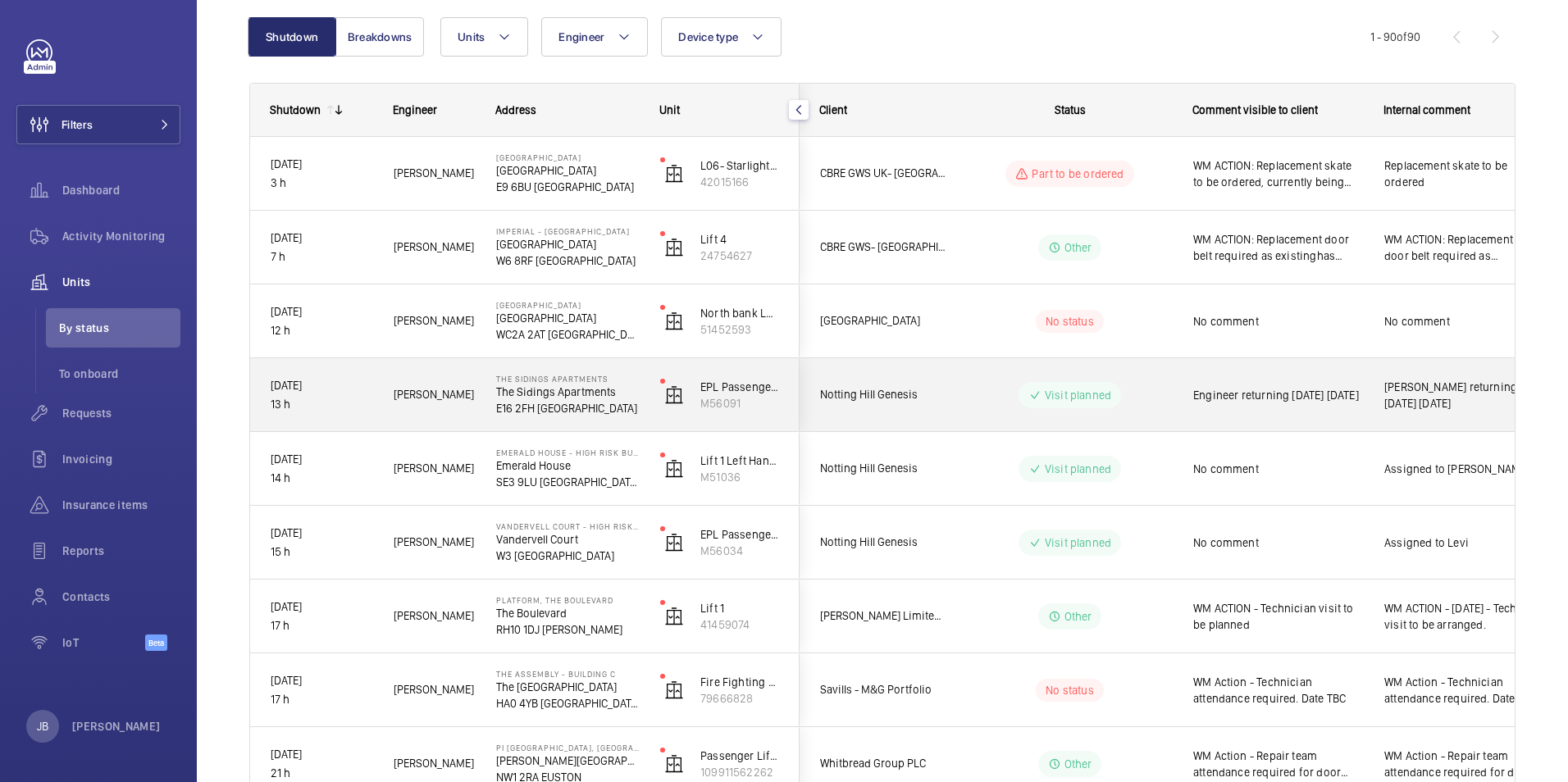
click at [572, 389] on p "The Sidings Apartments" at bounding box center [568, 391] width 143 height 16
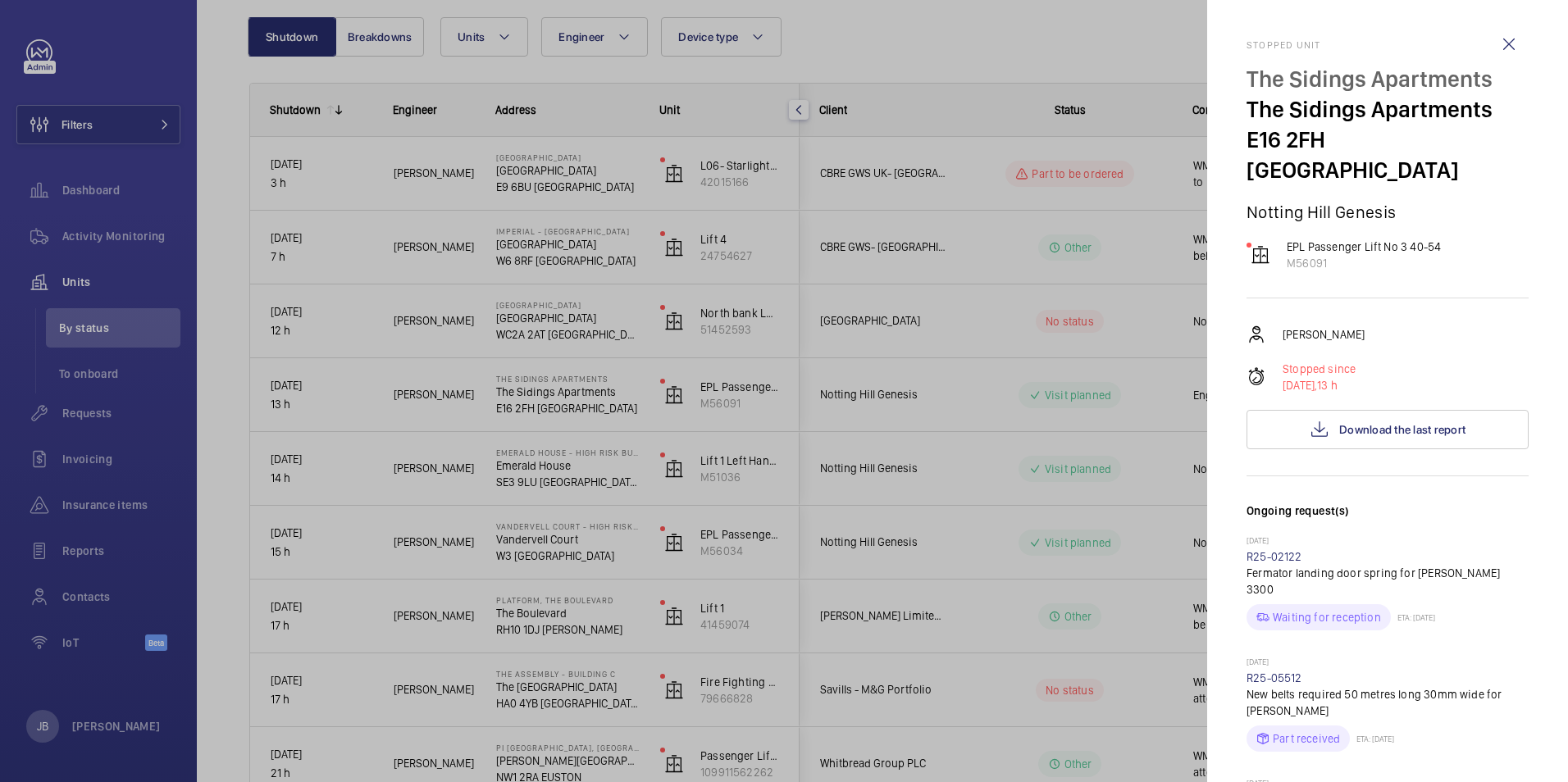
click at [938, 16] on div at bounding box center [784, 391] width 1568 height 782
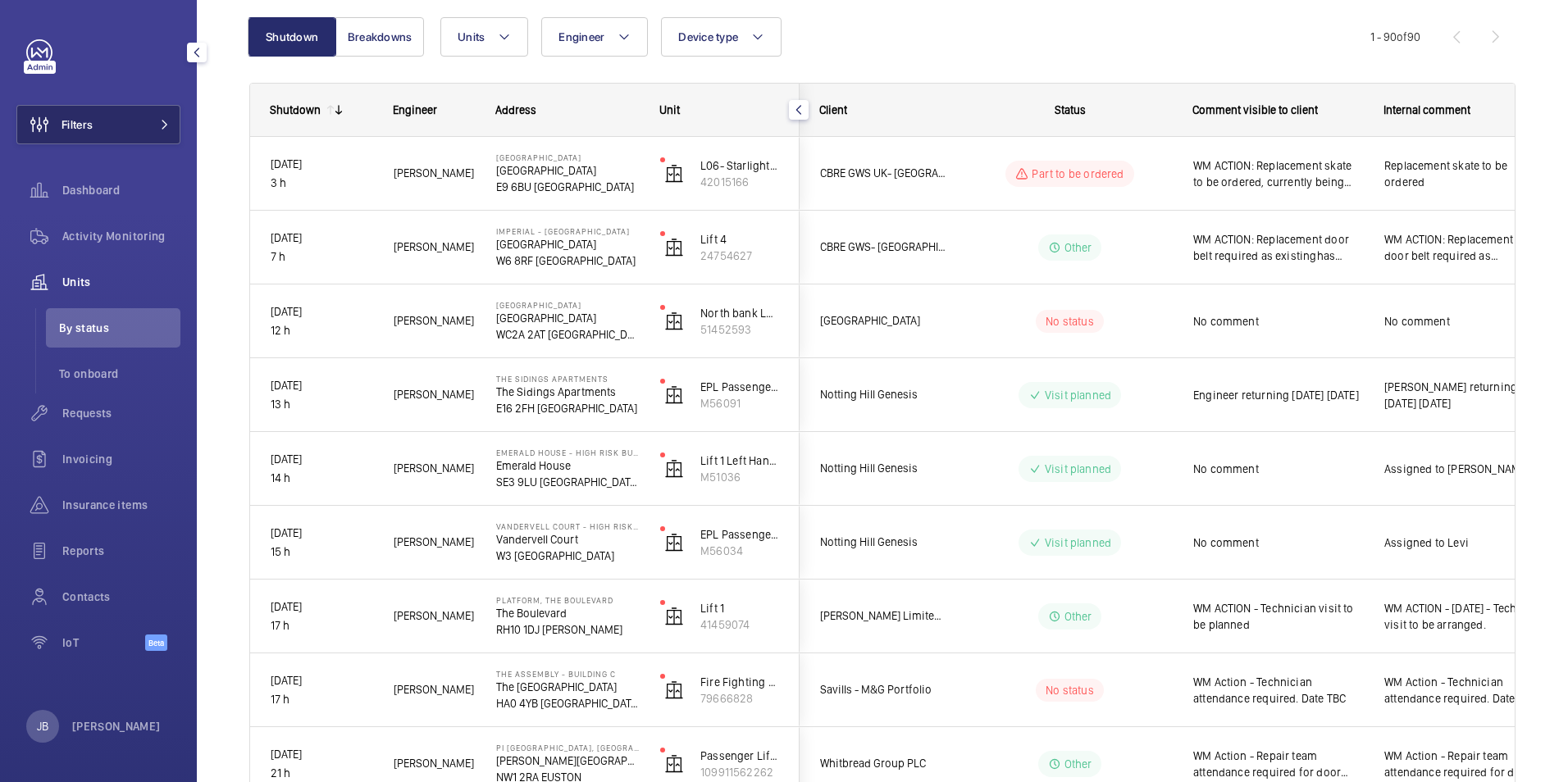
click at [128, 119] on button "Filters" at bounding box center [98, 125] width 164 height 40
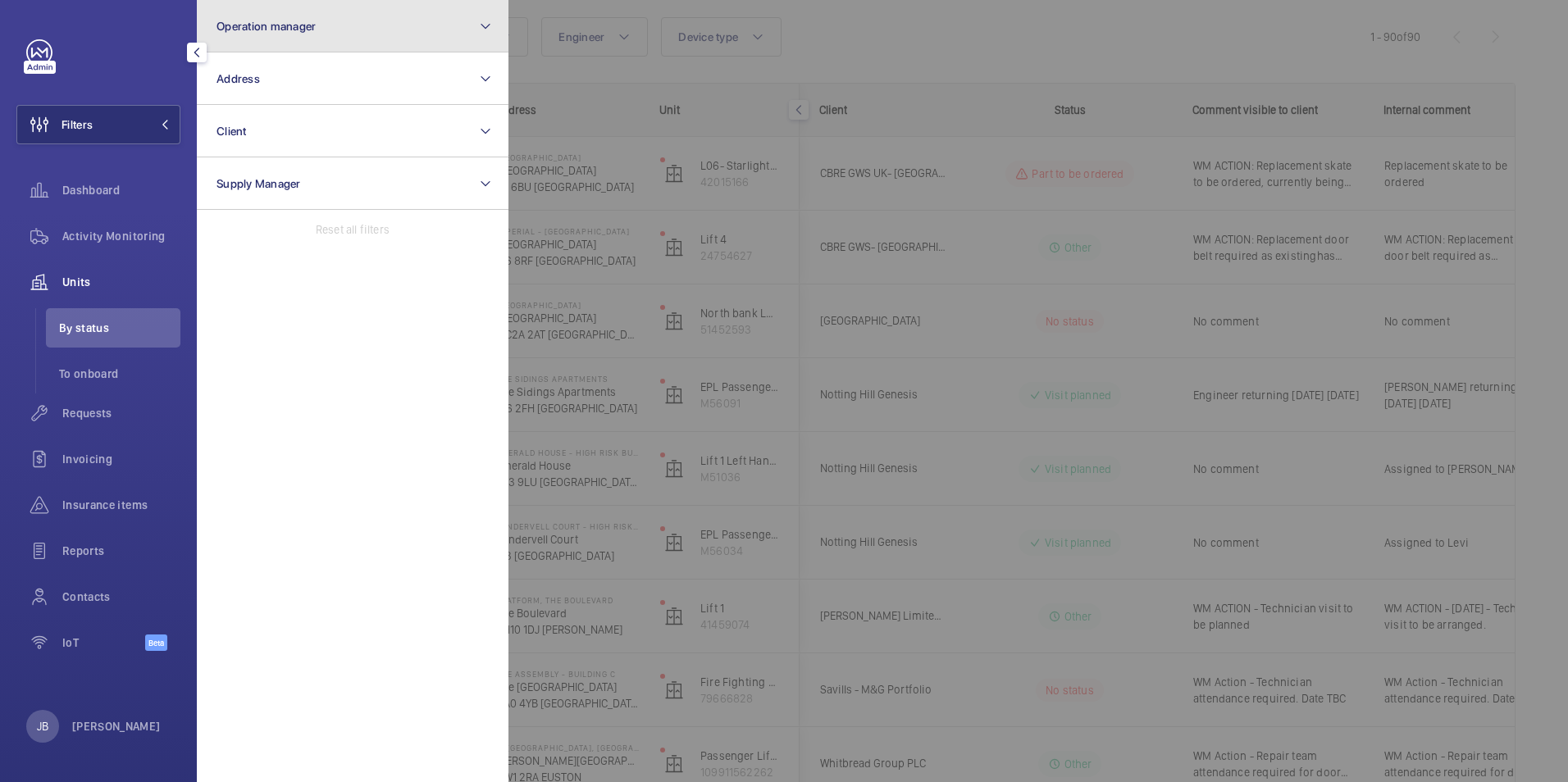
click at [330, 37] on button "Operation manager" at bounding box center [352, 26] width 312 height 53
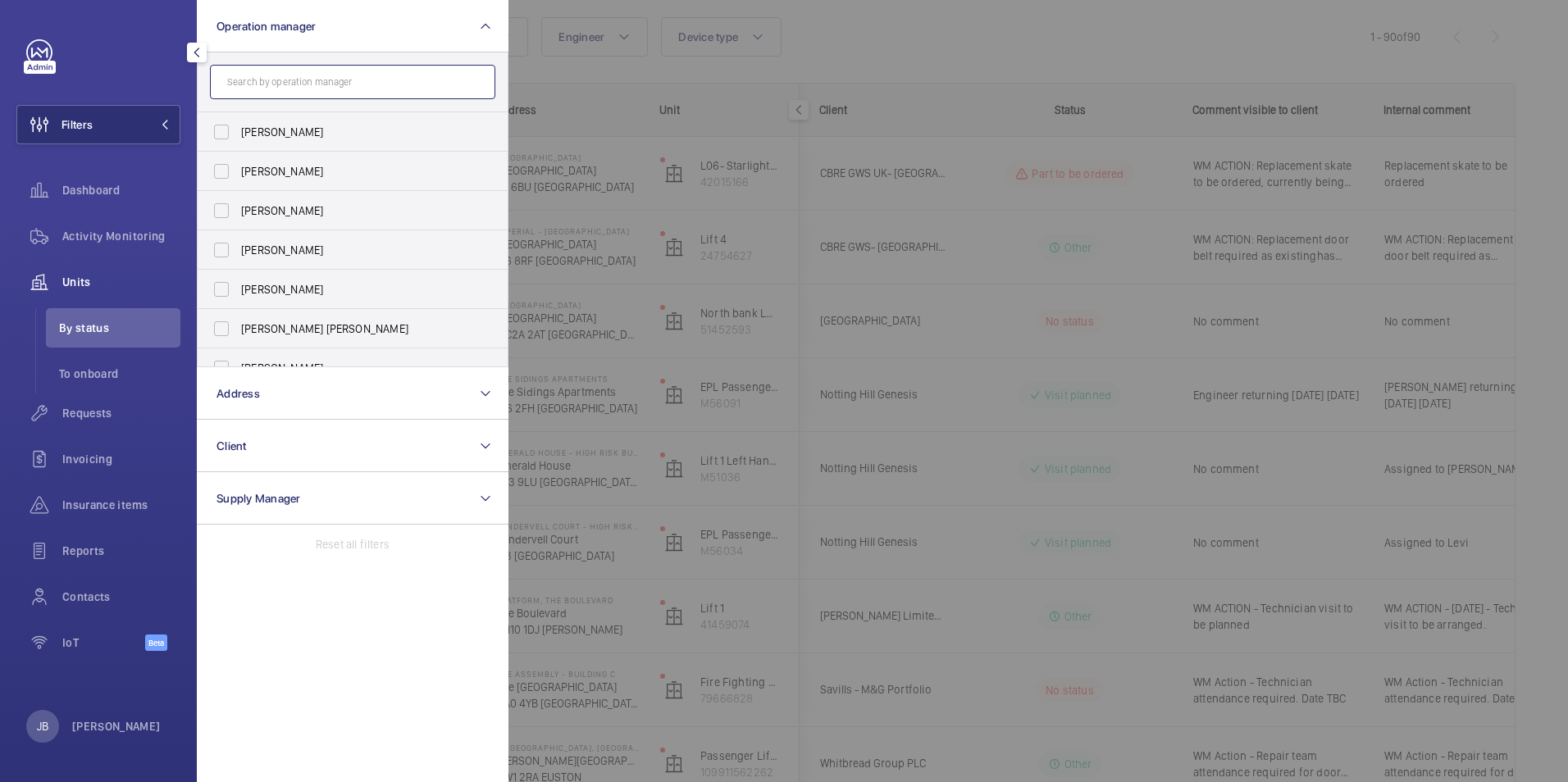
paste input "The Assembly"
type input "The Assembly"
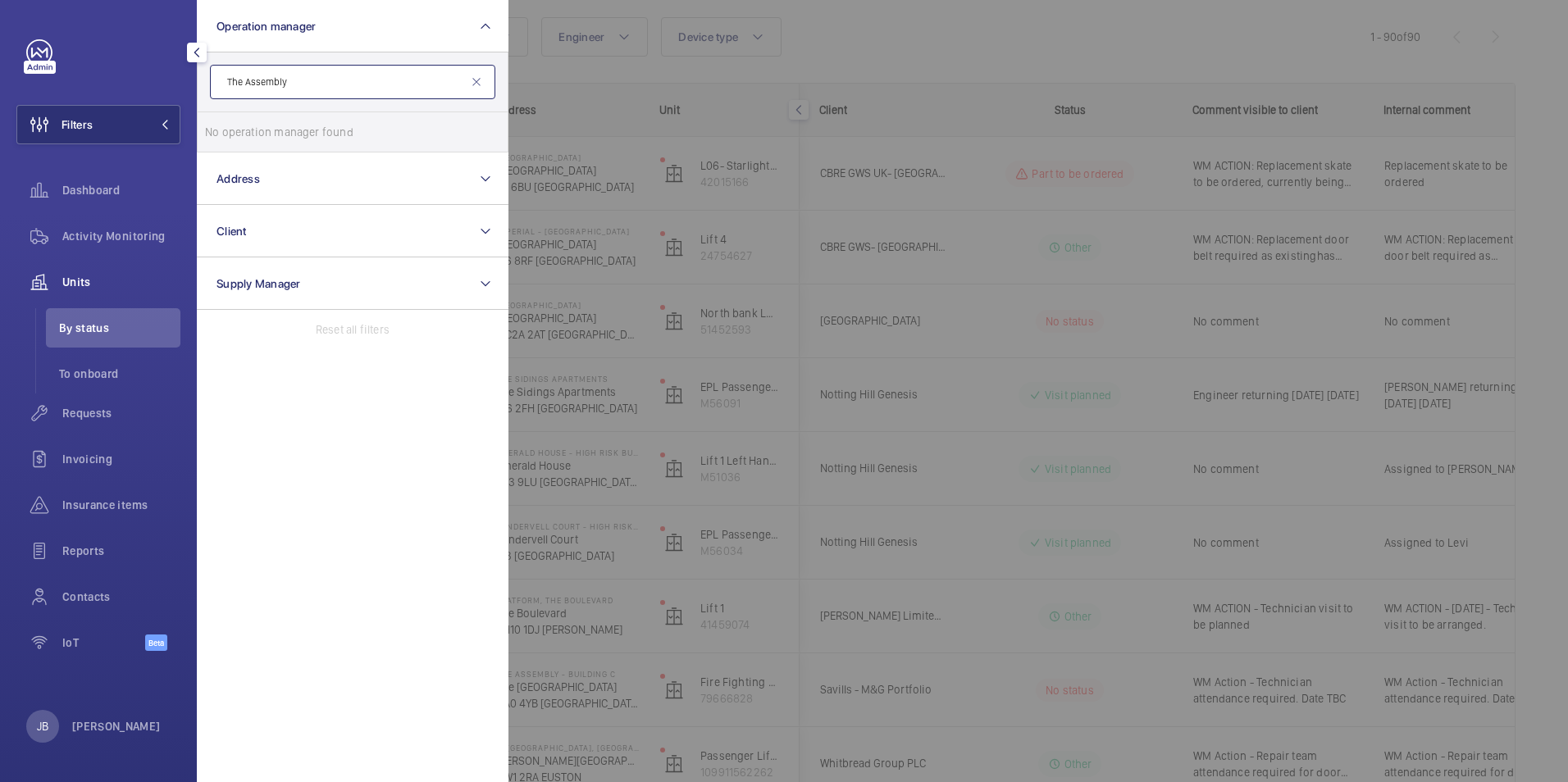
click at [248, 84] on input "The Assembly" at bounding box center [352, 82] width 285 height 34
click at [227, 84] on input "The Assembly" at bounding box center [352, 82] width 285 height 34
drag, startPoint x: 289, startPoint y: 78, endPoint x: 68, endPoint y: 78, distance: 221.0
click at [68, 78] on div "Filters Operation manager The Assembly No operation manager found Reset Address…" at bounding box center [98, 354] width 164 height 630
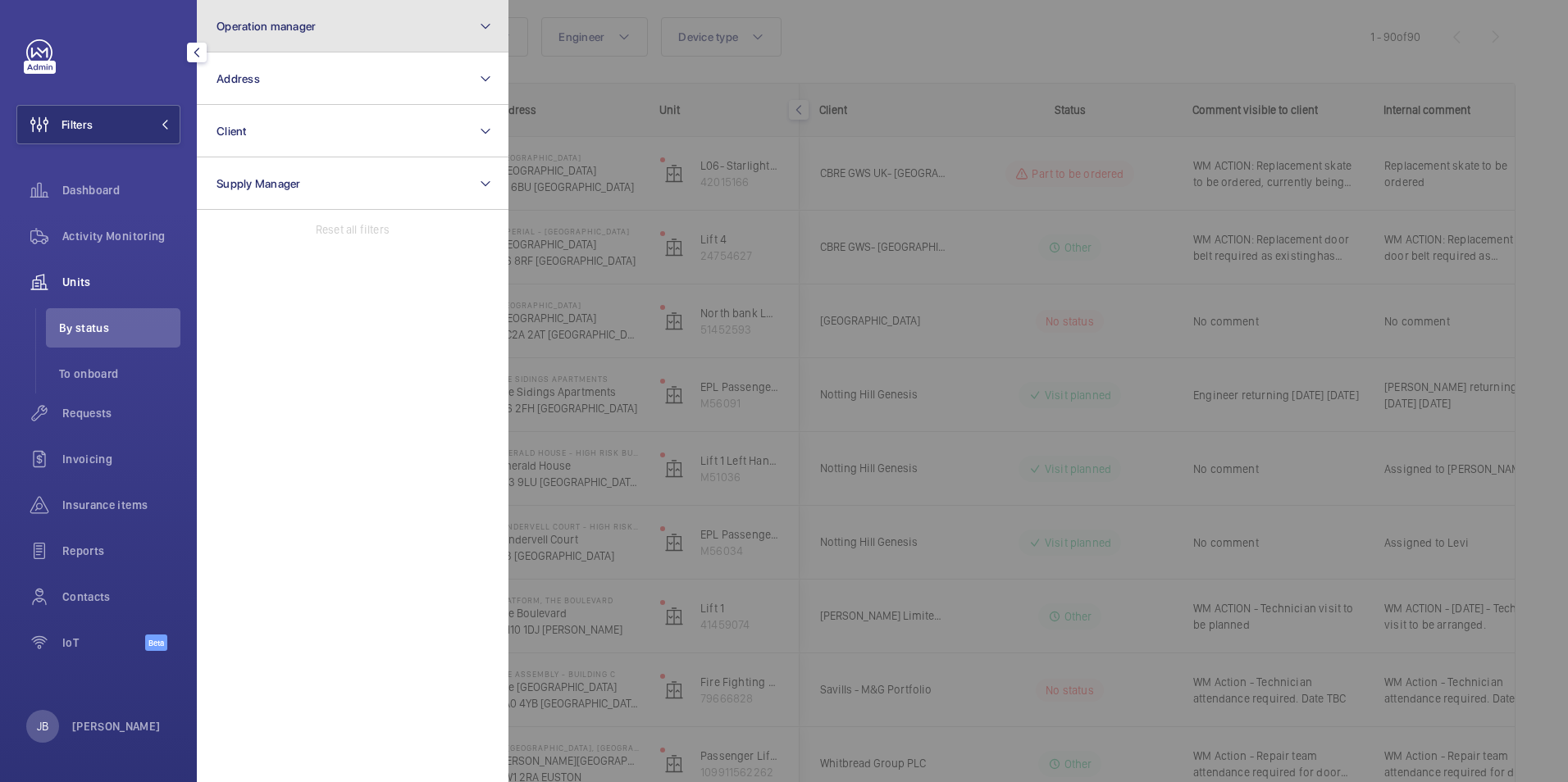
click at [252, 33] on button "Operation manager" at bounding box center [352, 26] width 312 height 53
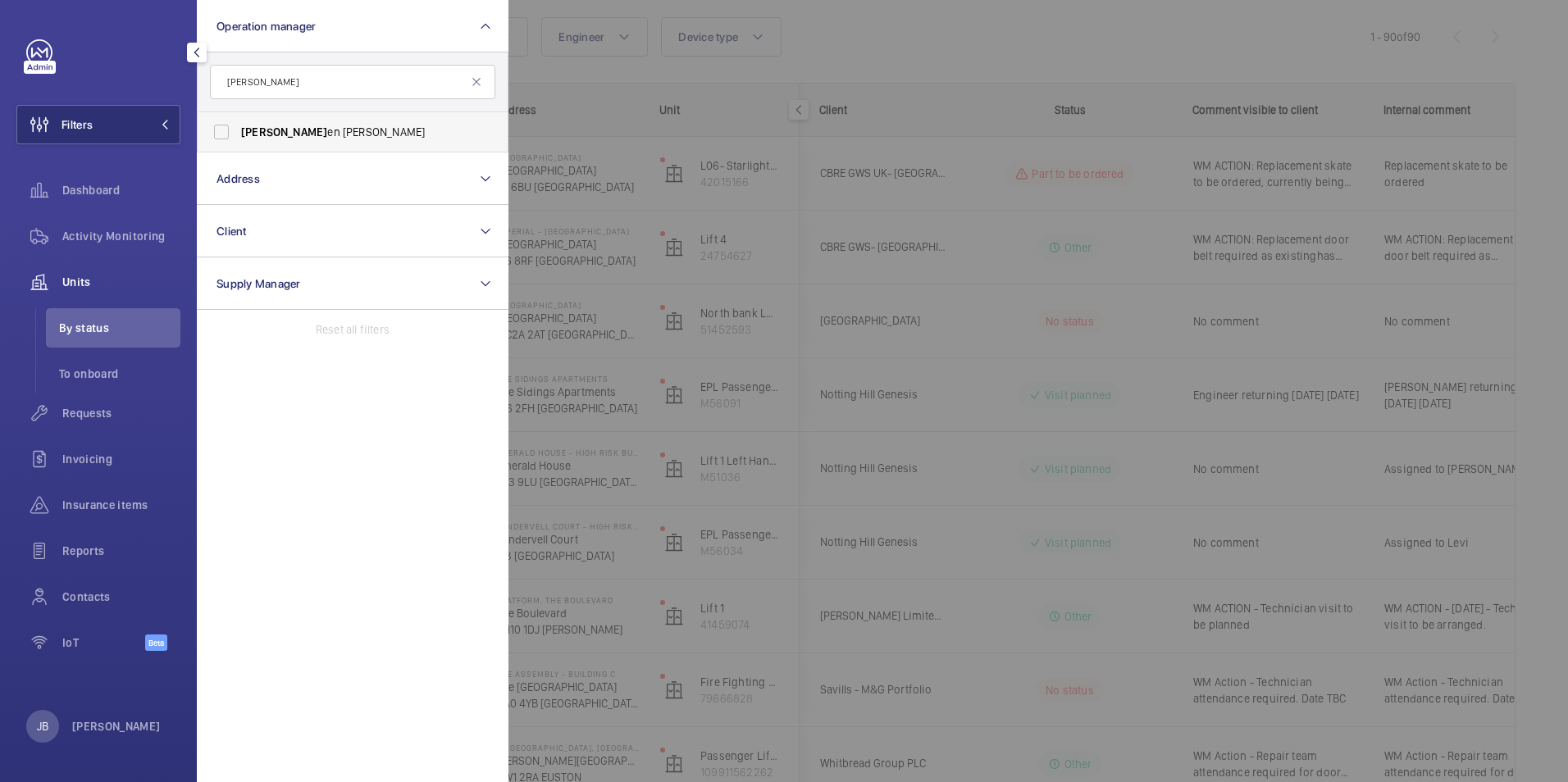
type input "[PERSON_NAME]"
click at [277, 129] on span "[PERSON_NAME] en [GEOGRAPHIC_DATA]" at bounding box center [354, 132] width 226 height 16
click at [238, 129] on input "[PERSON_NAME] en [GEOGRAPHIC_DATA]" at bounding box center [221, 132] width 33 height 33
checkbox input "true"
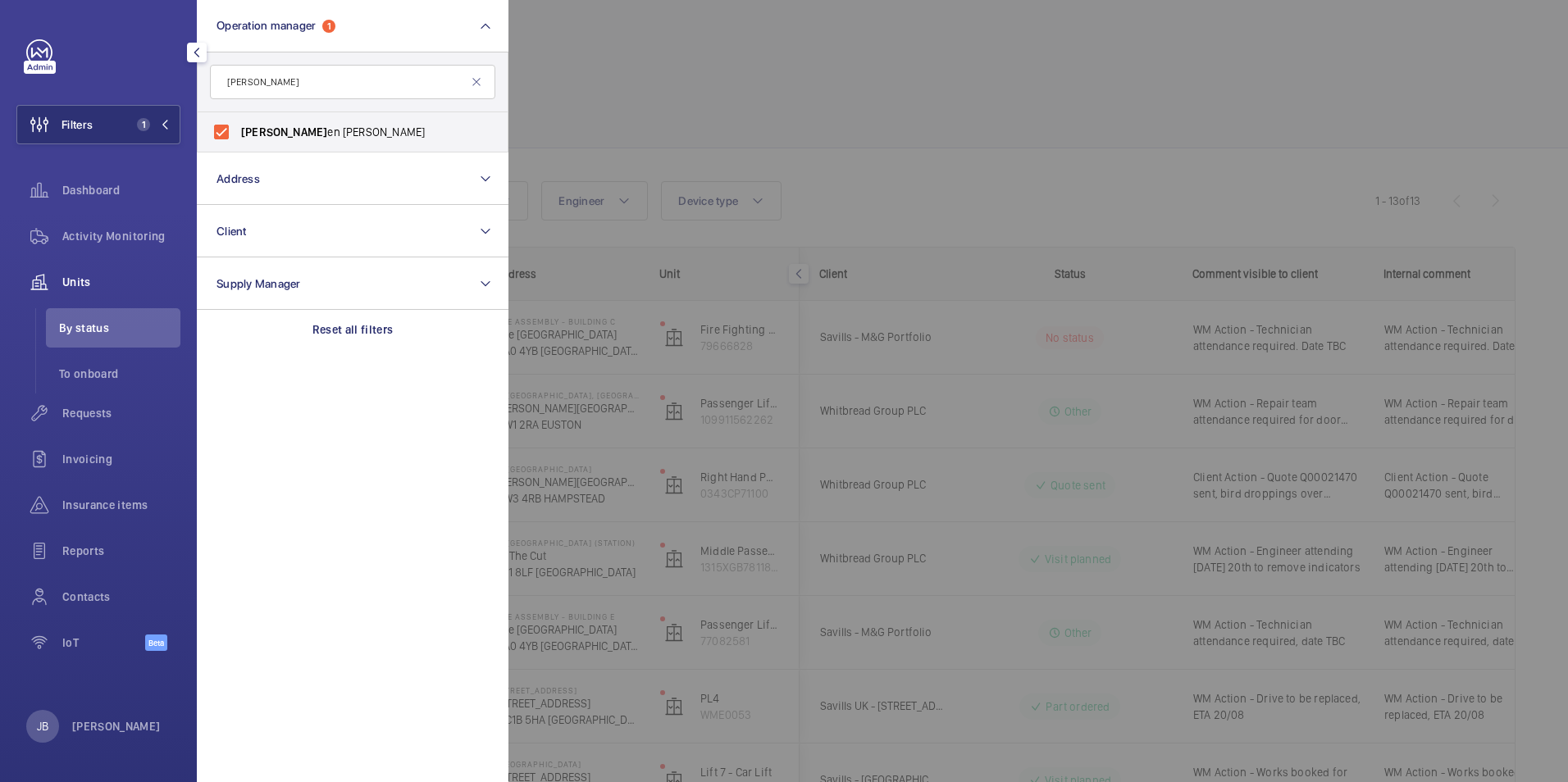
click at [719, 109] on div at bounding box center [1292, 391] width 1568 height 782
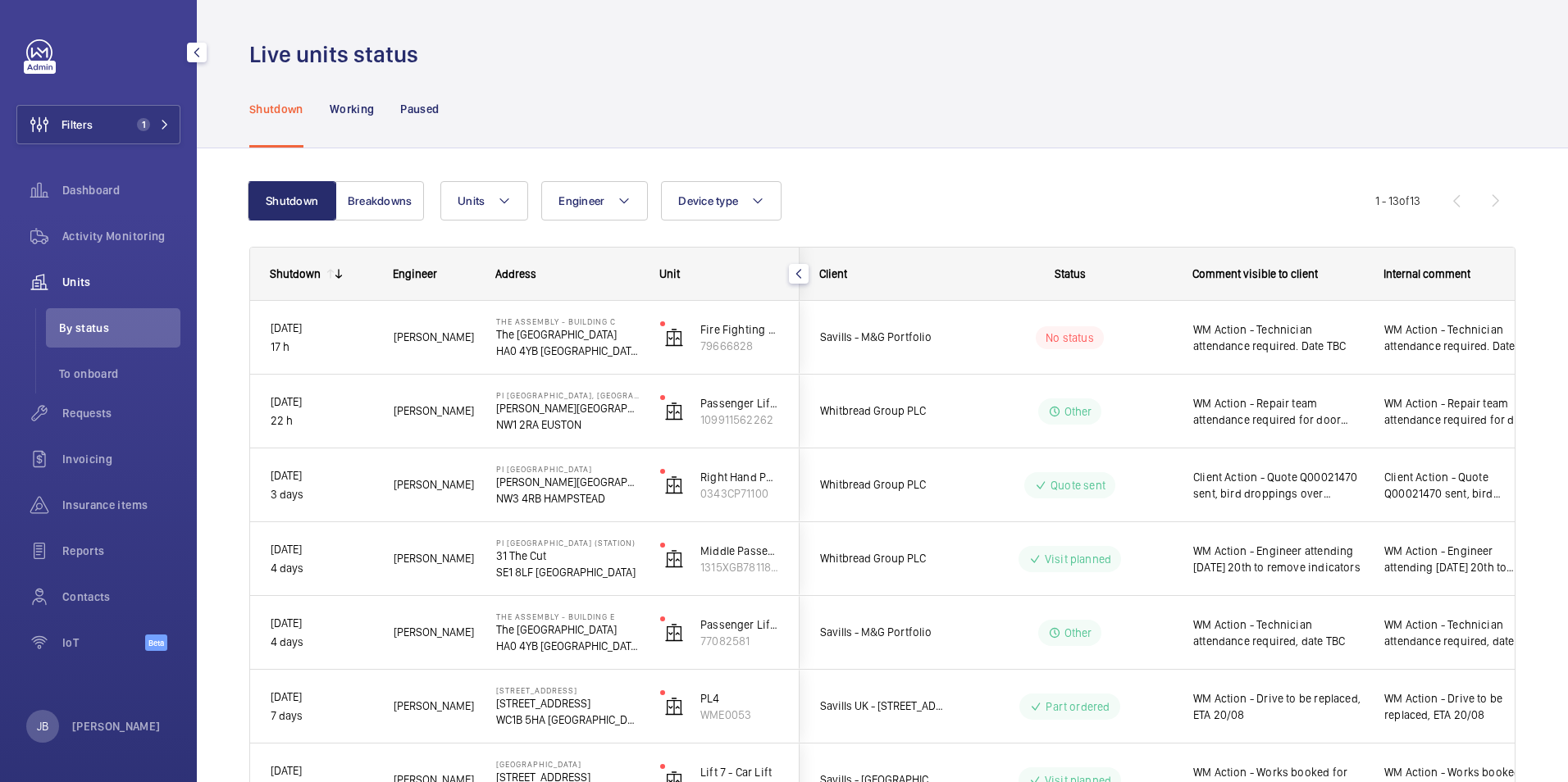
click at [1016, 89] on div "Shutdown Working Paused" at bounding box center [882, 109] width 1266 height 78
drag, startPoint x: 80, startPoint y: 336, endPoint x: 103, endPoint y: 305, distance: 38.6
click at [80, 334] on li "By status" at bounding box center [113, 328] width 134 height 40
click at [73, 130] on span "Filters" at bounding box center [77, 124] width 31 height 16
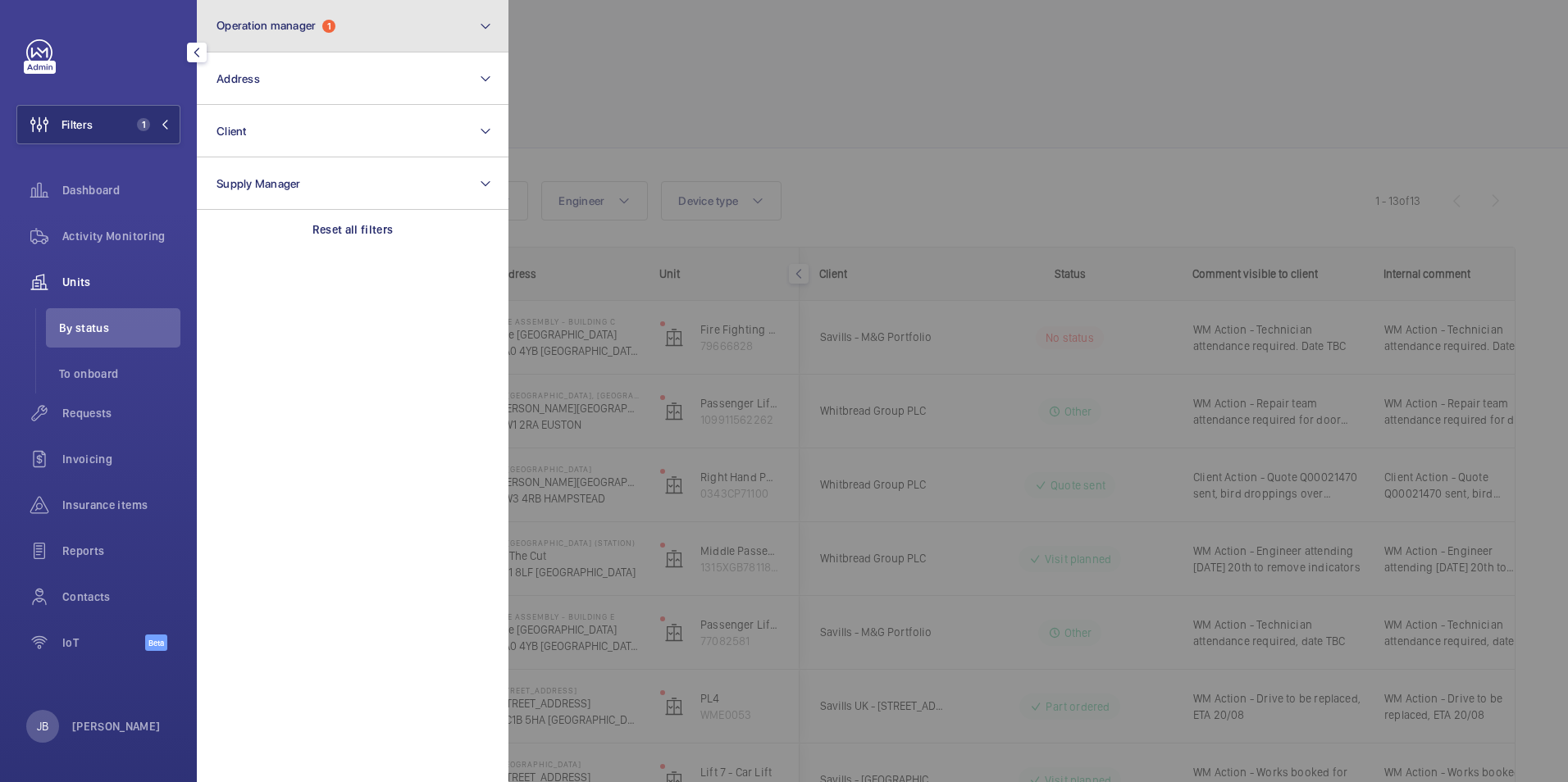
click at [382, 18] on button "Operation manager 1" at bounding box center [352, 26] width 312 height 53
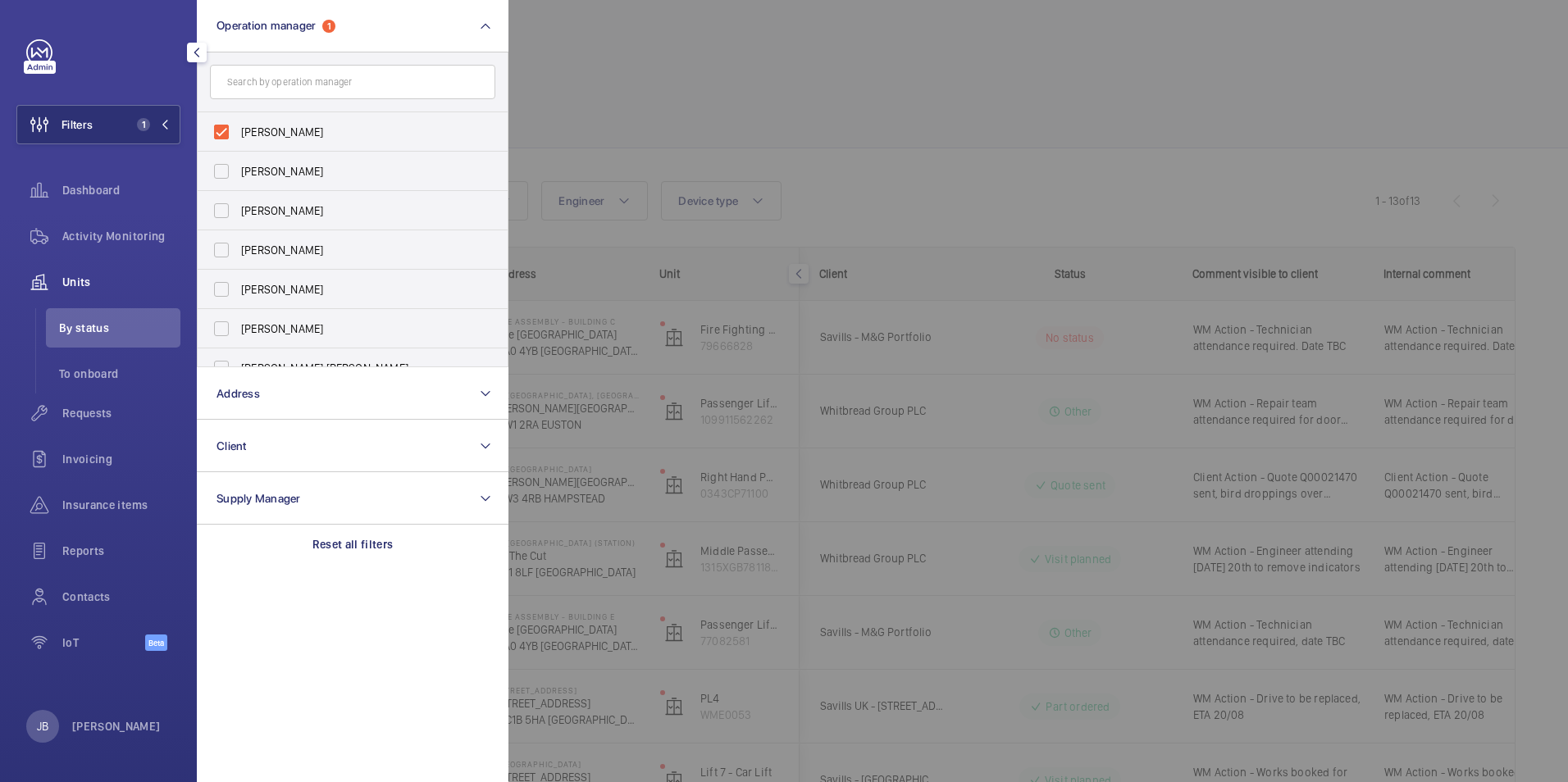
click at [628, 78] on div at bounding box center [1292, 391] width 1568 height 782
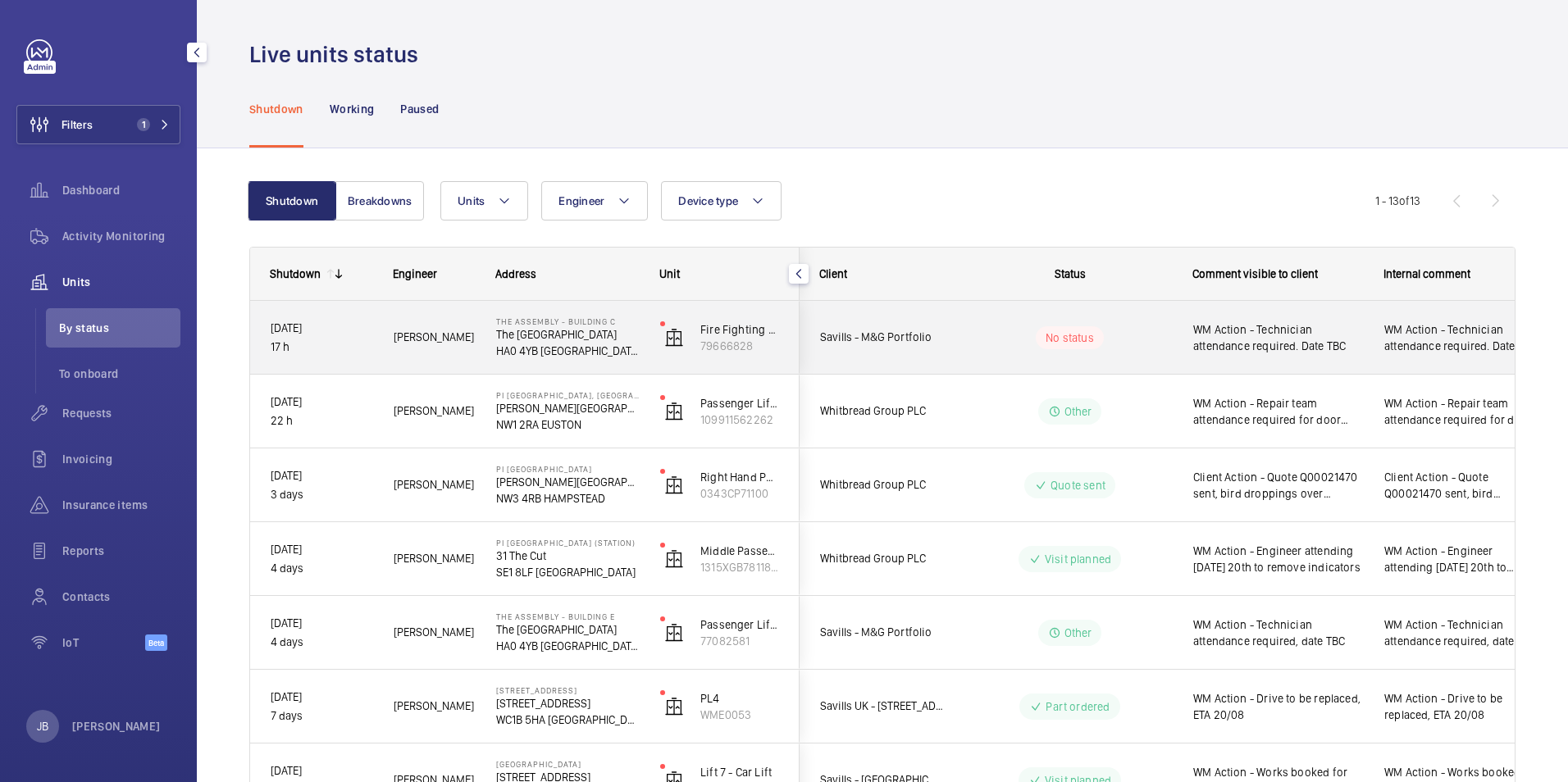
click at [1050, 332] on p "No status" at bounding box center [1070, 338] width 48 height 16
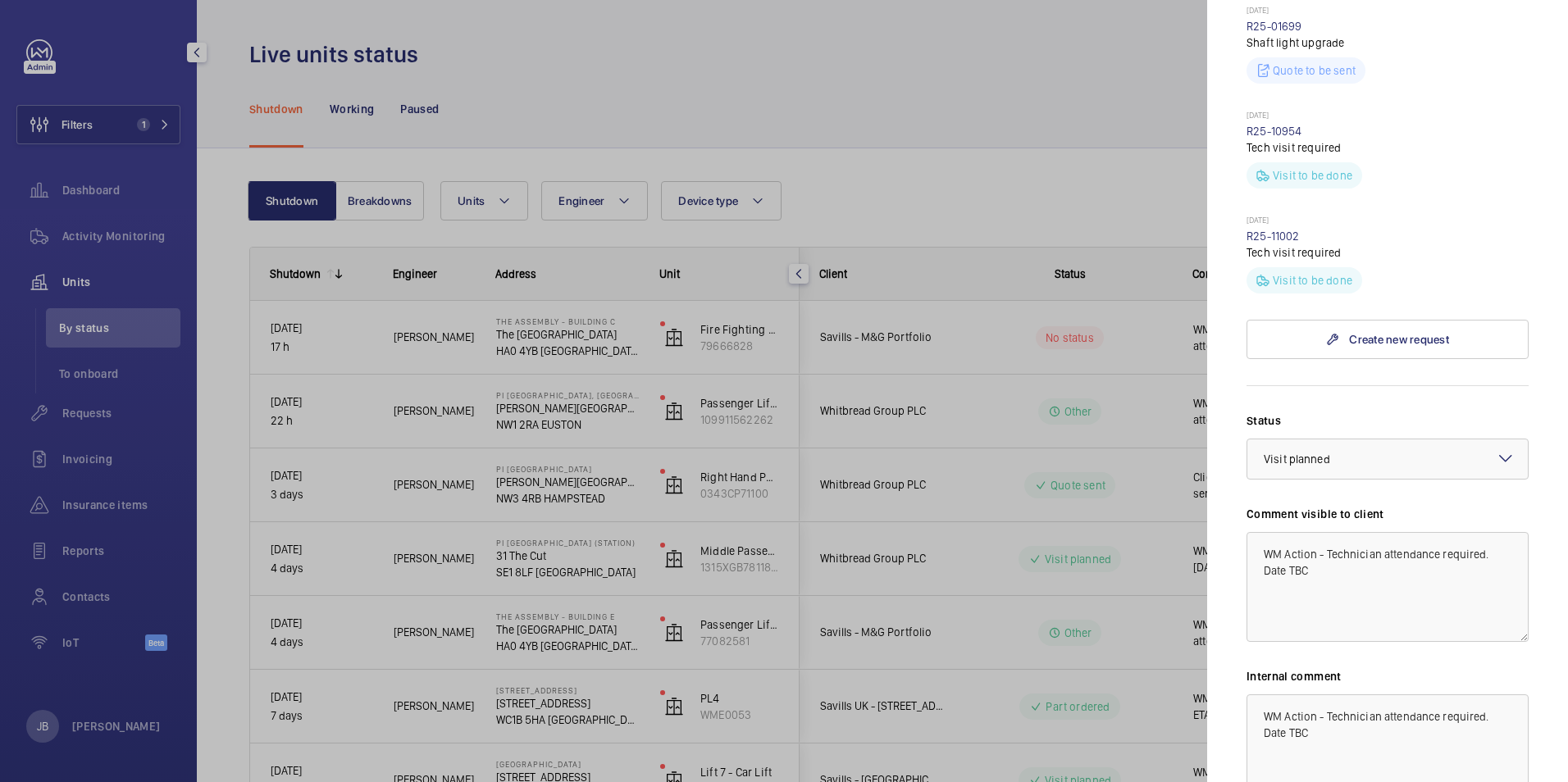
scroll to position [738, 0]
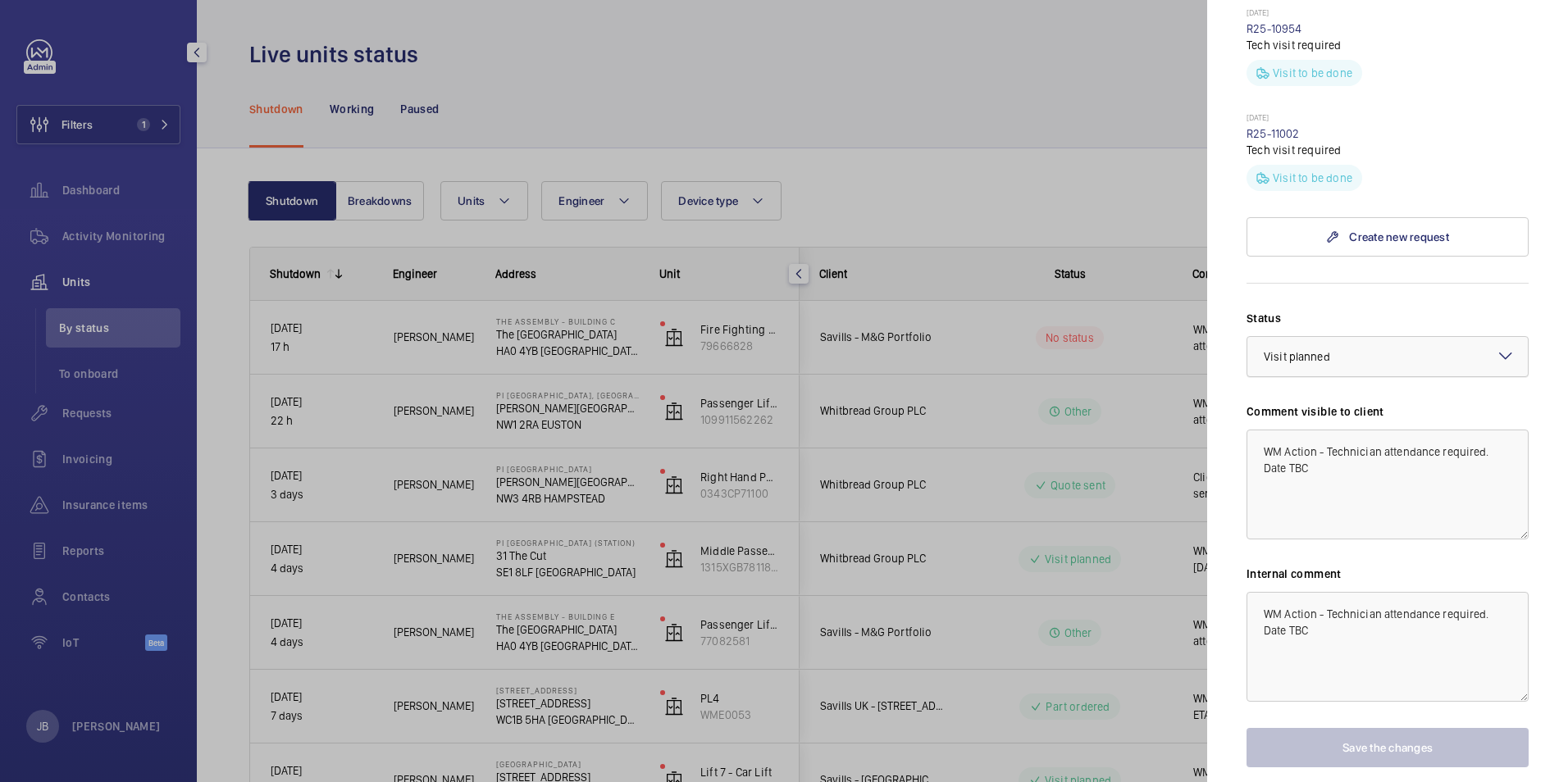
click at [1383, 349] on div at bounding box center [1388, 357] width 281 height 40
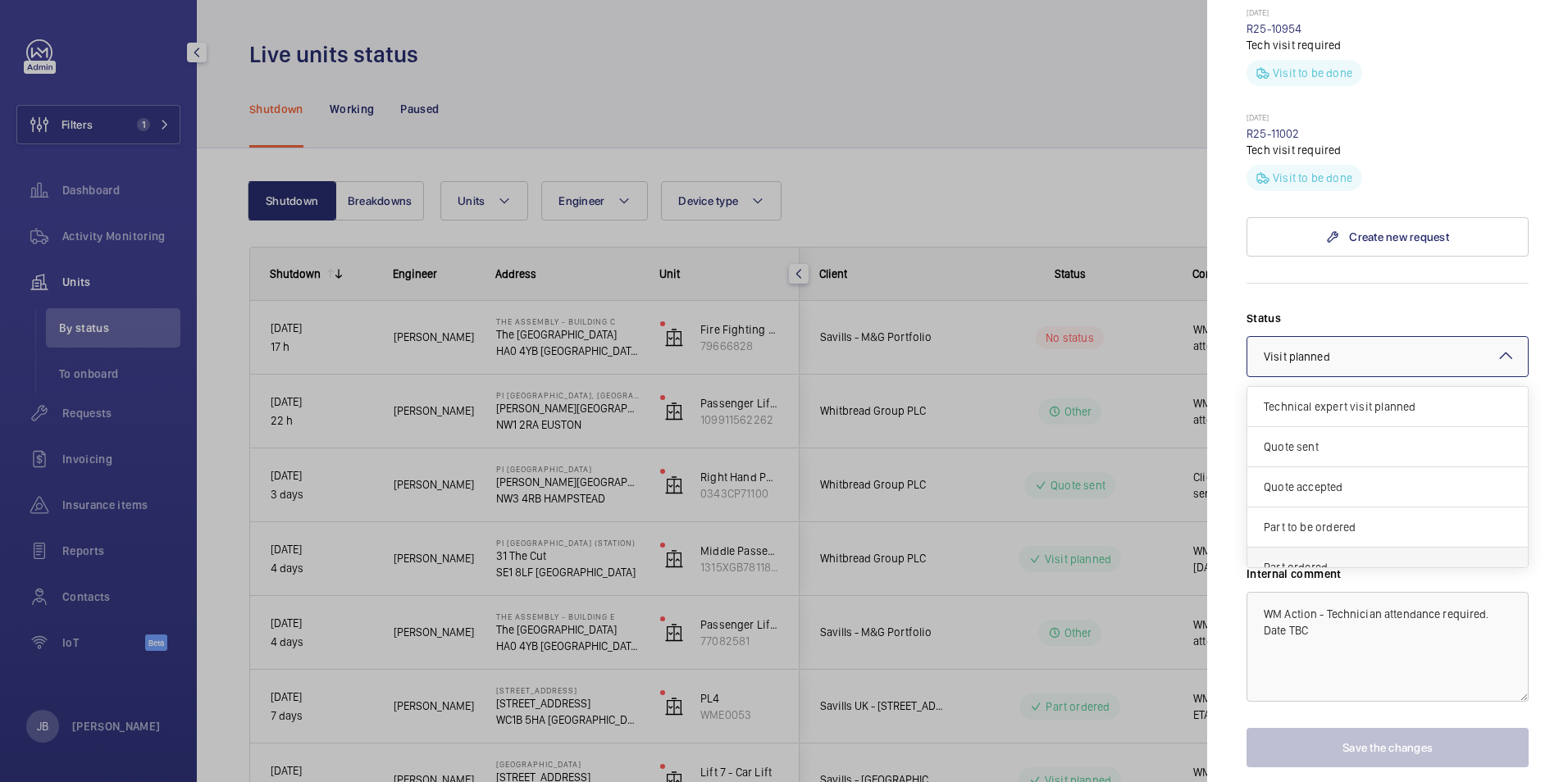
scroll to position [140, 0]
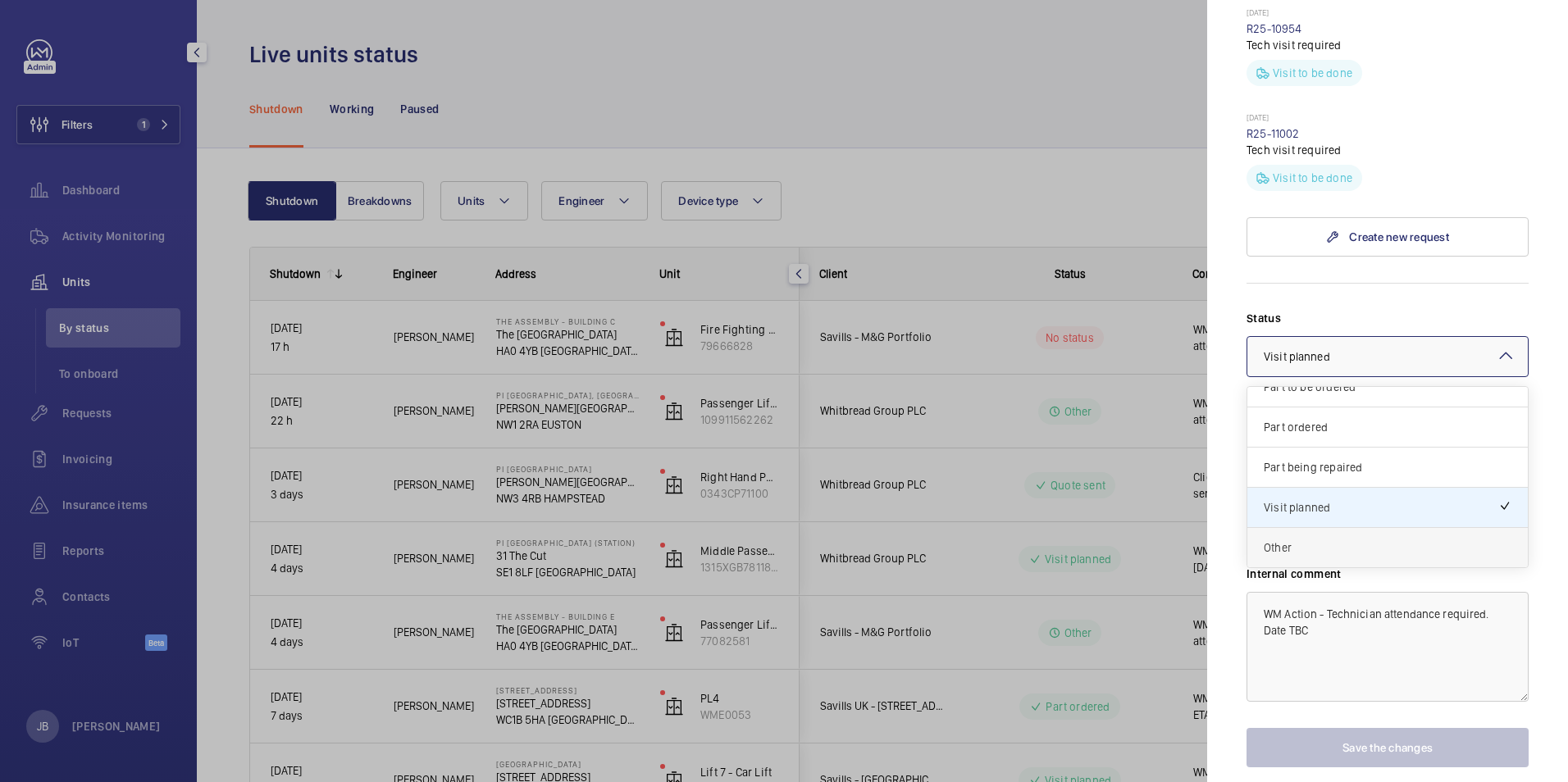
click at [1305, 545] on span "Other" at bounding box center [1387, 547] width 247 height 16
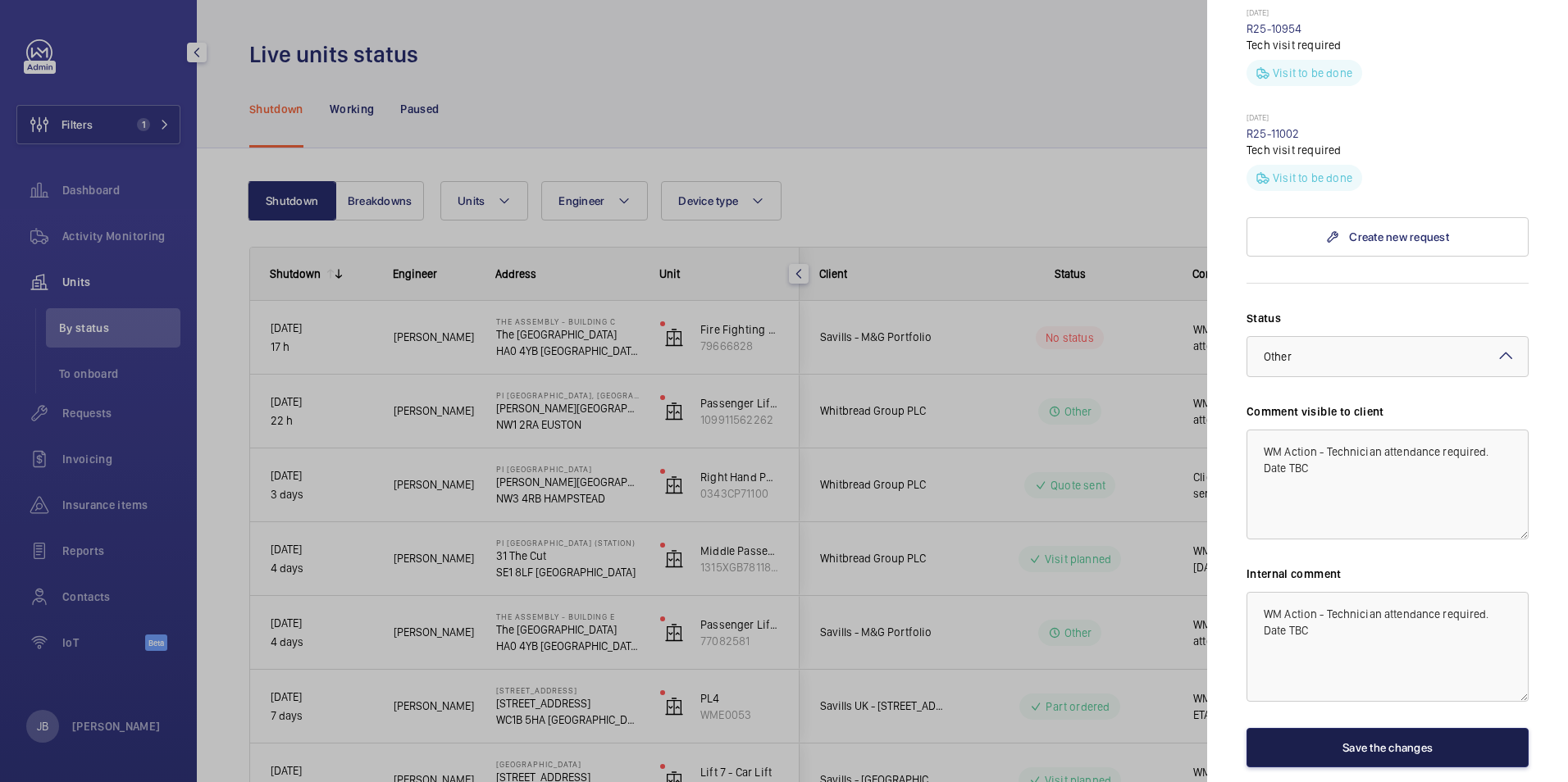
click at [1441, 755] on button "Save the changes" at bounding box center [1387, 748] width 282 height 40
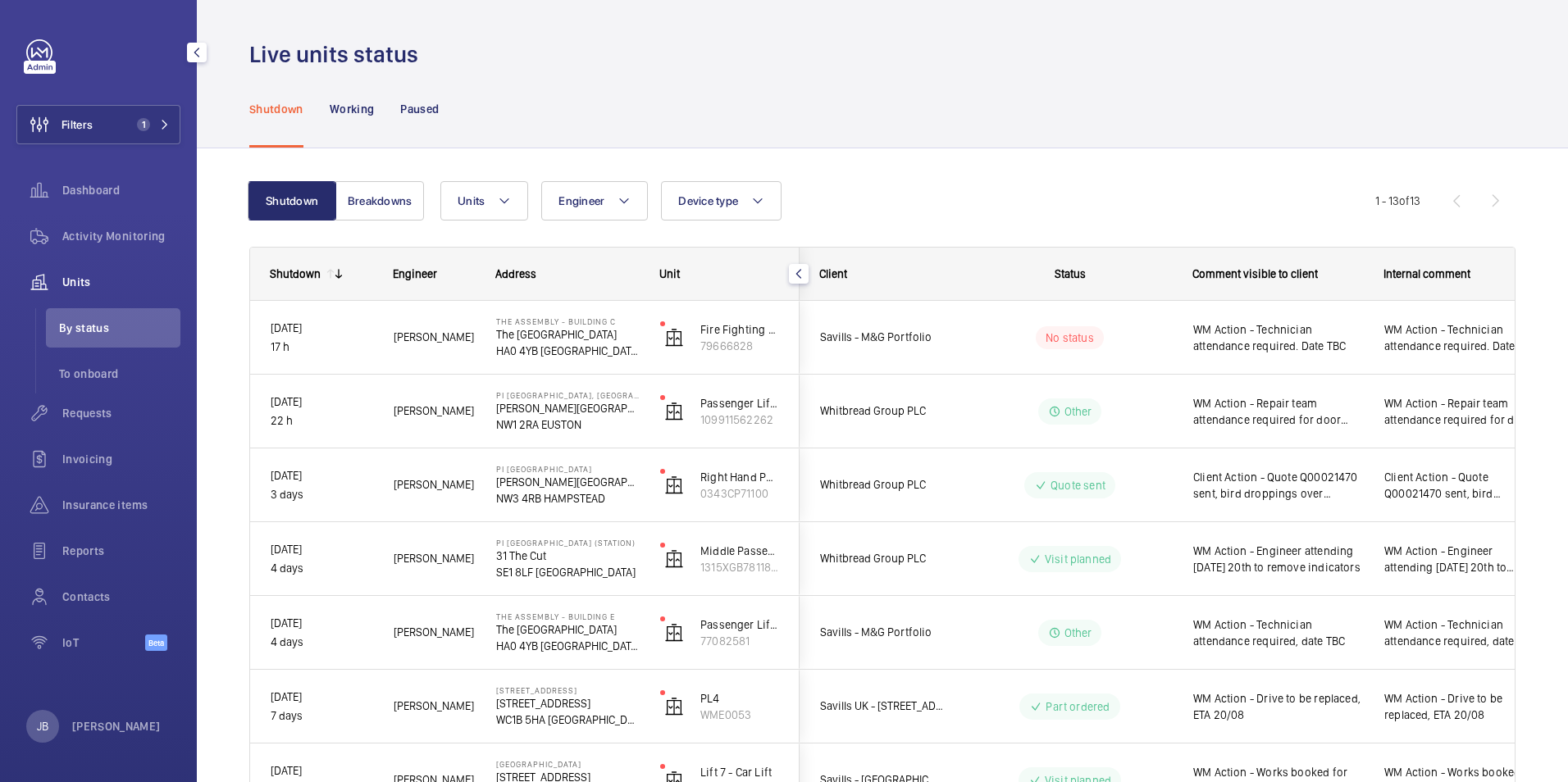
scroll to position [0, 0]
click at [912, 125] on div "Shutdown Working Paused" at bounding box center [882, 109] width 1266 height 78
click at [107, 107] on button "Filters 1" at bounding box center [98, 125] width 164 height 40
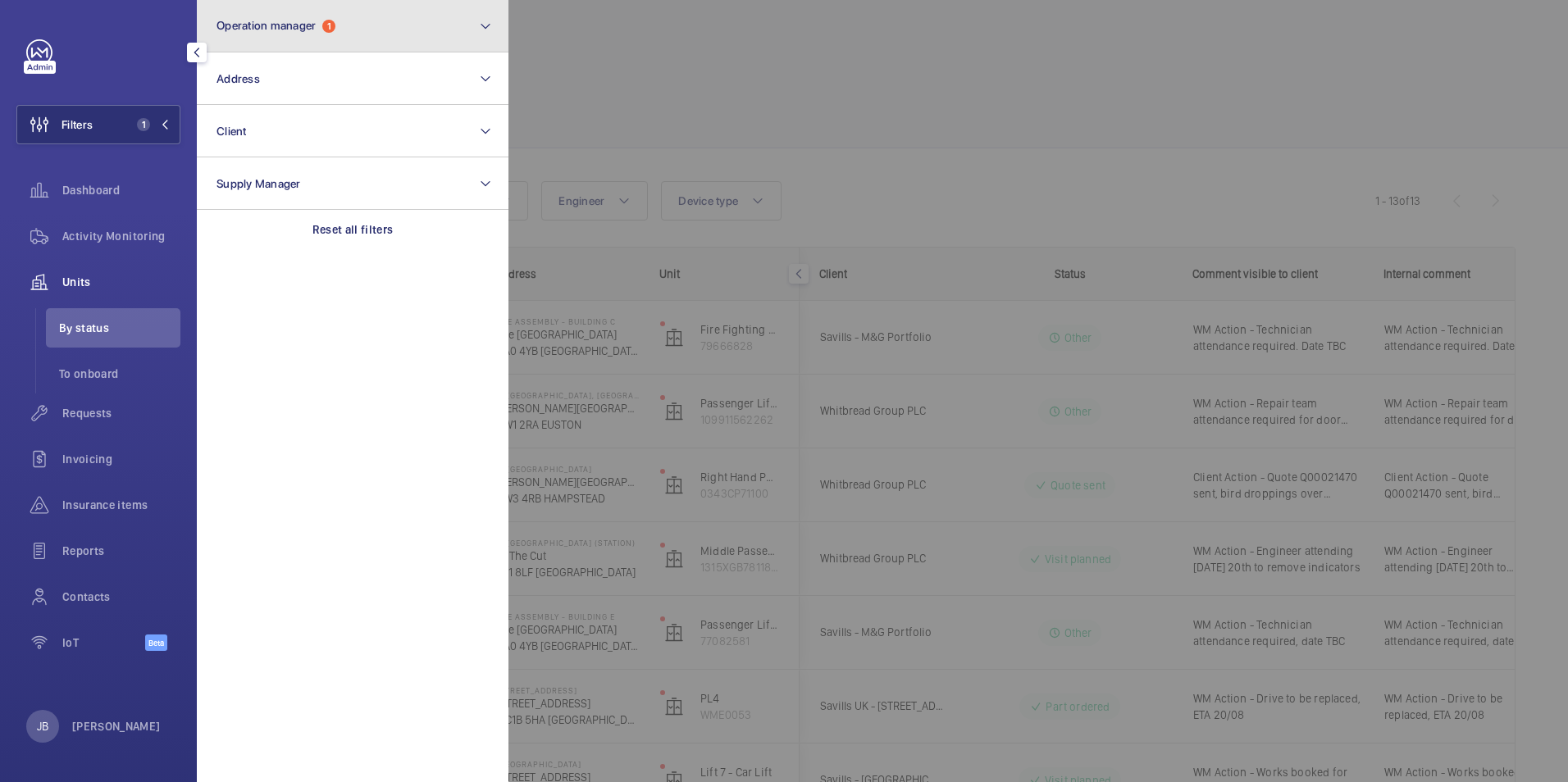
click at [364, 46] on button "Operation manager 1" at bounding box center [352, 26] width 312 height 53
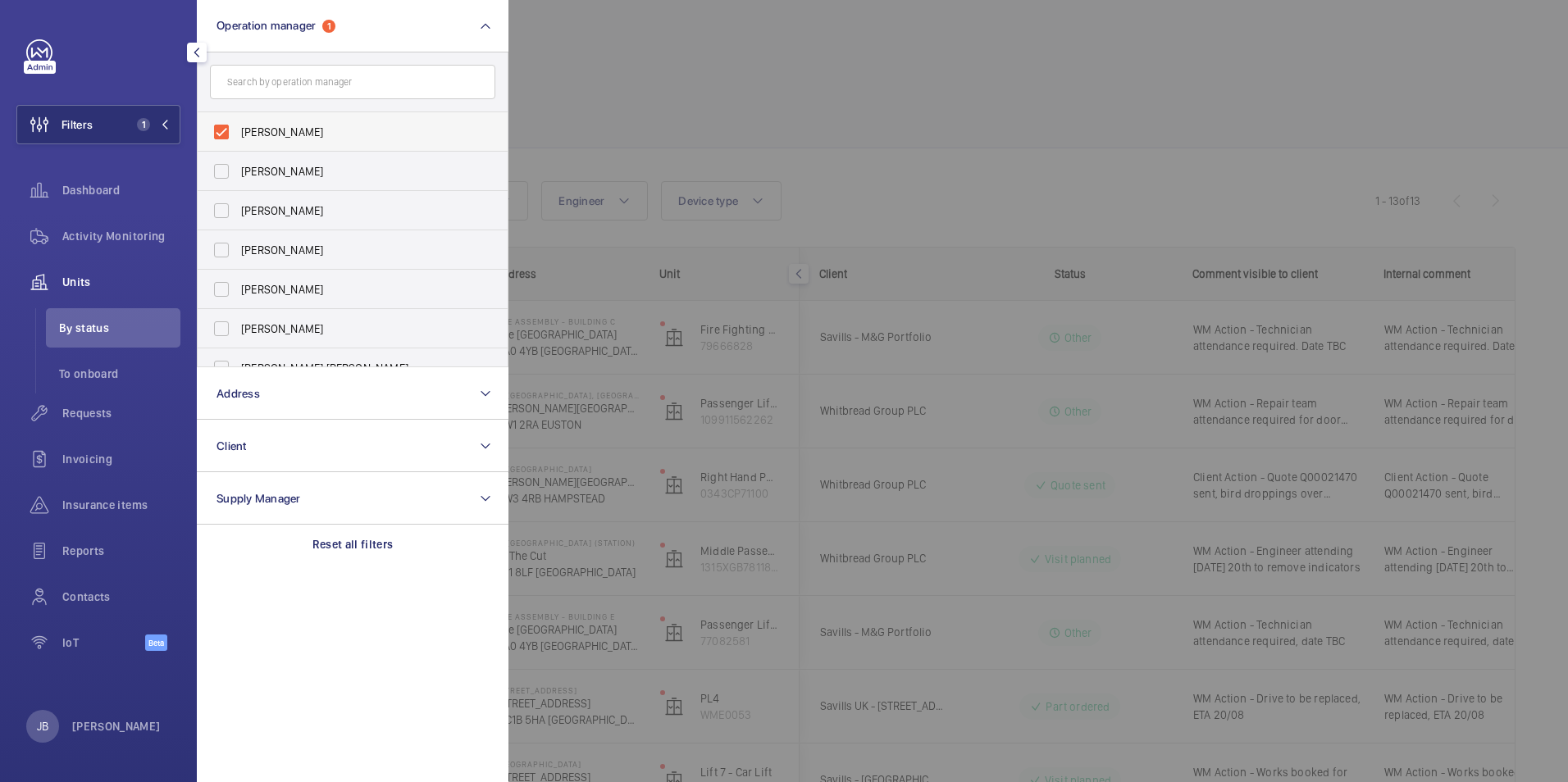
drag, startPoint x: 265, startPoint y: 134, endPoint x: 355, endPoint y: 124, distance: 90.6
click at [265, 133] on span "[PERSON_NAME]" at bounding box center [354, 132] width 226 height 16
click at [238, 133] on input "[PERSON_NAME]" at bounding box center [221, 132] width 33 height 33
checkbox input "false"
click at [656, 93] on div at bounding box center [1292, 391] width 1568 height 782
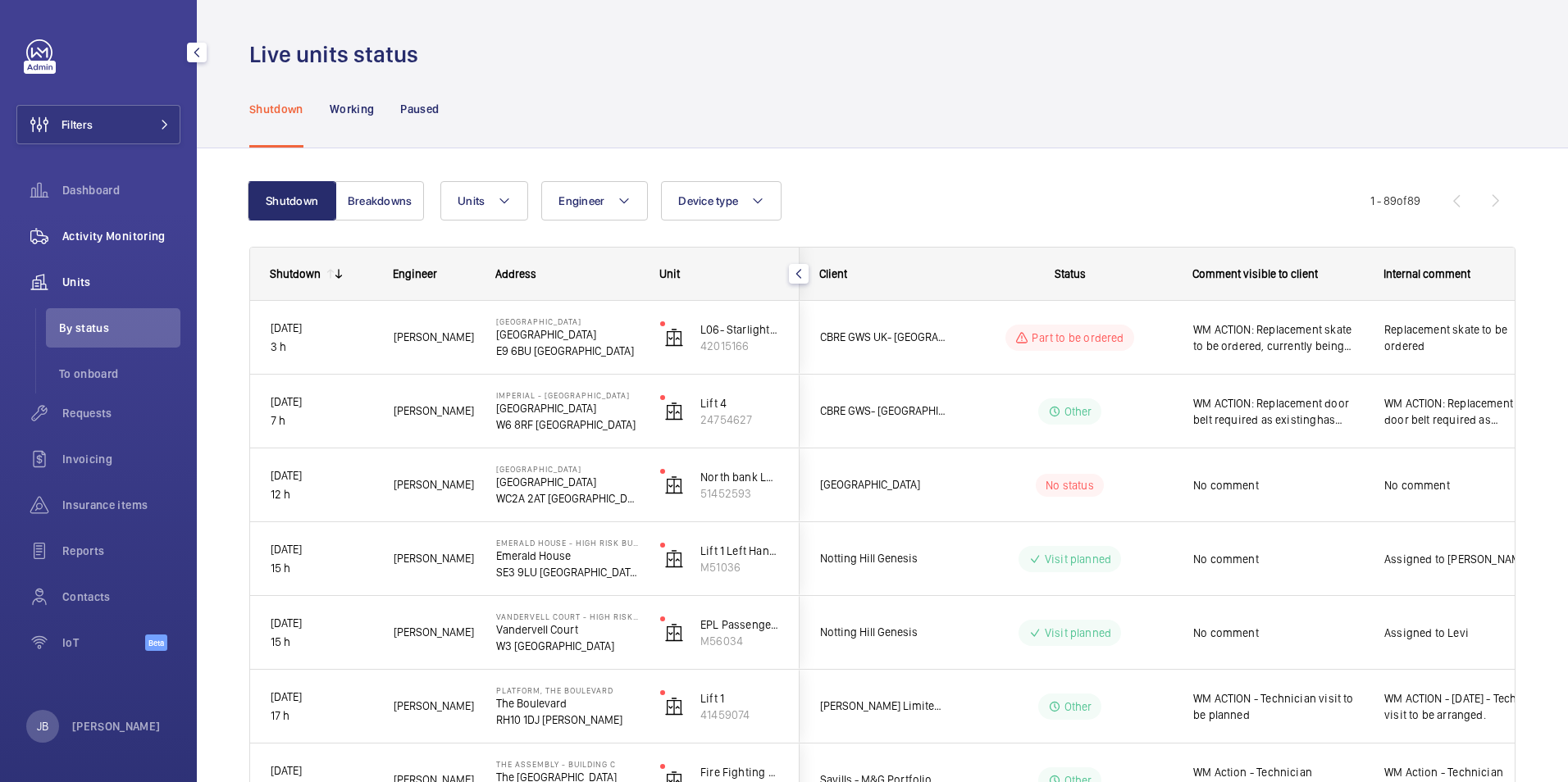
click at [132, 235] on span "Activity Monitoring" at bounding box center [121, 236] width 118 height 16
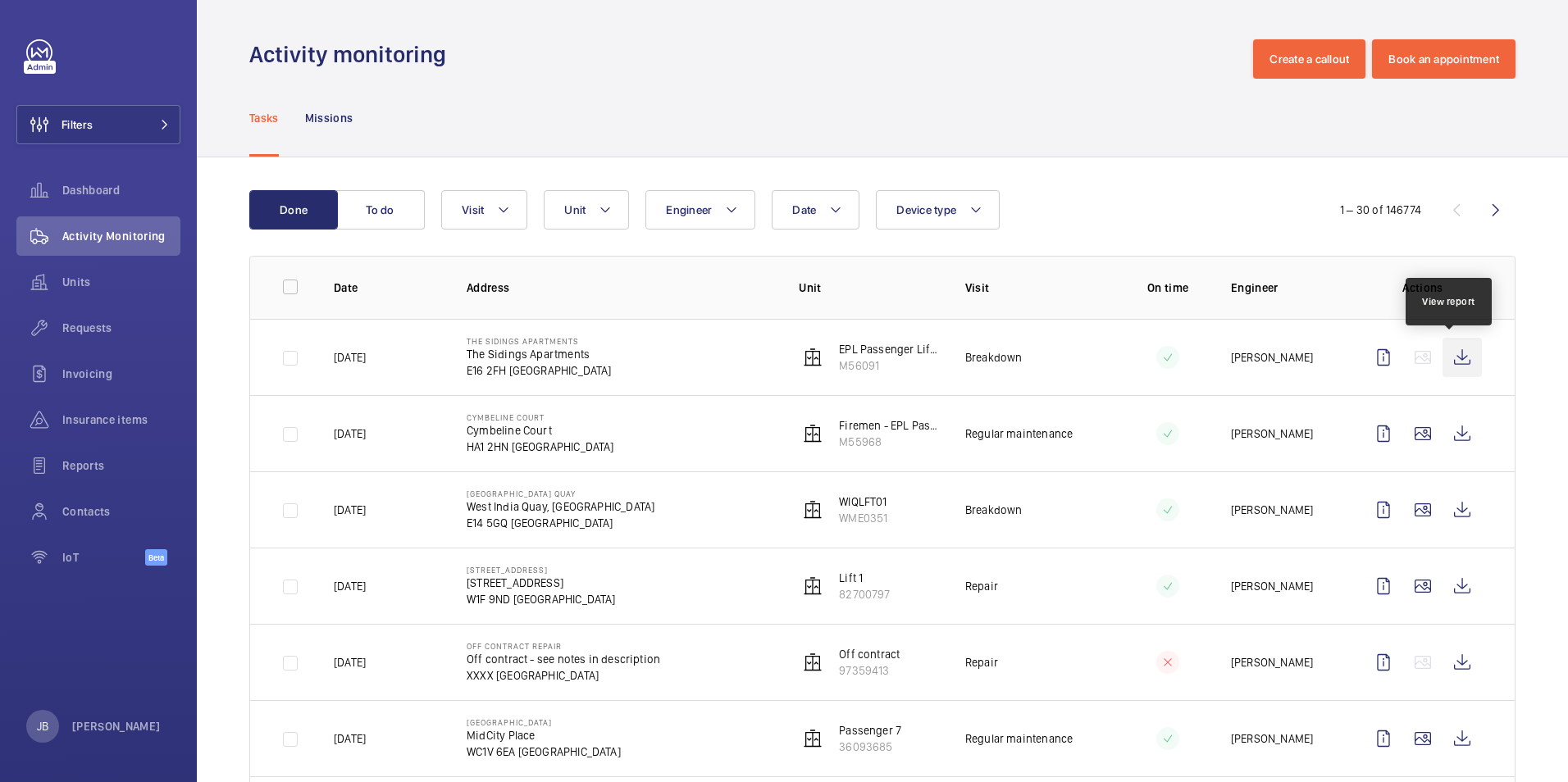
click at [1453, 357] on wm-front-icon-button at bounding box center [1462, 357] width 40 height 40
click at [1028, 113] on div "Tasks Missions" at bounding box center [882, 117] width 1266 height 78
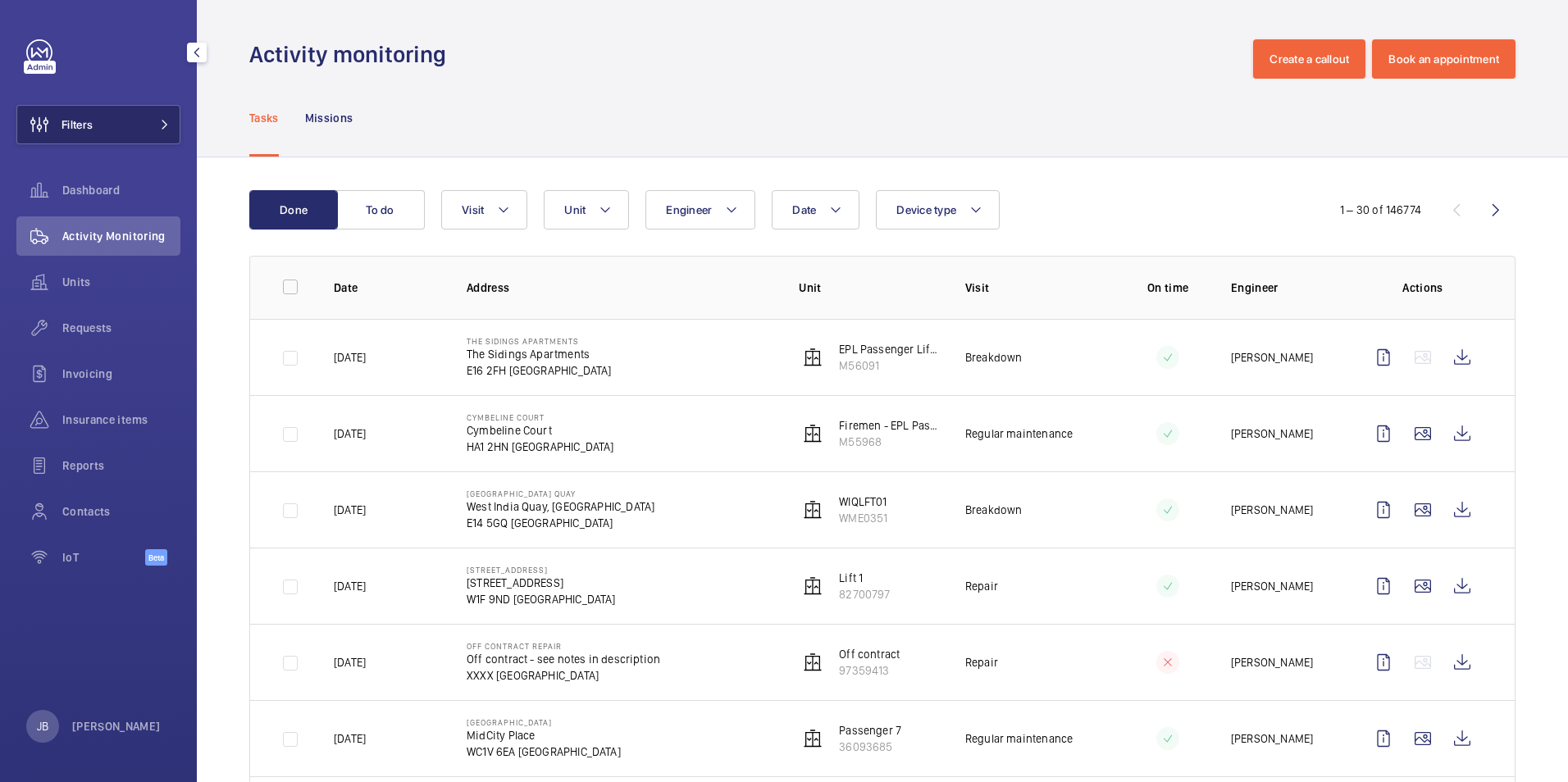
click at [81, 130] on span "Filters" at bounding box center [77, 124] width 31 height 16
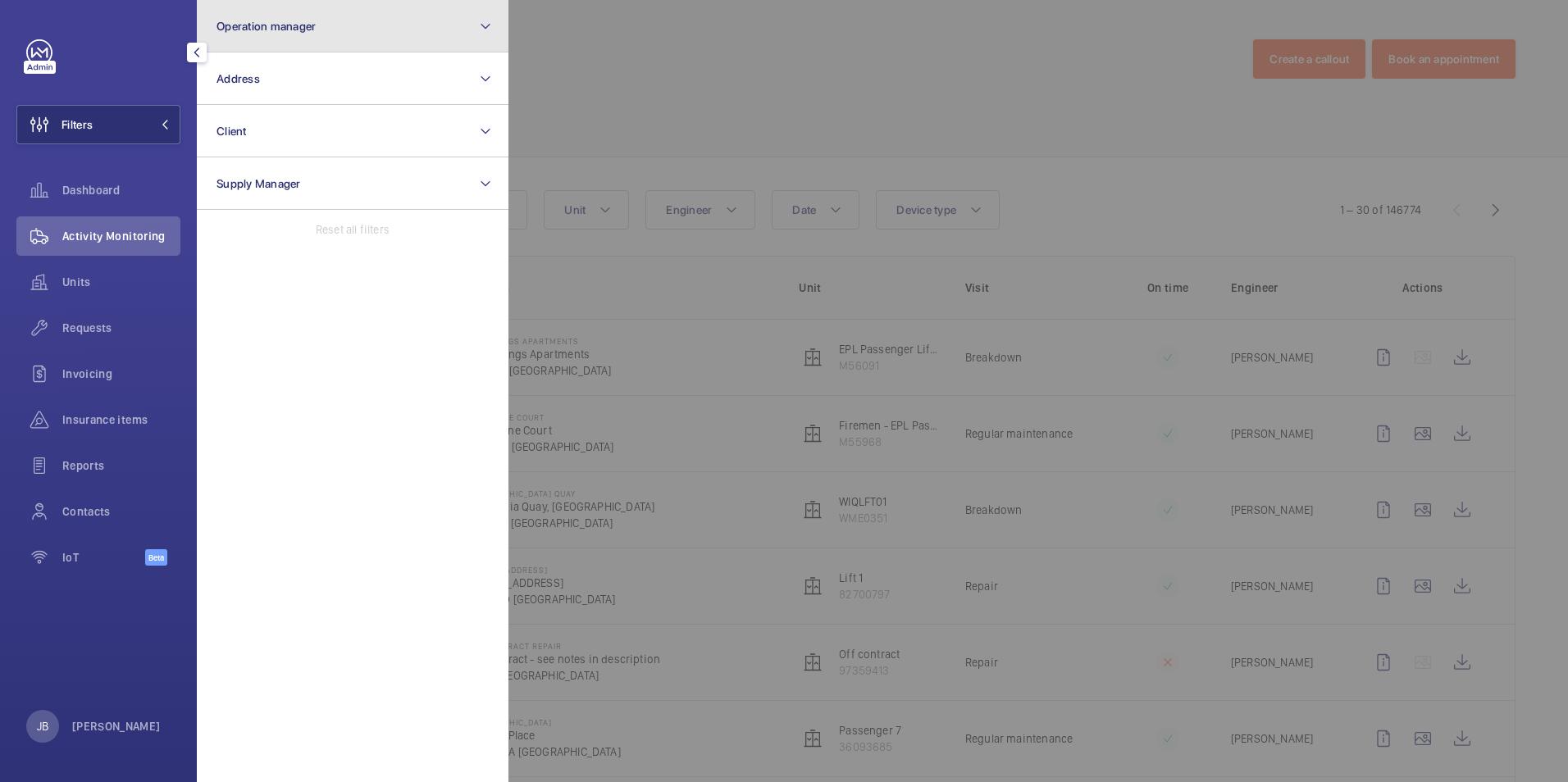
click at [292, 28] on span "Operation manager" at bounding box center [265, 26] width 99 height 13
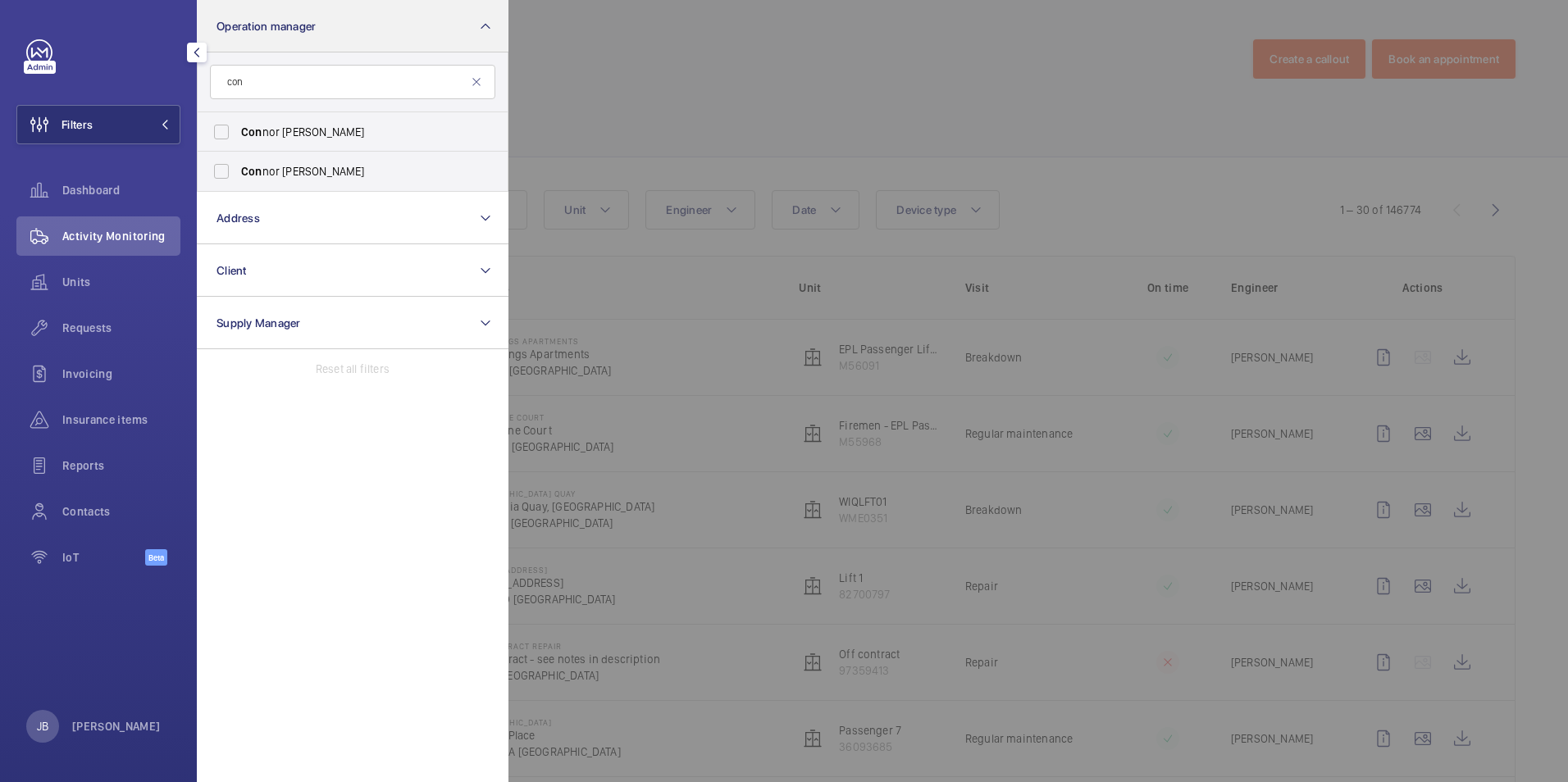
type input "conn"
click at [631, 68] on div at bounding box center [1292, 391] width 1568 height 782
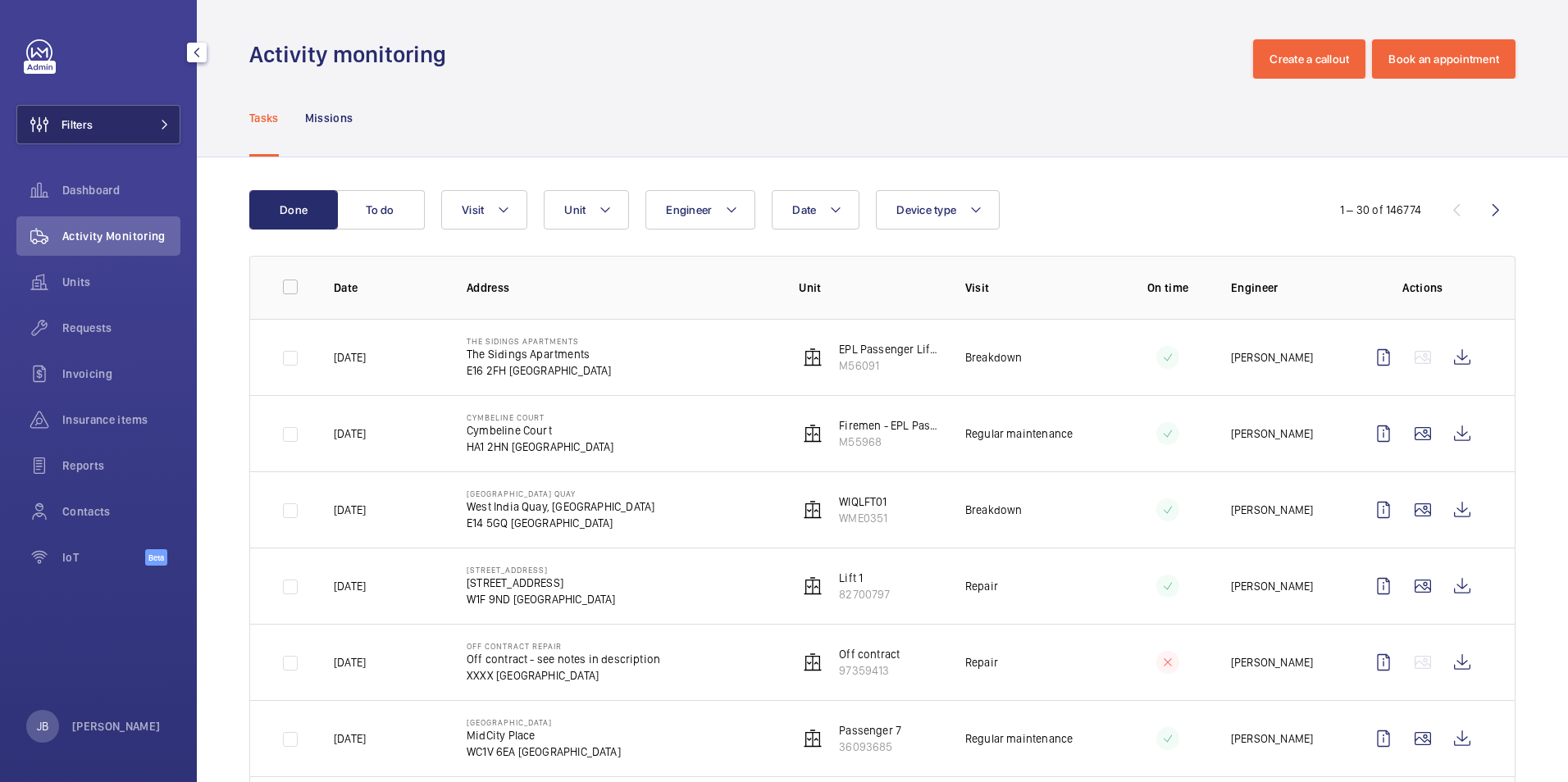
click at [115, 118] on button "Filters" at bounding box center [98, 125] width 164 height 40
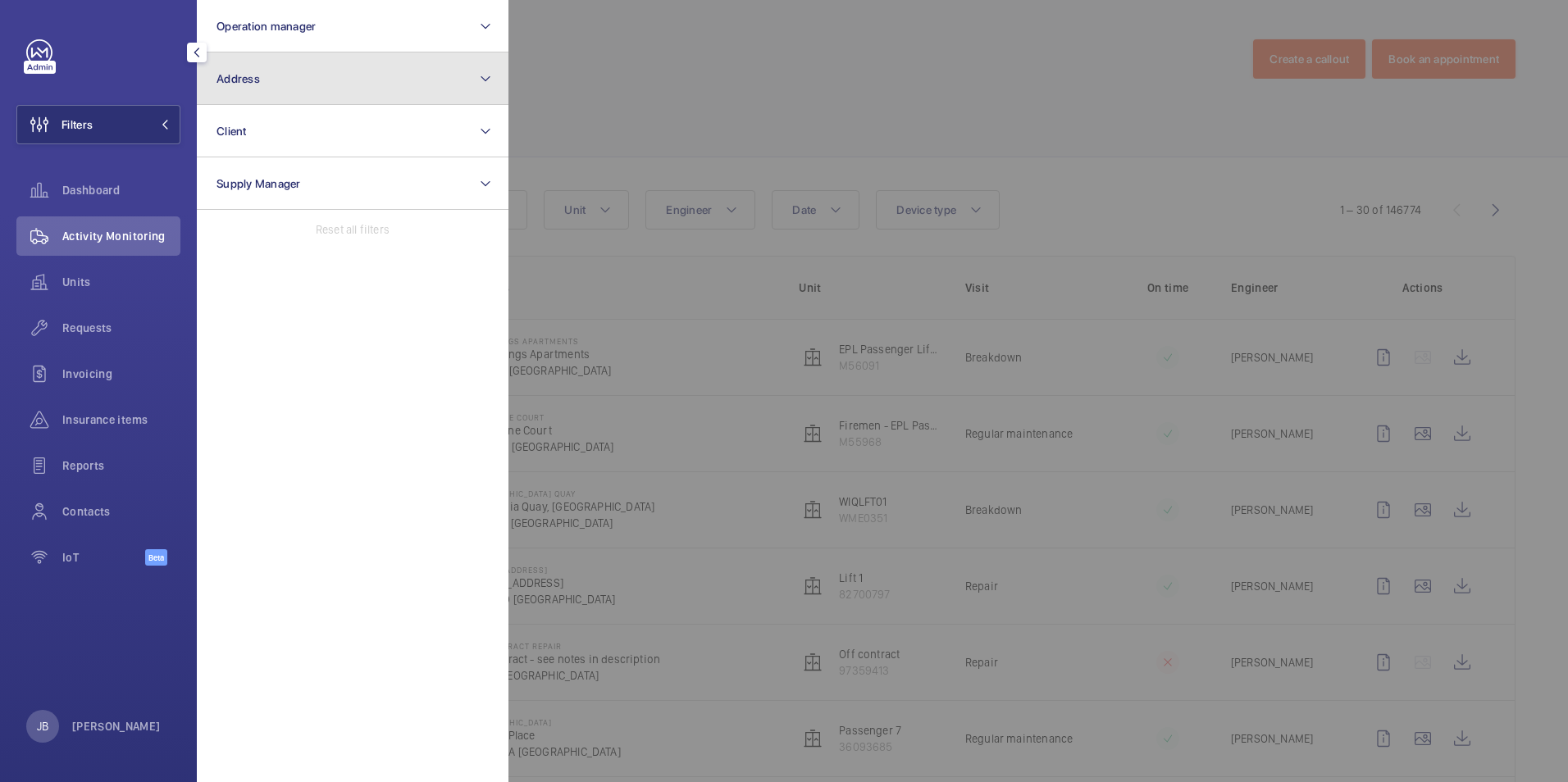
click at [283, 76] on button "Address" at bounding box center [352, 78] width 312 height 53
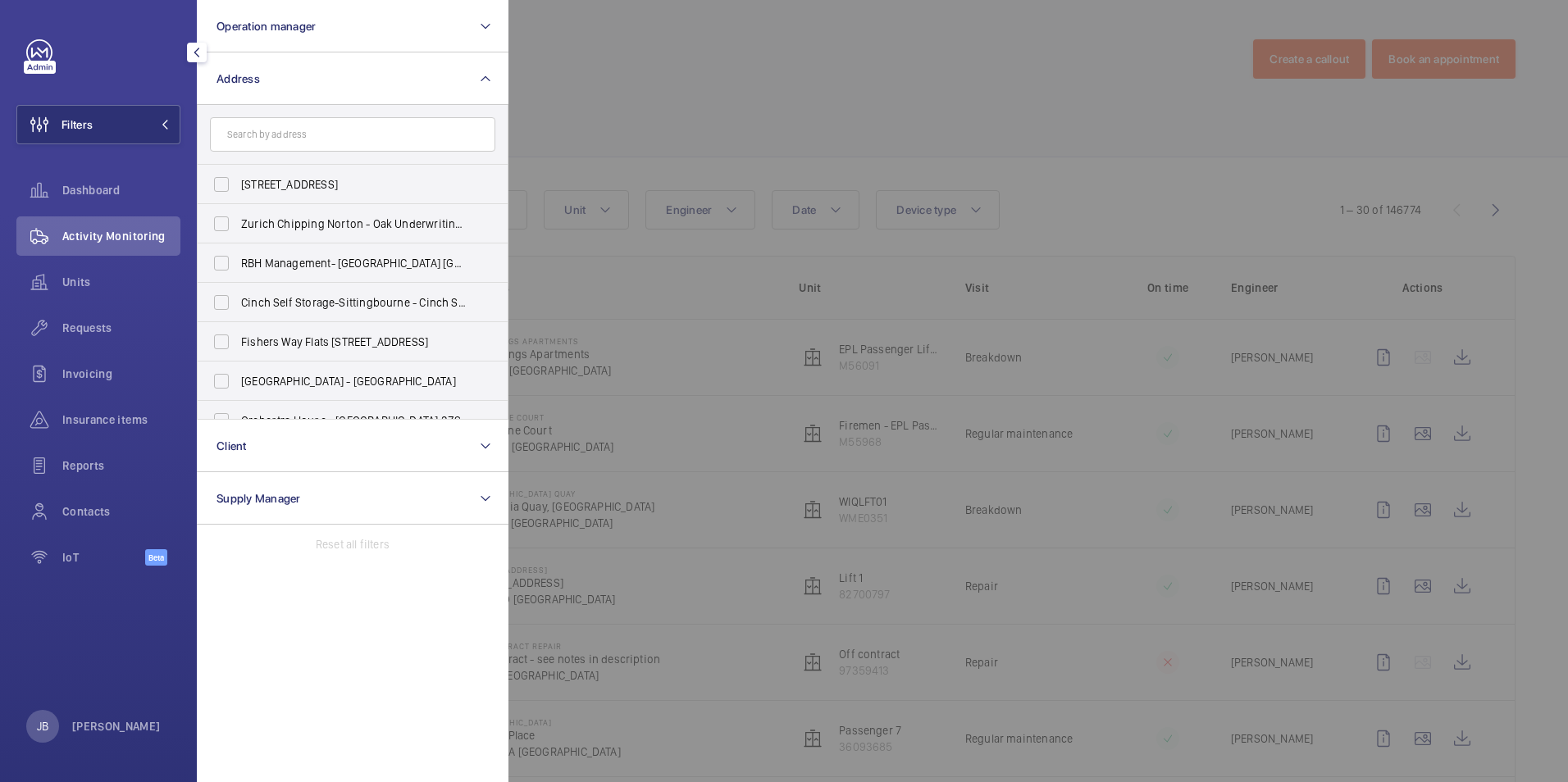
click at [683, 102] on div at bounding box center [1292, 391] width 1568 height 782
